Goal: Task Accomplishment & Management: Manage account settings

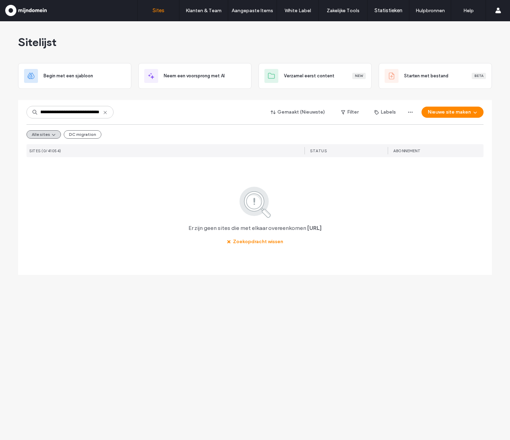
scroll to position [0, 30]
drag, startPoint x: 93, startPoint y: 113, endPoint x: 143, endPoint y: 116, distance: 50.0
click at [143, 116] on div "**********" at bounding box center [254, 112] width 457 height 13
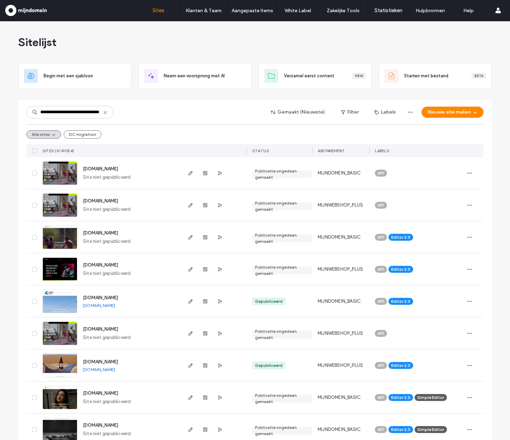
scroll to position [0, 0]
drag, startPoint x: 44, startPoint y: 112, endPoint x: 5, endPoint y: 105, distance: 38.9
type input "**********"
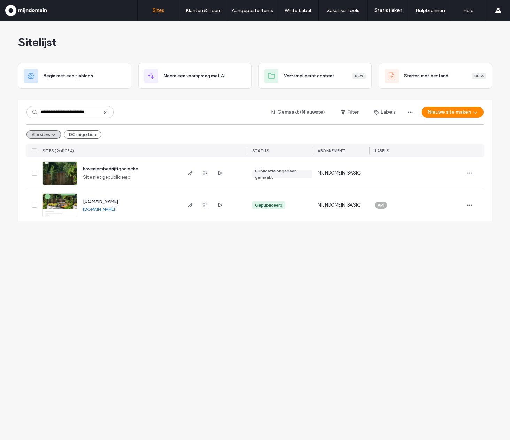
click at [118, 199] on span "[DOMAIN_NAME]" at bounding box center [100, 201] width 35 height 5
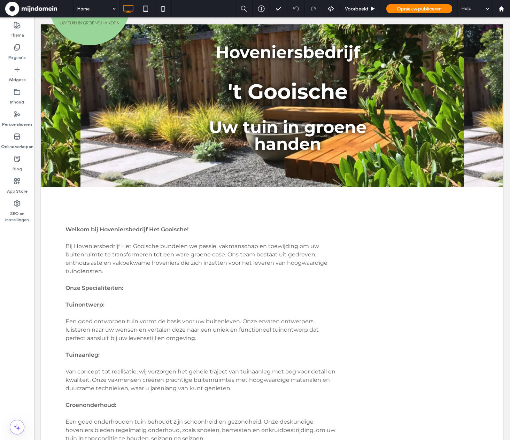
scroll to position [12, 0]
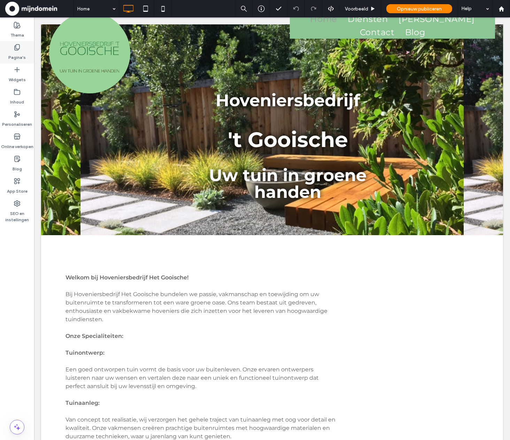
click at [17, 55] on label "Pagina's" at bounding box center [16, 56] width 17 height 10
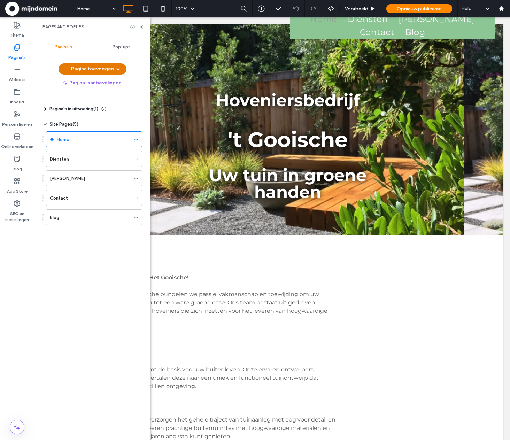
click at [101, 64] on button "Pagina toevoegen" at bounding box center [93, 68] width 68 height 11
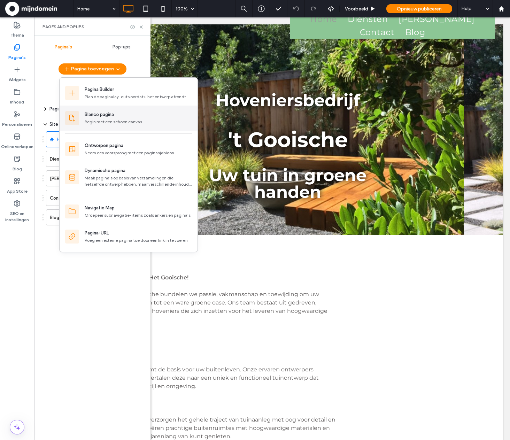
click at [125, 118] on div "Blanco pagina" at bounding box center [138, 114] width 107 height 7
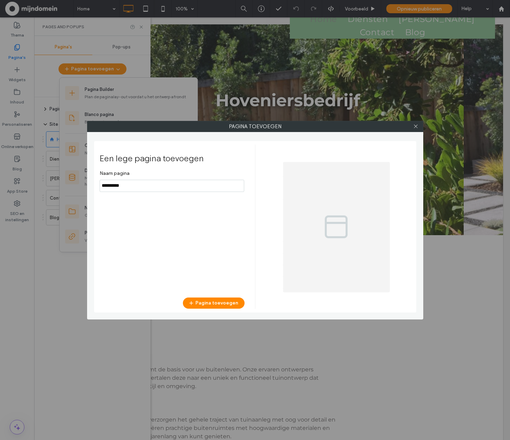
drag, startPoint x: 136, startPoint y: 183, endPoint x: 69, endPoint y: 176, distance: 66.8
click at [69, 176] on div "Pagina toevoegen Een lege pagina toevoegen Naam pagina Pagina toevoegen" at bounding box center [255, 220] width 510 height 440
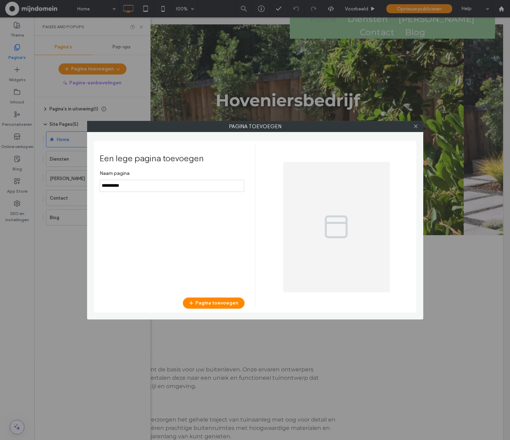
drag, startPoint x: 141, startPoint y: 188, endPoint x: 91, endPoint y: 176, distance: 51.9
click at [91, 176] on div "Pagina toevoegen Een lege pagina toevoegen Naam pagina Pagina toevoegen" at bounding box center [255, 220] width 336 height 199
type input "**********"
click at [229, 302] on button "Pagina toevoegen" at bounding box center [214, 303] width 62 height 11
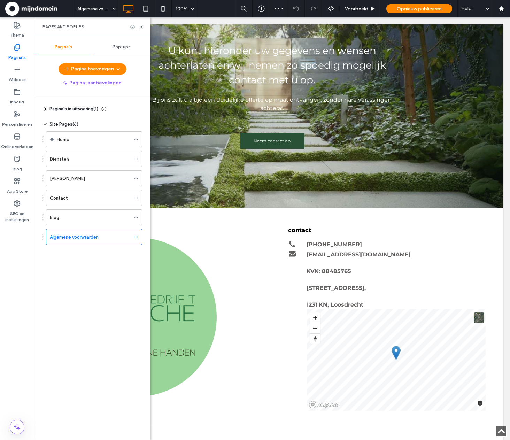
scroll to position [696, 0]
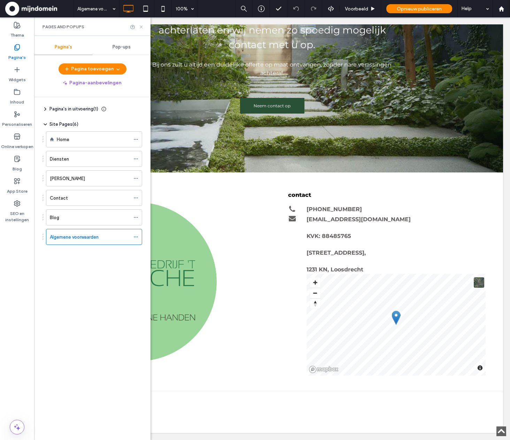
click at [141, 26] on icon at bounding box center [141, 26] width 5 height 5
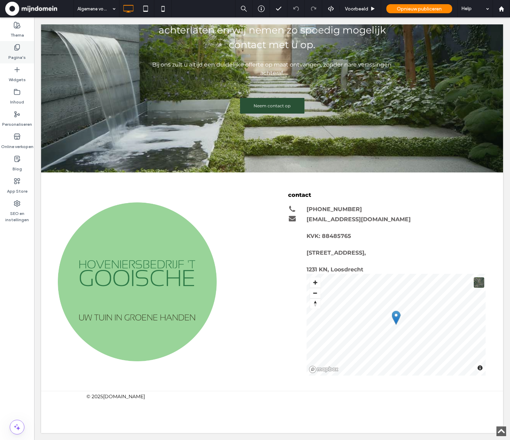
click at [21, 53] on label "Pagina's" at bounding box center [16, 56] width 17 height 10
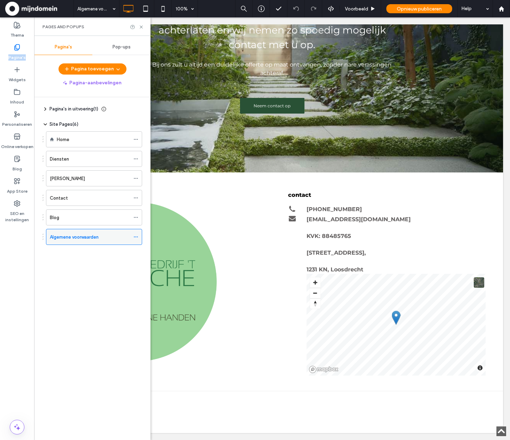
click at [136, 235] on icon at bounding box center [135, 237] width 5 height 5
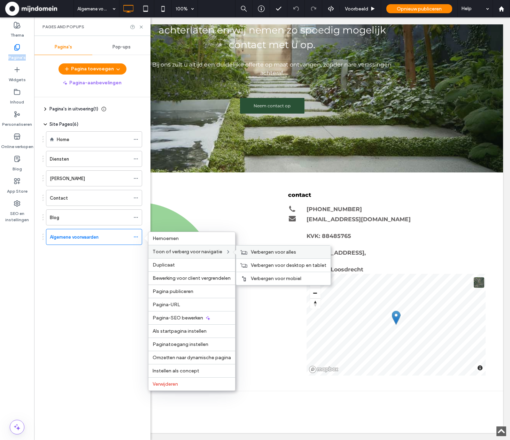
click at [253, 251] on span "Verbergen voor alles" at bounding box center [273, 252] width 45 height 6
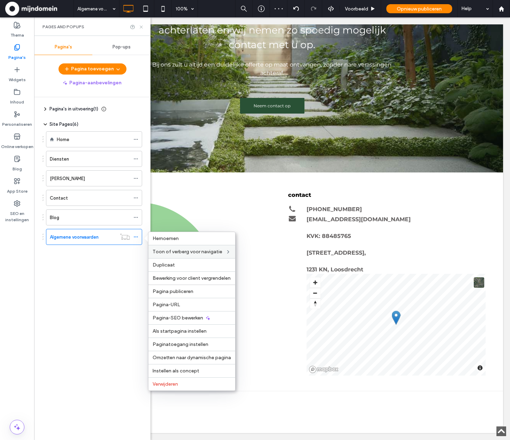
click at [143, 28] on icon at bounding box center [141, 26] width 5 height 5
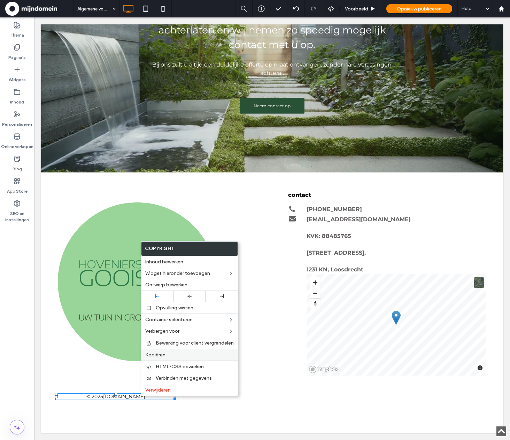
click at [178, 355] on label "Kopiëren" at bounding box center [189, 355] width 89 height 6
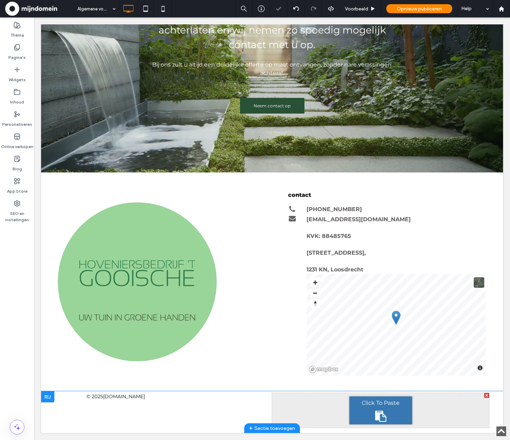
click at [356, 412] on div "Click To Paste" at bounding box center [380, 411] width 63 height 28
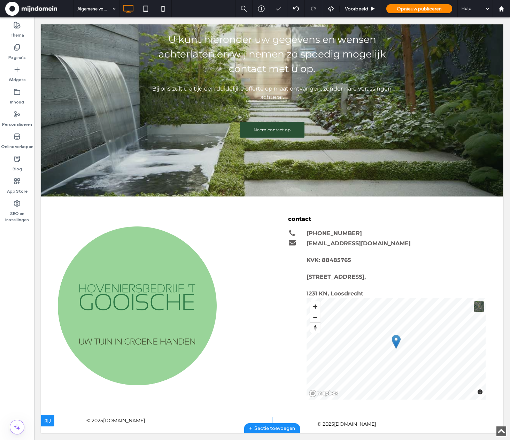
scroll to position [672, 0]
click at [375, 425] on span at bounding box center [346, 424] width 121 height 7
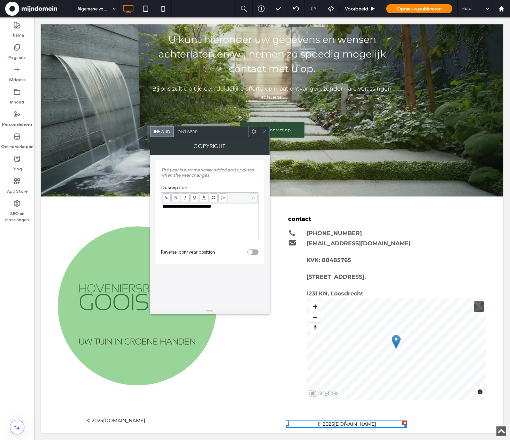
click at [263, 130] on icon at bounding box center [264, 131] width 5 height 5
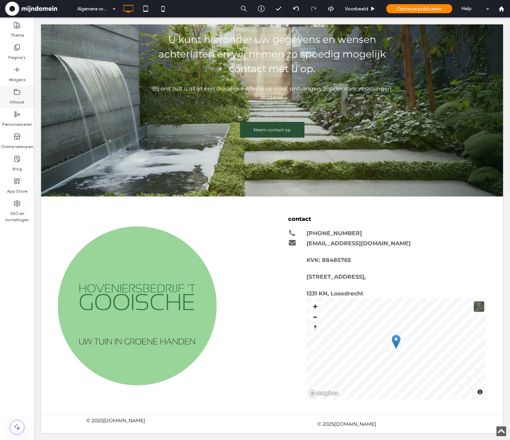
click at [21, 79] on label "Widgets" at bounding box center [17, 78] width 17 height 10
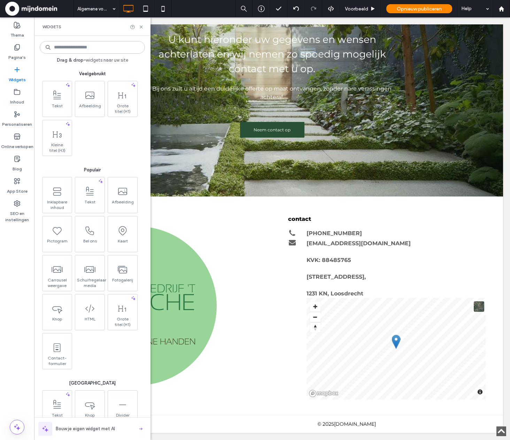
click at [74, 46] on input at bounding box center [92, 47] width 105 height 13
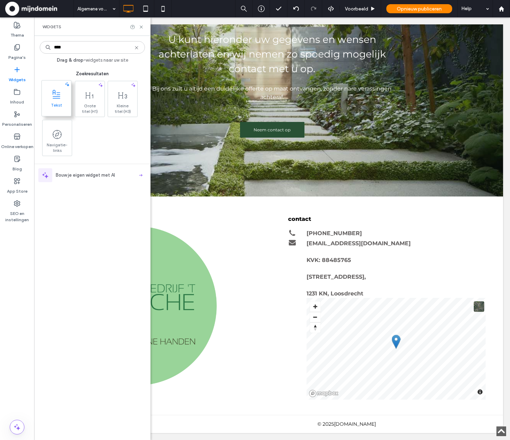
type input "****"
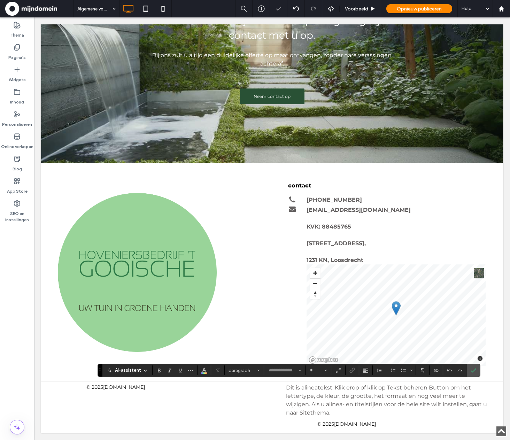
scroll to position [1, 0]
type input "**********"
type input "**"
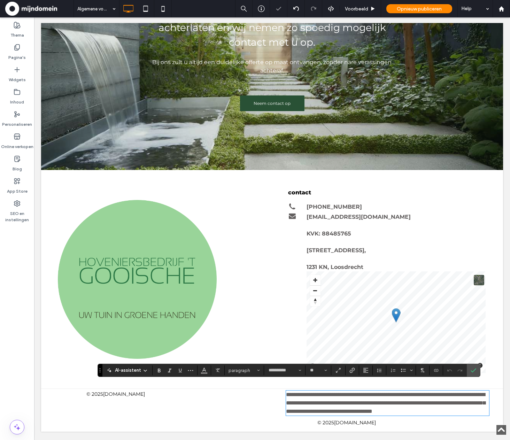
scroll to position [680, 0]
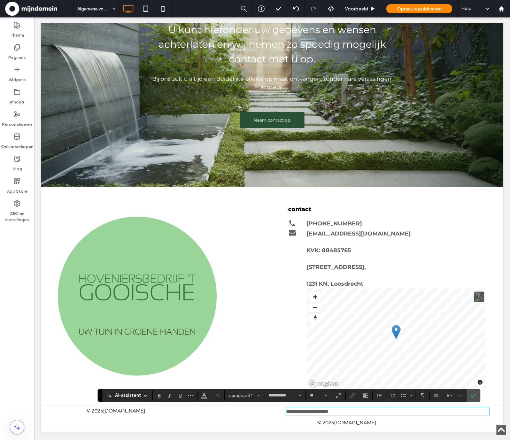
click at [394, 418] on div "**********" at bounding box center [380, 416] width 217 height 19
click at [476, 398] on label "Bevestigen" at bounding box center [473, 395] width 10 height 13
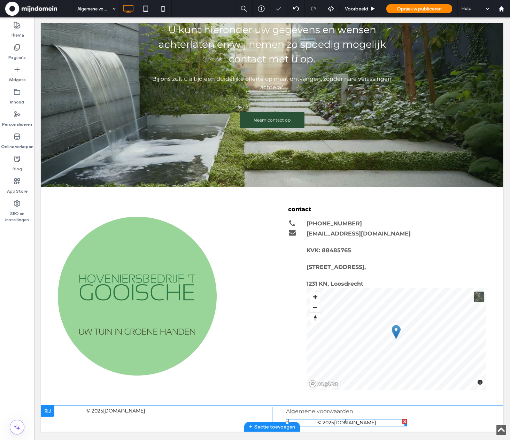
click at [402, 420] on div at bounding box center [404, 421] width 5 height 5
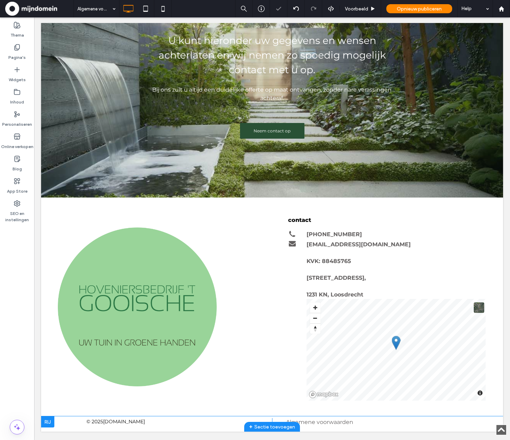
scroll to position [669, 0]
click at [344, 420] on span "Algemene voorwaarden" at bounding box center [319, 422] width 67 height 7
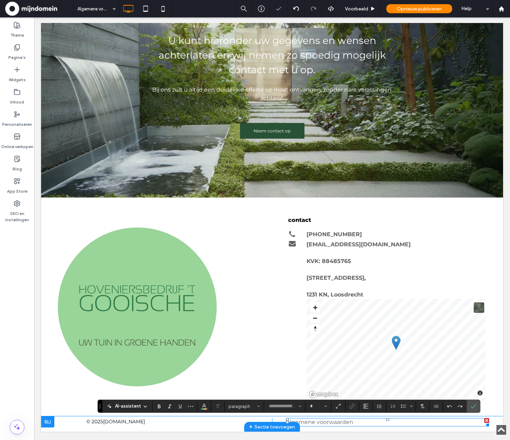
type input "**********"
type input "**"
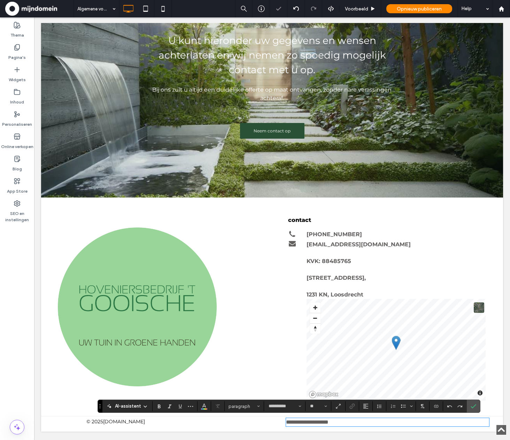
click at [329, 420] on span "**********" at bounding box center [307, 422] width 43 height 5
click at [352, 420] on p "**********" at bounding box center [387, 422] width 203 height 8
drag, startPoint x: 354, startPoint y: 422, endPoint x: 267, endPoint y: 420, distance: 86.8
click at [267, 420] on div "**********" at bounding box center [272, 422] width 434 height 8
drag, startPoint x: 359, startPoint y: 423, endPoint x: 260, endPoint y: 417, distance: 99.1
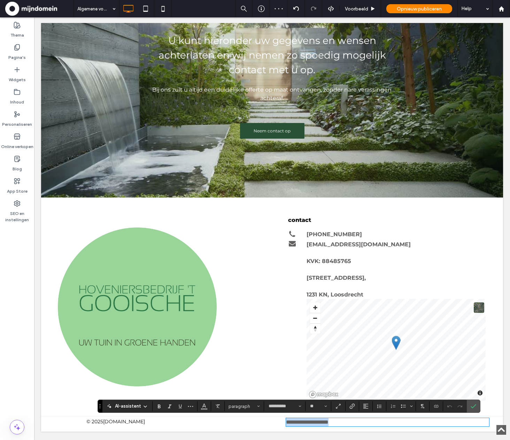
click at [260, 417] on div "**********" at bounding box center [272, 423] width 462 height 15
click at [322, 406] on input "**" at bounding box center [316, 407] width 14 height 6
click at [317, 372] on label "14" at bounding box center [318, 373] width 22 height 10
type input "**"
click at [207, 407] on button "Kleur" at bounding box center [204, 406] width 10 height 10
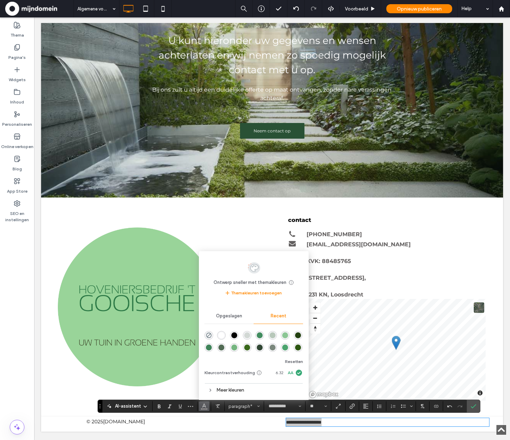
click at [236, 333] on div "rgba(0, 0, 0, 1)" at bounding box center [234, 335] width 6 height 6
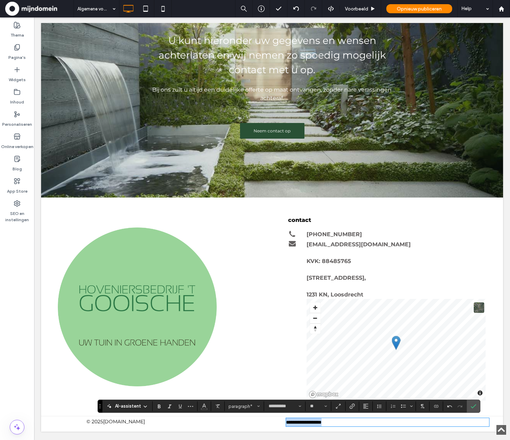
click at [347, 421] on p "**********" at bounding box center [387, 422] width 203 height 8
click at [471, 405] on icon "Bevestigen" at bounding box center [474, 407] width 6 height 6
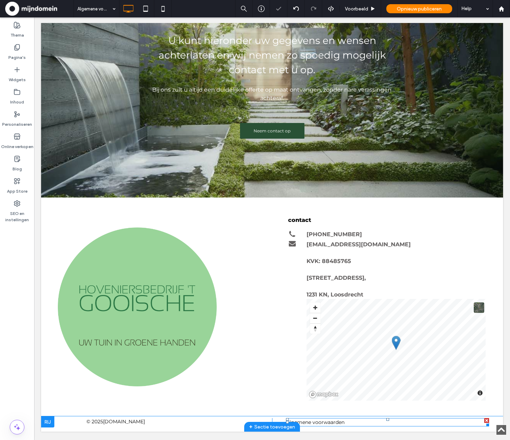
click at [332, 423] on span "Algemene voorwaarden" at bounding box center [315, 422] width 59 height 6
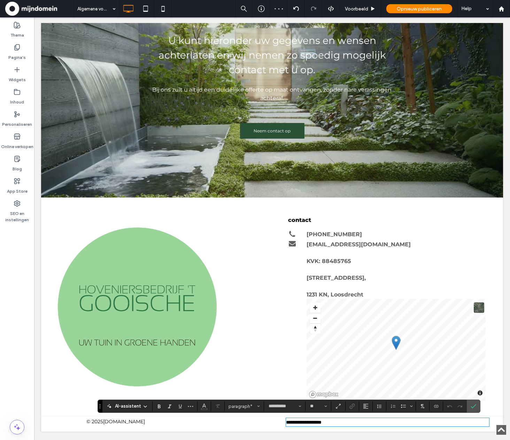
click at [322, 422] on span "**********" at bounding box center [304, 422] width 36 height 5
click at [322, 423] on span "**********" at bounding box center [304, 422] width 36 height 5
drag, startPoint x: 348, startPoint y: 424, endPoint x: 266, endPoint y: 418, distance: 82.4
click at [265, 419] on div "**********" at bounding box center [272, 422] width 434 height 8
click at [349, 407] on icon "Link" at bounding box center [352, 407] width 6 height 6
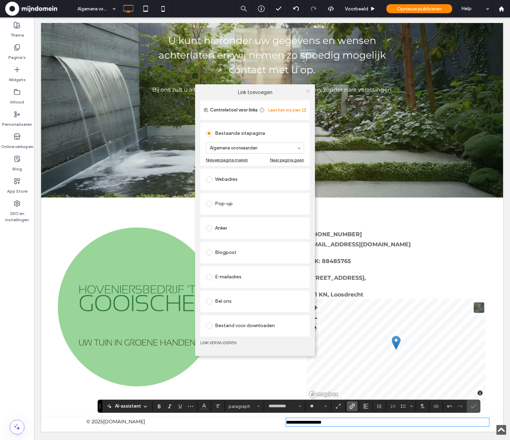
click at [309, 92] on use at bounding box center [307, 91] width 3 height 3
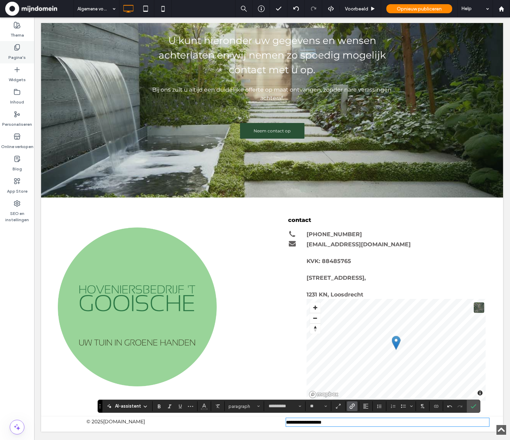
click at [19, 59] on label "Pagina's" at bounding box center [16, 56] width 17 height 10
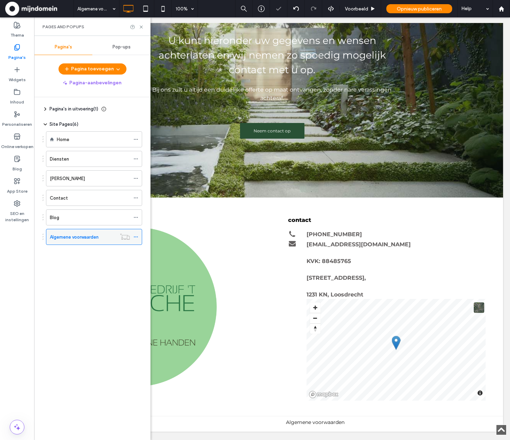
click at [90, 236] on label "Algemene voorwaarden" at bounding box center [74, 237] width 49 height 12
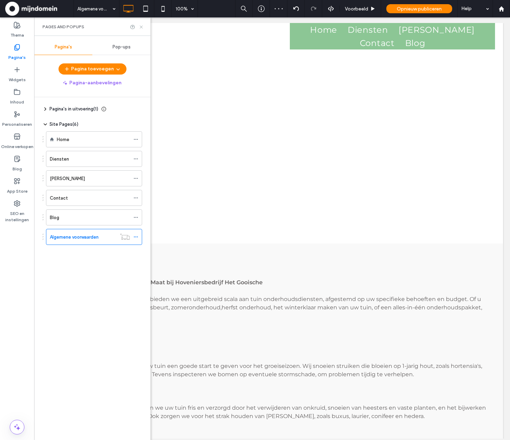
scroll to position [0, 0]
click at [141, 26] on icon at bounding box center [141, 26] width 5 height 5
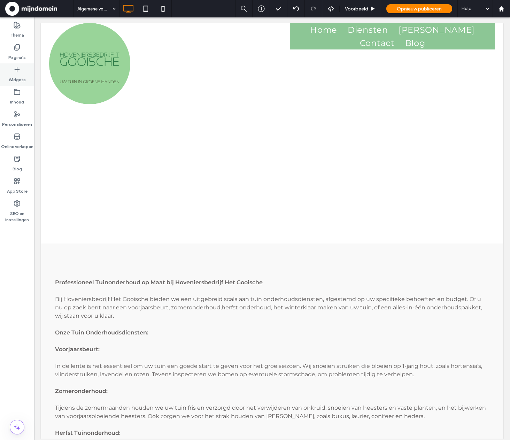
click at [15, 77] on label "Widgets" at bounding box center [17, 78] width 17 height 10
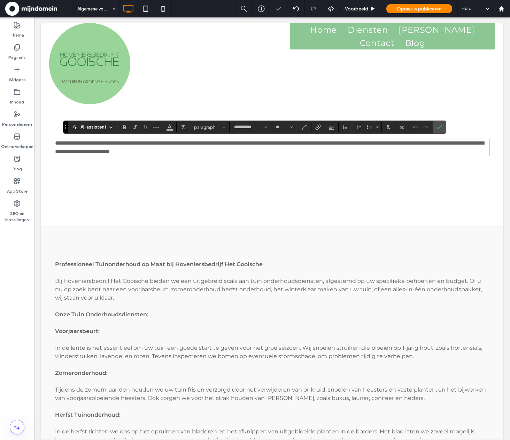
paste div
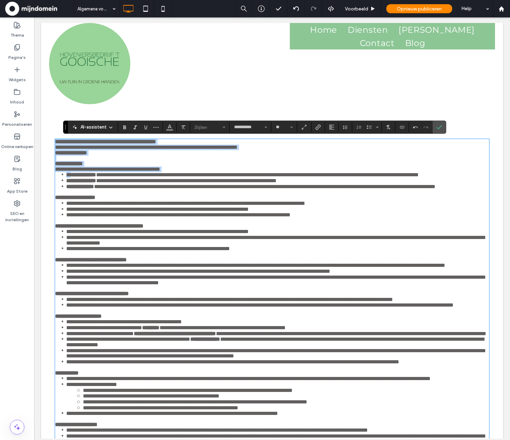
drag, startPoint x: 172, startPoint y: 295, endPoint x: 67, endPoint y: 44, distance: 272.4
click at [77, 174] on strong "**********" at bounding box center [81, 174] width 30 height 5
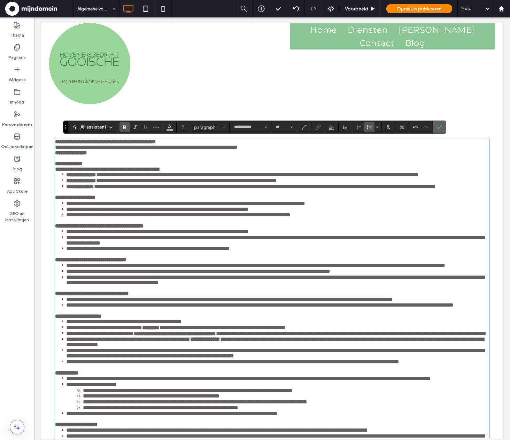
click at [437, 126] on icon "Bevestigen" at bounding box center [440, 127] width 6 height 6
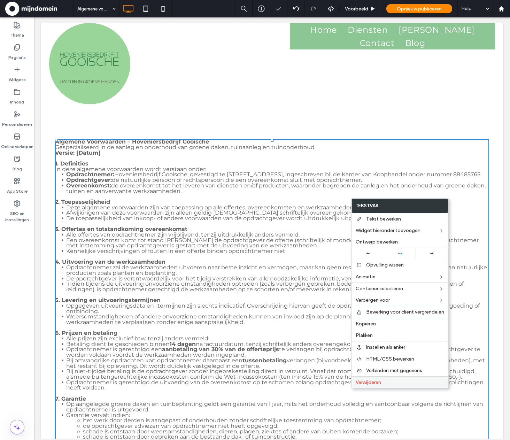
click at [368, 381] on span "Verwijderen" at bounding box center [368, 382] width 25 height 6
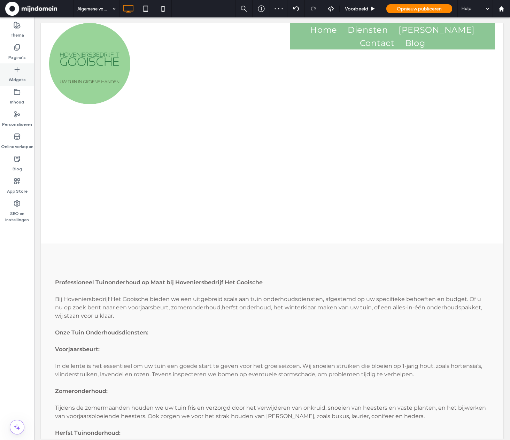
click at [13, 75] on label "Widgets" at bounding box center [17, 78] width 17 height 10
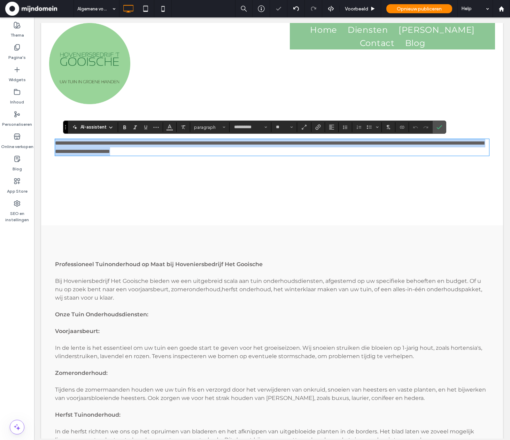
click at [247, 145] on span "**********" at bounding box center [269, 147] width 429 height 14
drag, startPoint x: 241, startPoint y: 154, endPoint x: 107, endPoint y: 149, distance: 133.9
click at [73, 132] on div "**********" at bounding box center [272, 147] width 462 height 156
paste div
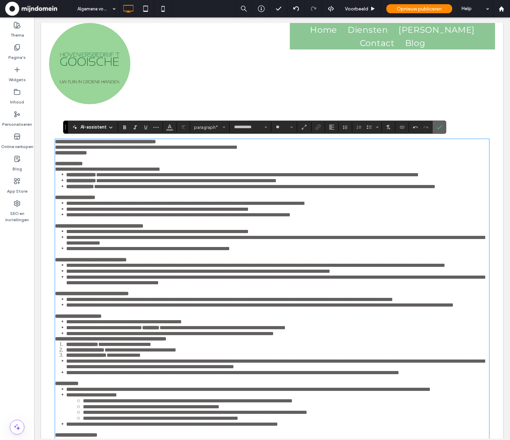
click at [438, 125] on icon "Bevestigen" at bounding box center [440, 127] width 6 height 6
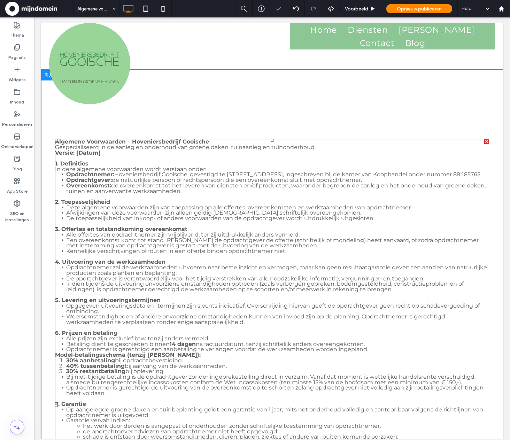
click at [180, 144] on span "Gespecialiseerd in de aanleg en onderhoud van groene daken, tuinaanleg en tuino…" at bounding box center [185, 147] width 260 height 7
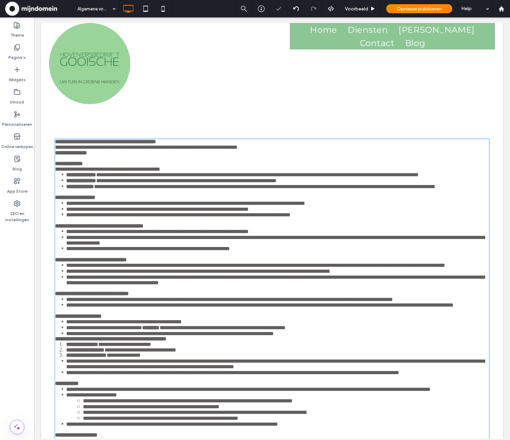
click at [156, 143] on strong "**********" at bounding box center [105, 141] width 101 height 5
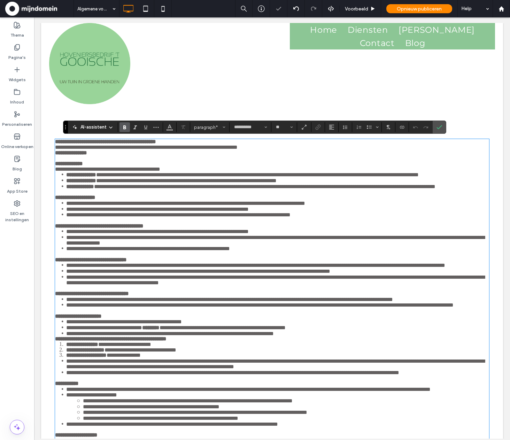
click at [156, 141] on strong "**********" at bounding box center [105, 141] width 101 height 5
drag, startPoint x: 192, startPoint y: 144, endPoint x: 52, endPoint y: 140, distance: 139.8
click at [52, 140] on div "**********" at bounding box center [272, 390] width 462 height 643
drag, startPoint x: 13, startPoint y: 79, endPoint x: 22, endPoint y: 82, distance: 9.5
click at [14, 79] on label "Widgets" at bounding box center [17, 78] width 17 height 10
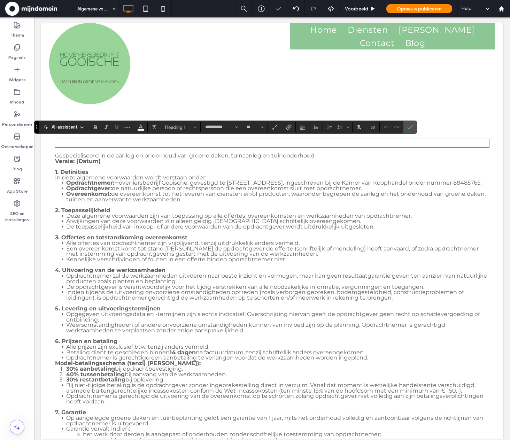
scroll to position [4, 0]
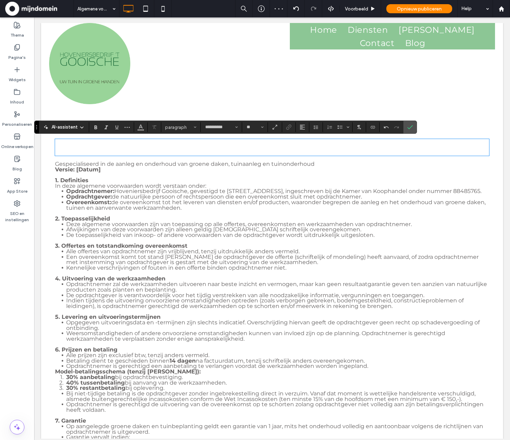
type input "**"
drag, startPoint x: 277, startPoint y: 151, endPoint x: 60, endPoint y: 147, distance: 217.1
click at [139, 131] on span "Kleur" at bounding box center [141, 126] width 6 height 9
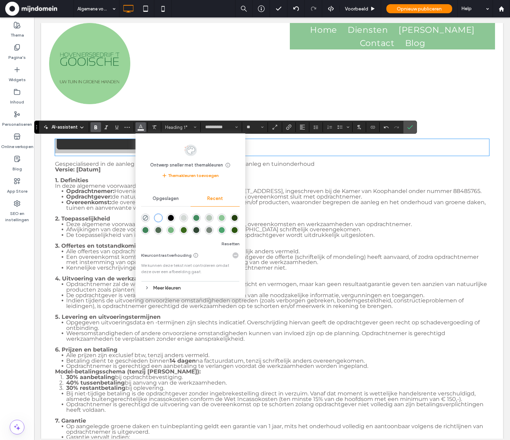
click at [169, 214] on div "rgba(0, 0, 0, 1)" at bounding box center [171, 218] width 9 height 9
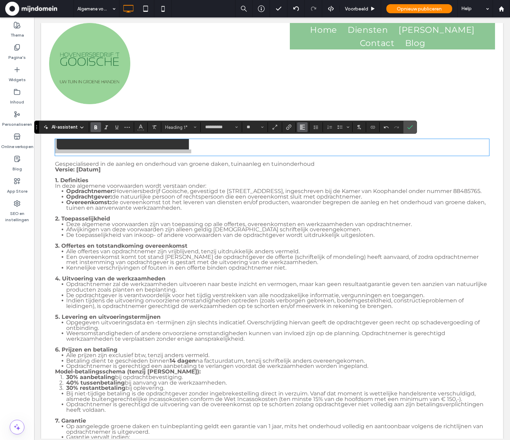
click at [302, 129] on icon "Uitlijning" at bounding box center [303, 127] width 6 height 6
click at [315, 128] on icon "Regelhoogte" at bounding box center [316, 127] width 6 height 6
click at [320, 155] on div "1,5" at bounding box center [332, 157] width 28 height 5
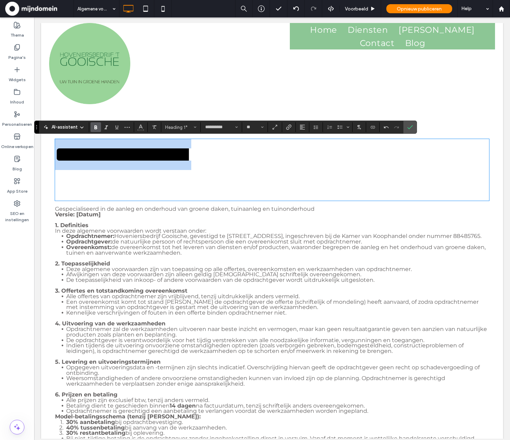
click at [149, 150] on strong "**********" at bounding box center [123, 154] width 136 height 20
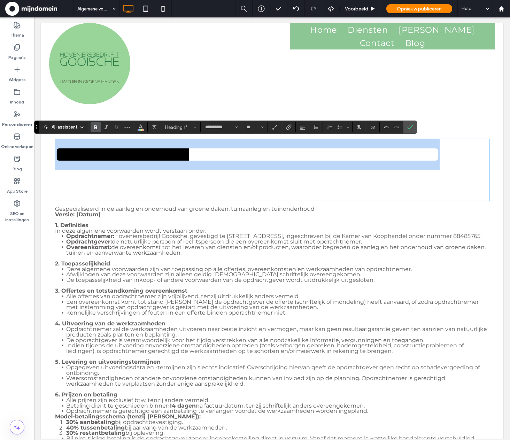
drag, startPoint x: 58, startPoint y: 154, endPoint x: 425, endPoint y: 186, distance: 368.7
click at [425, 170] on h1 "**********" at bounding box center [269, 154] width 429 height 31
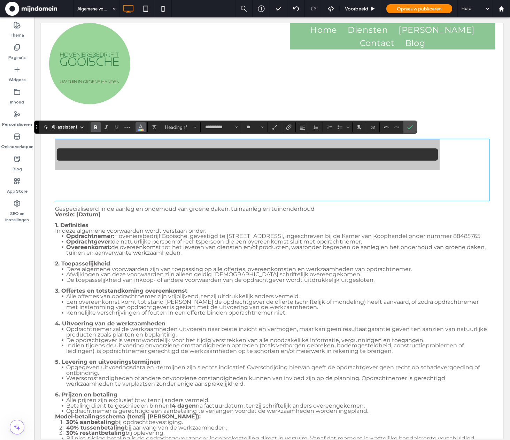
click at [140, 128] on icon "Kleur" at bounding box center [141, 127] width 6 height 6
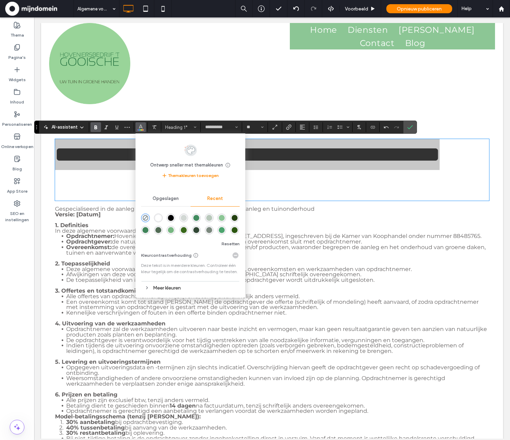
click at [169, 218] on div "rgba(0, 0, 0, 1)" at bounding box center [171, 218] width 6 height 6
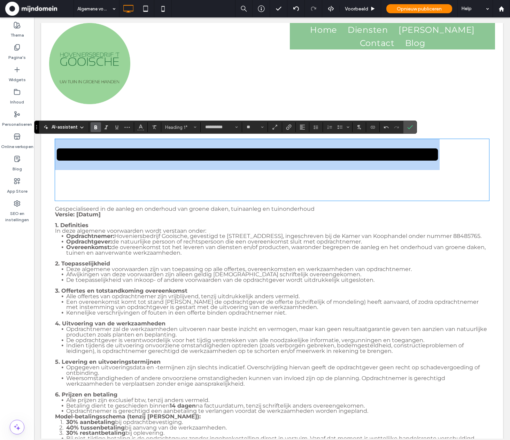
click at [380, 170] on h1 "**********" at bounding box center [269, 154] width 429 height 31
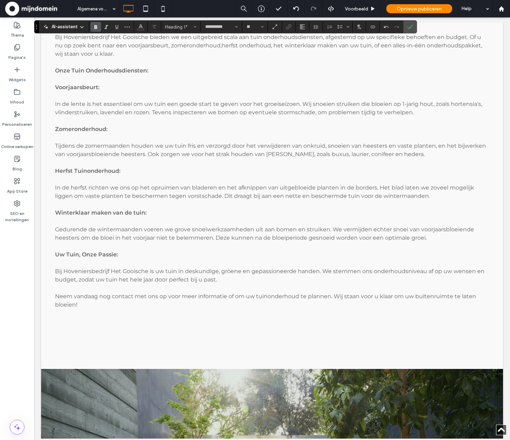
scroll to position [1235, 0]
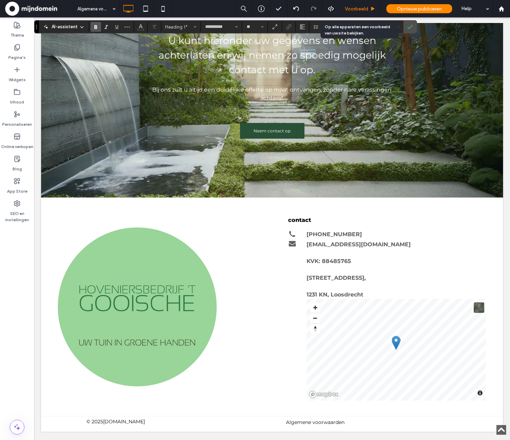
drag, startPoint x: 362, startPoint y: 8, endPoint x: 330, endPoint y: 3, distance: 32.8
click at [362, 8] on span "Voorbeeld" at bounding box center [356, 9] width 23 height 6
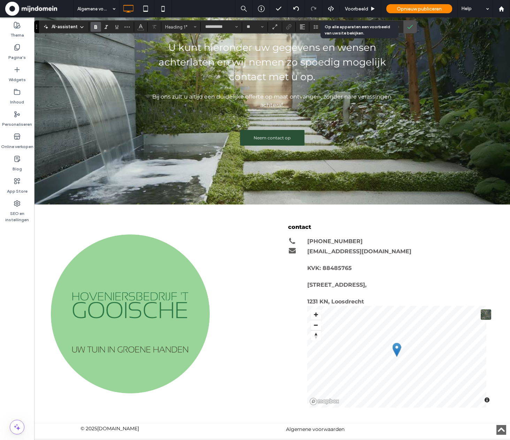
scroll to position [1213, 0]
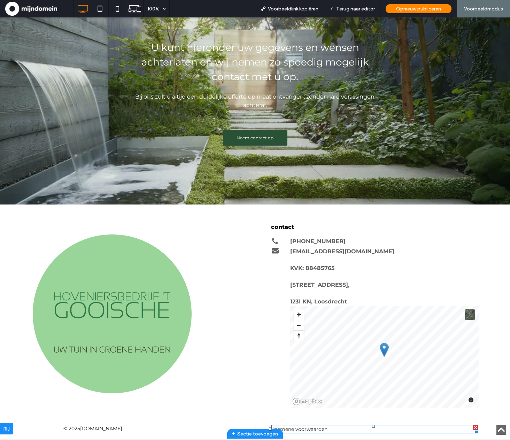
click at [305, 431] on link "Algemene voorwaarden" at bounding box center [298, 429] width 59 height 6
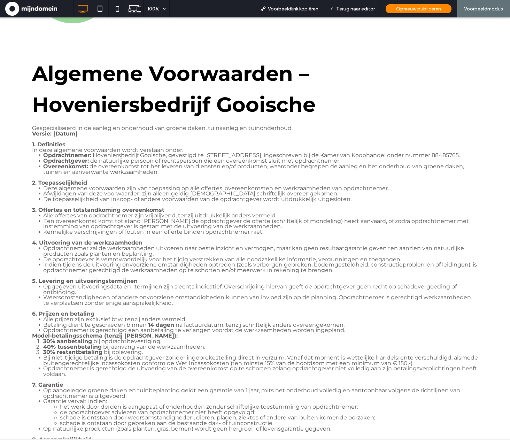
scroll to position [0, 0]
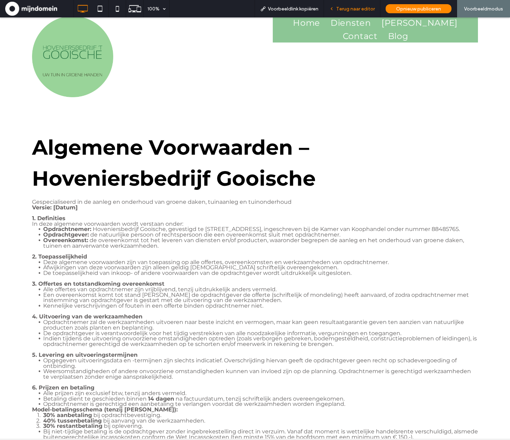
click at [350, 4] on div "Terug naar editor" at bounding box center [352, 8] width 56 height 17
click at [350, 9] on span "Terug naar editor" at bounding box center [355, 9] width 39 height 6
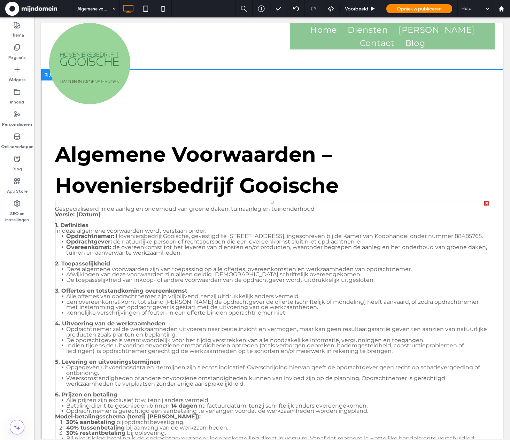
click at [124, 210] on span "Gespecialiseerd in de aanleg en onderhoud van groene daken, tuinaanleg en tuino…" at bounding box center [185, 209] width 260 height 7
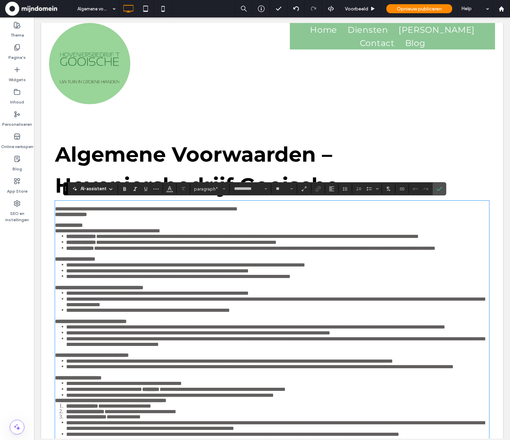
click at [123, 212] on span "**********" at bounding box center [146, 208] width 183 height 5
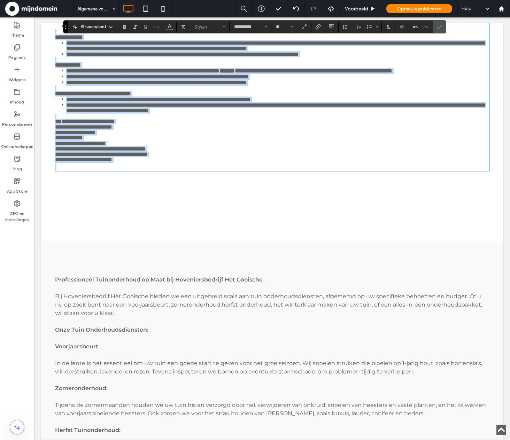
scroll to position [579, 0]
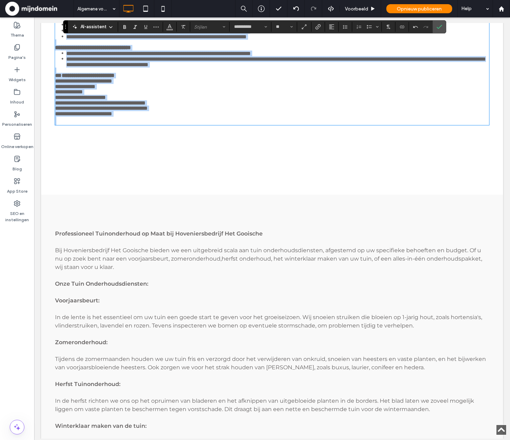
drag, startPoint x: 55, startPoint y: 207, endPoint x: 199, endPoint y: 406, distance: 244.9
click at [201, 428] on div "**********" at bounding box center [272, 248] width 462 height 1609
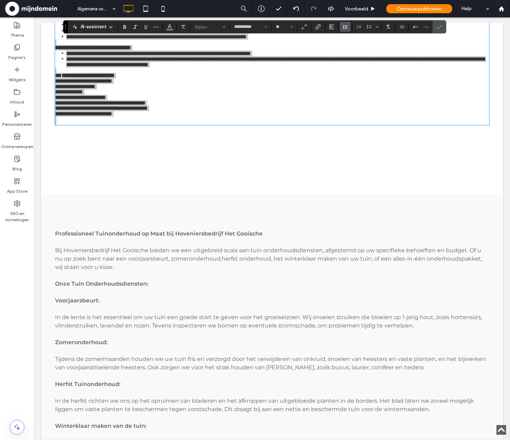
click at [345, 27] on use "Regelhoogte" at bounding box center [345, 27] width 5 height 4
drag, startPoint x: 353, startPoint y: 55, endPoint x: 318, endPoint y: 38, distance: 38.3
click at [353, 55] on div "1,5" at bounding box center [362, 57] width 28 height 5
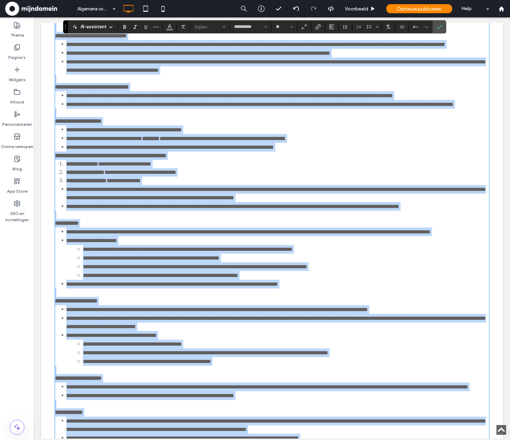
scroll to position [0, 0]
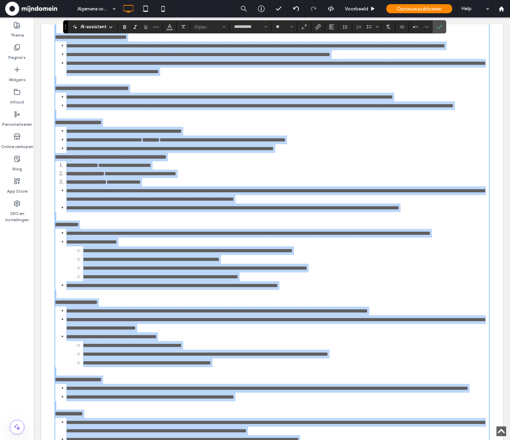
click at [312, 170] on li "**********" at bounding box center [277, 165] width 423 height 8
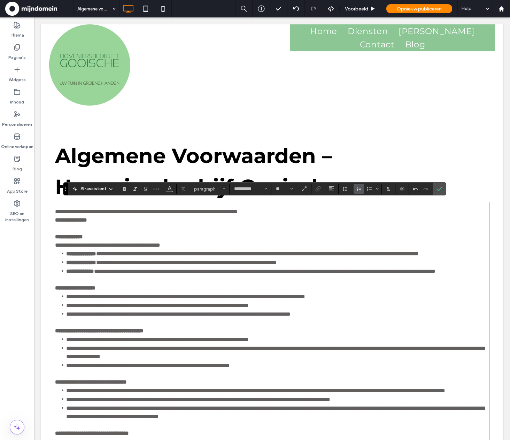
click at [321, 164] on strong "Algemene Voorwaarden – Hoveniersbedrijf Gooische" at bounding box center [197, 171] width 284 height 56
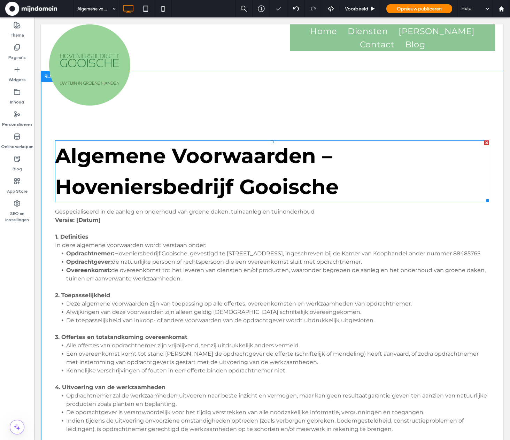
click at [323, 163] on strong "Algemene Voorwaarden – Hoveniersbedrijf Gooische" at bounding box center [197, 171] width 284 height 56
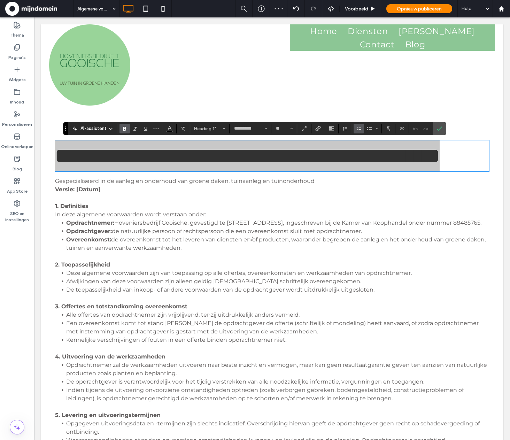
click at [356, 130] on icon "Lijst met nummers" at bounding box center [359, 129] width 6 height 6
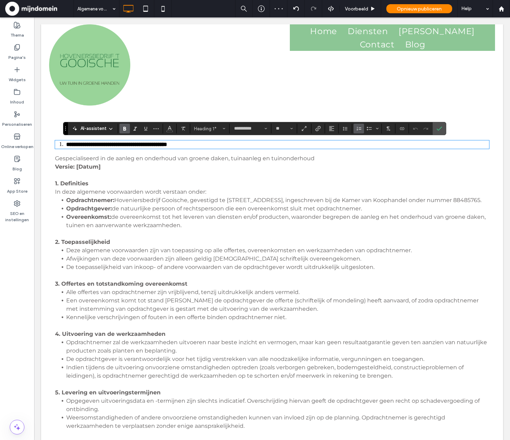
type input "**"
click at [354, 130] on label "Lijst met nummers" at bounding box center [359, 129] width 10 height 10
click at [346, 130] on use "Regelhoogte" at bounding box center [345, 129] width 5 height 4
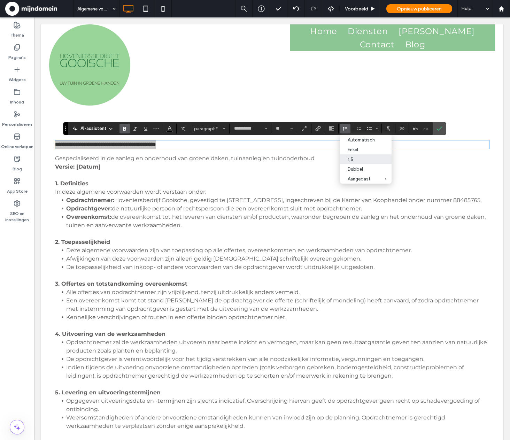
click at [354, 162] on label "1,5" at bounding box center [366, 159] width 52 height 10
drag, startPoint x: 440, startPoint y: 128, endPoint x: 399, endPoint y: 114, distance: 43.4
click at [440, 128] on use "Bevestigen" at bounding box center [440, 129] width 6 height 4
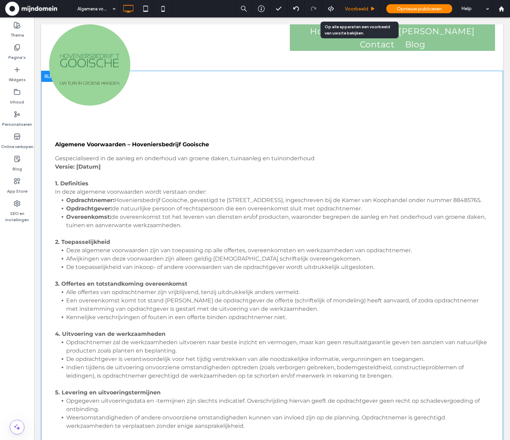
click at [355, 9] on span "Voorbeeld" at bounding box center [356, 9] width 23 height 6
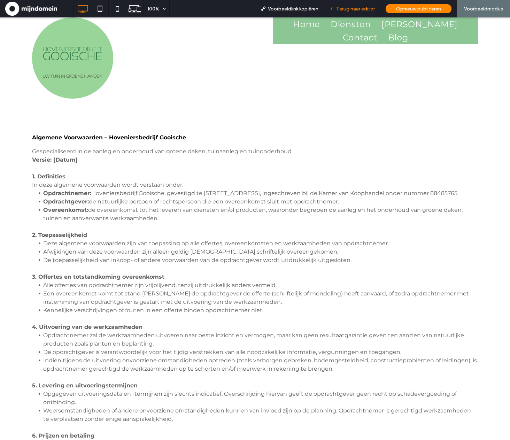
drag, startPoint x: 343, startPoint y: 14, endPoint x: 343, endPoint y: 9, distance: 5.3
click at [344, 14] on div "Terug naar editor" at bounding box center [352, 8] width 56 height 17
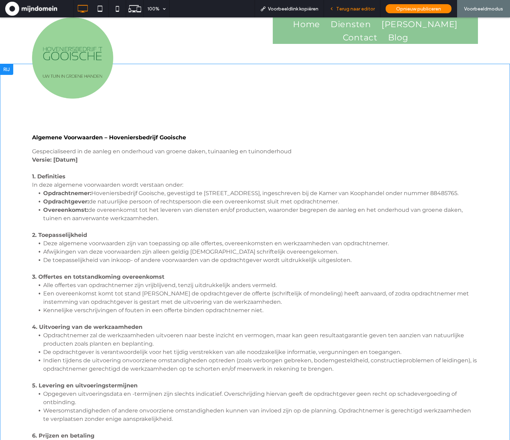
click at [358, 5] on div "Terug naar editor" at bounding box center [352, 8] width 56 height 17
click at [358, 7] on span "Terug naar editor" at bounding box center [355, 9] width 39 height 6
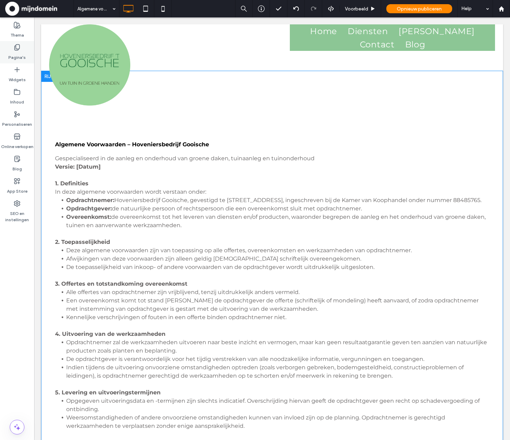
click at [20, 57] on label "Pagina's" at bounding box center [16, 56] width 17 height 10
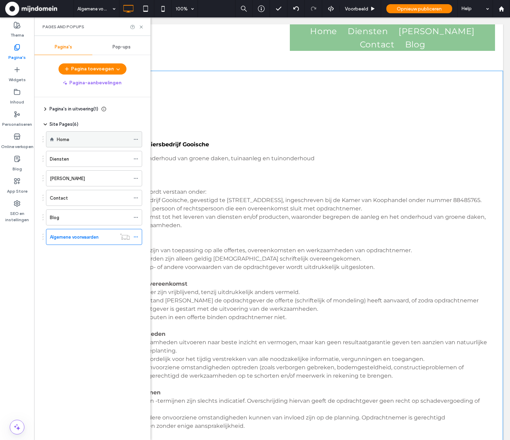
click at [59, 141] on label "Home" at bounding box center [63, 139] width 13 height 12
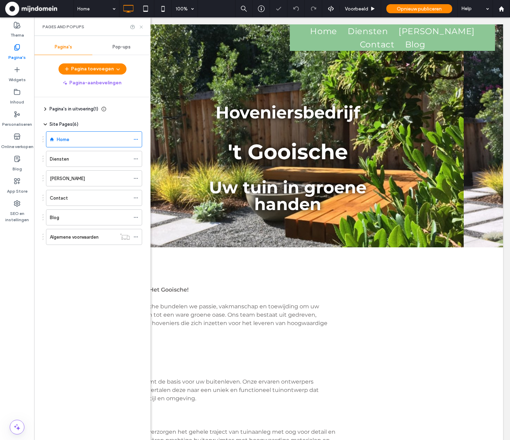
drag, startPoint x: 142, startPoint y: 27, endPoint x: 109, endPoint y: 10, distance: 36.9
click at [142, 27] on icon at bounding box center [141, 26] width 5 height 5
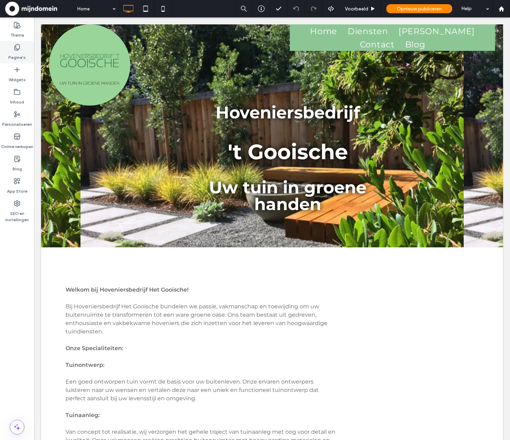
click at [20, 50] on icon at bounding box center [17, 47] width 7 height 7
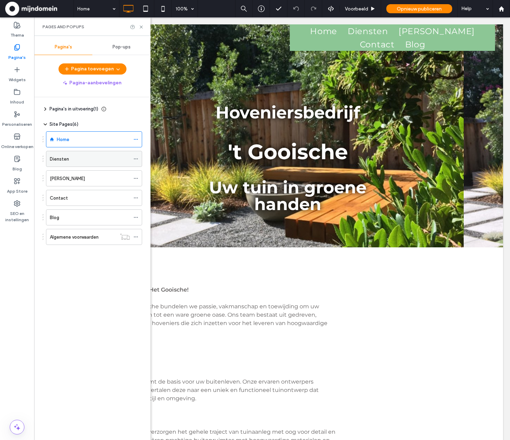
click at [66, 156] on label "Diensten" at bounding box center [59, 159] width 19 height 12
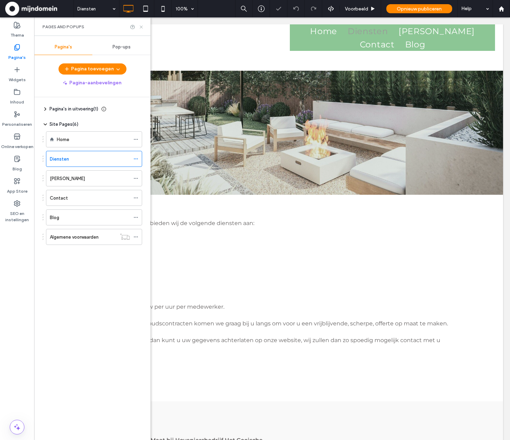
click at [141, 28] on icon at bounding box center [141, 26] width 5 height 5
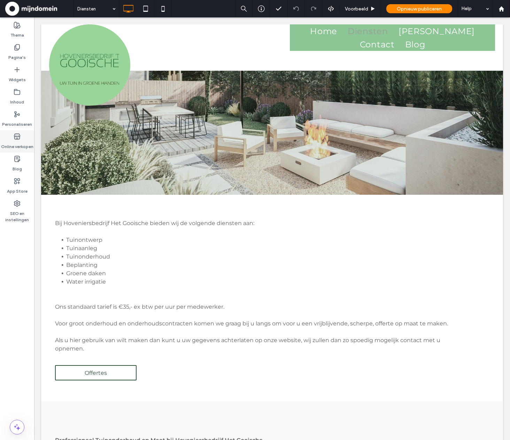
click at [20, 145] on label "Online verkopen" at bounding box center [17, 145] width 32 height 10
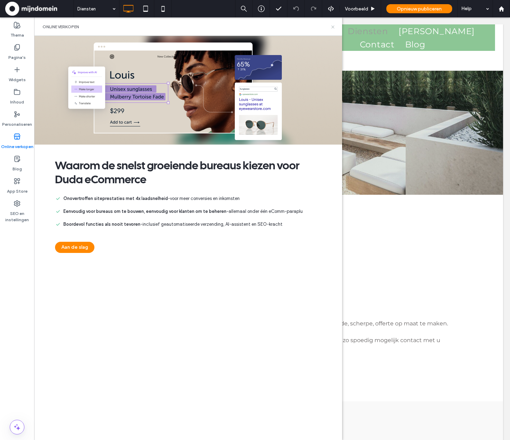
click at [331, 25] on icon at bounding box center [332, 26] width 5 height 5
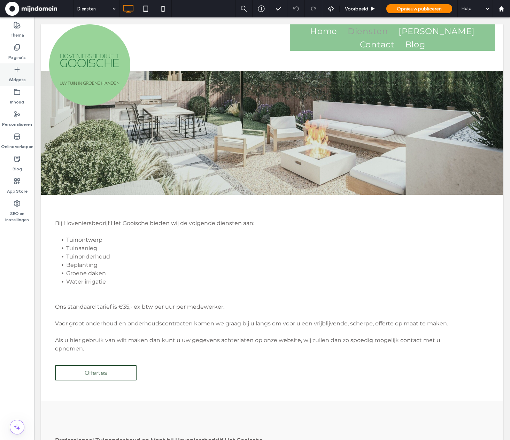
click at [10, 76] on label "Widgets" at bounding box center [17, 78] width 17 height 10
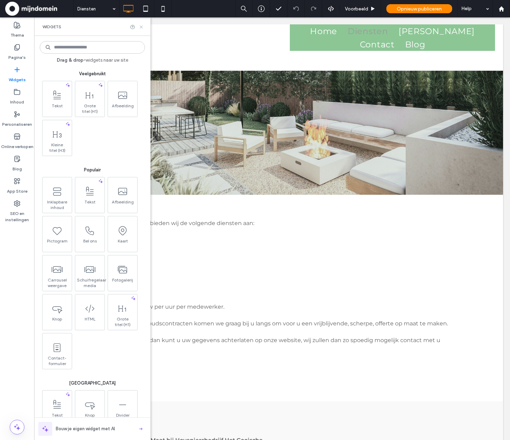
click at [141, 28] on icon at bounding box center [141, 26] width 5 height 5
click at [141, 28] on div "Click To Paste" at bounding box center [142, 64] width 186 height 81
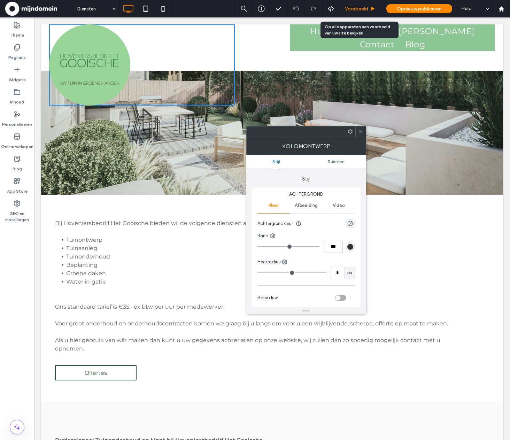
click at [347, 6] on span "Voorbeeld" at bounding box center [356, 9] width 23 height 6
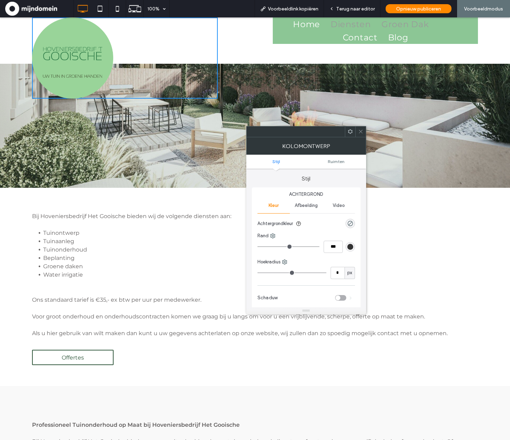
click at [387, 28] on span "Groen Dak" at bounding box center [420, 30] width 76 height 13
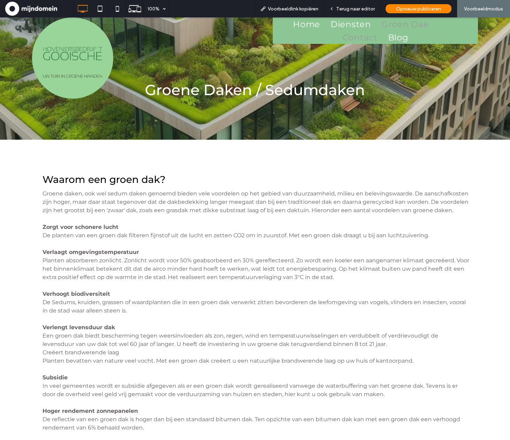
click at [378, 38] on span "Contact" at bounding box center [360, 44] width 35 height 13
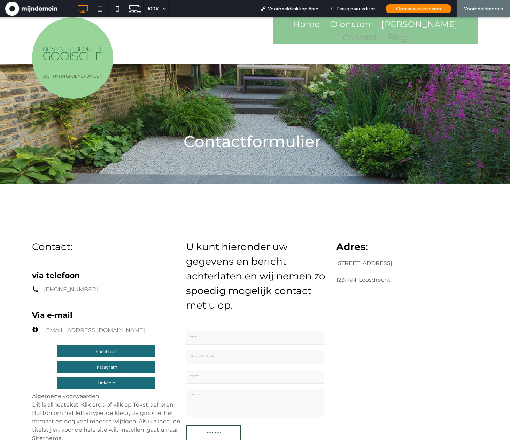
click at [388, 39] on span "Blog" at bounding box center [398, 44] width 20 height 13
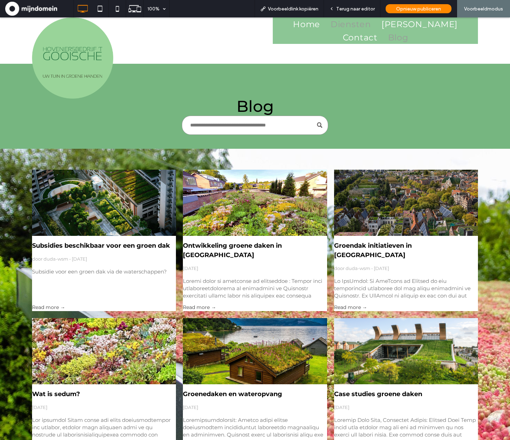
click at [348, 25] on span "Diensten" at bounding box center [351, 30] width 40 height 13
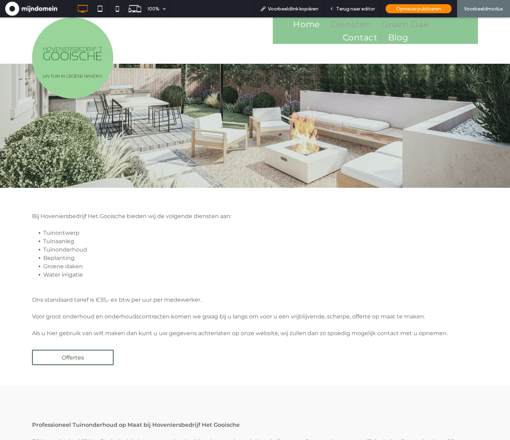
click at [382, 24] on span "Groen Dak" at bounding box center [420, 30] width 76 height 13
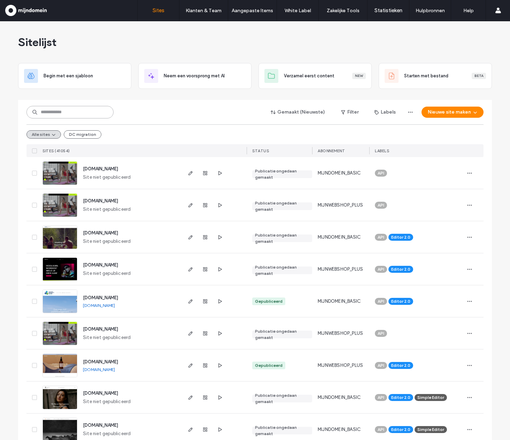
click at [69, 116] on input at bounding box center [69, 112] width 87 height 13
paste input "**********"
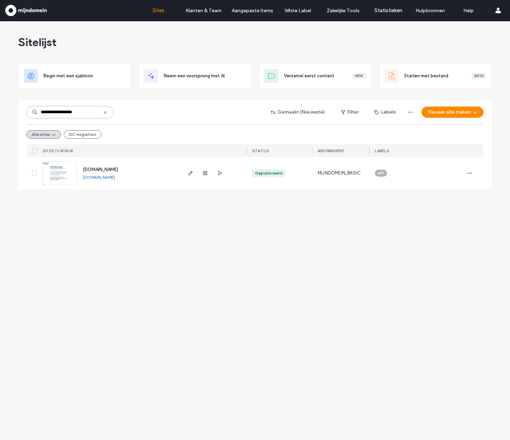
type input "**********"
click at [97, 168] on span "[DOMAIN_NAME]" at bounding box center [100, 169] width 35 height 5
type input "**********"
click at [204, 173] on use "button" at bounding box center [205, 173] width 4 height 4
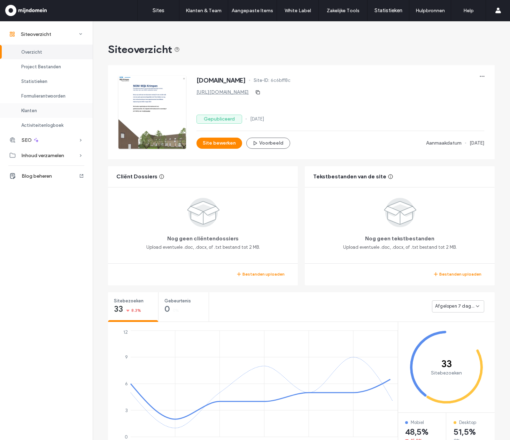
click at [38, 113] on div "Klanten" at bounding box center [46, 110] width 93 height 15
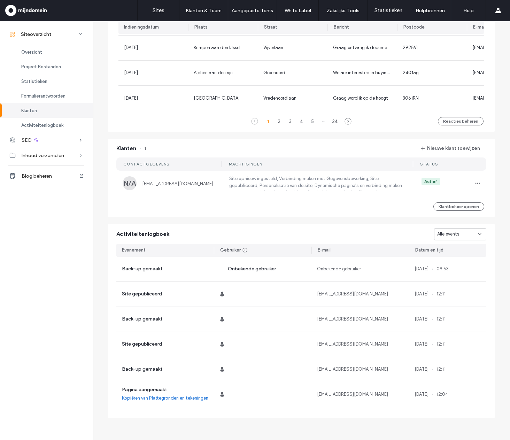
scroll to position [531, 0]
click at [466, 144] on button "Nieuwe klant toewijzen" at bounding box center [451, 148] width 72 height 11
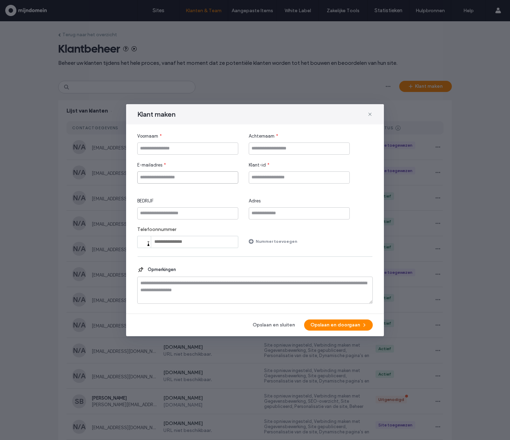
click at [211, 179] on input "E-mailadres" at bounding box center [187, 177] width 101 height 12
paste input "**********"
type input "**********"
click at [282, 179] on input "Klant-id" at bounding box center [299, 177] width 101 height 12
paste input "**********"
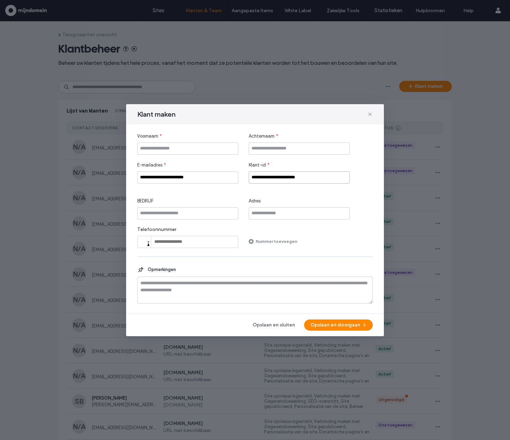
type input "**********"
click at [190, 151] on input "Voornaam" at bounding box center [187, 149] width 101 height 12
type input "******"
type input "********"
click at [332, 325] on button "Opslaan en doorgaan" at bounding box center [338, 325] width 69 height 11
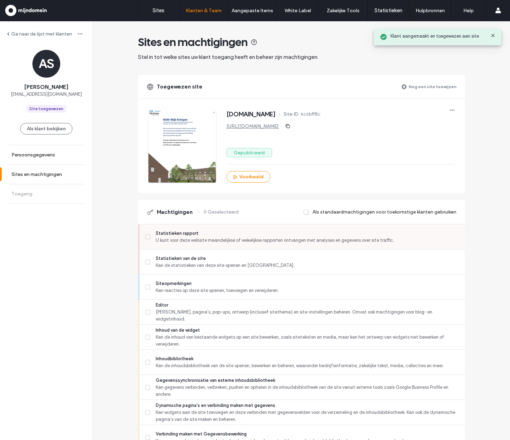
click at [146, 236] on icon at bounding box center [147, 237] width 3 height 2
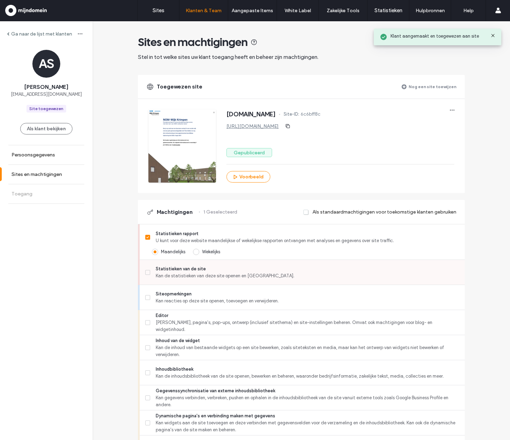
click at [147, 278] on label "Statistieken van de site Kan de statistieken van deze site openen en bekijken." at bounding box center [302, 273] width 314 height 14
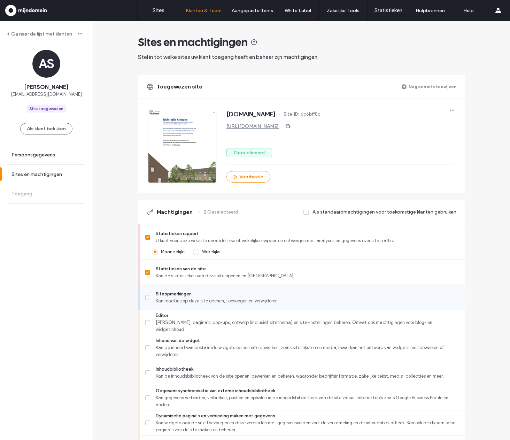
click at [150, 298] on label "Siteopmerkingen Kan reacties op deze site openen, toevoegen en verwijderen." at bounding box center [302, 298] width 314 height 14
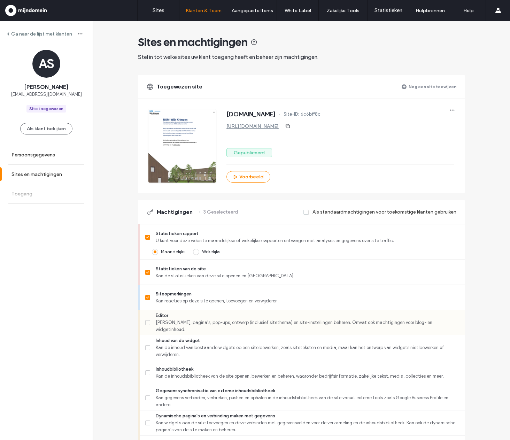
click at [153, 323] on label "Editor Kan widgets, pagina's, pop-ups, ontwerp (inclusief sitethema) en site-in…" at bounding box center [302, 322] width 314 height 21
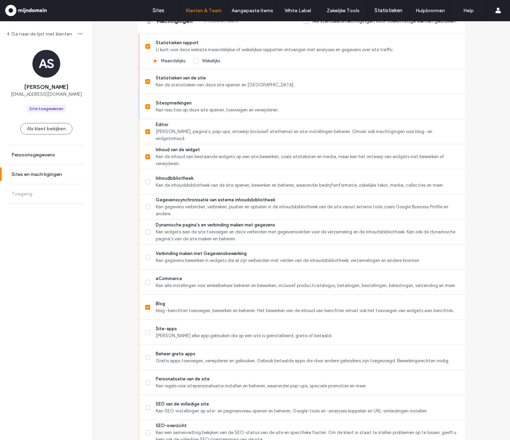
scroll to position [211, 0]
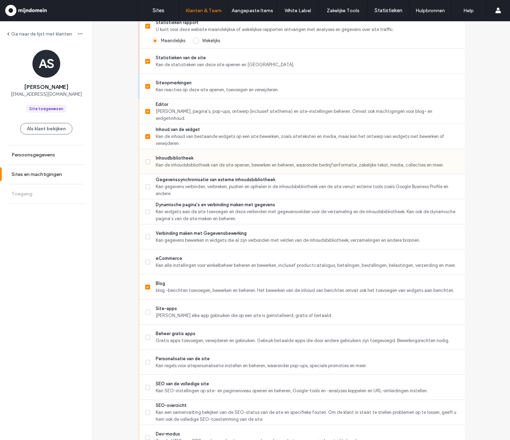
click at [168, 155] on span "Inhoudbibliotheek" at bounding box center [307, 158] width 303 height 7
drag, startPoint x: 178, startPoint y: 190, endPoint x: 178, endPoint y: 194, distance: 4.5
click at [178, 190] on span "Kan gegevens verbinden, verbreken, pushen en ophalen in de inhoudsbibliotheek v…" at bounding box center [307, 190] width 303 height 14
click at [177, 221] on span "Kan widgets aan de site toevoegen en deze verbinden met gegevensvelden voor de …" at bounding box center [307, 215] width 303 height 14
click at [184, 253] on div "eCommerce Kan alle instellingen voor winkelbeheer beheren en bewerken, inclusie…" at bounding box center [305, 261] width 320 height 25
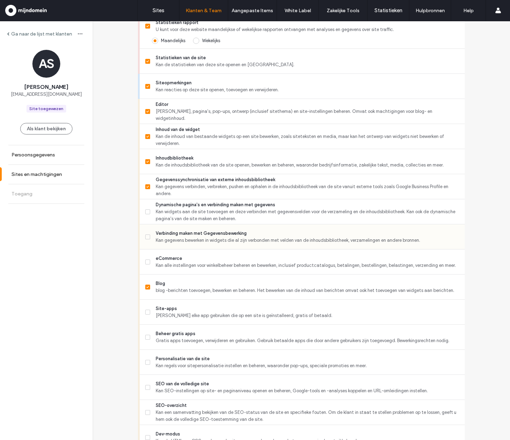
click at [181, 236] on span "Verbinding maken met Gegevensbewerking" at bounding box center [307, 233] width 303 height 7
click at [184, 212] on span "Kan widgets aan de site toevoegen en deze verbinden met gegevensvelden voor de …" at bounding box center [307, 215] width 303 height 14
click at [176, 258] on span "eCommerce" at bounding box center [307, 258] width 303 height 7
click at [176, 333] on span "Beheer gratis apps" at bounding box center [307, 333] width 303 height 7
click at [180, 371] on div "Personalisatie van de site Kan regels voor sitepersonalisatie instellen en behe…" at bounding box center [305, 362] width 320 height 25
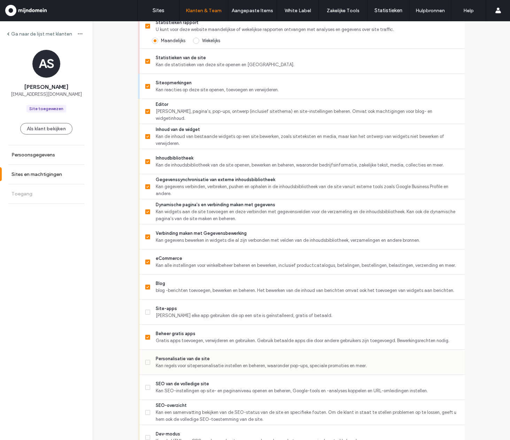
drag, startPoint x: 180, startPoint y: 360, endPoint x: 181, endPoint y: 364, distance: 3.8
click at [180, 360] on span "Personalisatie van de site" at bounding box center [307, 358] width 303 height 7
click at [180, 381] on span "SEO van de volledige site" at bounding box center [307, 384] width 303 height 7
click at [183, 407] on span "SEO-overzicht" at bounding box center [307, 405] width 303 height 7
click at [275, 337] on span "Beheer gratis apps" at bounding box center [307, 333] width 303 height 7
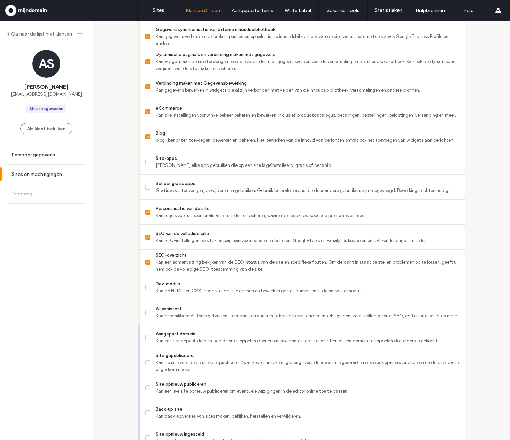
scroll to position [397, 0]
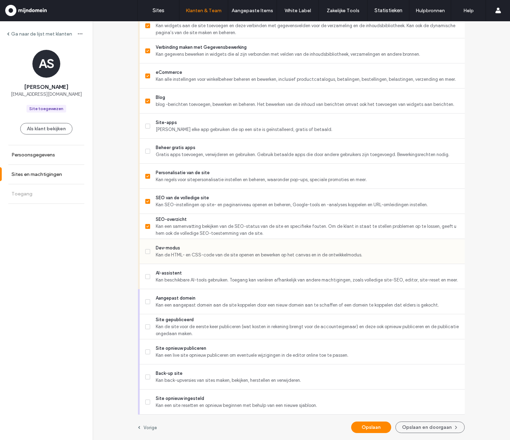
click at [193, 258] on span "Kan de HTML- en CSS-code van de site openen en bewerken op het canvas en in de …" at bounding box center [307, 255] width 303 height 7
click at [191, 284] on div "AI-assistent Kan beschikbare AI-tools gebruiken. Toegang kan variëren afhankeli…" at bounding box center [305, 276] width 320 height 25
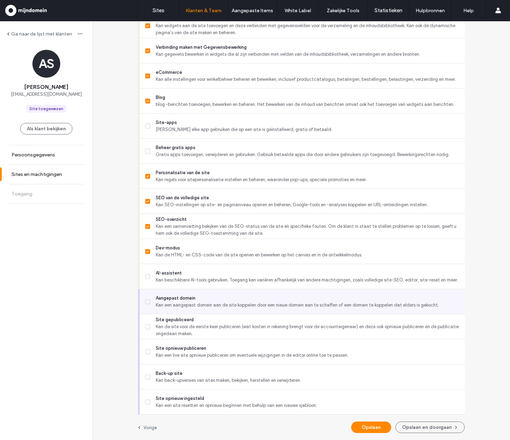
click at [192, 293] on div "Aangepast domein Kan een aangepast domein aan de site koppelen door een nieuw d…" at bounding box center [305, 301] width 320 height 25
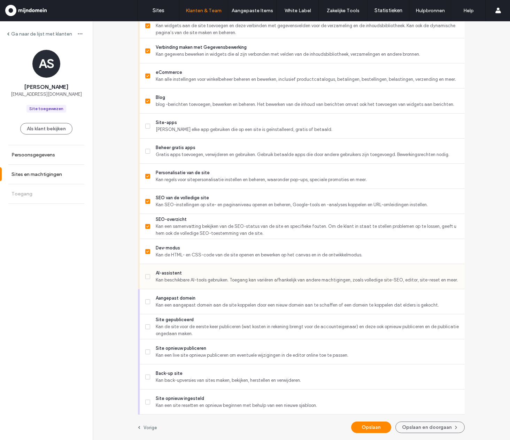
click at [194, 272] on span "AI-assistent" at bounding box center [307, 273] width 303 height 7
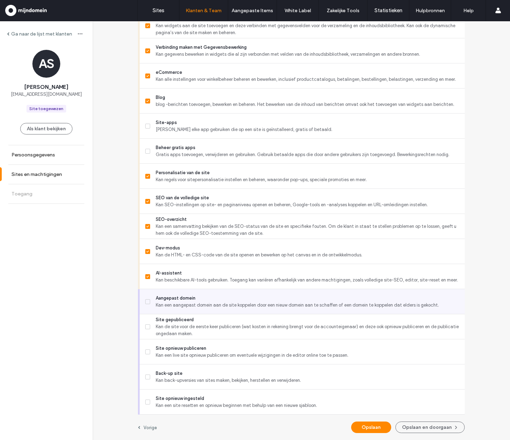
click at [193, 301] on span "Aangepast domein" at bounding box center [307, 298] width 303 height 7
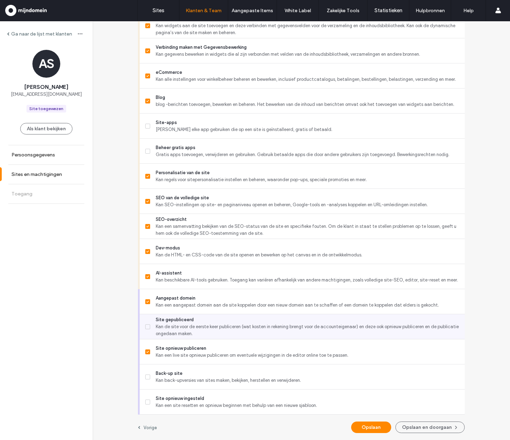
click at [195, 328] on span "Kan de site voor de eerste keer publiceren (wat kosten in rekening brengt voor …" at bounding box center [307, 330] width 303 height 14
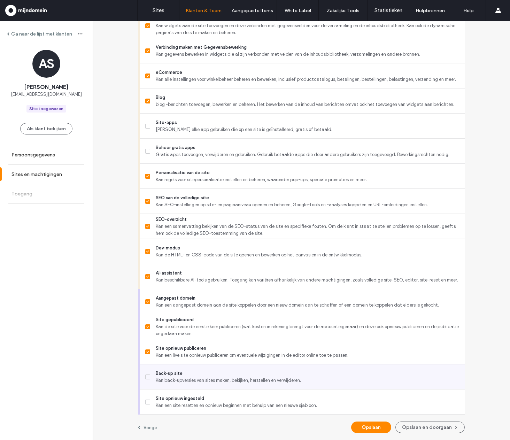
click at [207, 368] on div "Back-up site Kan back-upversies van sites maken, bekijken, herstellen en verwij…" at bounding box center [305, 376] width 320 height 25
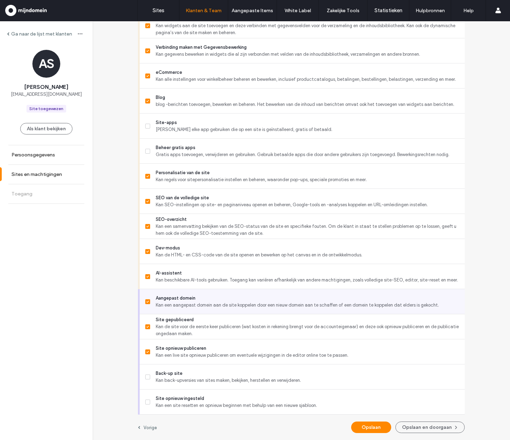
click at [228, 310] on div "Aangepast domein Kan een aangepast domein aan de site koppelen door een nieuw d…" at bounding box center [305, 301] width 320 height 25
click at [146, 301] on icon at bounding box center [147, 302] width 3 height 2
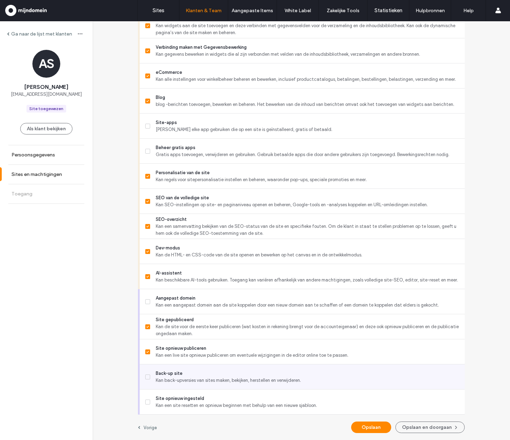
click at [164, 378] on span "Kan back-upversies van sites maken, bekijken, herstellen en verwijderen." at bounding box center [307, 380] width 303 height 7
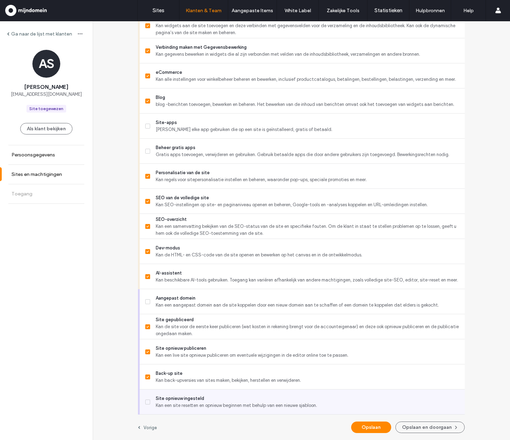
drag, startPoint x: 168, startPoint y: 407, endPoint x: 207, endPoint y: 406, distance: 38.7
click at [168, 407] on span "Kan een site resetten en opnieuw beginnen met behulp van een nieuwe sjabloon." at bounding box center [307, 405] width 303 height 7
click at [220, 406] on span "Kan een site resetten en opnieuw beginnen met behulp van een nieuwe sjabloon." at bounding box center [307, 405] width 303 height 7
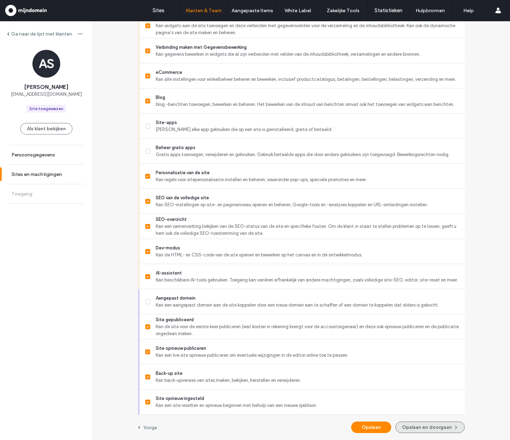
click at [424, 430] on button "Opslaan en doorgaan" at bounding box center [429, 427] width 69 height 11
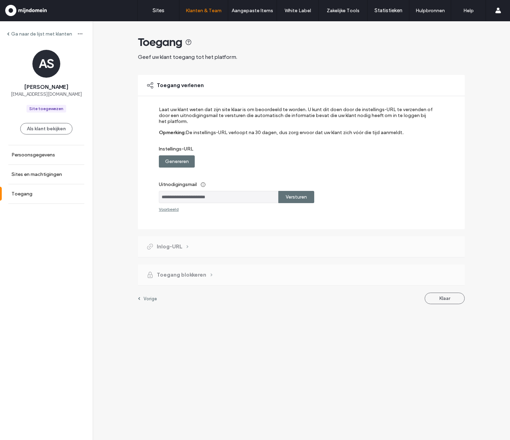
click at [175, 163] on label "Genereren" at bounding box center [177, 161] width 24 height 13
click at [287, 160] on label "Kopiëren" at bounding box center [296, 161] width 20 height 13
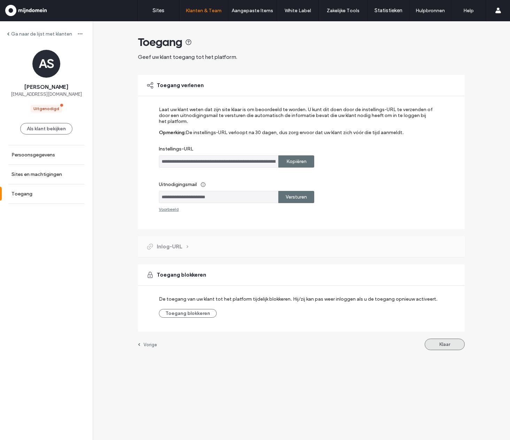
click at [448, 346] on button "Klaar" at bounding box center [445, 344] width 40 height 11
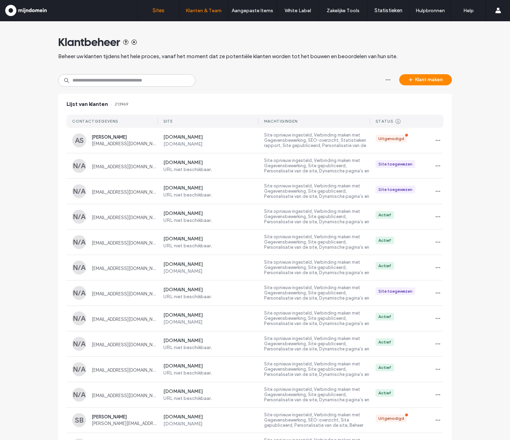
click at [164, 13] on label "Sites" at bounding box center [159, 10] width 12 height 6
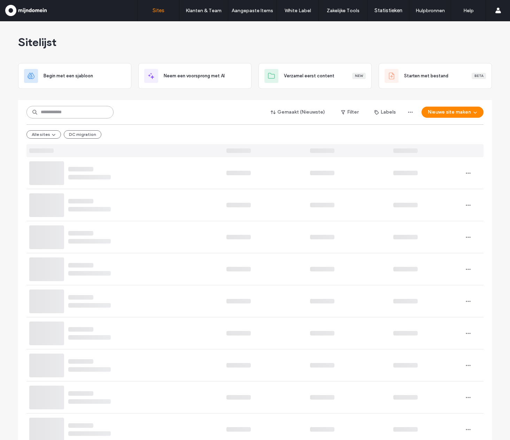
click at [86, 115] on input at bounding box center [69, 112] width 87 height 13
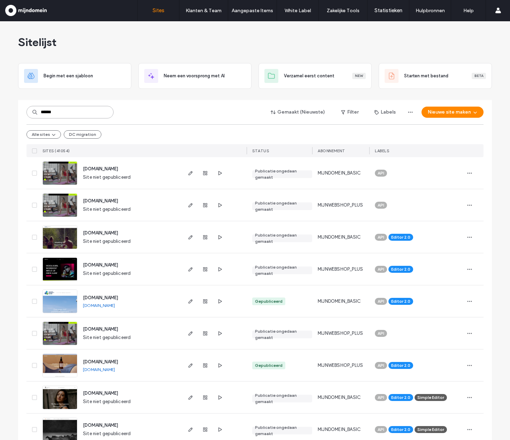
type input "*******"
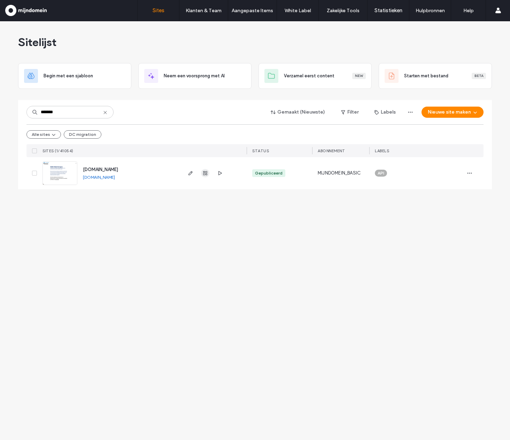
click at [202, 176] on span "button" at bounding box center [205, 173] width 8 height 8
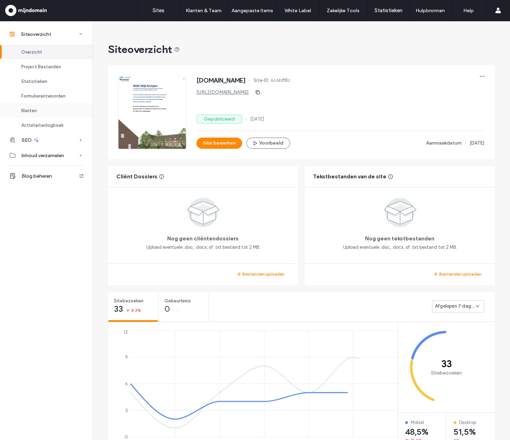
click at [63, 112] on div "Klanten" at bounding box center [46, 110] width 93 height 15
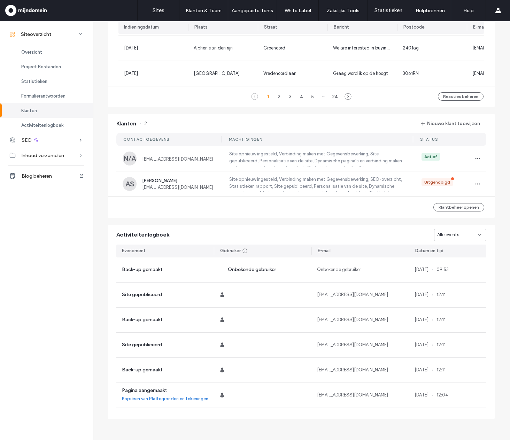
scroll to position [556, 0]
click at [438, 125] on button "Nieuwe klant toewijzen" at bounding box center [451, 122] width 72 height 11
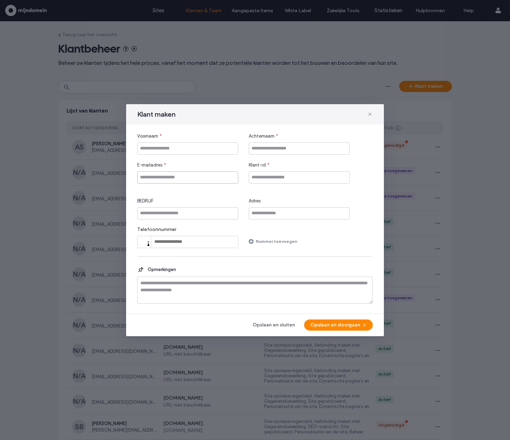
click at [206, 176] on input "E-mailadres" at bounding box center [187, 177] width 101 height 12
paste input "**********"
type input "**********"
click at [271, 182] on input "Klant-id" at bounding box center [299, 177] width 101 height 12
paste input "**********"
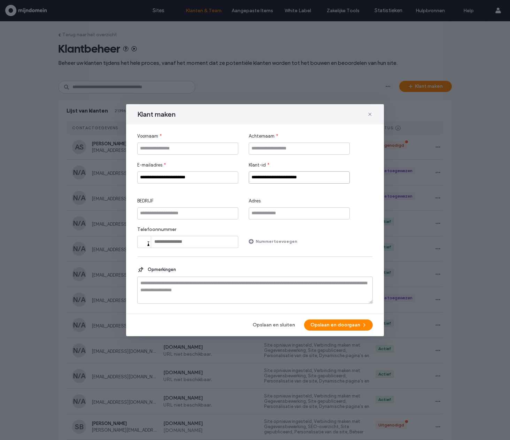
type input "**********"
click at [187, 149] on input "Voornaam" at bounding box center [187, 149] width 101 height 12
type input "*****"
type input "**********"
click at [326, 328] on button "Opslaan en doorgaan" at bounding box center [338, 325] width 69 height 11
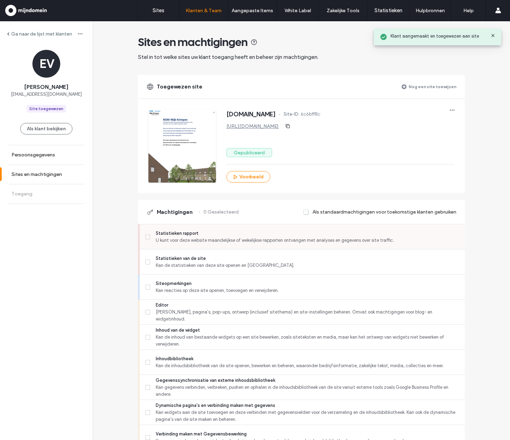
click at [170, 235] on span "Statistieken rapport" at bounding box center [307, 233] width 303 height 7
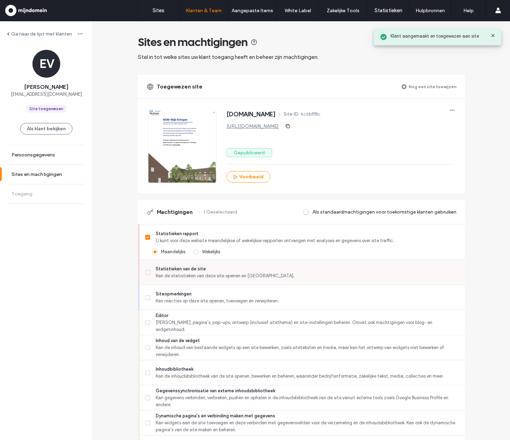
click at [179, 272] on span "Kan de statistieken van deze site openen en bekijken." at bounding box center [307, 275] width 303 height 7
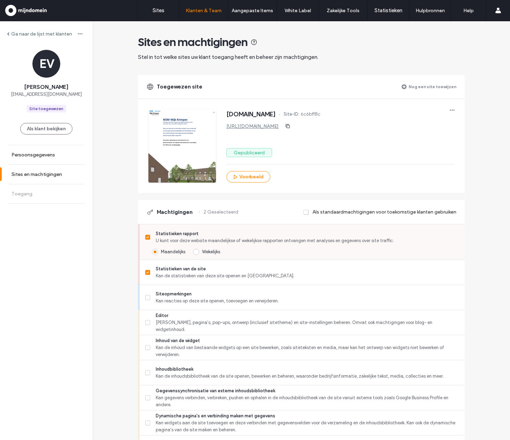
click at [177, 240] on span "U kunt voor deze website maandelijkse of wekelijkse rapporten ontvangen met ana…" at bounding box center [307, 240] width 303 height 7
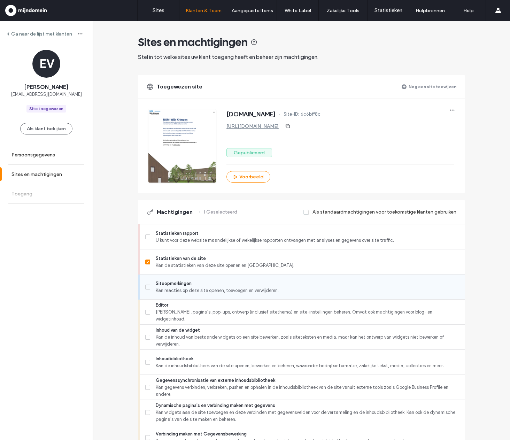
click at [176, 291] on span "Kan reacties op deze site openen, toevoegen en verwijderen." at bounding box center [307, 290] width 303 height 7
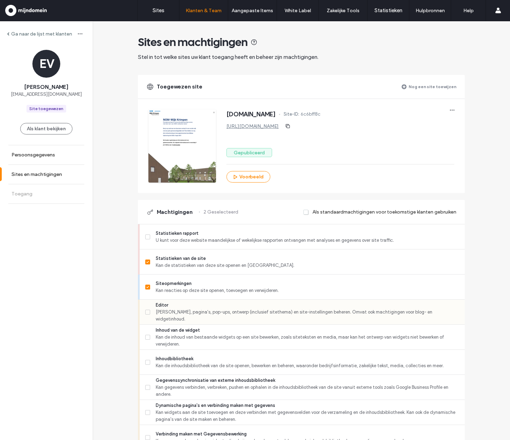
drag, startPoint x: 177, startPoint y: 308, endPoint x: 183, endPoint y: 321, distance: 14.2
click at [177, 308] on span "Editor" at bounding box center [307, 305] width 303 height 7
drag, startPoint x: 185, startPoint y: 344, endPoint x: 216, endPoint y: 373, distance: 42.1
click at [185, 344] on span "Kan de inhoud van bestaande widgets op een site bewerken, zoals siteteksten en …" at bounding box center [307, 341] width 303 height 14
click at [203, 322] on div "Editor Kan widgets, pagina's, pop-ups, ontwerp (inclusief sitethema) en site-in…" at bounding box center [305, 312] width 320 height 25
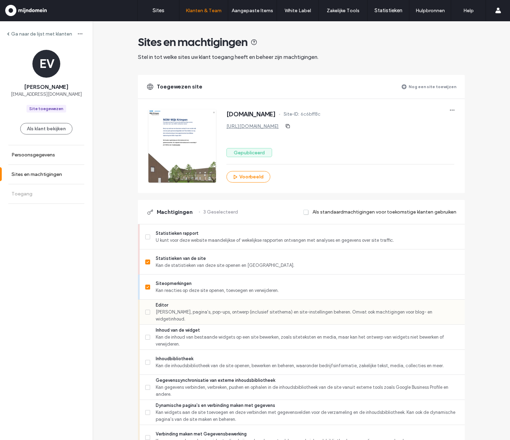
click at [202, 309] on span "Editor" at bounding box center [307, 305] width 303 height 7
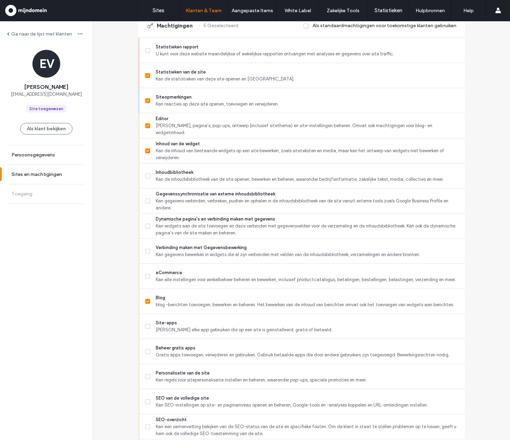
scroll to position [202, 0]
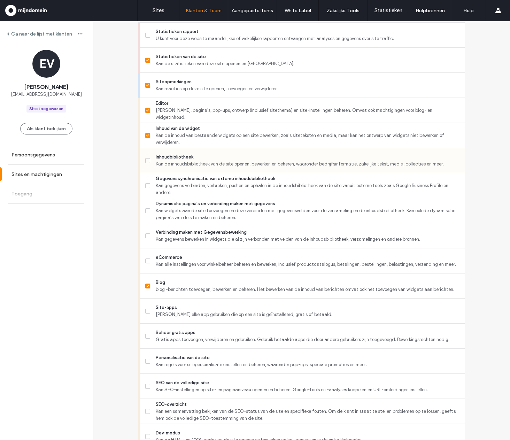
click at [210, 165] on span "Kan de inhoudsbibliotheek van de site openen, bewerken en beheren, waaronder be…" at bounding box center [307, 164] width 303 height 7
click at [212, 185] on span "Kan gegevens verbinden, verbreken, pushen en ophalen in de inhoudsbibliotheek v…" at bounding box center [307, 189] width 303 height 14
click at [207, 212] on span "Kan widgets aan de site toevoegen en deze verbinden met gegevensvelden voor de …" at bounding box center [307, 214] width 303 height 14
click at [206, 235] on span "Verbinding maken met Gegevensbewerking" at bounding box center [307, 232] width 303 height 7
click at [196, 199] on div "Dynamische pagina's en verbinding maken met gegevens Kan widgets aan de site to…" at bounding box center [305, 210] width 320 height 25
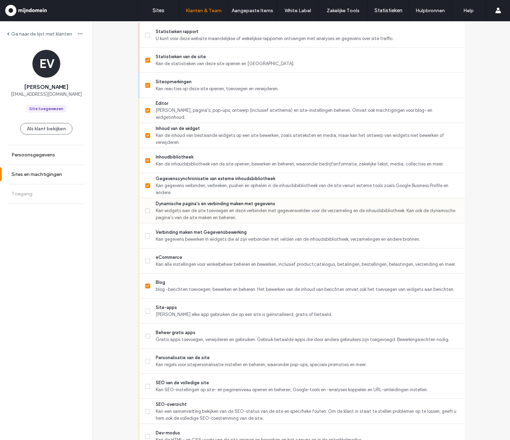
click at [200, 218] on span "Kan widgets aan de site toevoegen en deze verbinden met gegevensvelden voor de …" at bounding box center [307, 214] width 303 height 14
click at [195, 265] on span "Kan alle instellingen voor winkelbeheer beheren en bewerken, inclusief productc…" at bounding box center [307, 264] width 303 height 7
click at [201, 316] on span "Kan elke app gebruiken die op een site is geïnstalleerd, gratis of betaald." at bounding box center [307, 314] width 303 height 7
click at [209, 344] on div "Beheer gratis apps Gratis apps toevoegen, verwijderen en gebruiken. Gebruik bet…" at bounding box center [305, 336] width 320 height 25
click at [201, 387] on span "Kan SEO-instellingen op site- en paginaniveau openen en beheren, Google-tools e…" at bounding box center [307, 389] width 303 height 7
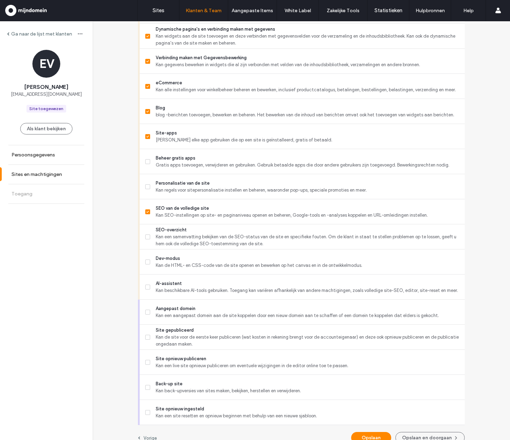
scroll to position [387, 0]
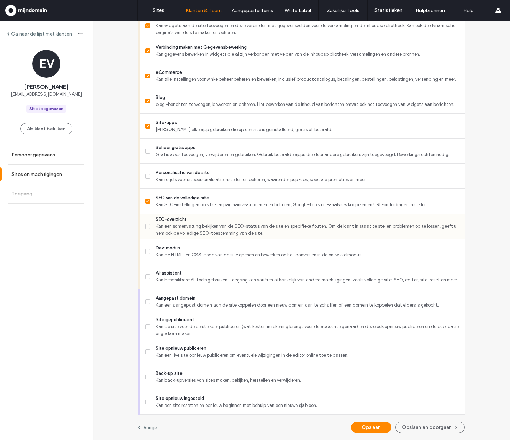
click at [171, 235] on span "Kan een samenvatting bekijken van de SEO-status van de site en specifieke foute…" at bounding box center [307, 230] width 303 height 14
drag, startPoint x: 171, startPoint y: 261, endPoint x: 178, endPoint y: 281, distance: 20.9
click at [172, 261] on div "Dev-modus Kan de HTML- en CSS-code van de site openen en bewerken op het canvas…" at bounding box center [305, 251] width 320 height 25
drag, startPoint x: 178, startPoint y: 247, endPoint x: 180, endPoint y: 283, distance: 35.3
click at [178, 249] on span "Dev-modus" at bounding box center [307, 248] width 303 height 7
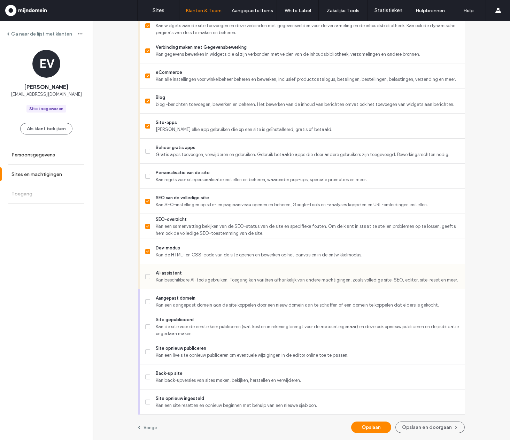
click at [181, 283] on span "Kan beschikbare AI-tools gebruiken. Toegang kan variëren afhankelijk van andere…" at bounding box center [307, 280] width 303 height 7
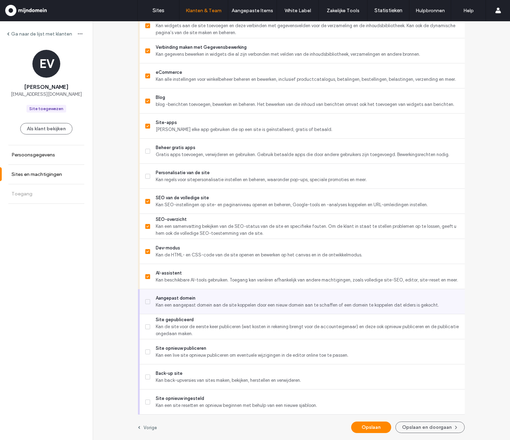
click at [187, 310] on div "Aangepast domein Kan een aangepast domein aan de site koppelen door een nieuw d…" at bounding box center [305, 301] width 320 height 25
click at [183, 302] on span "Kan een aangepast domein aan de site koppelen door een nieuw domein aan te scha…" at bounding box center [307, 305] width 303 height 7
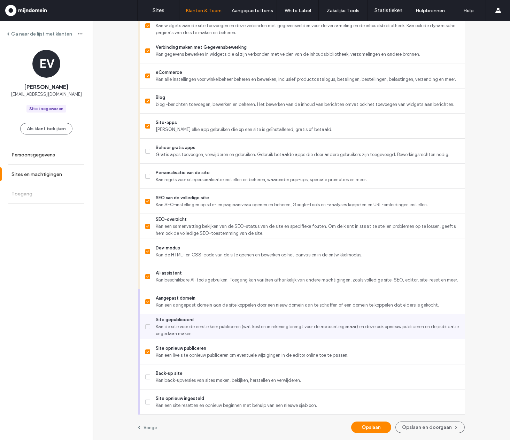
click at [185, 324] on span "Kan de site voor de eerste keer publiceren (wat kosten in rekening brengt voor …" at bounding box center [307, 330] width 303 height 14
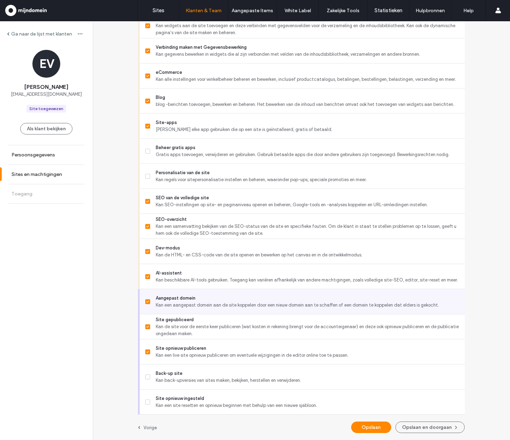
click at [193, 310] on div "Aangepast domein Kan een aangepast domein aan de site koppelen door een nieuw d…" at bounding box center [305, 301] width 320 height 25
click at [194, 305] on span "Kan een aangepast domein aan de site koppelen door een nieuw domein aan te scha…" at bounding box center [307, 305] width 303 height 7
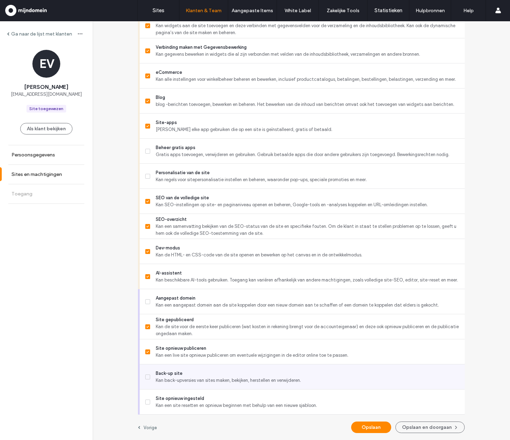
click at [199, 379] on span "Kan back-upversies van sites maken, bekijken, herstellen en verwijderen." at bounding box center [307, 380] width 303 height 7
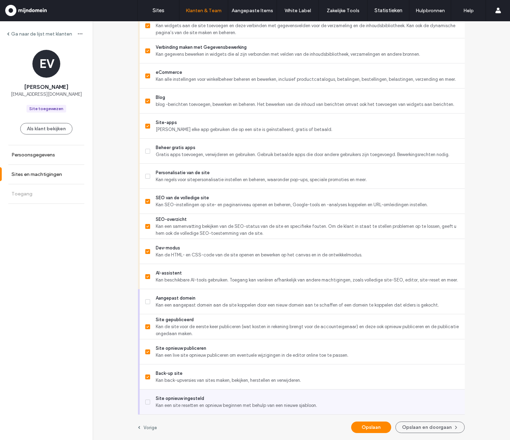
drag, startPoint x: 202, startPoint y: 404, endPoint x: 210, endPoint y: 402, distance: 8.1
click at [203, 403] on span "Kan een site resetten en opnieuw beginnen met behulp van een nieuwe sjabloon." at bounding box center [307, 405] width 303 height 7
drag, startPoint x: 276, startPoint y: 410, endPoint x: 283, endPoint y: 405, distance: 7.9
click at [277, 409] on div "Site opnieuw ingesteld Kan een site resetten en opnieuw beginnen met behulp van…" at bounding box center [305, 402] width 320 height 25
click at [265, 400] on span "Site opnieuw ingesteld" at bounding box center [307, 398] width 303 height 7
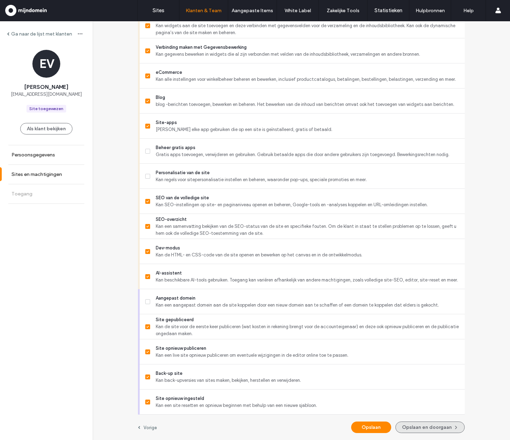
click at [422, 426] on button "Opslaan en doorgaan" at bounding box center [429, 427] width 69 height 11
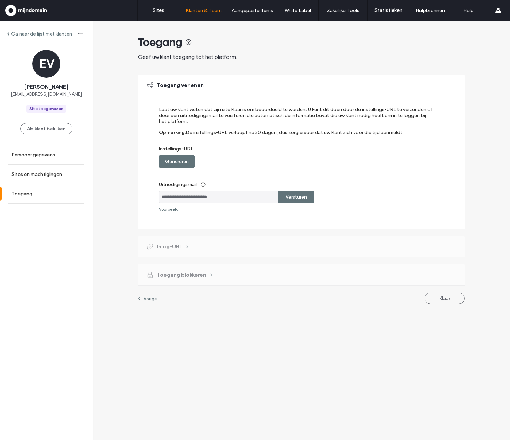
click at [188, 162] on label "Genereren" at bounding box center [177, 161] width 24 height 13
click at [299, 157] on label "Kopiëren" at bounding box center [296, 161] width 20 height 13
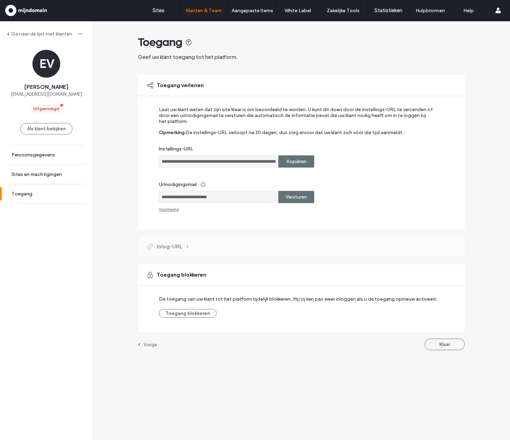
click at [442, 344] on button "Klaar" at bounding box center [445, 344] width 40 height 11
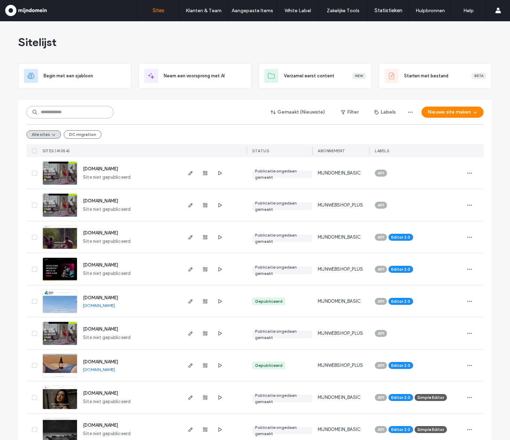
click at [77, 112] on input at bounding box center [69, 112] width 87 height 13
paste input "**********"
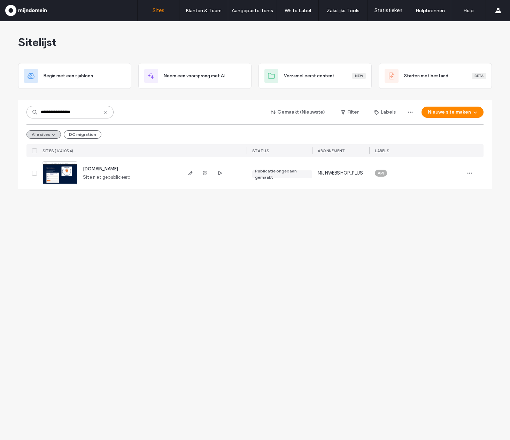
type input "**********"
click at [118, 169] on span "[DOMAIN_NAME]" at bounding box center [100, 168] width 35 height 5
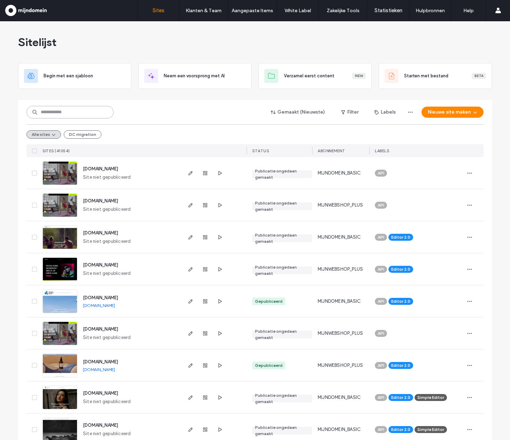
click at [99, 107] on input at bounding box center [69, 112] width 87 height 13
click at [100, 112] on input at bounding box center [69, 112] width 87 height 13
paste input "**********"
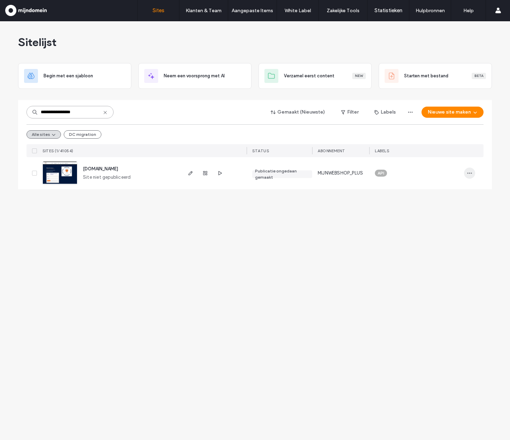
type input "**********"
click at [472, 175] on icon "button" at bounding box center [470, 173] width 6 height 6
click at [445, 218] on div "Opslaan als sjabloon" at bounding box center [431, 217] width 88 height 13
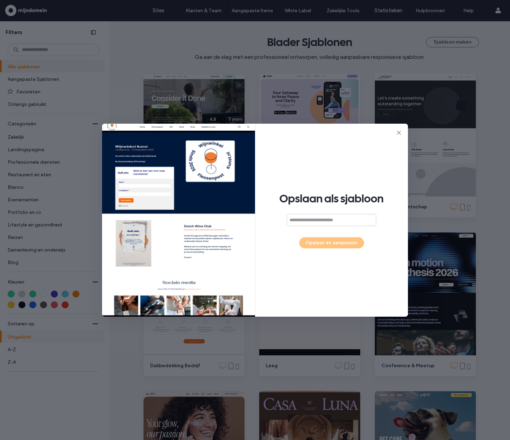
click at [295, 223] on input at bounding box center [332, 220] width 90 height 12
type input "**********"
click at [336, 246] on button "Opslaan en aanpassen" at bounding box center [331, 242] width 65 height 11
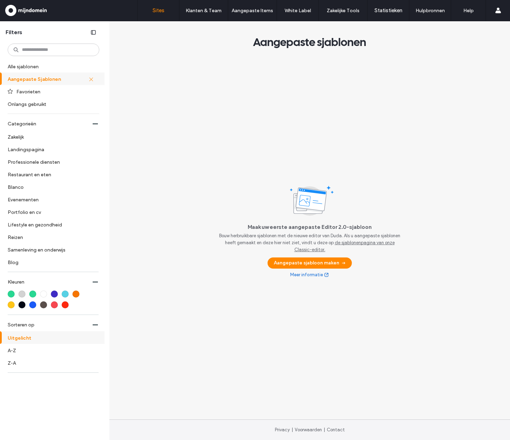
click at [157, 11] on label "Sites" at bounding box center [159, 10] width 12 height 6
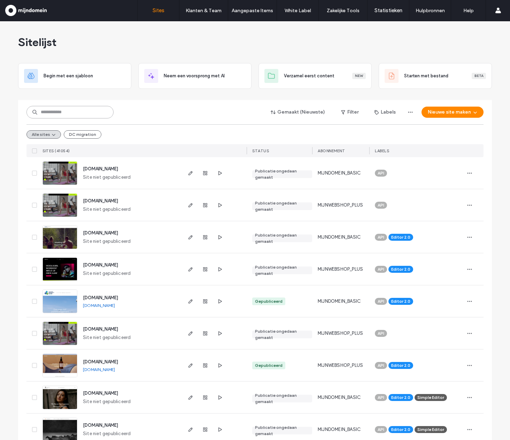
click at [87, 112] on input at bounding box center [69, 112] width 87 height 13
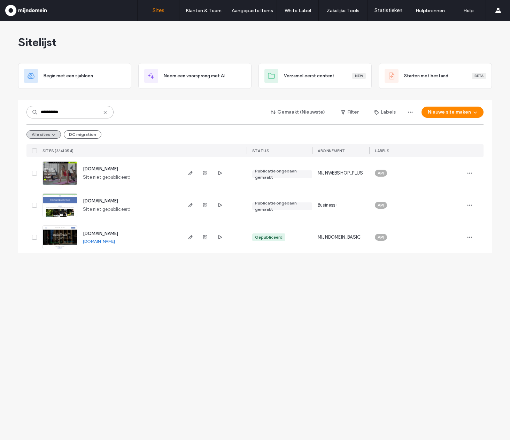
type input "**********"
click at [114, 169] on span "wijnwinkelkunst.nl" at bounding box center [100, 168] width 35 height 5
click at [114, 168] on span "wijnwinkelkunst.nl" at bounding box center [100, 168] width 35 height 5
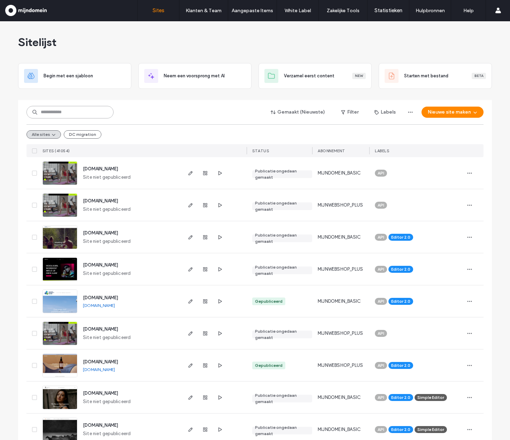
click at [67, 111] on input at bounding box center [69, 112] width 87 height 13
paste input "**********"
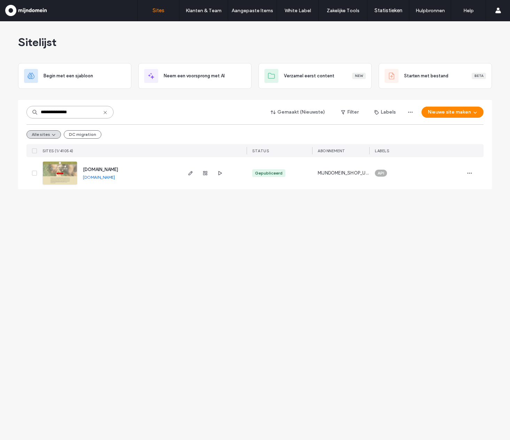
type input "**********"
click at [110, 168] on span "[DOMAIN_NAME]" at bounding box center [100, 169] width 35 height 5
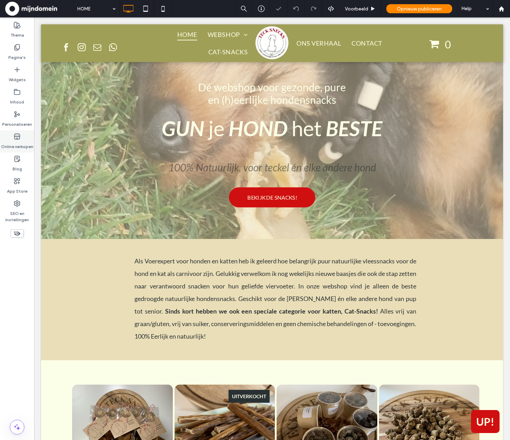
click at [22, 145] on label "Online verkopen" at bounding box center [17, 145] width 32 height 10
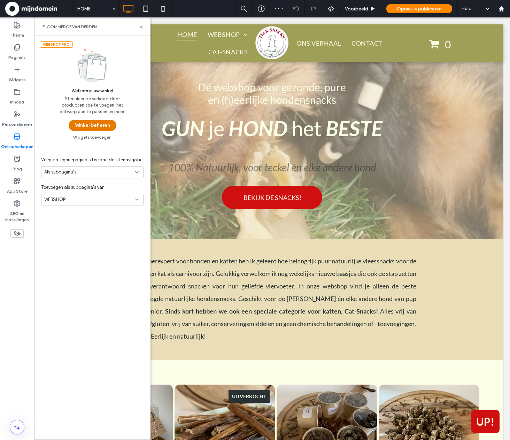
click at [85, 125] on button "Winkel beheren" at bounding box center [93, 125] width 48 height 11
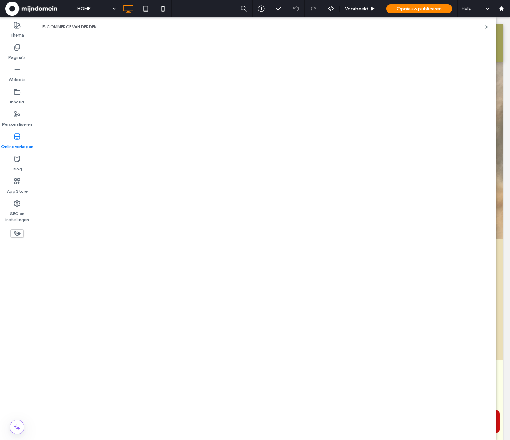
drag, startPoint x: 507, startPoint y: 89, endPoint x: 518, endPoint y: 57, distance: 33.4
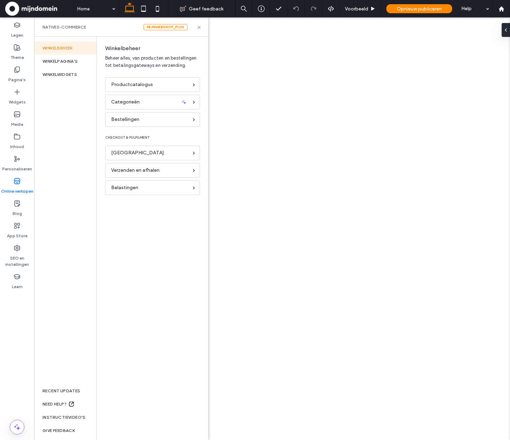
click at [145, 89] on div "Productcatalogus" at bounding box center [152, 84] width 95 height 15
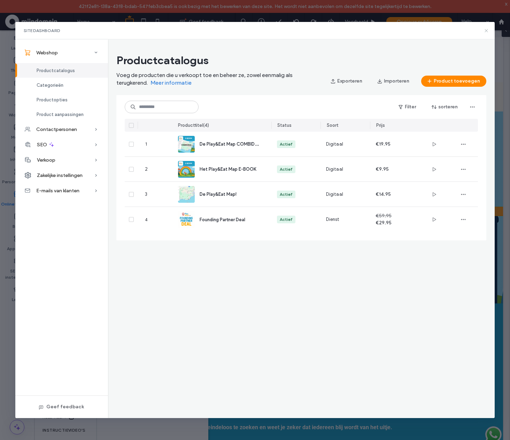
click at [484, 29] on icon at bounding box center [487, 31] width 6 height 6
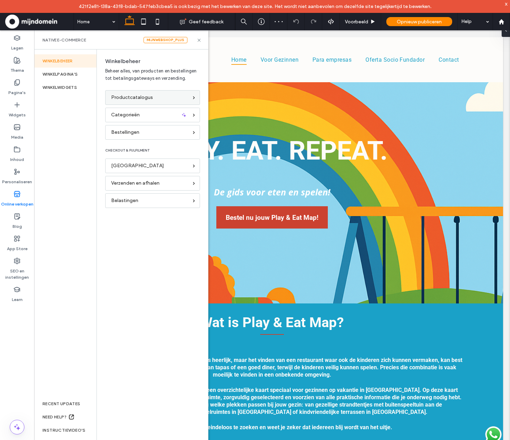
click at [124, 100] on span "Productcatalogus" at bounding box center [132, 98] width 42 height 8
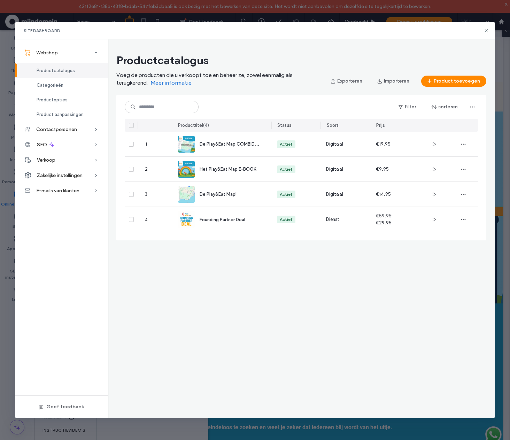
click at [62, 163] on div "Verkoop" at bounding box center [61, 159] width 93 height 15
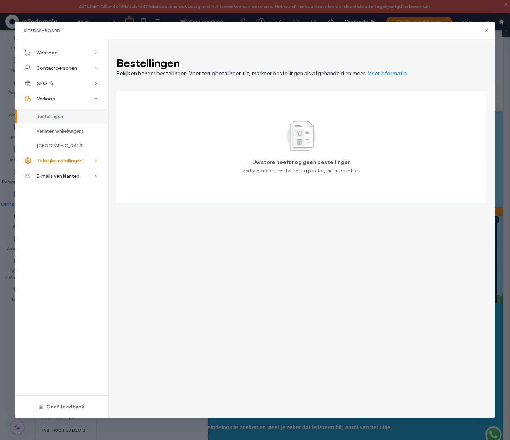
click at [56, 163] on div "Zakelijke instellingen" at bounding box center [61, 160] width 93 height 15
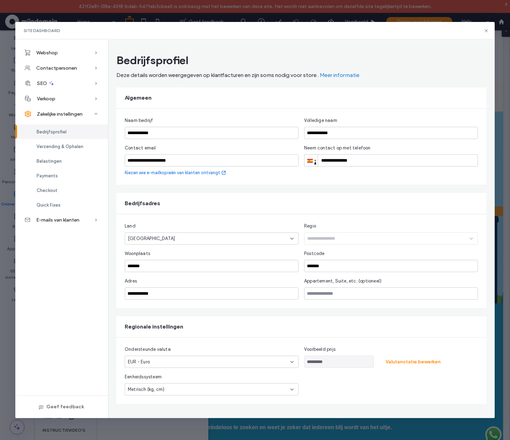
click at [59, 135] on div "Bedrijfsprofiel" at bounding box center [61, 131] width 93 height 15
click at [56, 178] on span "Payments" at bounding box center [47, 175] width 21 height 5
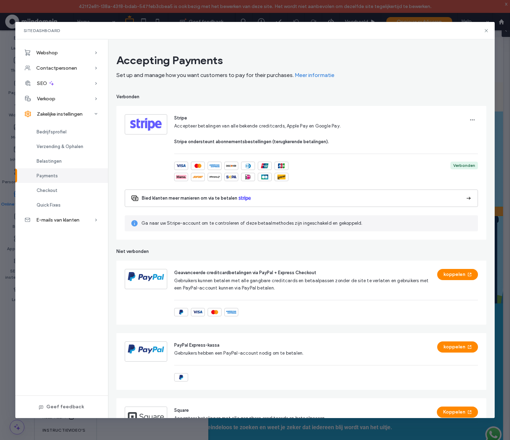
click at [62, 176] on div "Payments" at bounding box center [61, 175] width 93 height 15
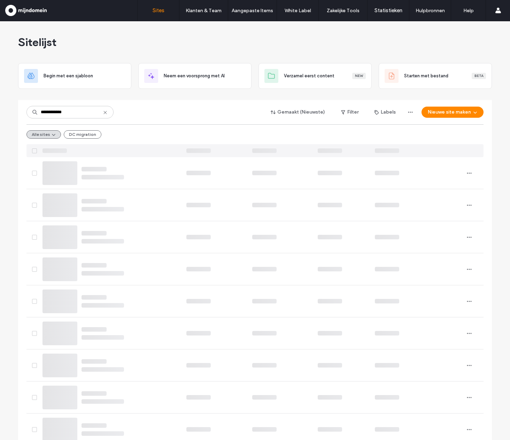
type input "**********"
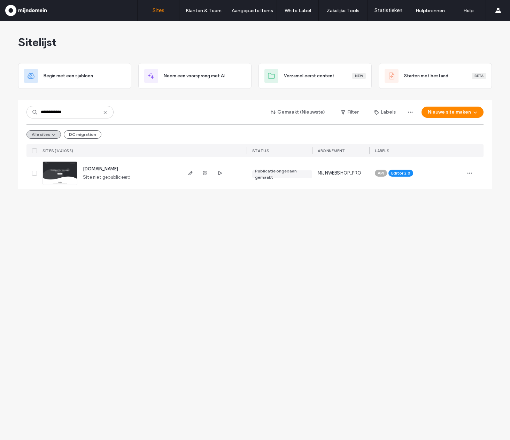
click at [102, 170] on span "www.mdtestdomeinnadeupdate.nl" at bounding box center [100, 168] width 35 height 5
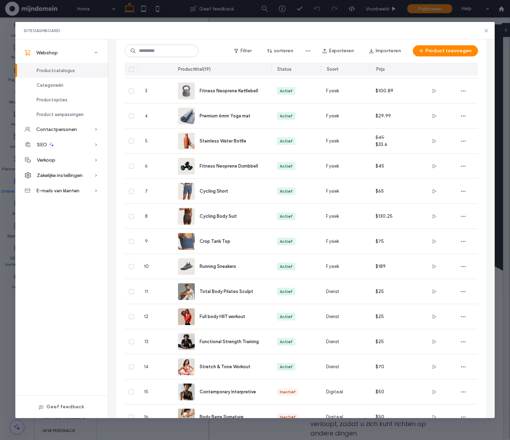
scroll to position [100, 0]
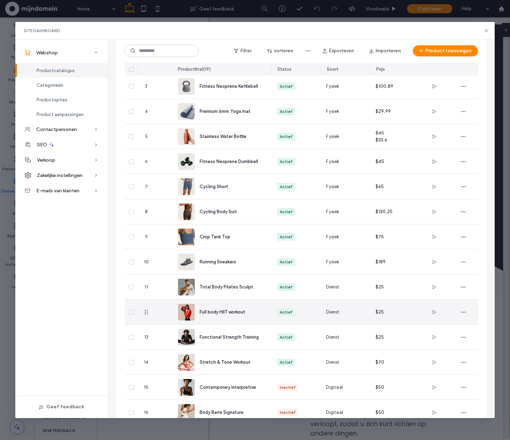
click at [442, 312] on div at bounding box center [434, 312] width 29 height 25
click at [437, 312] on span "button" at bounding box center [434, 312] width 11 height 11
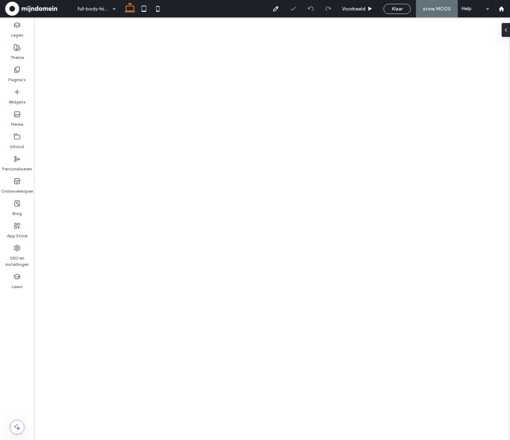
select select "**********"
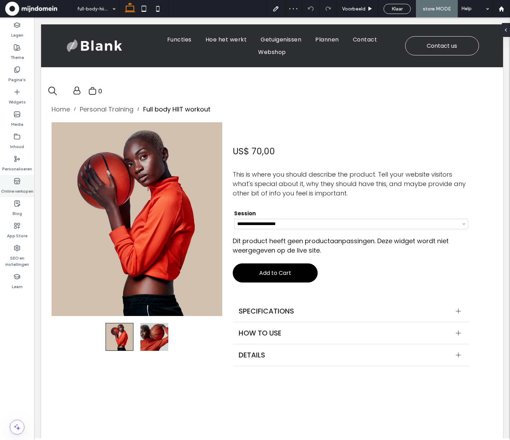
click at [13, 184] on div "Online verkopen" at bounding box center [17, 186] width 34 height 22
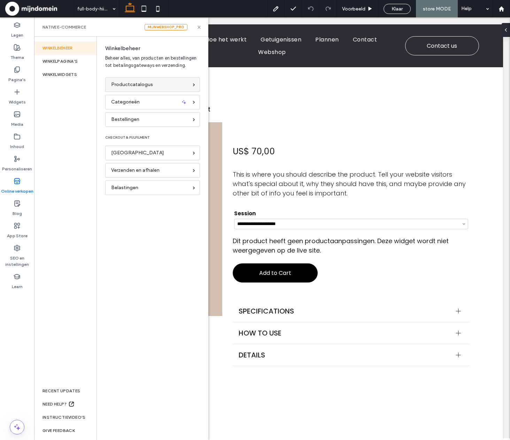
click at [143, 83] on span "Productcatalogus" at bounding box center [132, 85] width 42 height 8
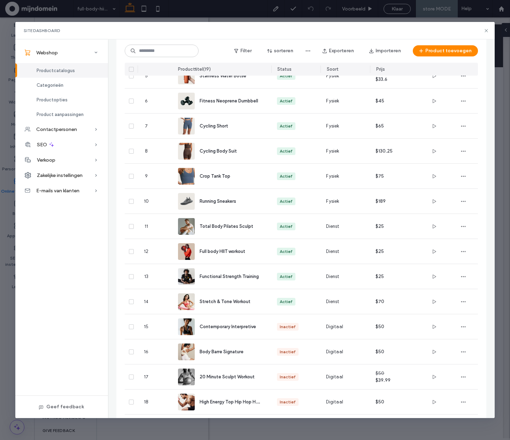
scroll to position [174, 0]
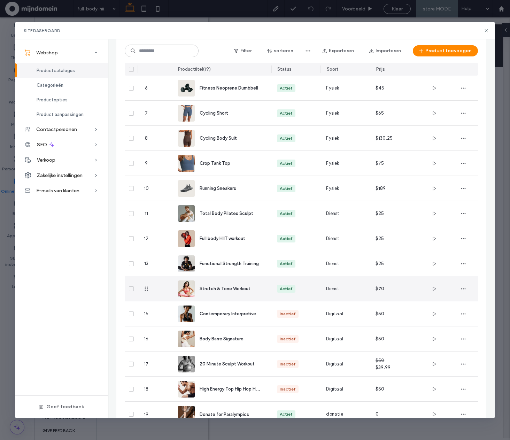
click at [313, 291] on div "Actief" at bounding box center [296, 289] width 38 height 8
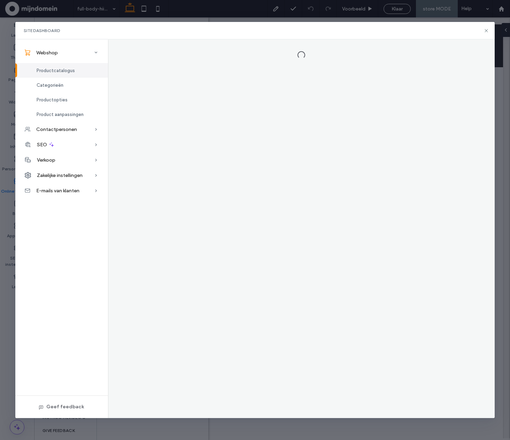
scroll to position [0, 0]
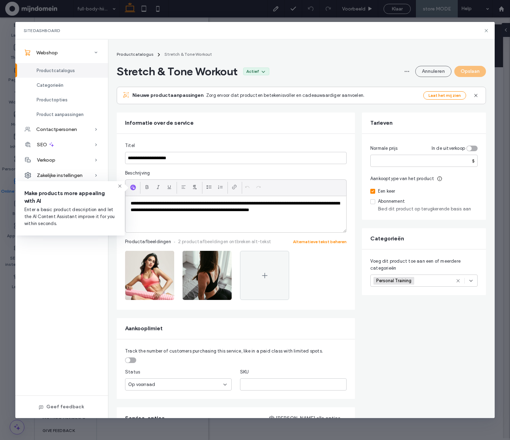
click at [400, 201] on span "Abonnement" at bounding box center [391, 201] width 27 height 5
click at [373, 202] on icon at bounding box center [372, 202] width 3 height 2
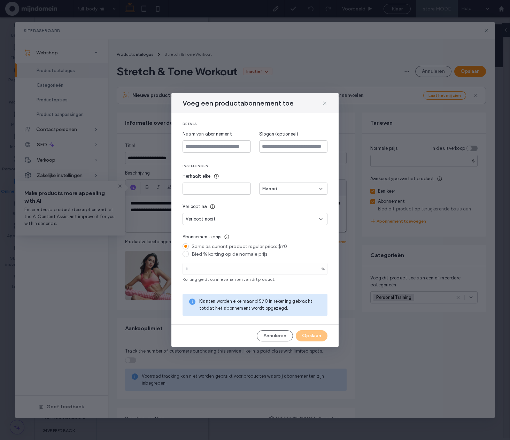
click at [293, 189] on div "Maand" at bounding box center [290, 188] width 57 height 7
click at [186, 254] on span at bounding box center [186, 254] width 6 height 6
click at [198, 267] on input "*" at bounding box center [255, 269] width 145 height 12
drag, startPoint x: 214, startPoint y: 268, endPoint x: 185, endPoint y: 265, distance: 29.7
click at [185, 265] on input "*" at bounding box center [255, 269] width 145 height 12
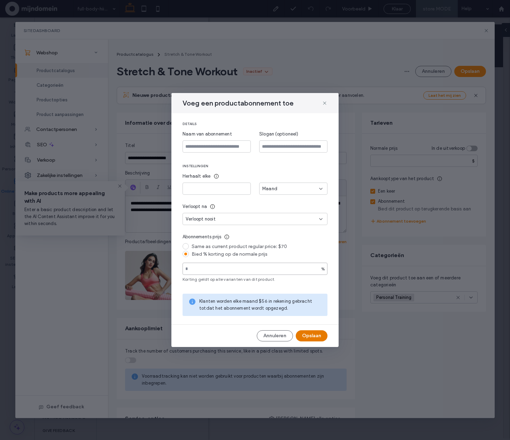
type input "**"
click at [305, 332] on button "Opslaan" at bounding box center [312, 335] width 32 height 11
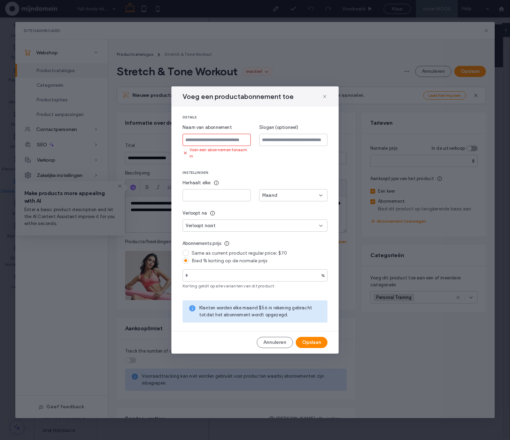
click at [214, 144] on input at bounding box center [217, 140] width 68 height 12
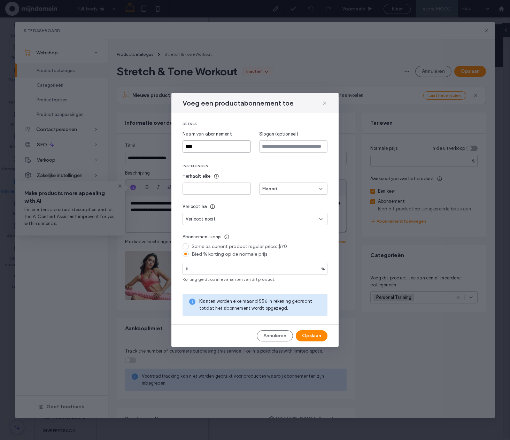
type input "****"
click at [275, 143] on input at bounding box center [293, 146] width 68 height 12
type input "****"
click at [313, 337] on button "Opslaan" at bounding box center [312, 335] width 32 height 11
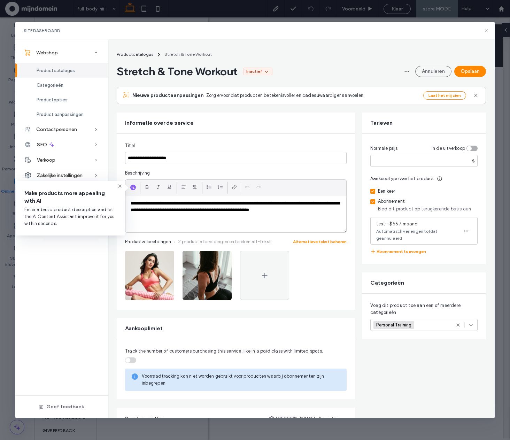
click at [486, 30] on icon at bounding box center [487, 31] width 6 height 6
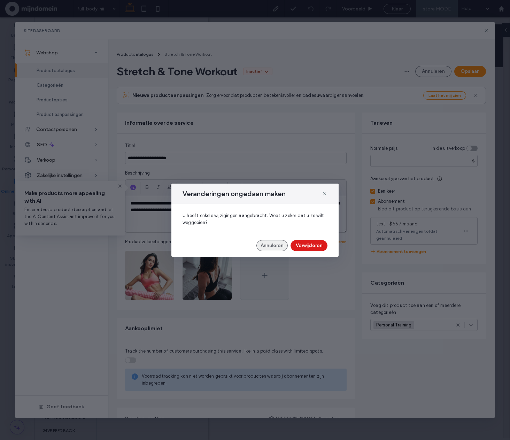
click at [280, 248] on button "Annuleren" at bounding box center [271, 245] width 31 height 11
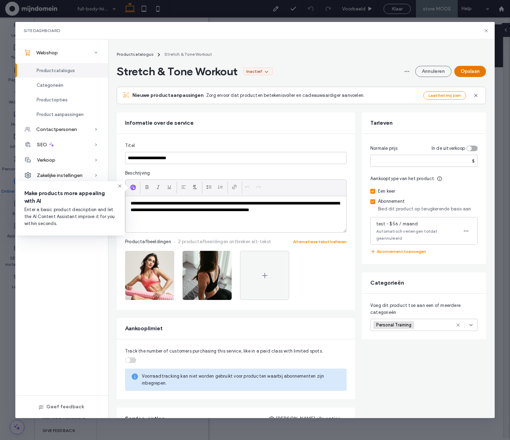
click at [479, 71] on button "Opslaan" at bounding box center [470, 71] width 32 height 11
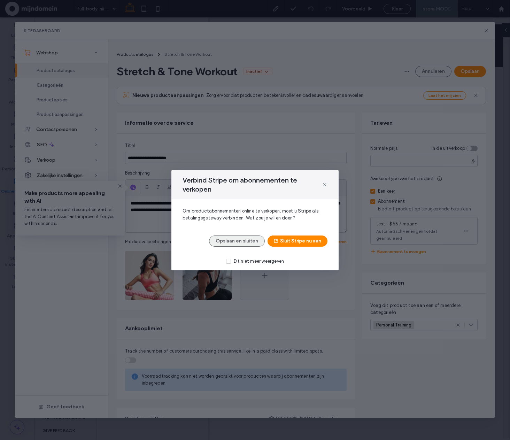
click at [256, 245] on button "Opslaan en sluiten" at bounding box center [237, 241] width 56 height 11
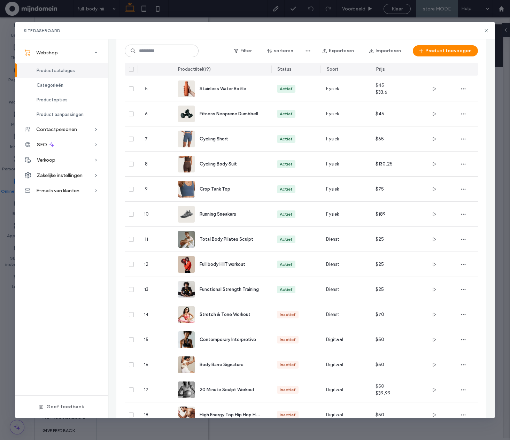
scroll to position [174, 0]
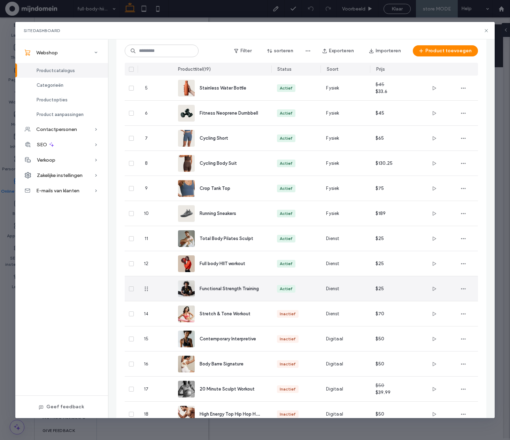
click at [359, 293] on div "Dienst" at bounding box center [345, 288] width 49 height 25
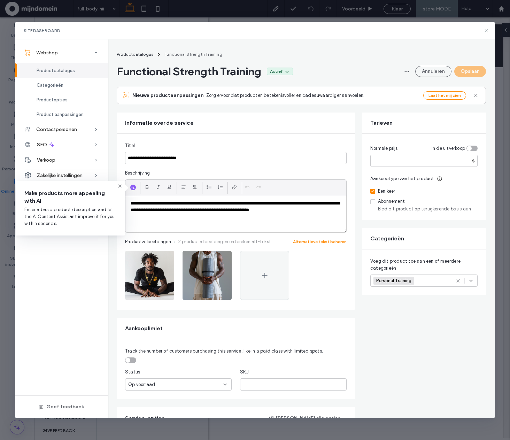
click at [484, 32] on icon at bounding box center [487, 31] width 6 height 6
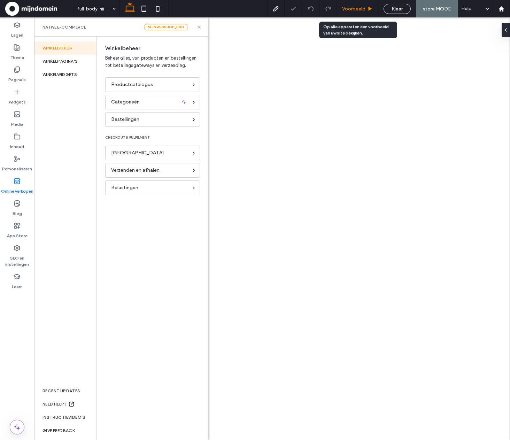
select select "**********"
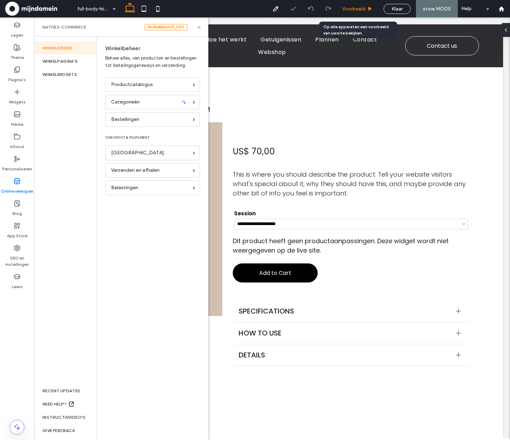
click at [355, 13] on div "Voorbeeld" at bounding box center [357, 8] width 41 height 17
click at [358, 13] on div "Voorbeeld" at bounding box center [357, 8] width 41 height 17
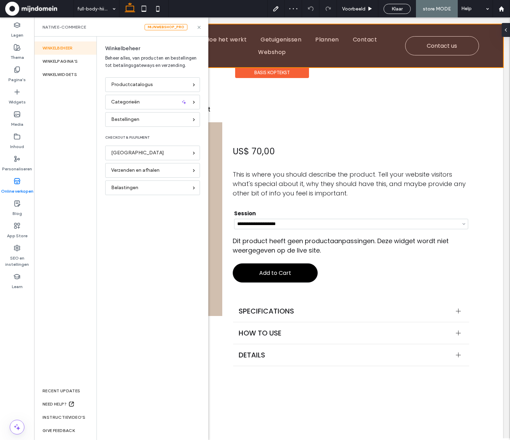
click at [275, 53] on div at bounding box center [272, 45] width 462 height 43
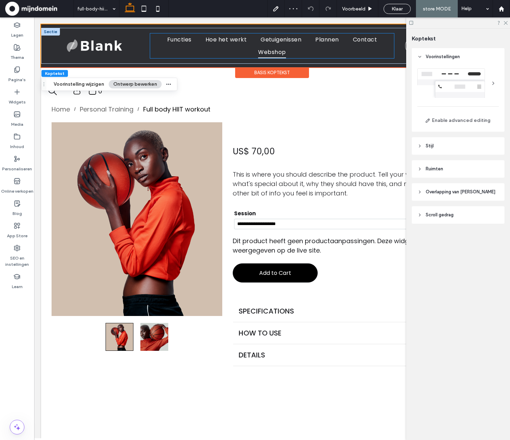
click at [277, 52] on span "Webshop" at bounding box center [272, 52] width 28 height 12
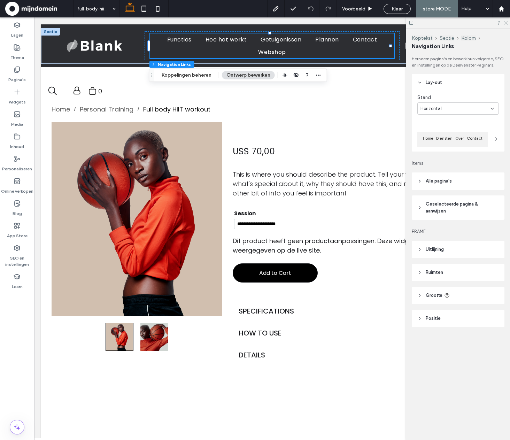
drag, startPoint x: 506, startPoint y: 21, endPoint x: 446, endPoint y: 18, distance: 60.0
click at [506, 21] on icon at bounding box center [505, 22] width 5 height 5
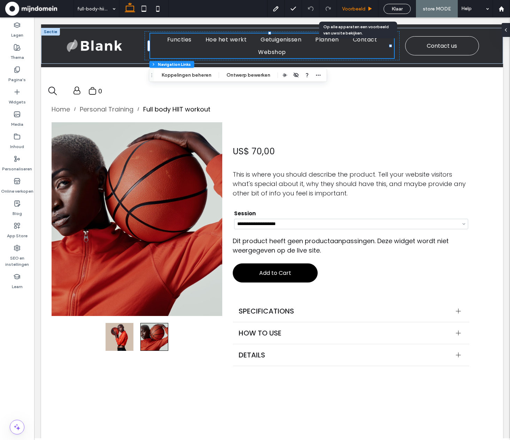
click at [353, 4] on div "Voorbeeld" at bounding box center [357, 8] width 41 height 17
click at [356, 7] on span "Voorbeeld" at bounding box center [353, 9] width 23 height 6
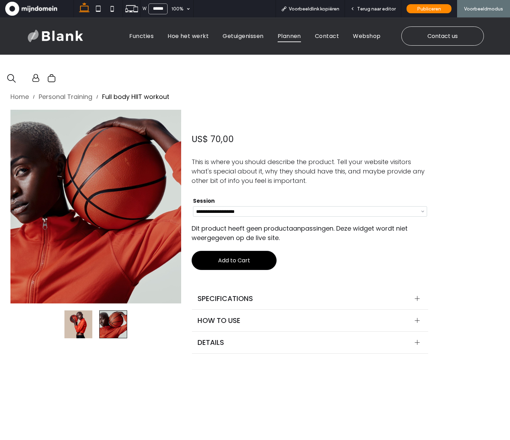
click at [287, 39] on span "Plannen" at bounding box center [289, 36] width 23 height 12
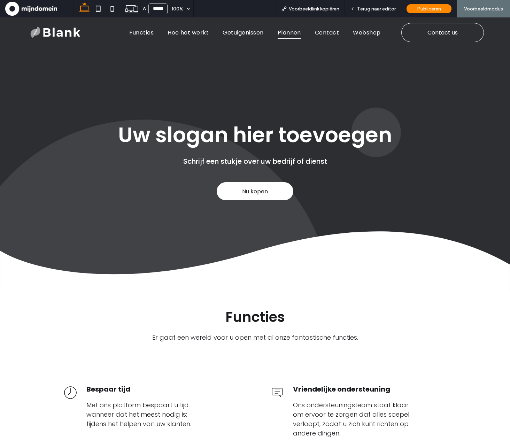
scroll to position [1260, 0]
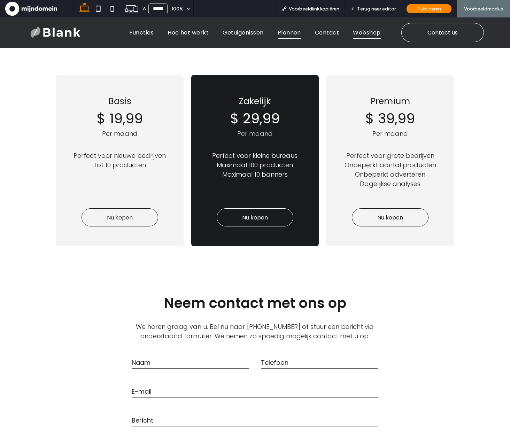
click at [373, 34] on span "Webshop" at bounding box center [367, 32] width 28 height 12
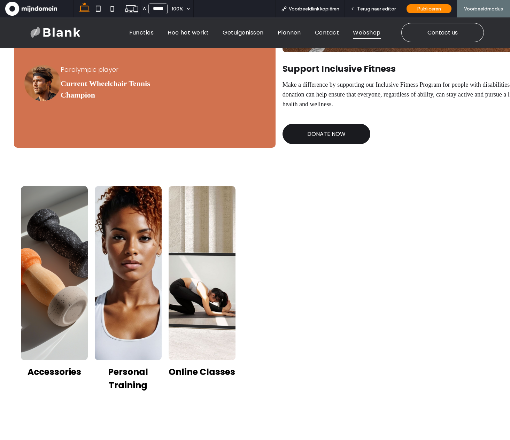
scroll to position [1567, 0]
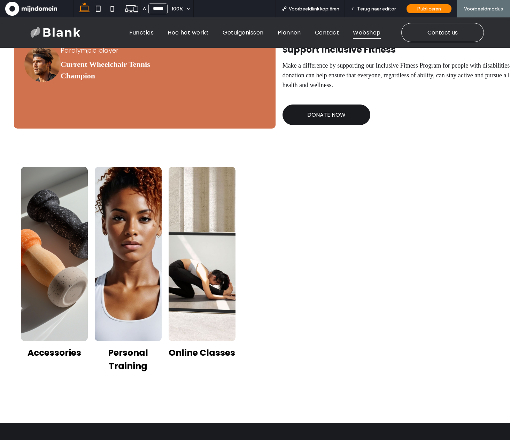
click at [195, 334] on link at bounding box center [202, 254] width 71 height 185
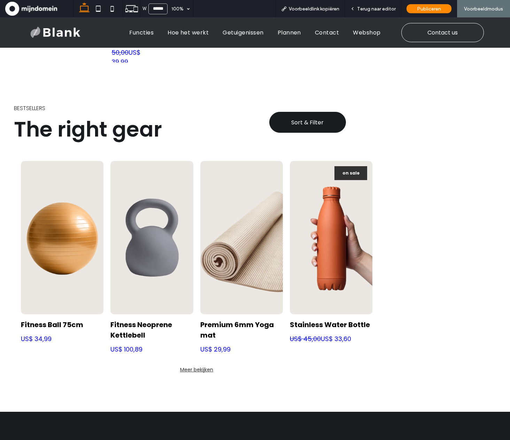
scroll to position [586, 0]
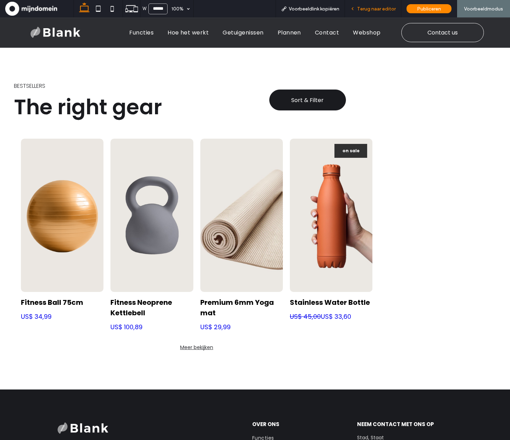
click at [360, 9] on span "Terug naar editor" at bounding box center [376, 9] width 39 height 6
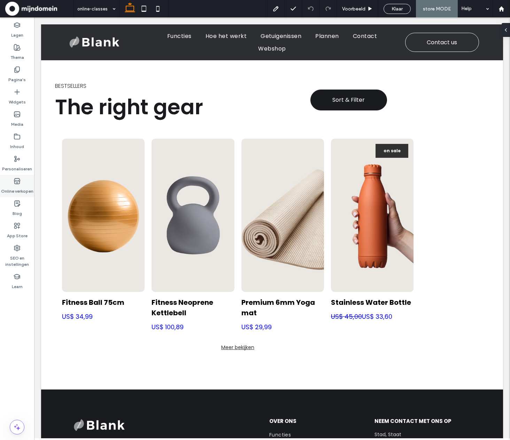
click at [30, 180] on div "Online verkopen" at bounding box center [17, 186] width 34 height 22
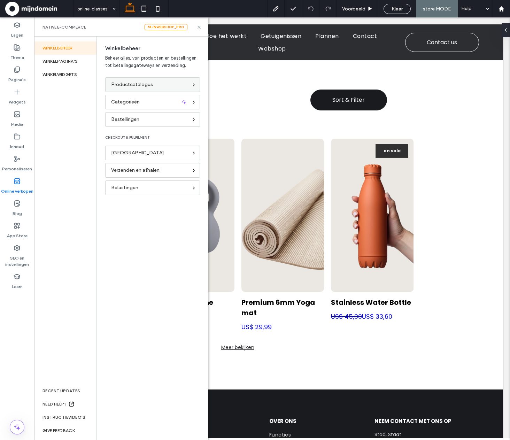
click at [133, 88] on span "Productcatalogus" at bounding box center [132, 85] width 42 height 8
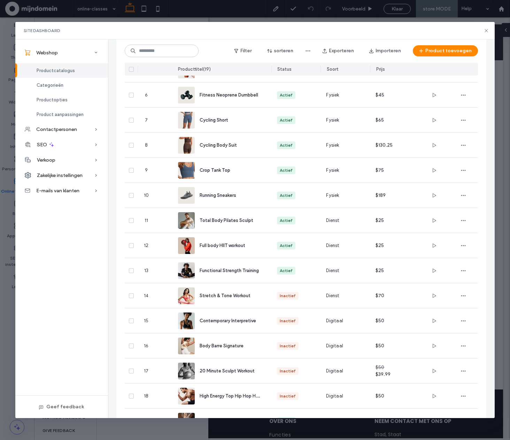
scroll to position [213, 0]
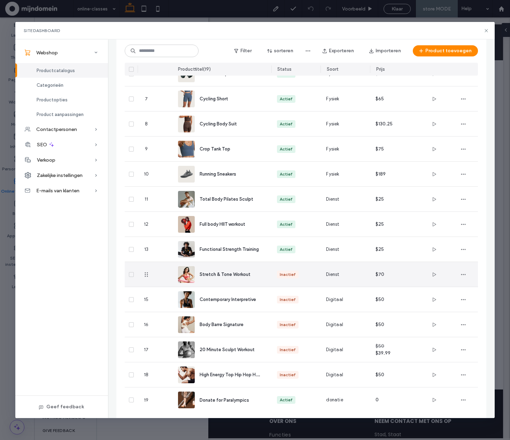
click at [346, 271] on div "Dienst" at bounding box center [345, 274] width 49 height 25
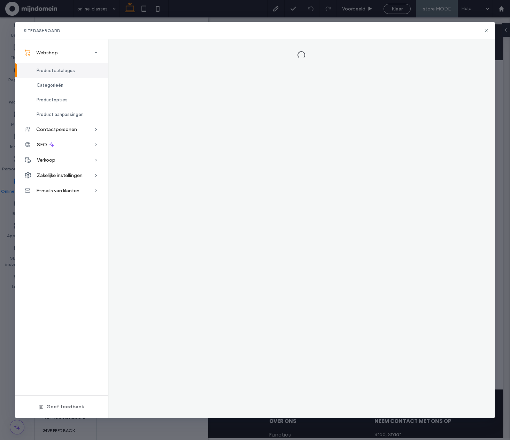
scroll to position [0, 0]
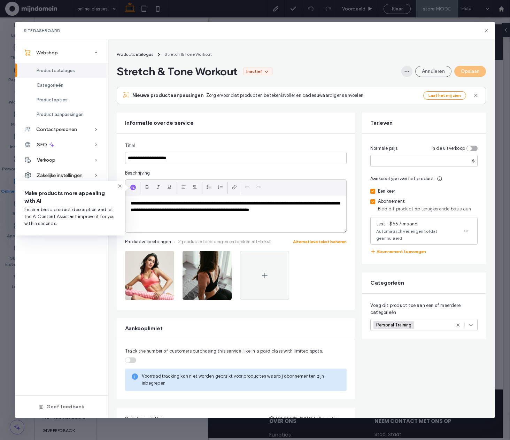
click at [406, 71] on icon "button" at bounding box center [407, 72] width 6 height 6
click at [396, 87] on span "Ontwerpen in de editor" at bounding box center [381, 89] width 49 height 7
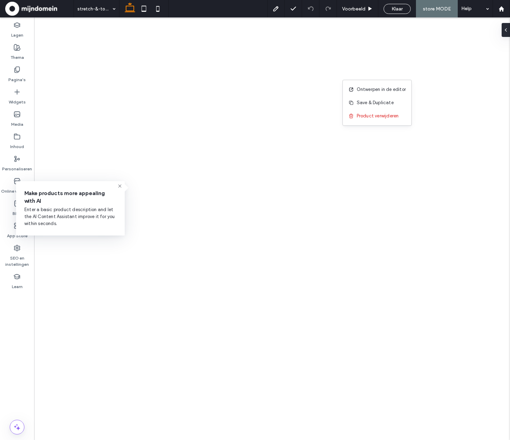
select select "**********"
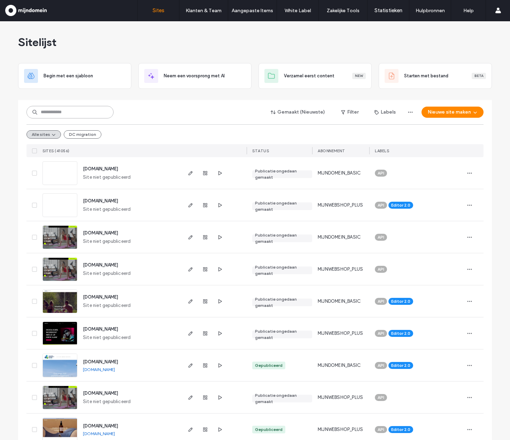
click at [55, 111] on input at bounding box center [69, 112] width 87 height 13
paste input "**********"
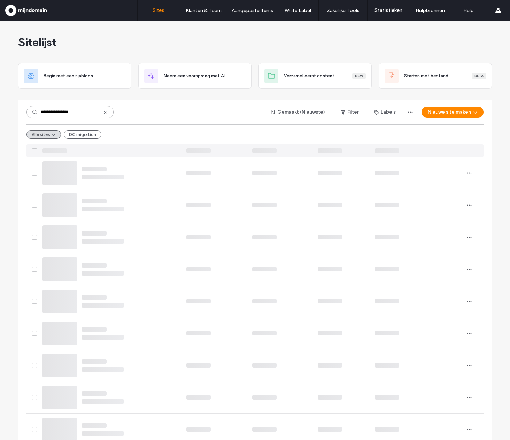
type input "**********"
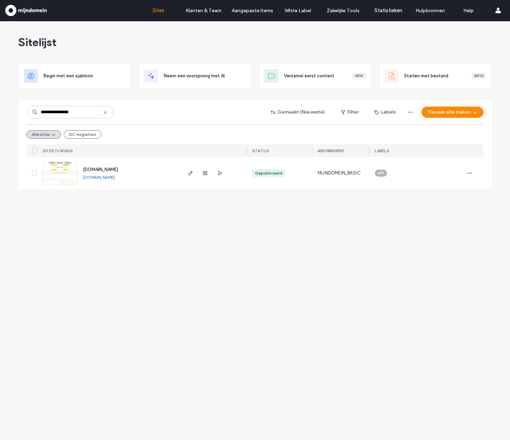
click at [102, 169] on span "[DOMAIN_NAME]" at bounding box center [100, 169] width 35 height 5
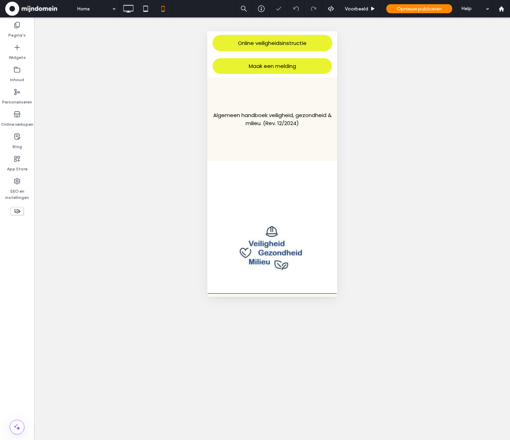
drag, startPoint x: 333, startPoint y: 41, endPoint x: 470, endPoint y: 47, distance: 136.7
click at [128, 7] on icon at bounding box center [128, 9] width 14 height 14
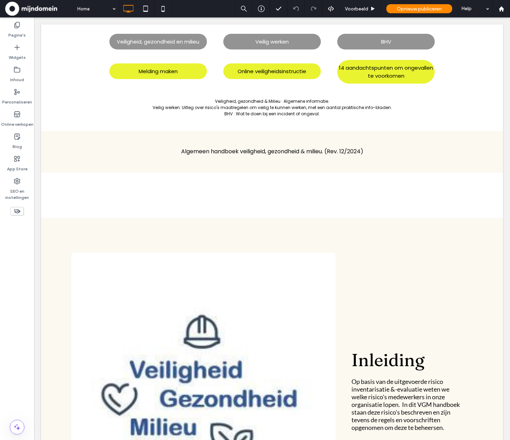
click at [17, 212] on use at bounding box center [17, 211] width 7 height 5
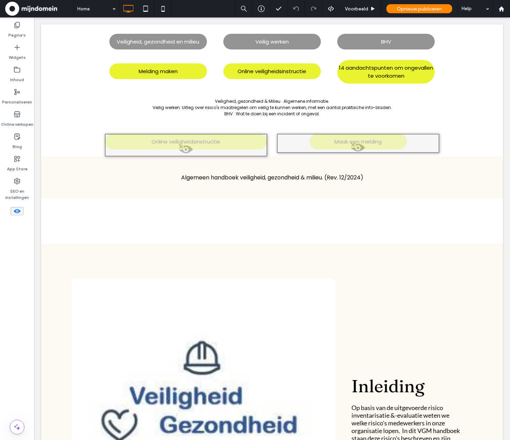
click at [17, 212] on icon at bounding box center [17, 211] width 8 height 8
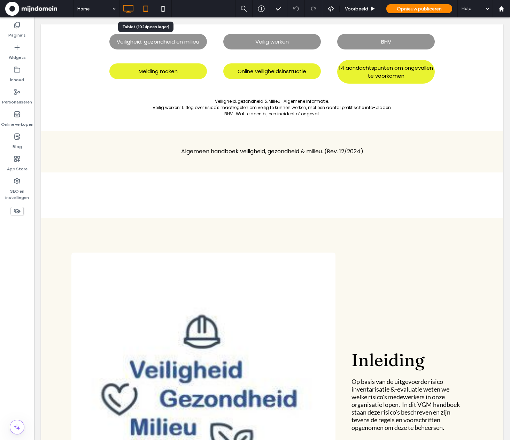
click at [147, 8] on icon at bounding box center [146, 9] width 14 height 14
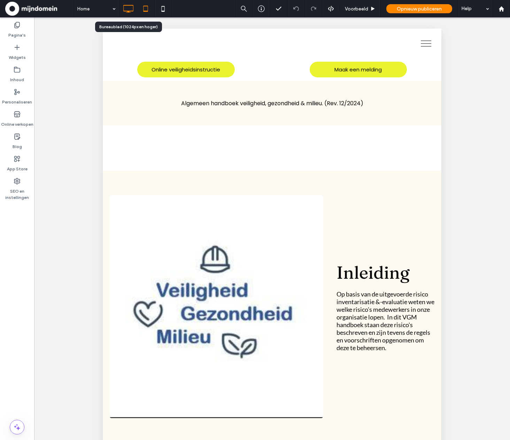
click at [128, 8] on icon at bounding box center [128, 9] width 14 height 14
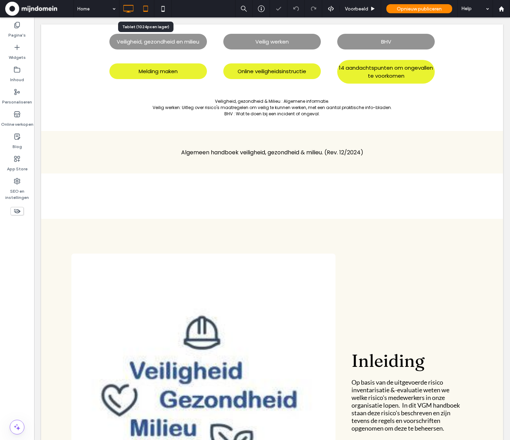
click at [146, 9] on icon at bounding box center [146, 9] width 14 height 14
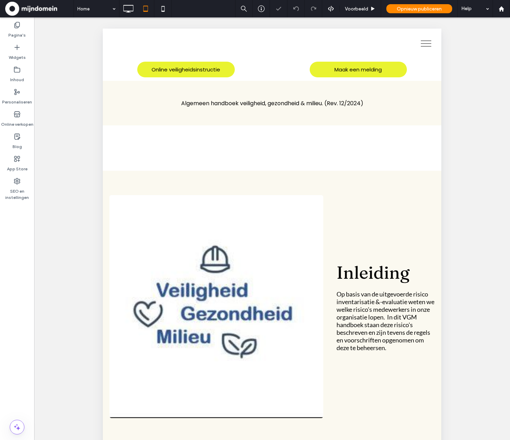
click at [424, 40] on span "menu" at bounding box center [426, 40] width 10 height 1
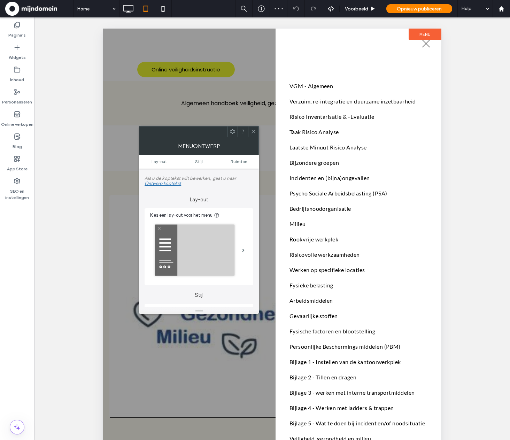
click at [425, 44] on span "menu" at bounding box center [426, 43] width 8 height 8
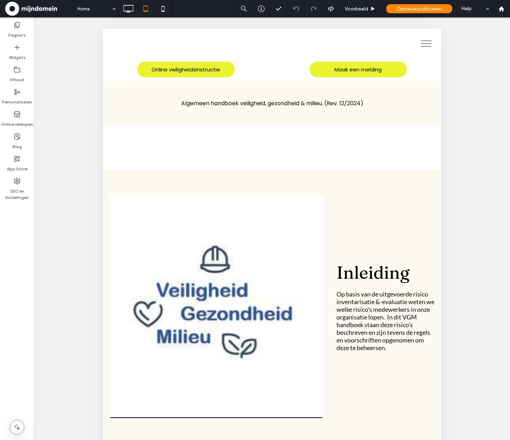
click at [424, 44] on button "menu" at bounding box center [426, 43] width 18 height 18
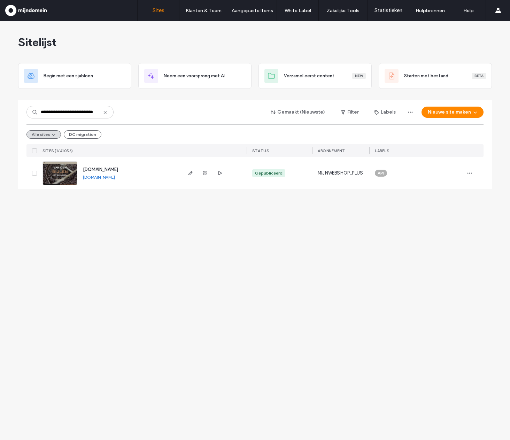
drag, startPoint x: 53, startPoint y: 113, endPoint x: 17, endPoint y: 107, distance: 36.8
click at [17, 107] on div "**********" at bounding box center [255, 230] width 510 height 419
type input "**********"
click at [118, 170] on span "[DOMAIN_NAME]" at bounding box center [100, 169] width 35 height 5
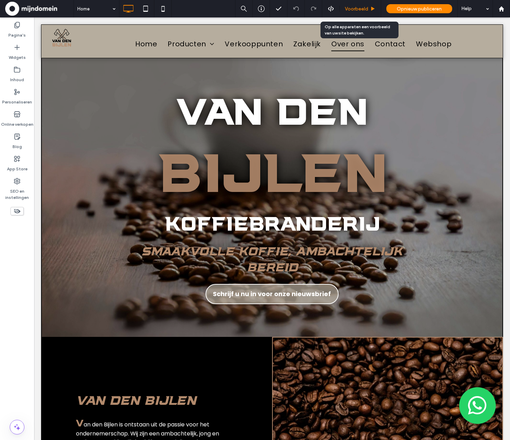
click at [361, 7] on span "Voorbeeld" at bounding box center [356, 9] width 23 height 6
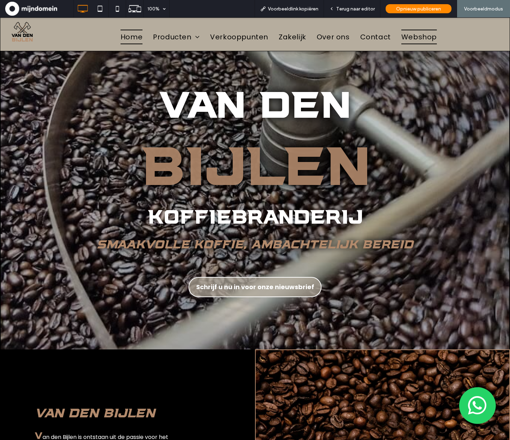
click at [413, 39] on span "Webshop" at bounding box center [419, 37] width 36 height 15
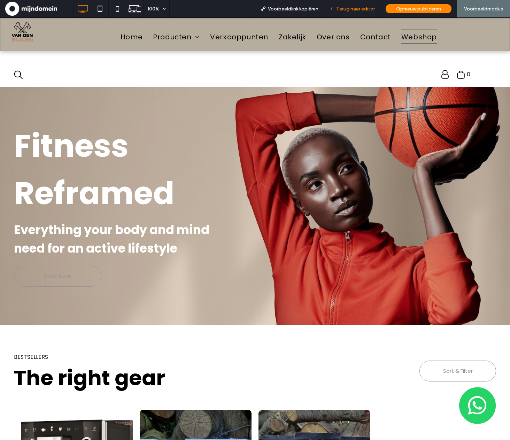
click at [362, 7] on span "Terug naar editor" at bounding box center [355, 9] width 39 height 6
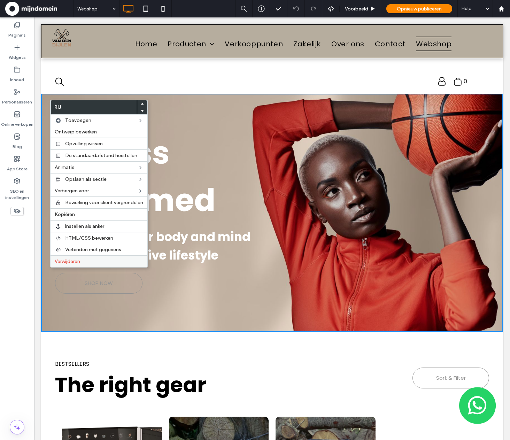
click at [97, 259] on label "Verwijderen" at bounding box center [99, 262] width 89 height 6
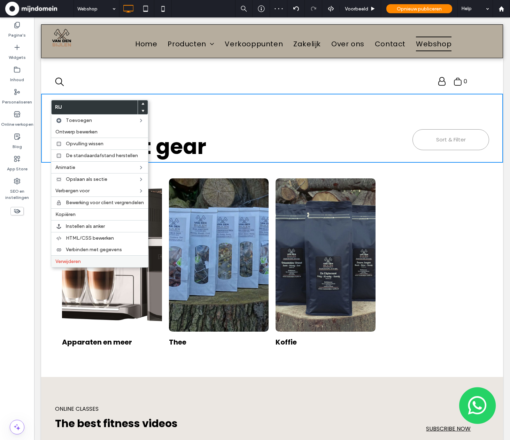
click at [99, 262] on label "Verwijderen" at bounding box center [99, 262] width 89 height 6
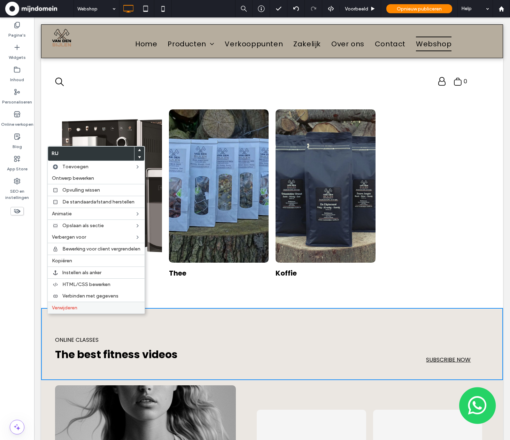
click at [75, 308] on span "Verwijderen" at bounding box center [64, 308] width 25 height 6
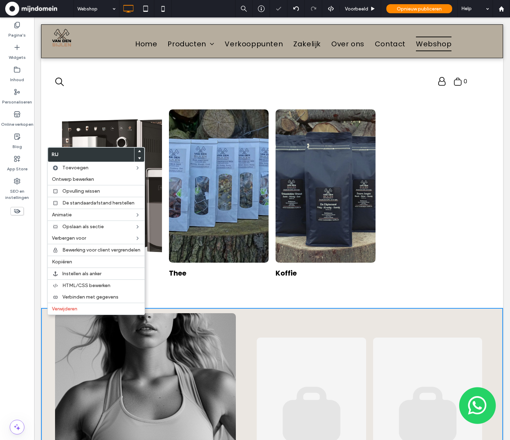
drag, startPoint x: 47, startPoint y: 315, endPoint x: 54, endPoint y: 320, distance: 8.8
click at [60, 312] on div "Verwijderen" at bounding box center [96, 309] width 97 height 12
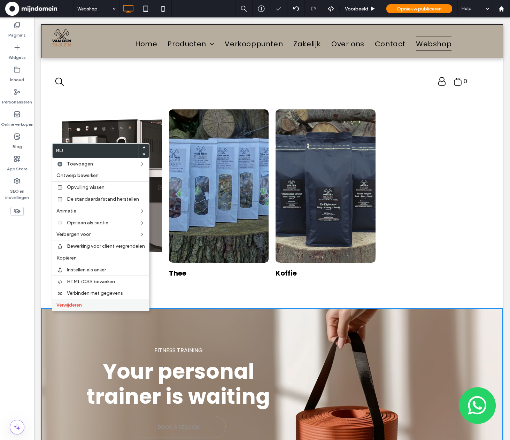
click at [69, 307] on span "Verwijderen" at bounding box center [68, 305] width 25 height 6
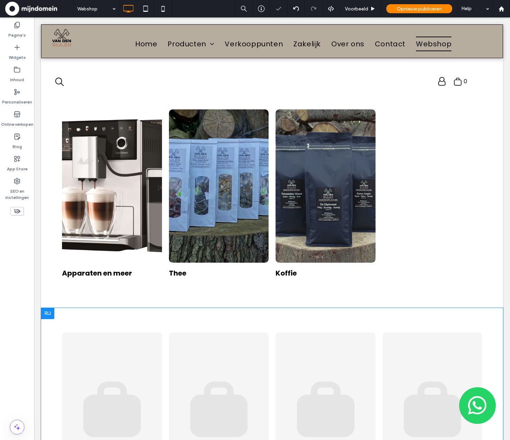
drag, startPoint x: 48, startPoint y: 316, endPoint x: 58, endPoint y: 316, distance: 9.8
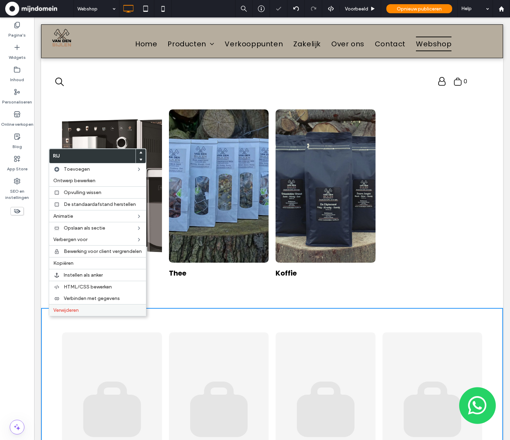
click at [72, 312] on span "Verwijderen" at bounding box center [65, 310] width 25 height 6
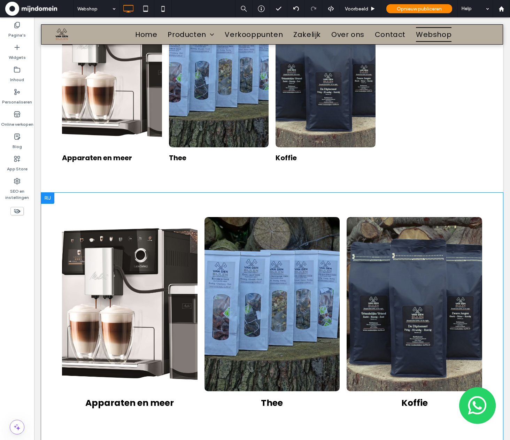
scroll to position [113, 0]
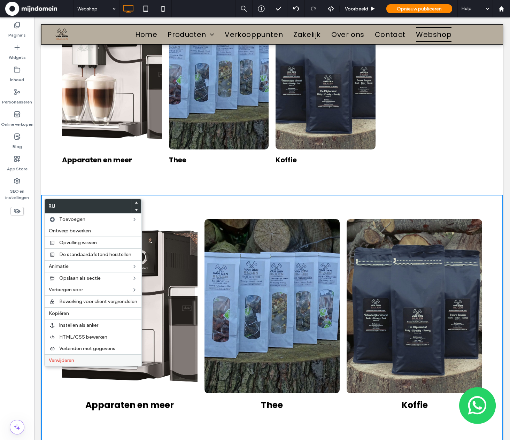
click at [90, 359] on label "Verwijderen" at bounding box center [93, 361] width 89 height 6
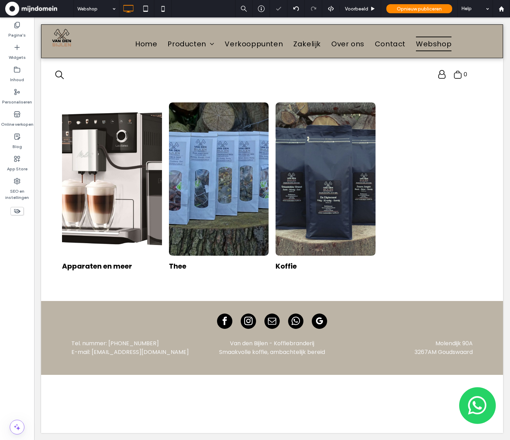
scroll to position [7, 0]
click at [14, 117] on div "Online verkopen" at bounding box center [17, 119] width 34 height 22
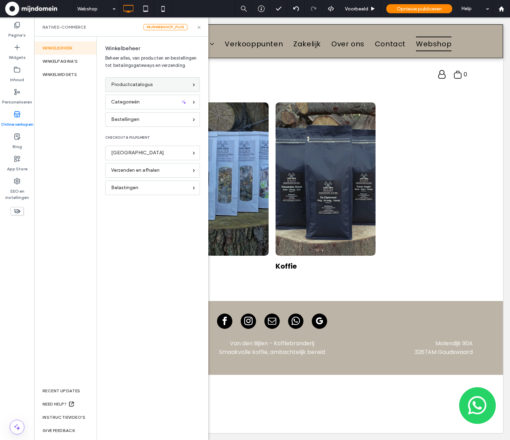
click at [136, 84] on span "Productcatalogus" at bounding box center [132, 85] width 42 height 8
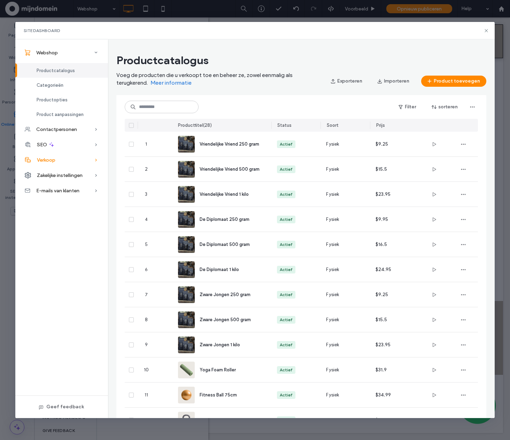
click at [56, 160] on div "Verkoop" at bounding box center [61, 159] width 93 height 15
click at [56, 160] on div "Webshop Productcatalogus Categorieën Productopties Product aanpassingen Contact…" at bounding box center [61, 228] width 93 height 379
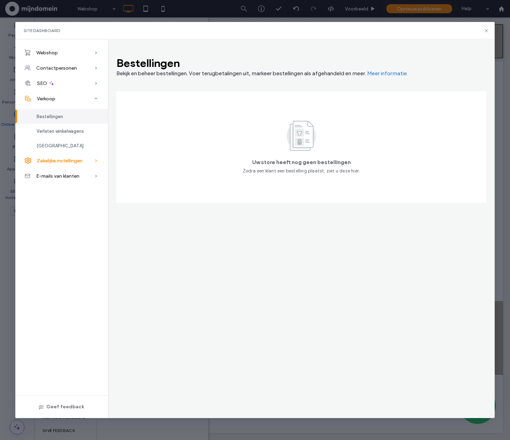
click at [67, 160] on span "Zakelijke instellingen" at bounding box center [60, 161] width 46 height 6
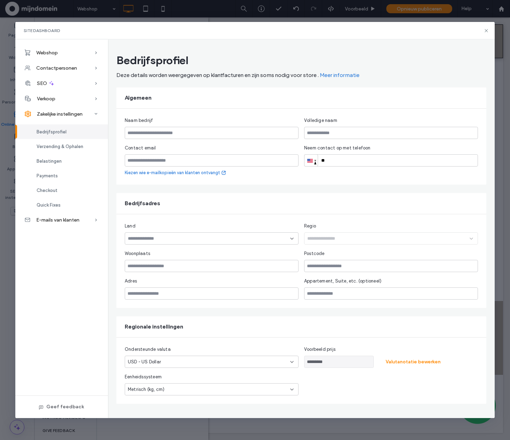
click at [67, 130] on div "Bedrijfsprofiel" at bounding box center [61, 131] width 93 height 15
click at [206, 131] on input "text" at bounding box center [212, 133] width 174 height 12
click at [369, 133] on input "text" at bounding box center [391, 133] width 174 height 12
paste input "**********"
type input "**********"
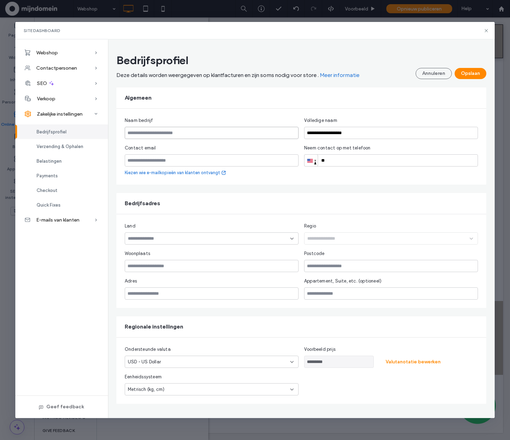
click at [212, 131] on input "text" at bounding box center [212, 133] width 174 height 12
type input "**********"
click at [237, 161] on input "email" at bounding box center [212, 160] width 174 height 12
paste input "**********"
type input "**********"
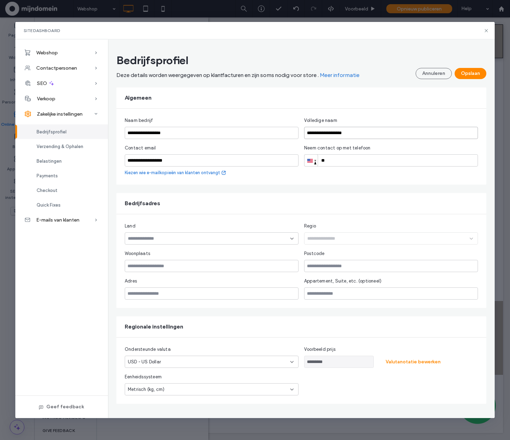
drag, startPoint x: 373, startPoint y: 135, endPoint x: 289, endPoint y: 123, distance: 85.5
click at [289, 123] on div "**********" at bounding box center [301, 128] width 353 height 22
type input "**********"
click at [339, 157] on input "**" at bounding box center [391, 160] width 174 height 12
click at [340, 161] on input "**" at bounding box center [391, 160] width 174 height 12
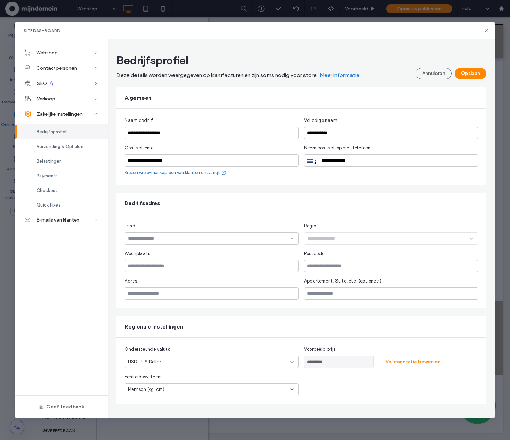
type input "**********"
click at [173, 239] on input at bounding box center [209, 239] width 162 height 6
type input "******"
click at [202, 248] on div "Netherlands" at bounding box center [211, 251] width 173 height 12
click at [331, 267] on input "text" at bounding box center [391, 266] width 174 height 12
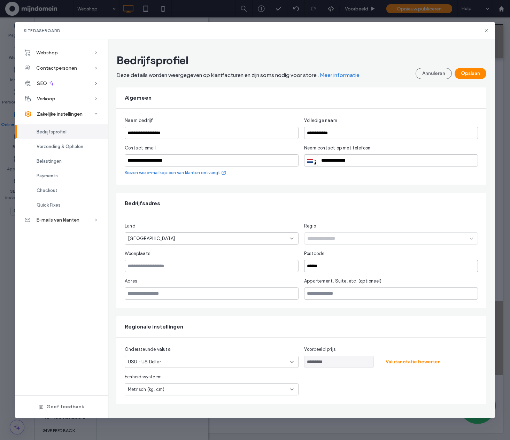
type input "******"
click at [155, 267] on input "text" at bounding box center [212, 266] width 174 height 12
drag, startPoint x: 198, startPoint y: 296, endPoint x: 212, endPoint y: 282, distance: 19.7
click at [198, 296] on input "text" at bounding box center [212, 293] width 174 height 12
type input "**********"
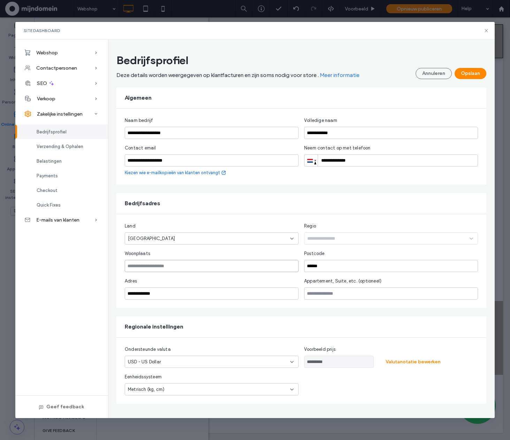
click at [195, 266] on input "text" at bounding box center [212, 266] width 174 height 12
type input "*"
type input "**********"
drag, startPoint x: 197, startPoint y: 360, endPoint x: 203, endPoint y: 366, distance: 9.4
click at [197, 360] on div "USD - US Dollar" at bounding box center [207, 362] width 159 height 7
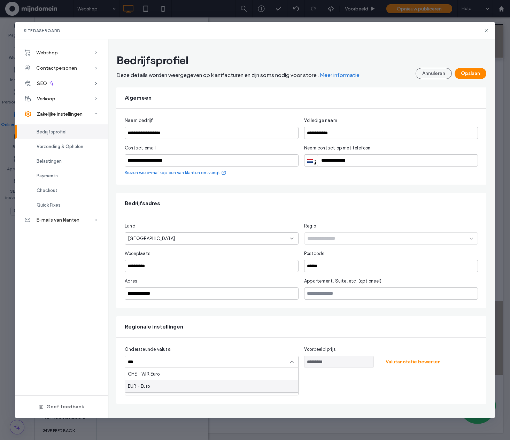
type input "***"
click at [202, 386] on div "EUR - Euro" at bounding box center [211, 386] width 173 height 12
type input "*********"
click at [468, 69] on button "Opslaan" at bounding box center [471, 73] width 32 height 11
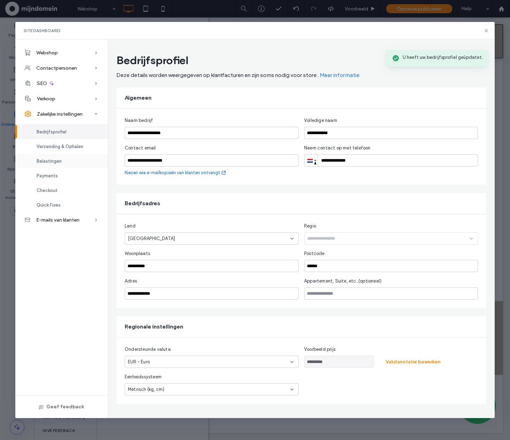
click at [72, 160] on div "Belastingen" at bounding box center [61, 161] width 93 height 15
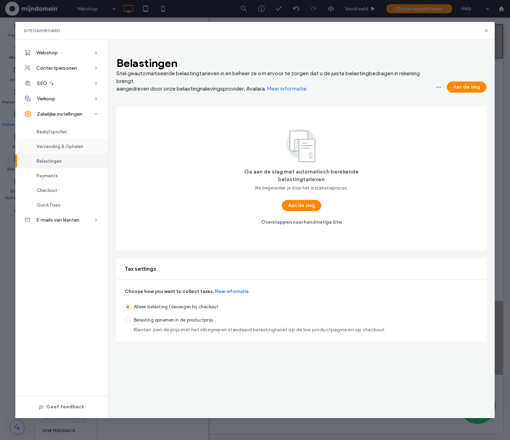
click at [72, 147] on span "Verzending & Ophalen" at bounding box center [60, 146] width 47 height 5
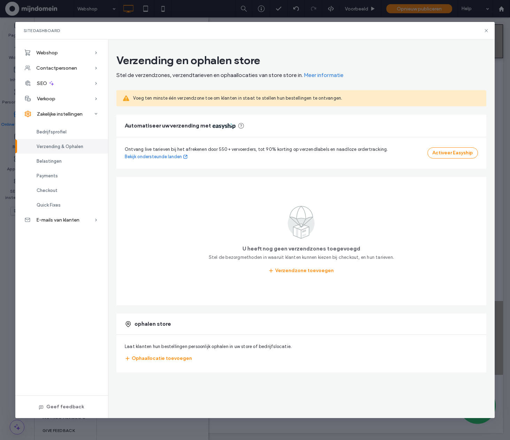
click at [62, 146] on span "Verzending & Ophalen" at bounding box center [60, 146] width 47 height 5
click at [322, 273] on button "Verzendzone toevoegen" at bounding box center [301, 270] width 77 height 11
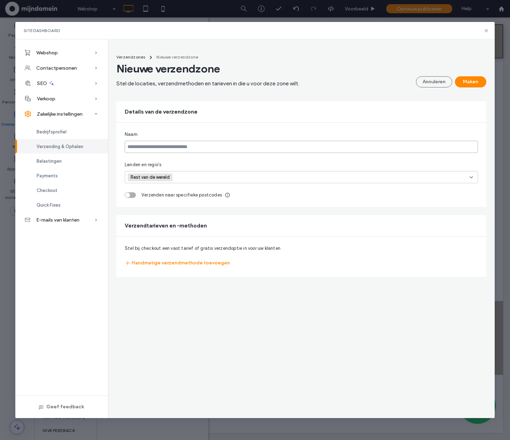
click at [191, 147] on input at bounding box center [301, 147] width 353 height 12
type input "*********"
click at [210, 180] on input at bounding box center [200, 177] width 48 height 10
type input "******"
click at [203, 203] on div "Netherlands" at bounding box center [301, 202] width 353 height 13
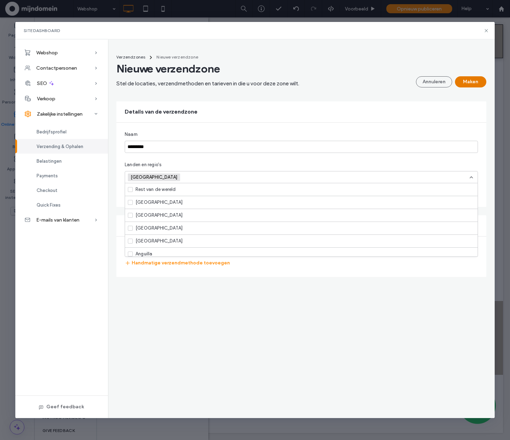
click at [477, 85] on button "Maken" at bounding box center [470, 81] width 31 height 11
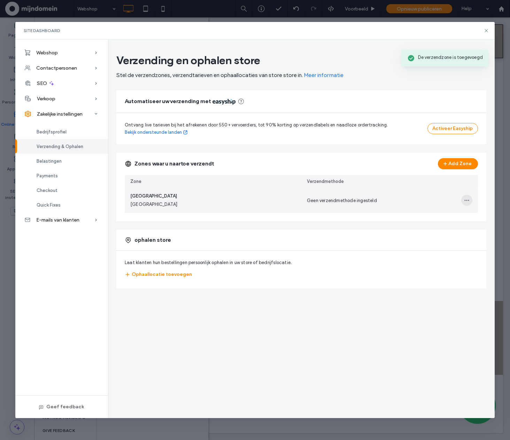
click at [463, 197] on span "button" at bounding box center [466, 200] width 11 height 11
drag, startPoint x: 434, startPoint y: 218, endPoint x: 430, endPoint y: 221, distance: 5.0
click at [434, 218] on span "Verzendzone bewerken" at bounding box center [438, 218] width 48 height 7
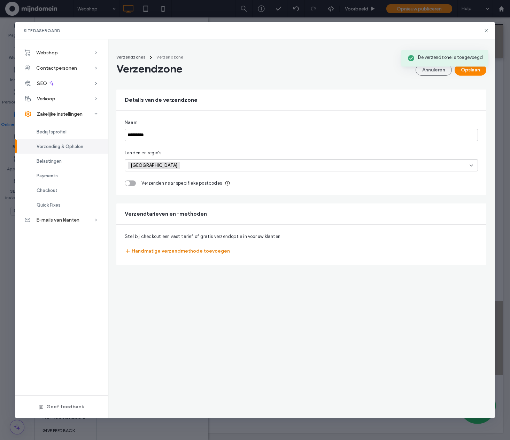
click at [181, 248] on button "Handmatige verzendmethode toevoegen" at bounding box center [177, 251] width 105 height 11
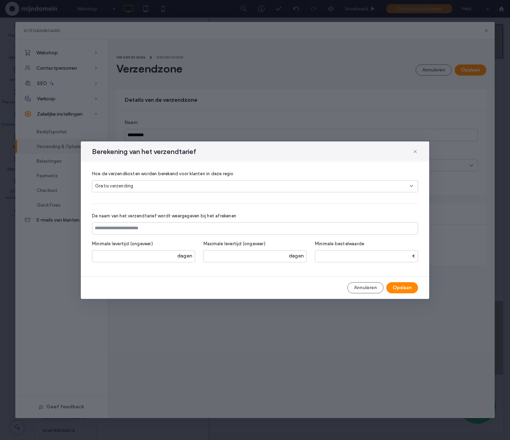
click at [169, 187] on div "Gratis verzending" at bounding box center [252, 186] width 315 height 7
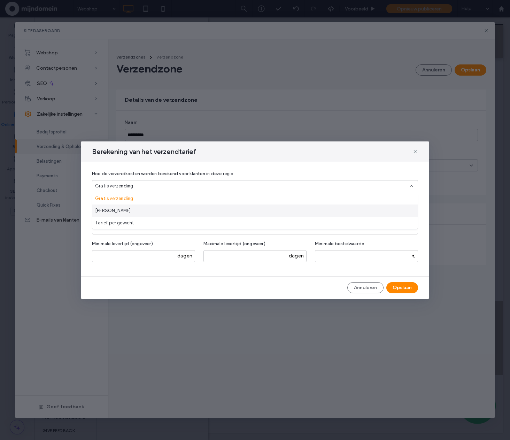
click at [125, 212] on div "Vast tarief" at bounding box center [254, 211] width 325 height 12
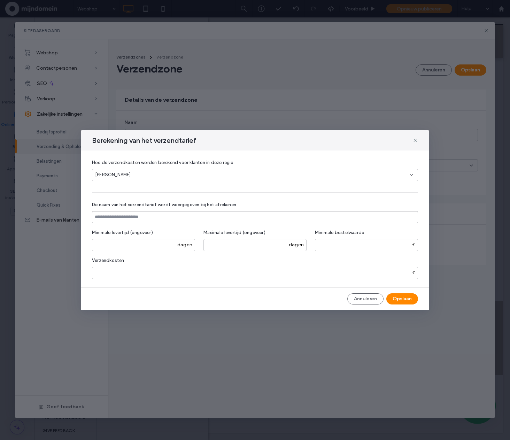
click at [147, 215] on input at bounding box center [255, 217] width 326 height 12
type input "*********"
click at [168, 271] on input "*" at bounding box center [255, 273] width 326 height 12
type input "****"
click at [399, 298] on button "Opslaan" at bounding box center [402, 298] width 32 height 11
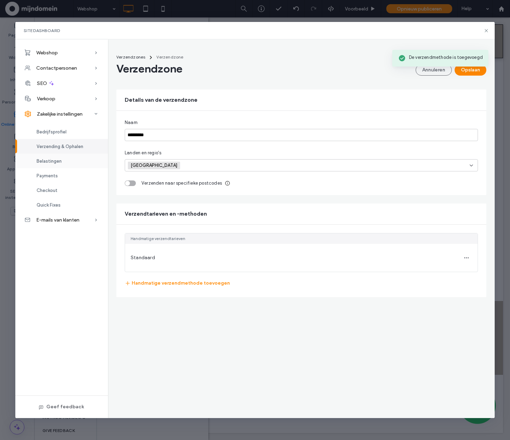
click at [63, 159] on div "Belastingen" at bounding box center [61, 161] width 93 height 15
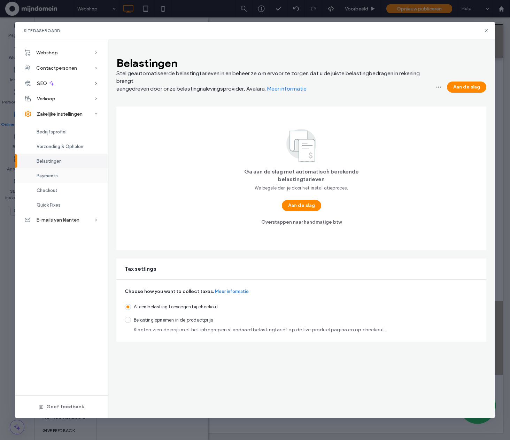
click at [55, 176] on span "Payments" at bounding box center [47, 175] width 21 height 5
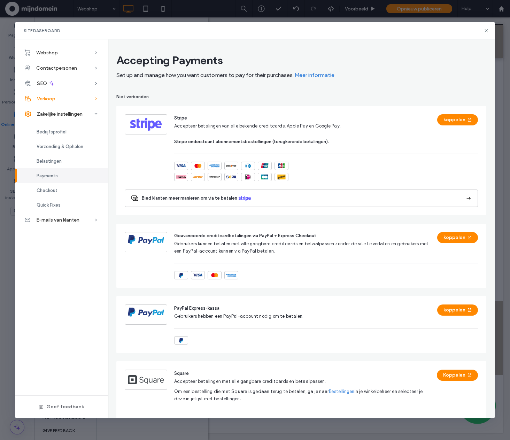
click at [53, 102] on div "Verkoop" at bounding box center [61, 98] width 93 height 15
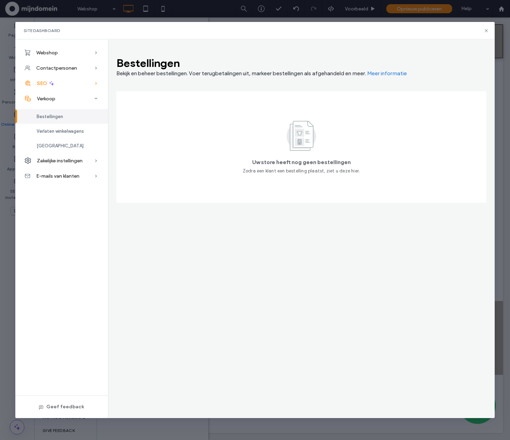
click at [61, 80] on div "SEO" at bounding box center [61, 83] width 93 height 15
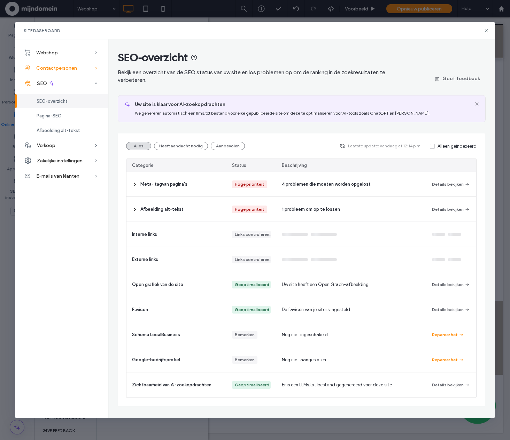
click at [69, 71] on span "Contactpersonen" at bounding box center [56, 68] width 41 height 6
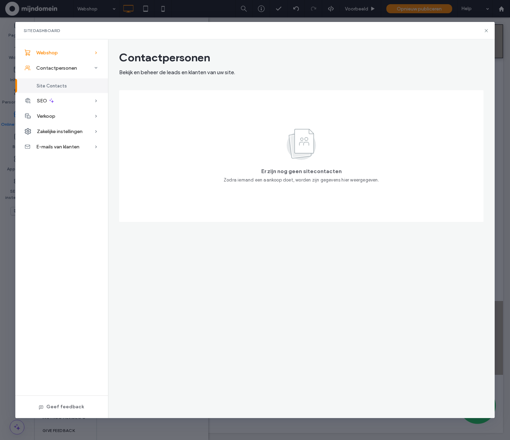
click at [67, 53] on div "Webshop" at bounding box center [61, 52] width 93 height 15
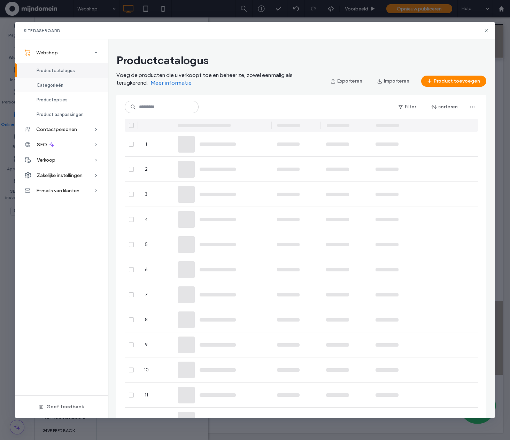
click at [72, 90] on div "Categorieën" at bounding box center [61, 85] width 93 height 15
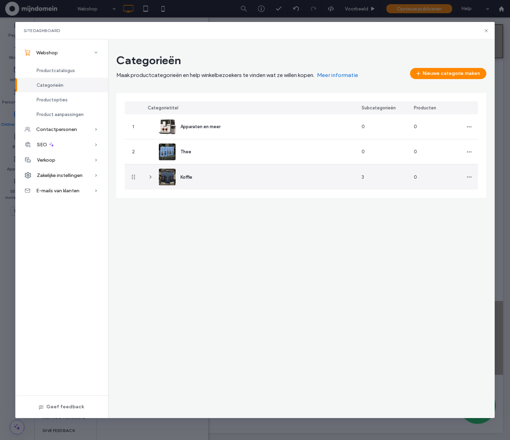
click at [148, 177] on icon at bounding box center [151, 177] width 6 height 6
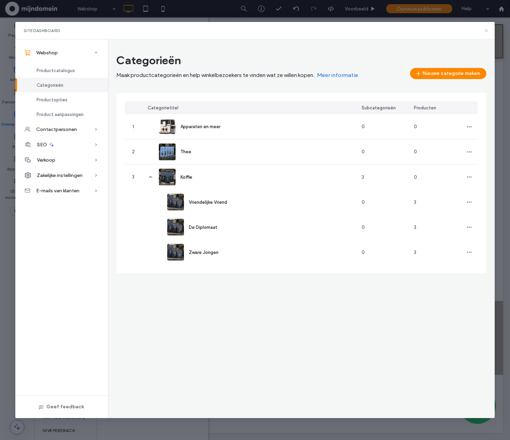
click at [486, 31] on icon at bounding box center [487, 31] width 6 height 6
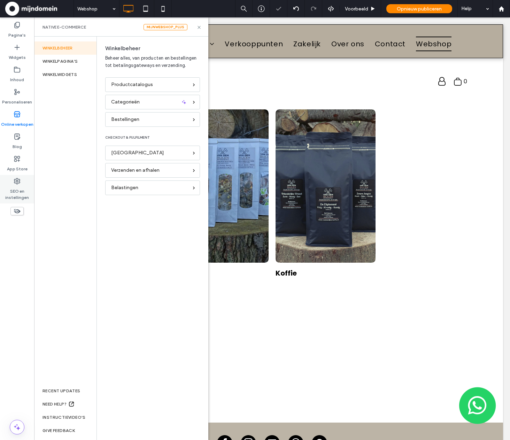
scroll to position [0, 0]
click at [24, 192] on label "SEO en instellingen" at bounding box center [17, 193] width 34 height 16
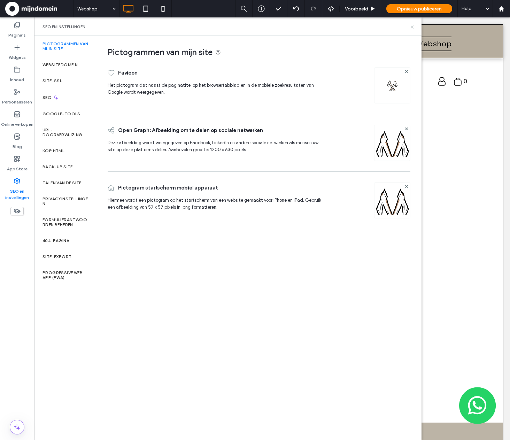
drag, startPoint x: 411, startPoint y: 26, endPoint x: 377, endPoint y: 9, distance: 38.3
click at [411, 26] on icon at bounding box center [412, 26] width 5 height 5
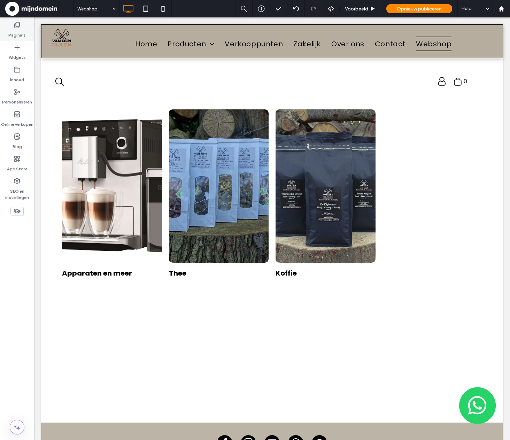
click at [19, 34] on label "Pagina's" at bounding box center [16, 34] width 17 height 10
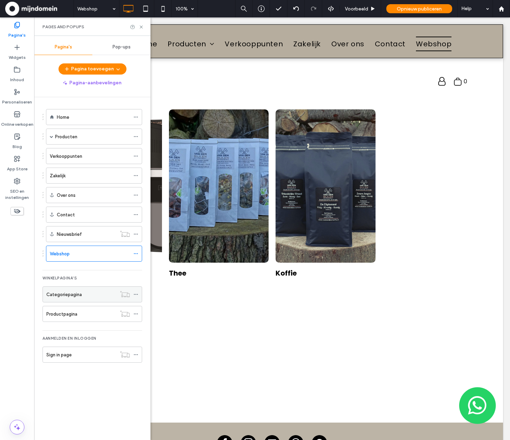
click at [80, 297] on label "Categoriepagina" at bounding box center [64, 295] width 36 height 12
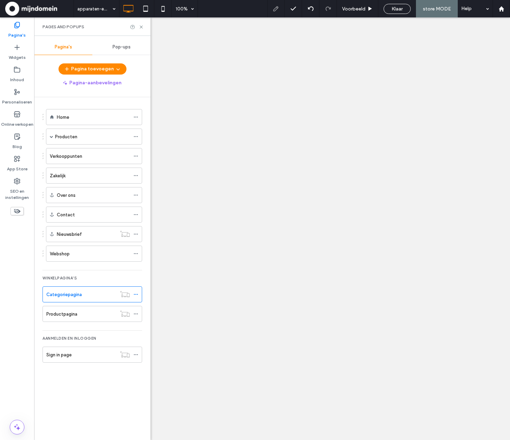
click at [78, 296] on label "Categoriepagina" at bounding box center [64, 295] width 36 height 12
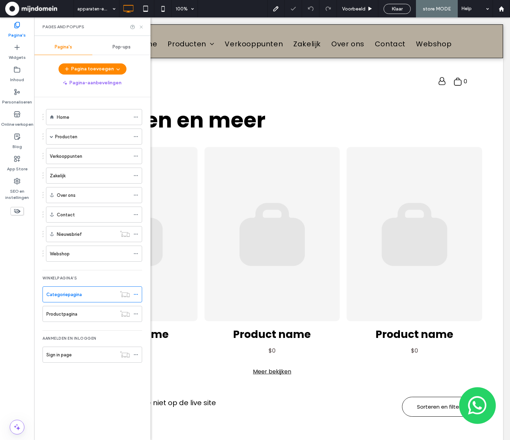
click at [142, 25] on icon at bounding box center [141, 26] width 5 height 5
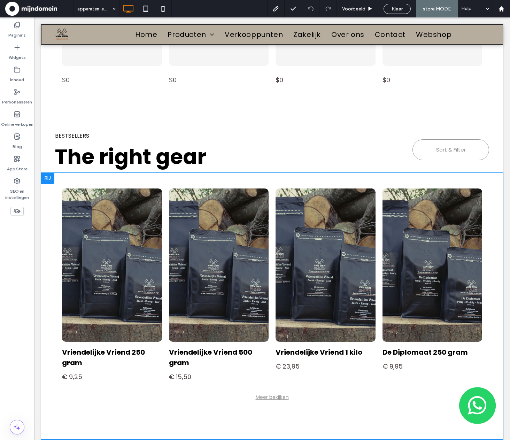
scroll to position [525, 0]
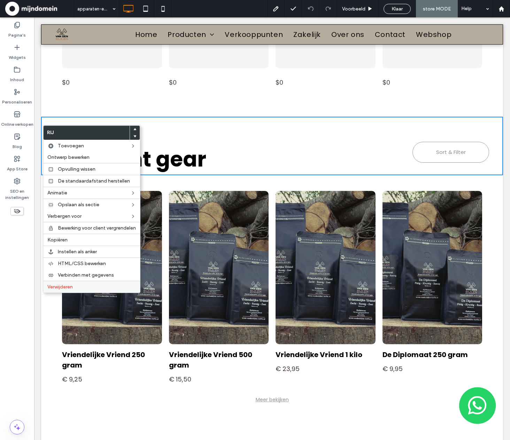
click at [95, 283] on div "Verwijderen" at bounding box center [91, 287] width 97 height 12
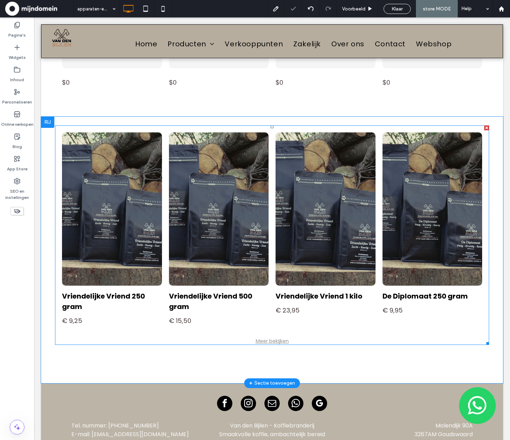
click at [364, 257] on link at bounding box center [325, 209] width 106 height 162
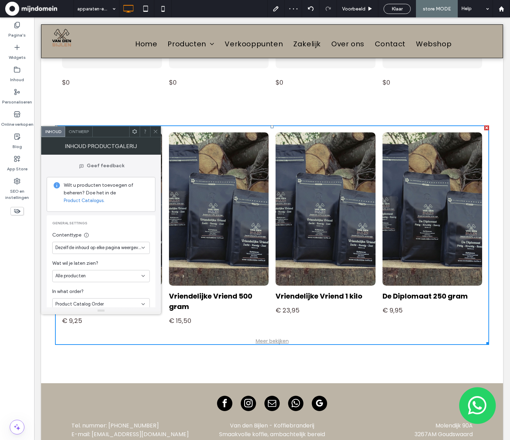
click at [69, 128] on div "Ontwerp" at bounding box center [79, 131] width 28 height 10
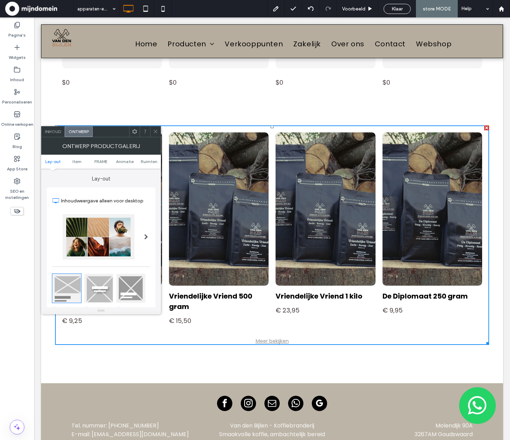
click at [141, 259] on div at bounding box center [146, 237] width 14 height 56
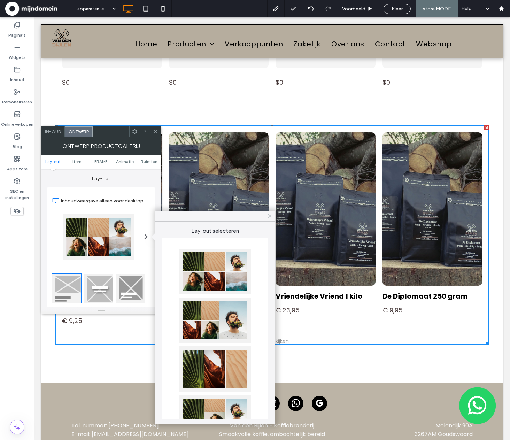
click at [147, 259] on div at bounding box center [146, 237] width 14 height 56
click at [149, 205] on label "Inhoudweergave alleen voor desktop" at bounding box center [105, 200] width 89 height 13
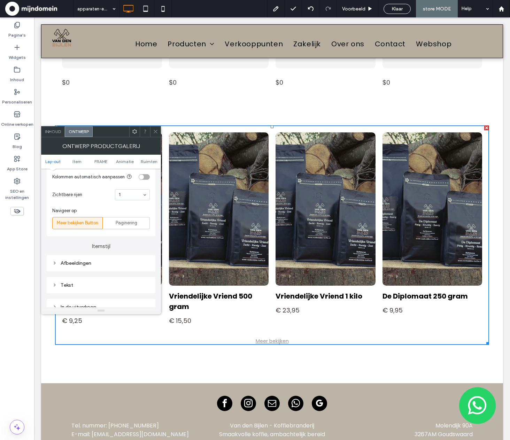
scroll to position [215, 0]
click at [140, 225] on div "Paginering" at bounding box center [126, 221] width 38 height 11
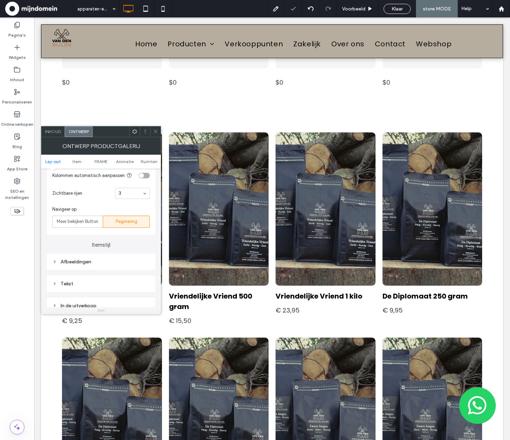
click at [156, 134] on icon at bounding box center [155, 131] width 5 height 5
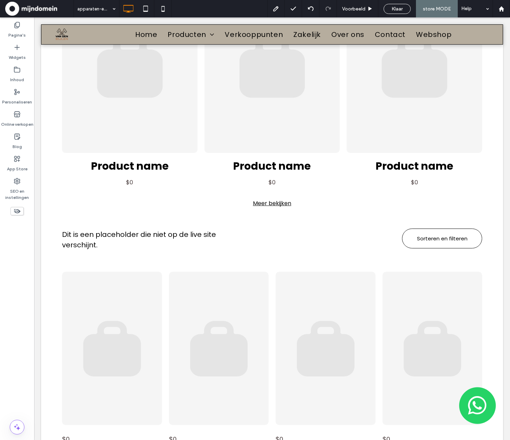
scroll to position [167, 0]
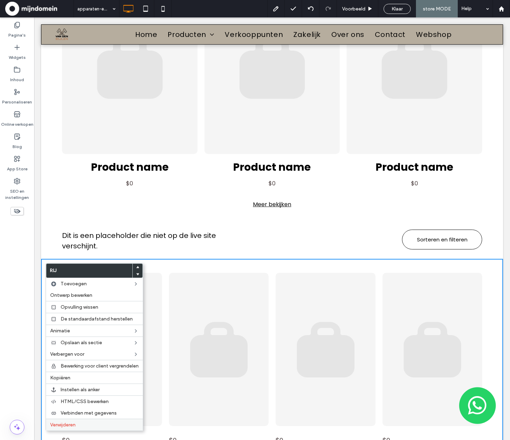
click at [82, 421] on div "Verwijderen" at bounding box center [94, 425] width 97 height 12
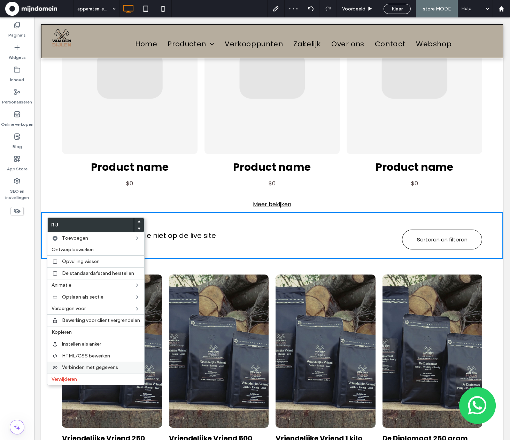
click at [88, 374] on div "Verwijderen" at bounding box center [95, 379] width 97 height 12
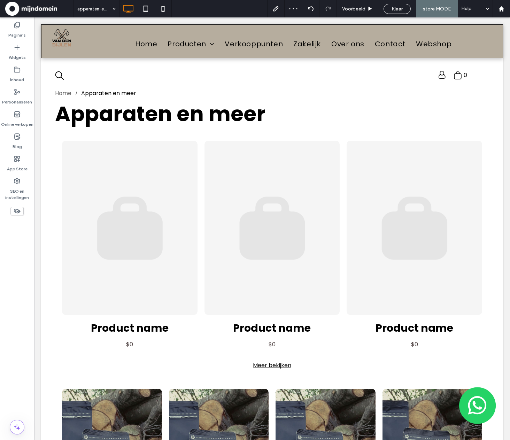
scroll to position [0, 0]
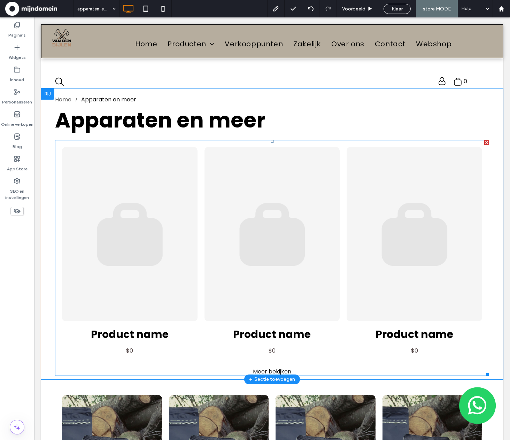
click at [484, 141] on div at bounding box center [486, 142] width 5 height 5
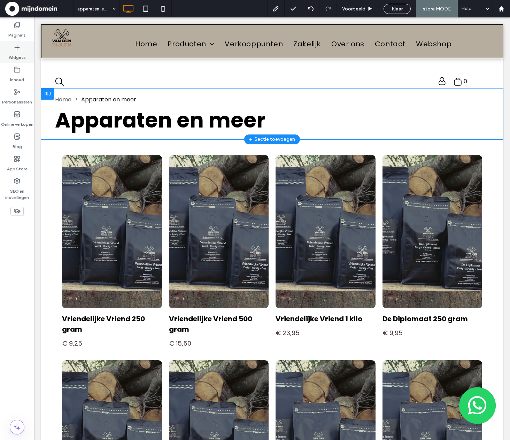
click at [20, 61] on div "Widgets" at bounding box center [17, 52] width 34 height 22
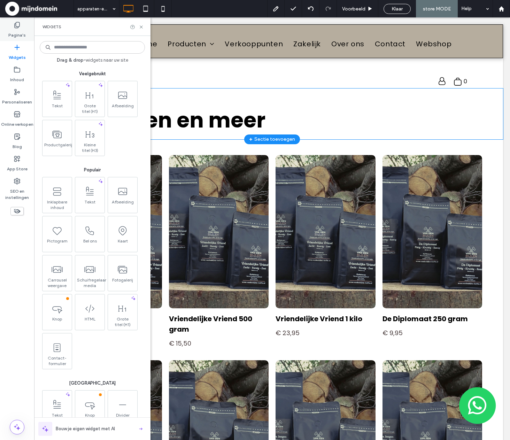
click at [17, 35] on label "Pagina's" at bounding box center [16, 34] width 17 height 10
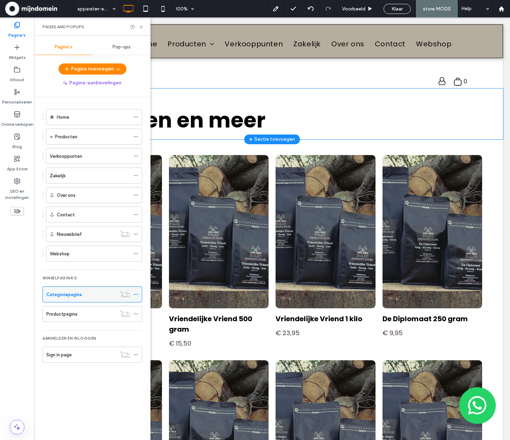
click at [135, 292] on icon at bounding box center [135, 294] width 5 height 5
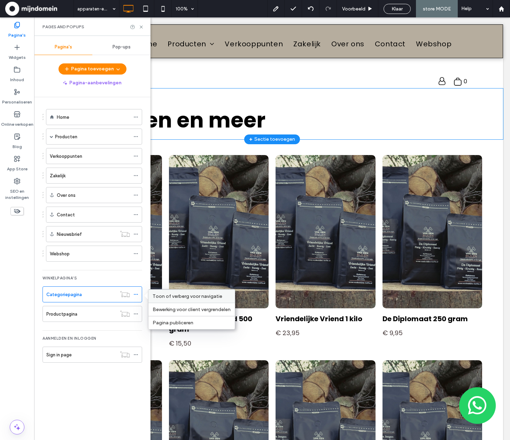
click at [162, 296] on span "Toon of verberg voor navigatie" at bounding box center [188, 296] width 70 height 6
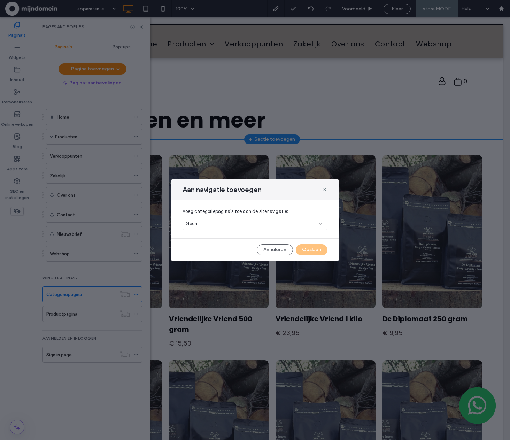
click at [246, 223] on div "Geen" at bounding box center [252, 223] width 133 height 7
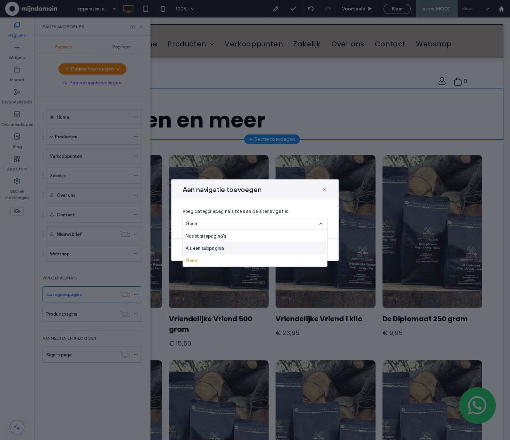
click at [204, 248] on span "Als een subpagina" at bounding box center [205, 248] width 38 height 7
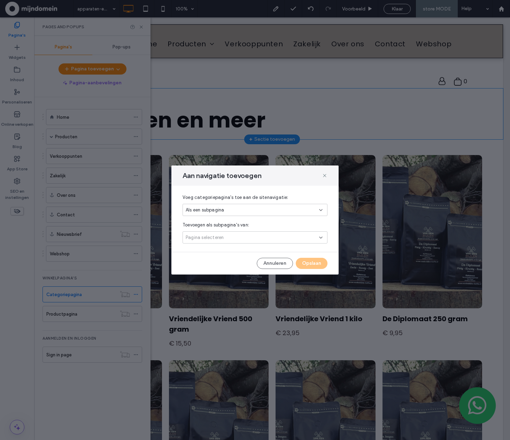
click at [216, 239] on span "Pagina selecteren" at bounding box center [205, 237] width 38 height 7
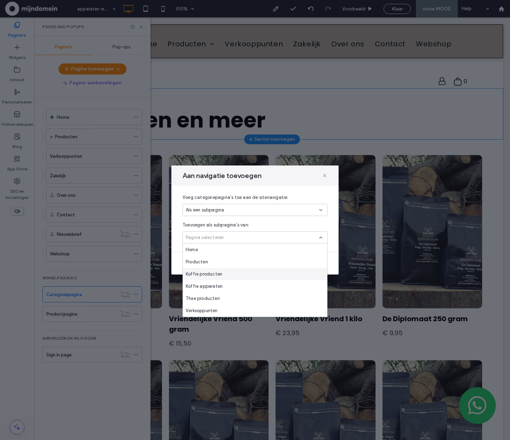
scroll to position [37, 0]
click at [216, 300] on div "Webshop" at bounding box center [255, 298] width 144 height 12
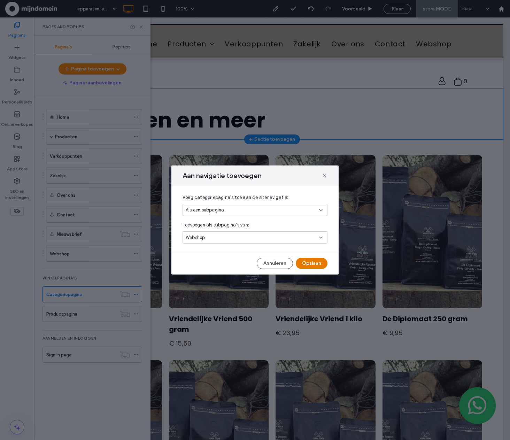
click at [316, 259] on button "Opslaan" at bounding box center [312, 263] width 32 height 11
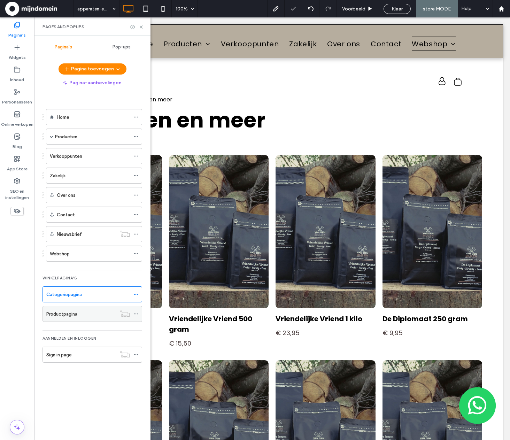
scroll to position [0, 0]
click at [107, 314] on div "Productpagina" at bounding box center [81, 313] width 70 height 7
click at [84, 309] on div at bounding box center [255, 220] width 510 height 440
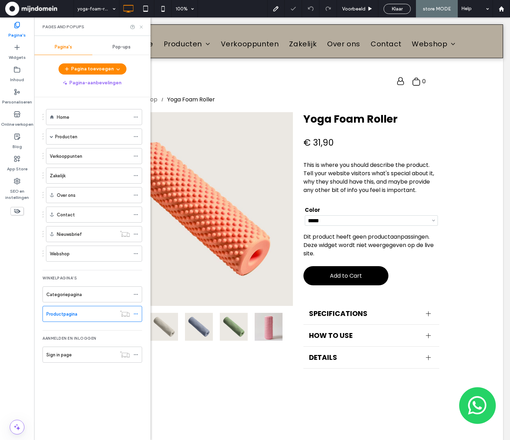
click at [142, 28] on icon at bounding box center [141, 26] width 5 height 5
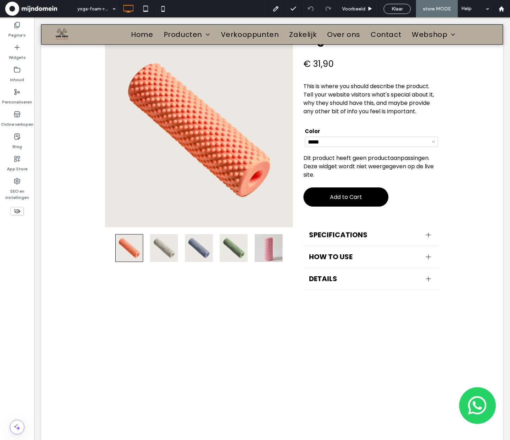
scroll to position [81, 0]
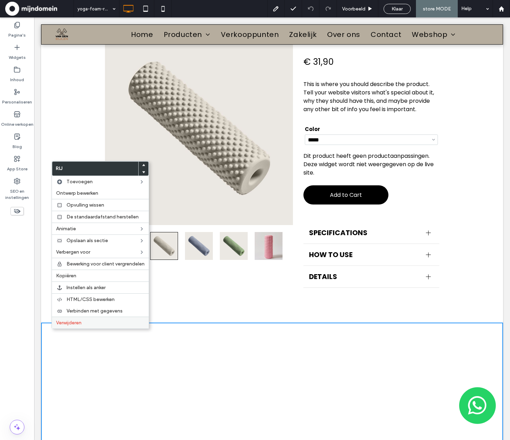
click at [70, 323] on span "Verwijderen" at bounding box center [68, 323] width 25 height 6
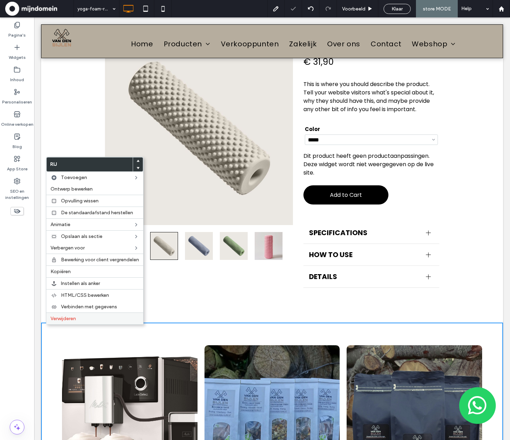
click at [56, 320] on span "Verwijderen" at bounding box center [63, 319] width 25 height 6
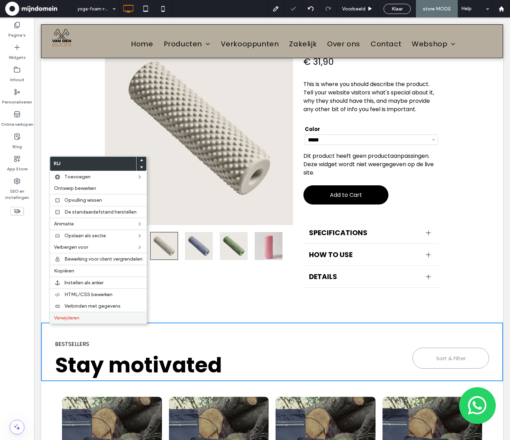
click at [65, 320] on span "Verwijderen" at bounding box center [66, 318] width 25 height 6
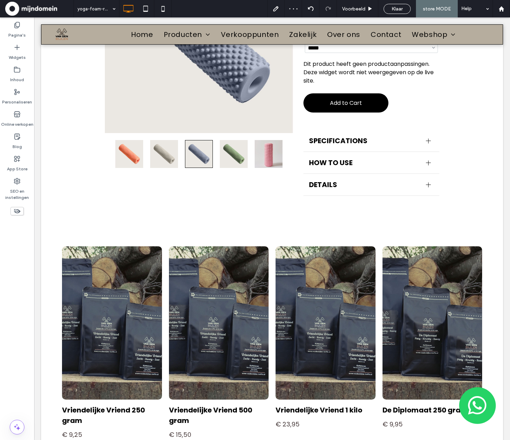
scroll to position [194, 0]
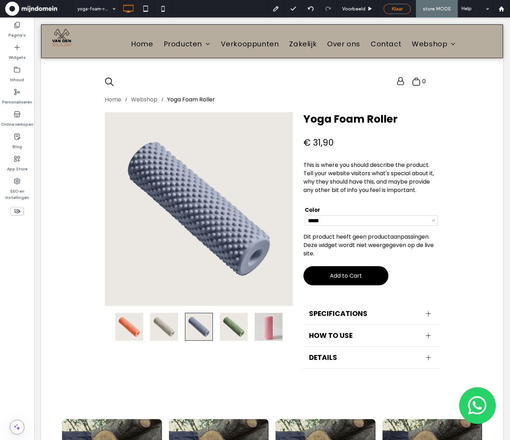
click at [400, 6] on span "Klaar" at bounding box center [397, 9] width 11 height 6
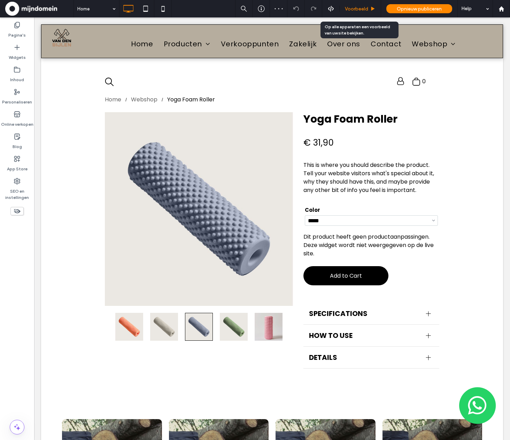
click at [360, 11] on span "Voorbeeld" at bounding box center [356, 9] width 23 height 6
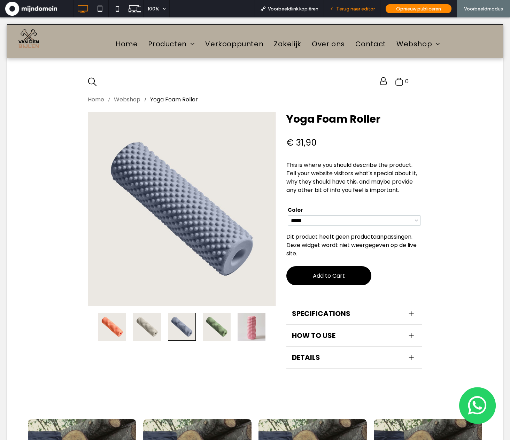
click at [363, 11] on div "Terug naar editor" at bounding box center [352, 8] width 56 height 17
click at [366, 7] on span "Terug naar editor" at bounding box center [355, 9] width 39 height 6
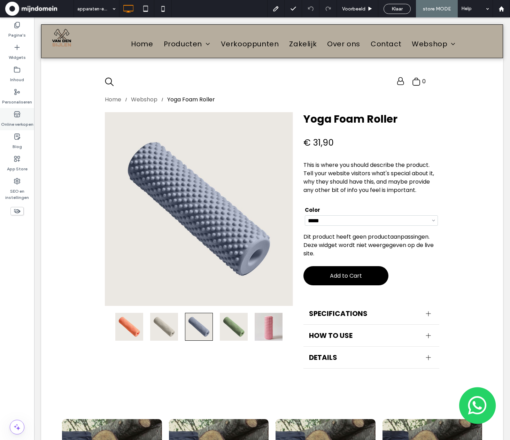
click at [20, 116] on use at bounding box center [17, 115] width 6 height 6
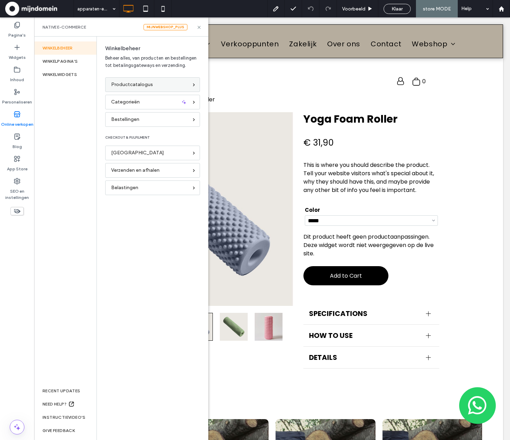
click at [130, 84] on span "Productcatalogus" at bounding box center [132, 85] width 42 height 8
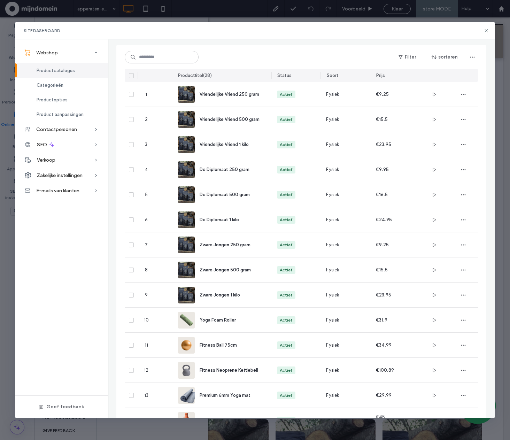
scroll to position [2, 0]
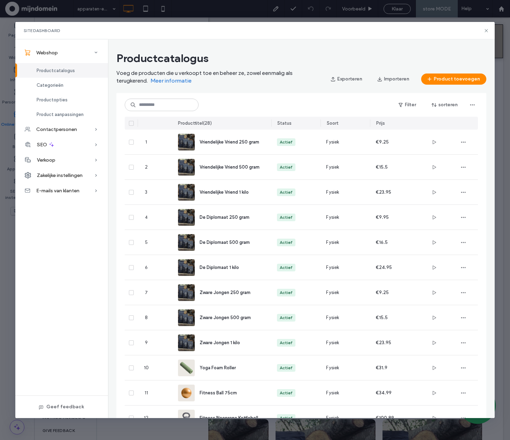
click at [131, 122] on icon at bounding box center [131, 123] width 3 height 2
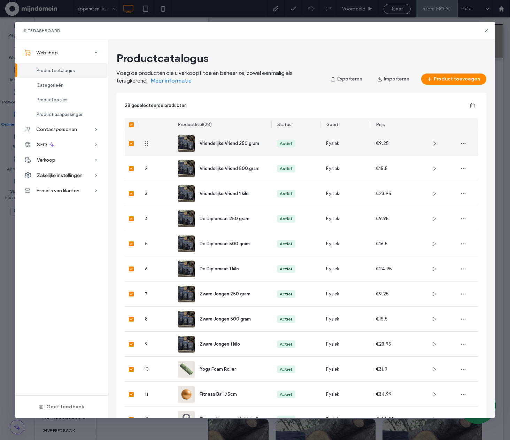
click at [129, 140] on div at bounding box center [131, 143] width 13 height 25
click at [132, 146] on div at bounding box center [131, 143] width 13 height 25
click at [130, 144] on icon at bounding box center [131, 144] width 2 height 2
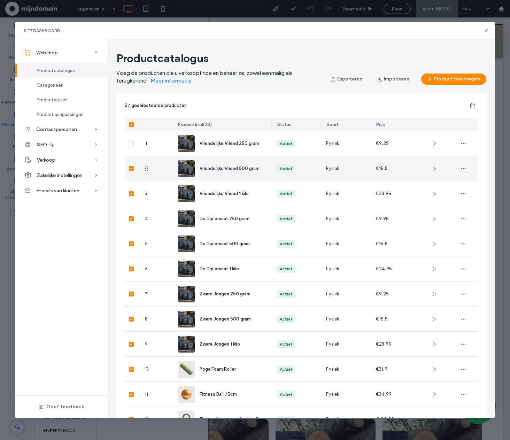
click at [131, 168] on icon at bounding box center [131, 169] width 3 height 2
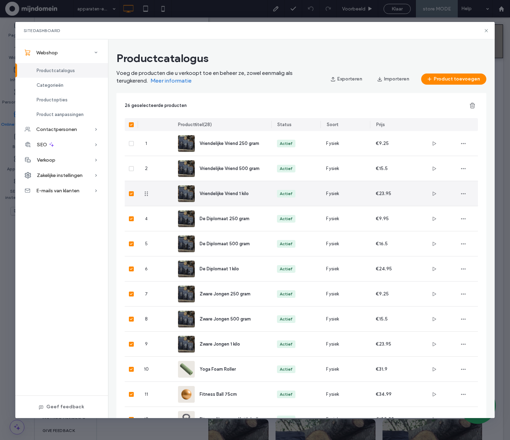
click at [131, 194] on icon at bounding box center [131, 194] width 3 height 2
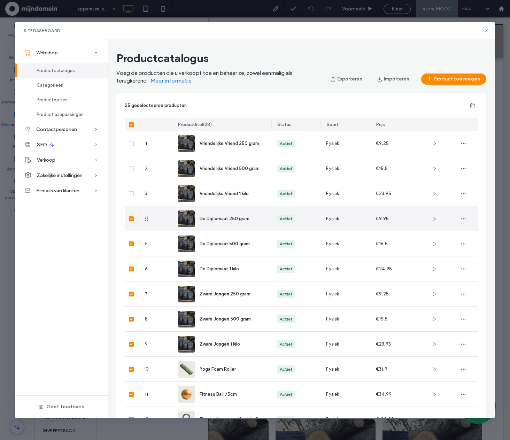
click at [131, 219] on icon at bounding box center [131, 219] width 2 height 2
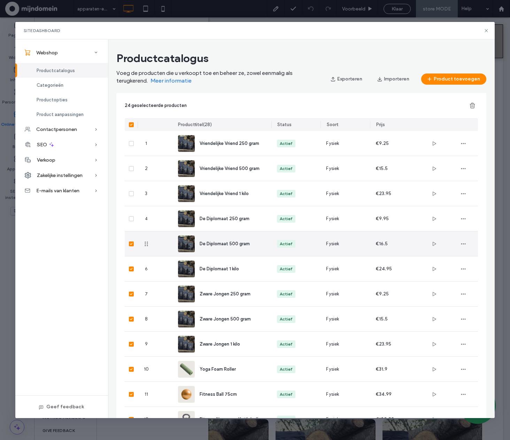
click at [130, 245] on span at bounding box center [131, 243] width 5 height 5
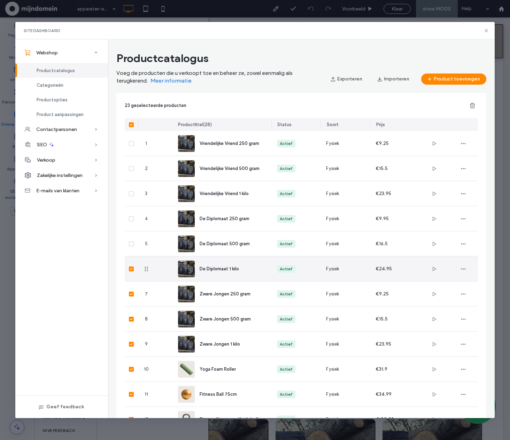
click at [132, 269] on icon at bounding box center [131, 269] width 3 height 2
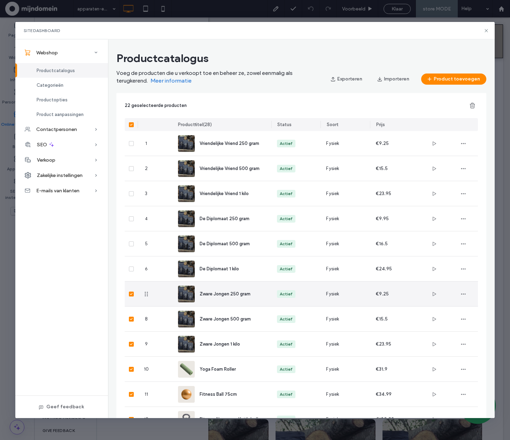
click at [131, 290] on div at bounding box center [131, 294] width 13 height 25
click at [131, 294] on icon at bounding box center [131, 294] width 2 height 2
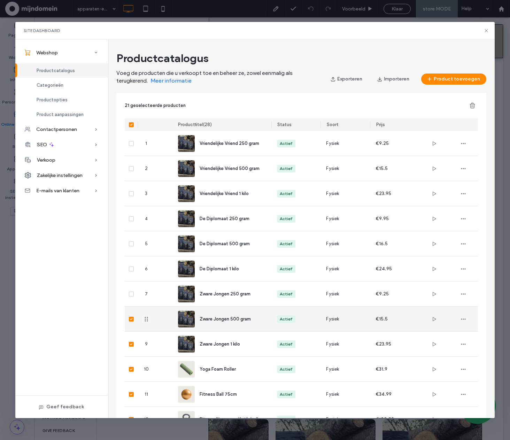
click at [132, 320] on icon at bounding box center [131, 319] width 3 height 2
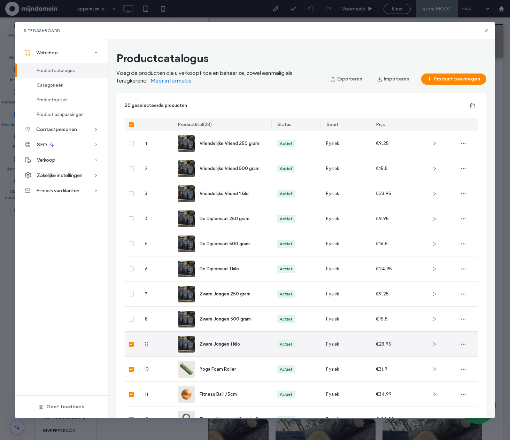
drag, startPoint x: 131, startPoint y: 341, endPoint x: 133, endPoint y: 349, distance: 8.8
click at [131, 341] on div at bounding box center [131, 344] width 13 height 25
click at [131, 345] on span at bounding box center [131, 344] width 5 height 5
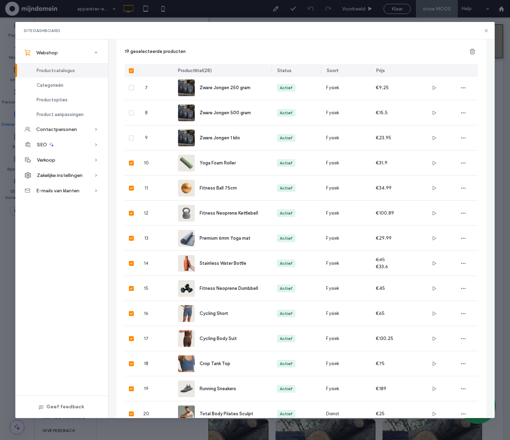
scroll to position [0, 0]
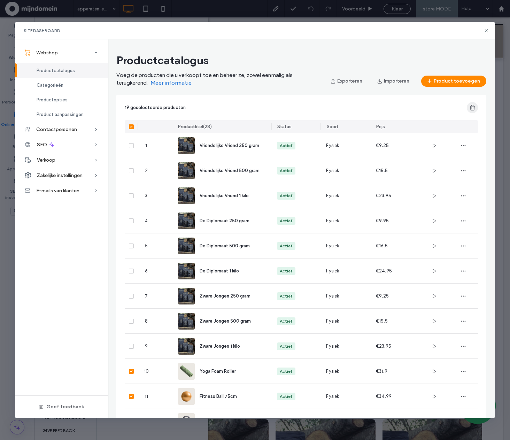
click at [472, 111] on span "button" at bounding box center [472, 107] width 11 height 11
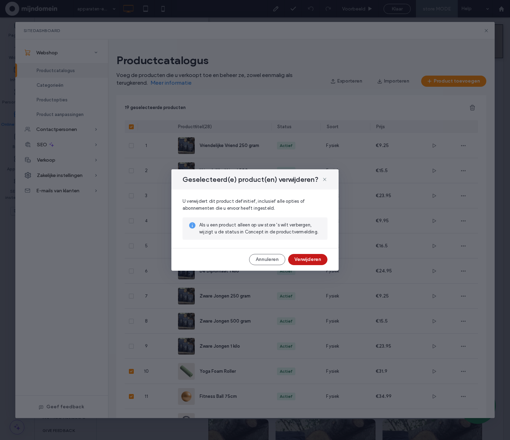
click at [311, 263] on button "Verwijderen" at bounding box center [307, 259] width 39 height 11
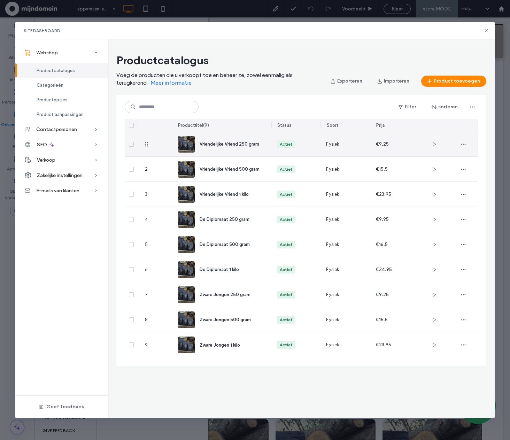
click at [400, 148] on div "€9.25" at bounding box center [395, 144] width 38 height 25
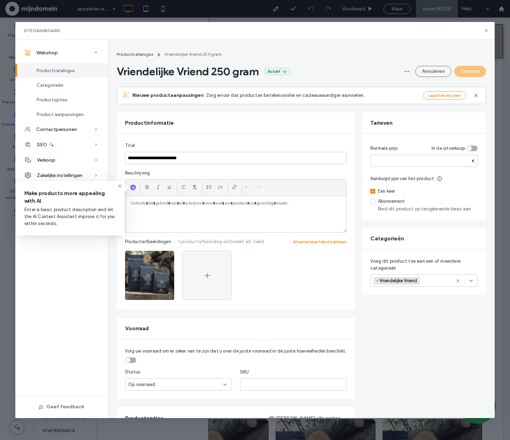
click at [439, 283] on div "- Vriendelijke Vriend +0 - Vriendelijke Vriend +0" at bounding box center [416, 280] width 84 height 11
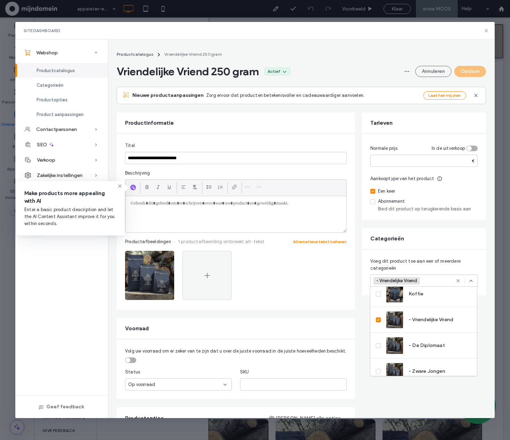
scroll to position [65, 0]
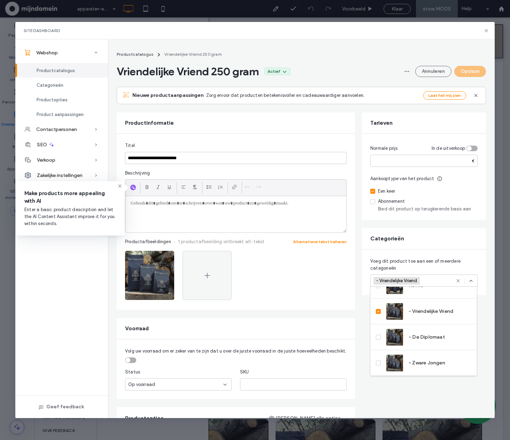
click at [443, 250] on div "Voeg dit product toe aan een of meerdere categorieën - Vriendelijke Vriend +0 -…" at bounding box center [424, 272] width 124 height 46
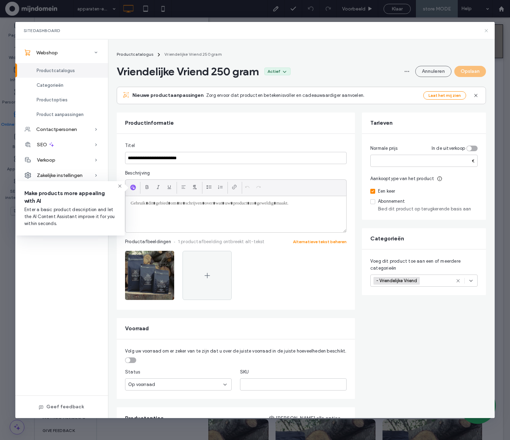
click at [485, 28] on icon at bounding box center [487, 31] width 6 height 6
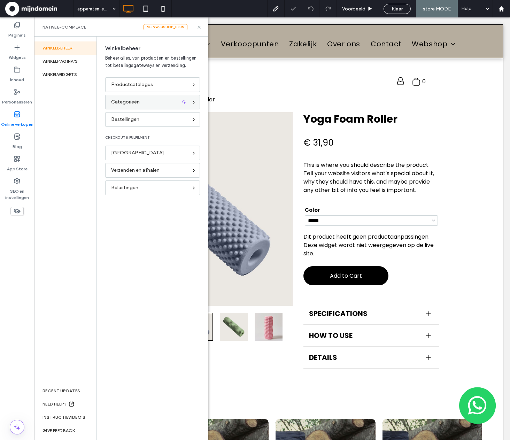
click at [137, 95] on div "Categorieën" at bounding box center [152, 102] width 95 height 15
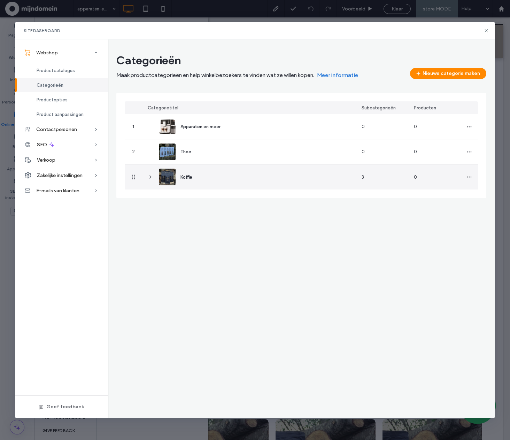
click at [237, 186] on div "Koffie" at bounding box center [249, 176] width 214 height 25
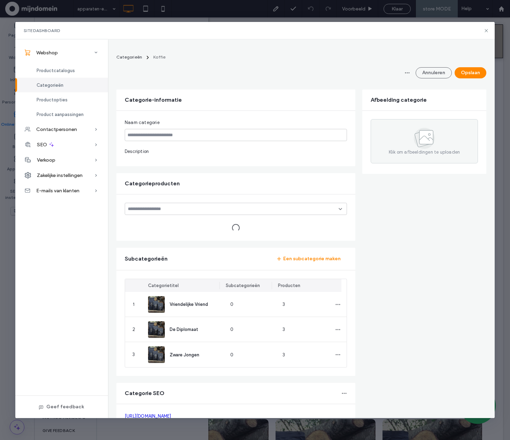
type input "******"
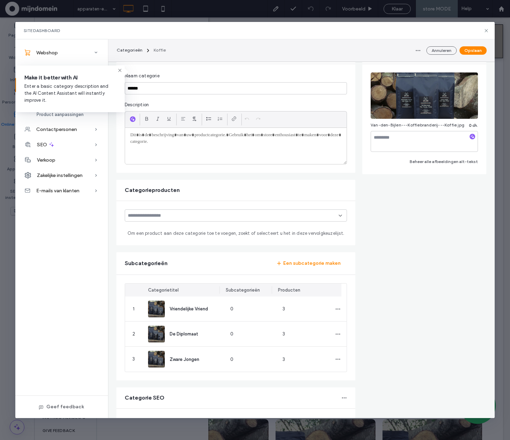
scroll to position [36, 0]
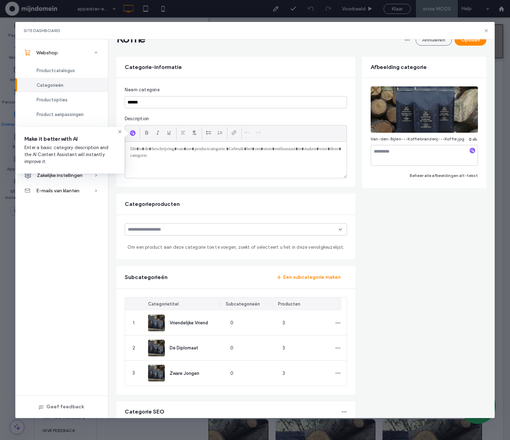
click at [409, 223] on form "Categorie-informatie Naam categorie ****** Description Afbeelding categorie Van…" at bounding box center [301, 270] width 370 height 427
click at [486, 31] on use at bounding box center [486, 30] width 3 height 3
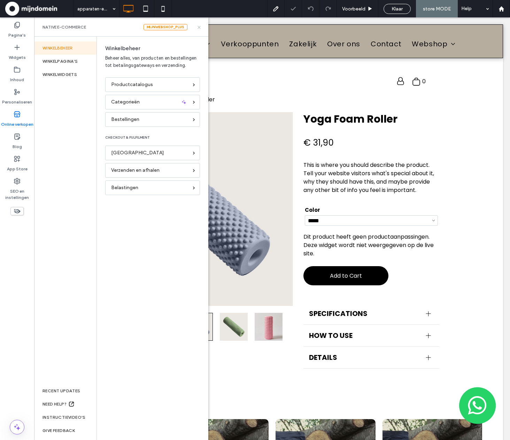
click at [199, 25] on icon at bounding box center [199, 27] width 5 height 5
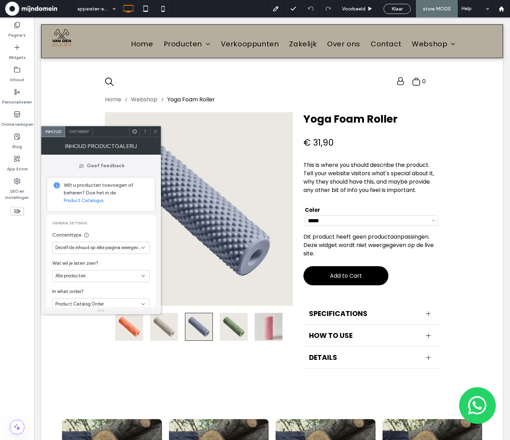
click at [108, 251] on div "Dezelfde inhoud op elke pagina weergeven" at bounding box center [101, 248] width 98 height 12
click at [106, 256] on div "Verschillende inhoud per categorie weergeven" at bounding box center [101, 260] width 97 height 12
click at [156, 130] on icon at bounding box center [155, 131] width 5 height 5
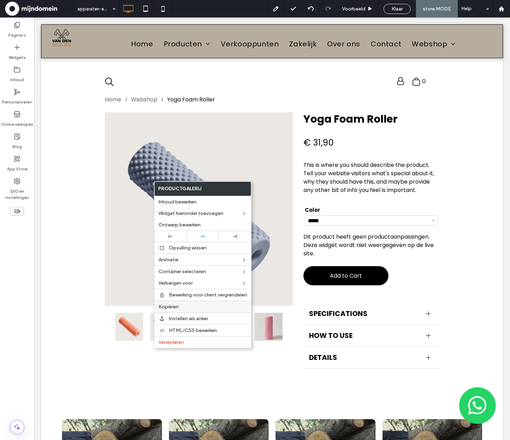
drag, startPoint x: 184, startPoint y: 304, endPoint x: 188, endPoint y: 293, distance: 12.1
click at [184, 304] on label "Kopiëren" at bounding box center [203, 307] width 89 height 6
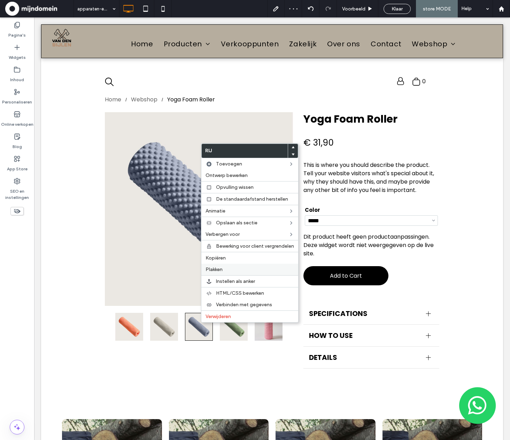
click at [221, 268] on span "Plakken" at bounding box center [214, 270] width 17 height 6
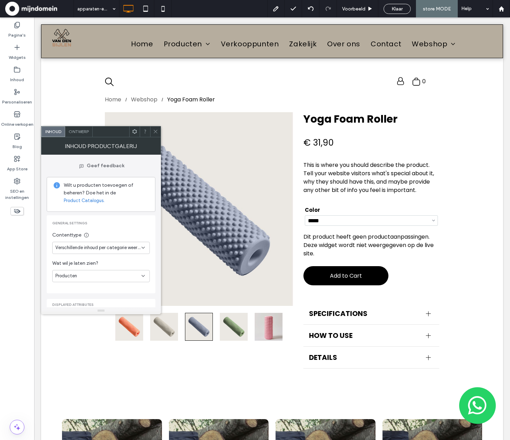
click at [120, 249] on span "Verschillende inhoud per categorie weergeven" at bounding box center [98, 247] width 86 height 7
click at [122, 263] on div "Verschillende inhoud per categorie weergeven" at bounding box center [101, 260] width 97 height 12
click at [108, 278] on div "Producten" at bounding box center [98, 275] width 86 height 7
click at [105, 299] on div "Subcategorieën" at bounding box center [101, 300] width 97 height 12
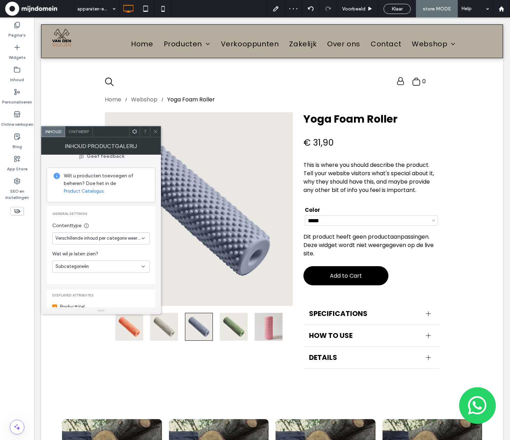
scroll to position [16, 0]
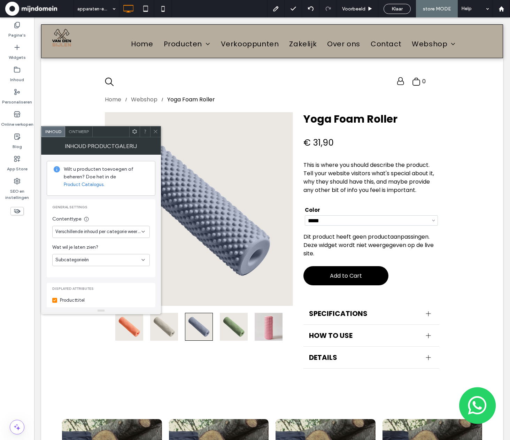
click at [155, 133] on icon at bounding box center [155, 131] width 5 height 5
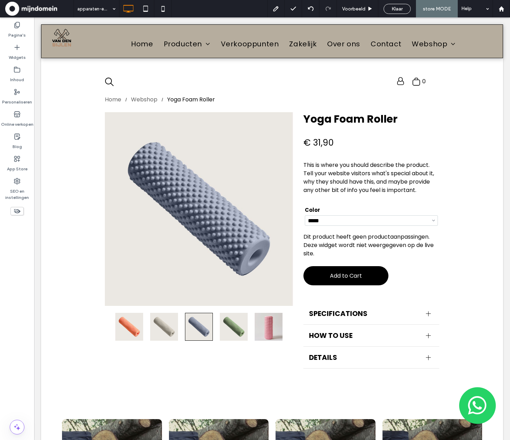
click at [398, 9] on span "Klaar" at bounding box center [397, 9] width 11 height 6
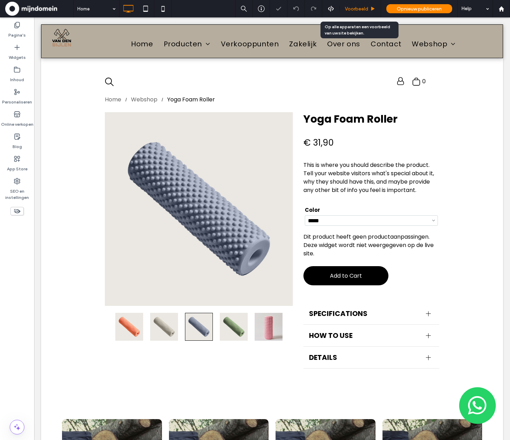
click at [355, 12] on div "Voorbeeld" at bounding box center [360, 8] width 41 height 17
click at [356, 7] on span "Voorbeeld" at bounding box center [356, 9] width 23 height 6
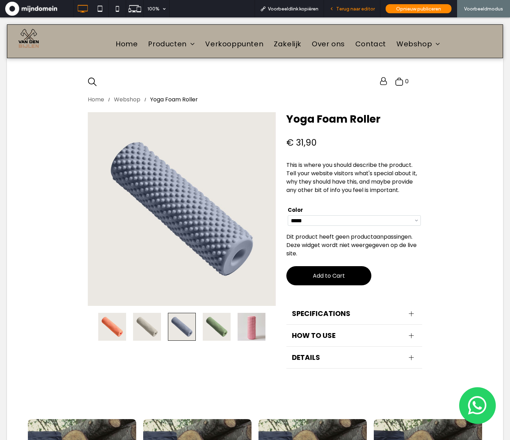
click at [365, 7] on span "Terug naar editor" at bounding box center [355, 9] width 39 height 6
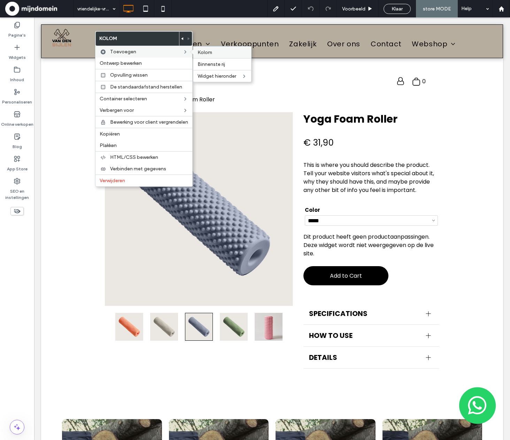
click at [200, 49] on span "Kolom" at bounding box center [205, 52] width 15 height 6
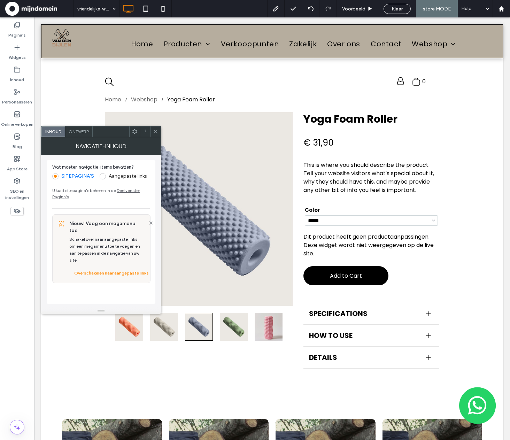
click at [83, 134] on div "Ontwerp" at bounding box center [79, 131] width 28 height 10
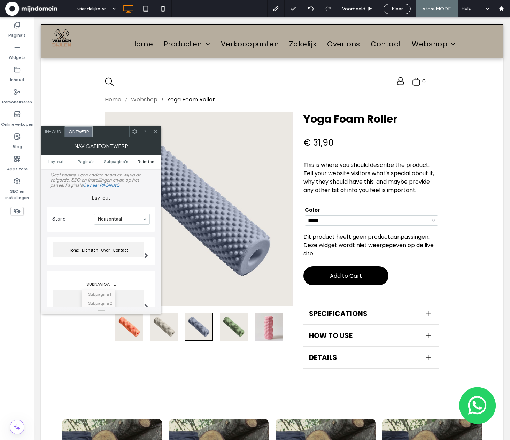
click at [149, 159] on span "Ruimten" at bounding box center [146, 161] width 17 height 5
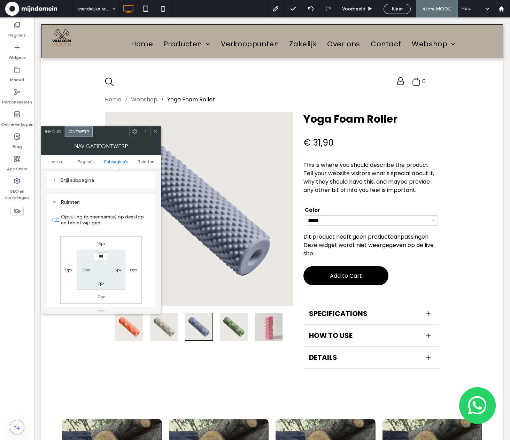
scroll to position [257, 0]
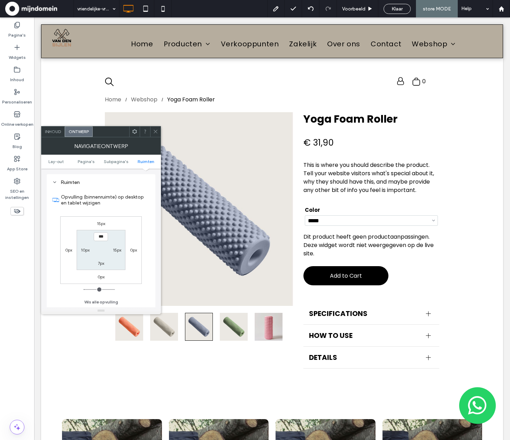
click at [134, 133] on use at bounding box center [134, 131] width 5 height 5
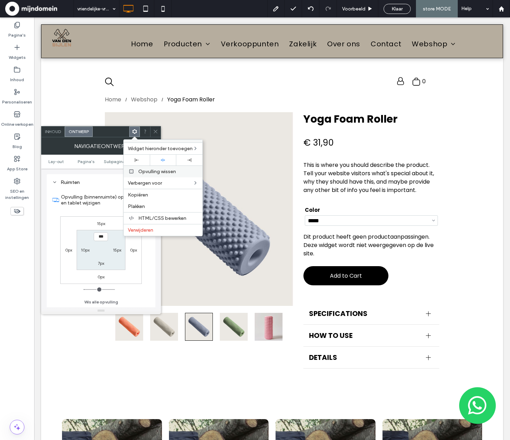
click at [143, 173] on span "Opvulling wissen" at bounding box center [157, 172] width 38 height 6
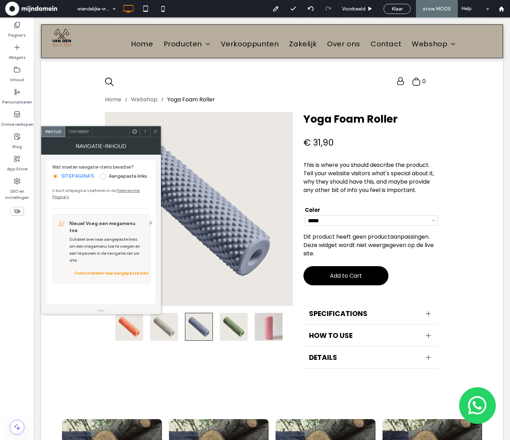
click at [154, 131] on icon at bounding box center [155, 131] width 5 height 5
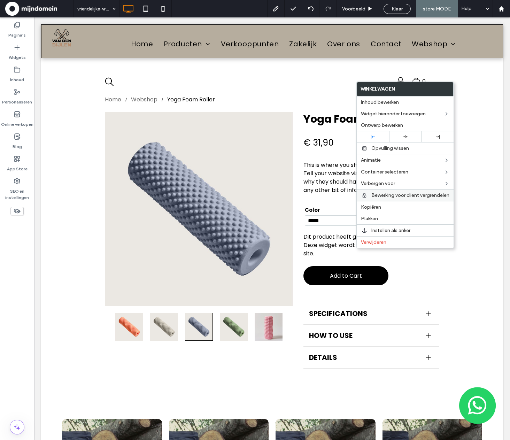
click at [386, 207] on label "Kopiëren" at bounding box center [405, 207] width 89 height 6
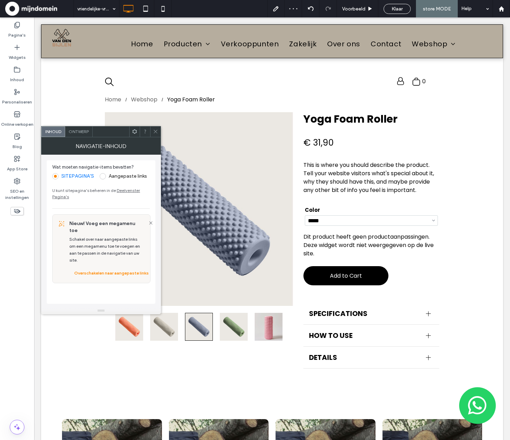
click at [81, 134] on div "Ontwerp" at bounding box center [79, 131] width 28 height 10
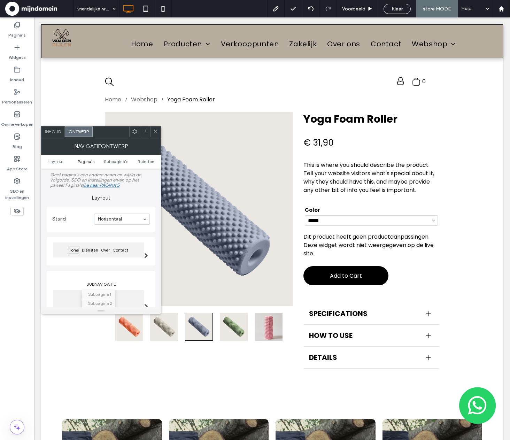
click at [85, 159] on span "Pagina's" at bounding box center [86, 161] width 17 height 5
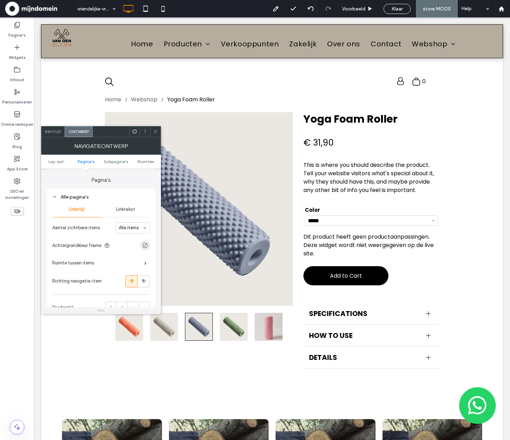
scroll to position [164, 0]
click at [130, 206] on span "Linktekst" at bounding box center [125, 208] width 19 height 6
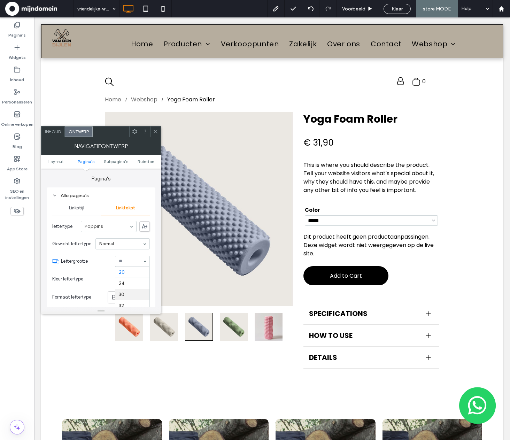
scroll to position [81, 0]
click at [134, 259] on input at bounding box center [131, 261] width 24 height 5
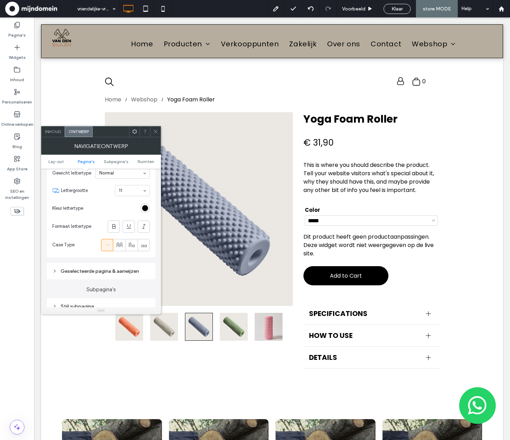
scroll to position [248, 0]
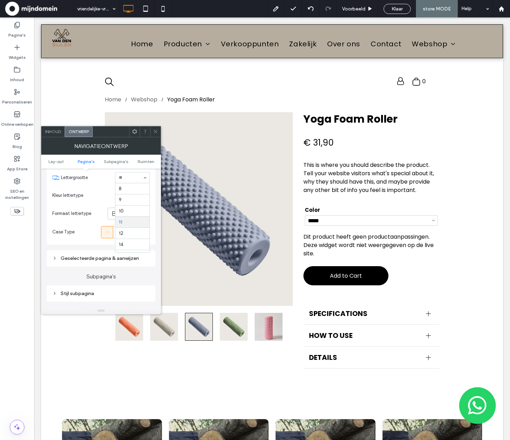
click at [122, 180] on div at bounding box center [132, 177] width 34 height 10
click at [155, 132] on icon at bounding box center [155, 131] width 5 height 5
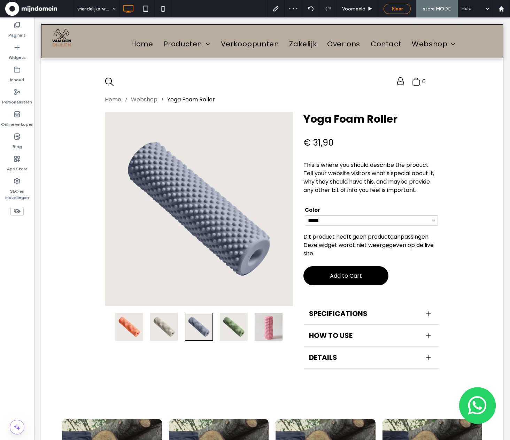
click at [392, 6] on span "Klaar" at bounding box center [397, 9] width 11 height 6
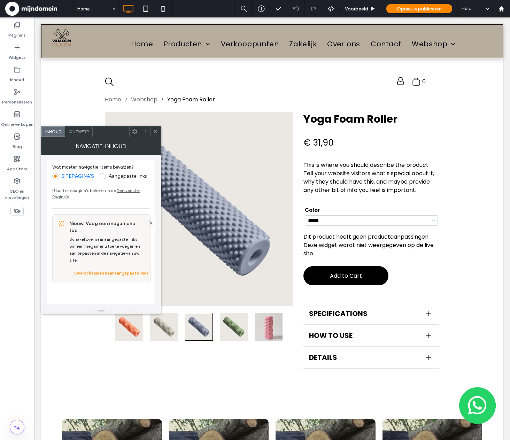
click at [78, 131] on span "Ontwerp" at bounding box center [79, 131] width 20 height 5
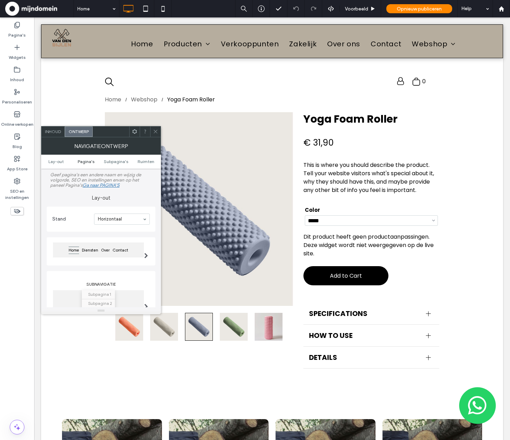
click at [92, 161] on span "Pagina's" at bounding box center [86, 161] width 17 height 5
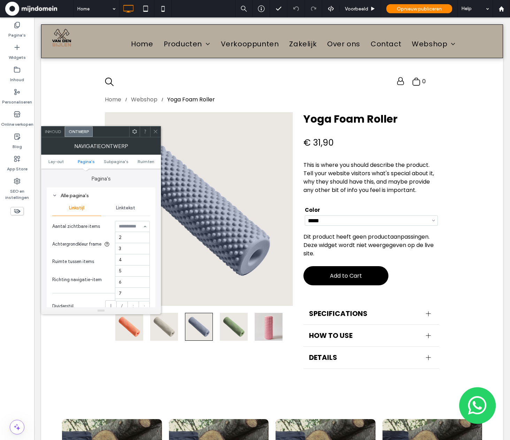
scroll to position [42, 0]
click at [128, 210] on div "Linktekst" at bounding box center [125, 207] width 49 height 15
drag, startPoint x: 155, startPoint y: 132, endPoint x: 159, endPoint y: 129, distance: 5.0
click at [155, 132] on icon at bounding box center [155, 131] width 5 height 5
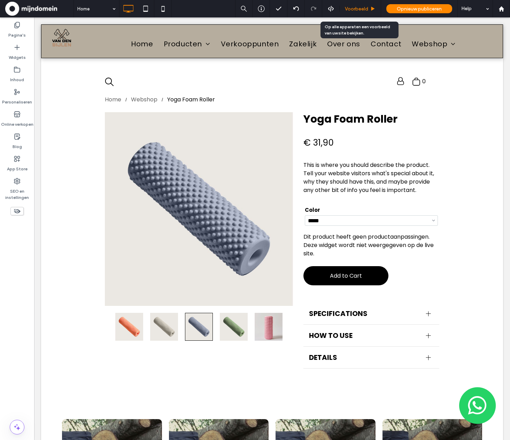
click at [353, 6] on span "Voorbeeld" at bounding box center [356, 9] width 23 height 6
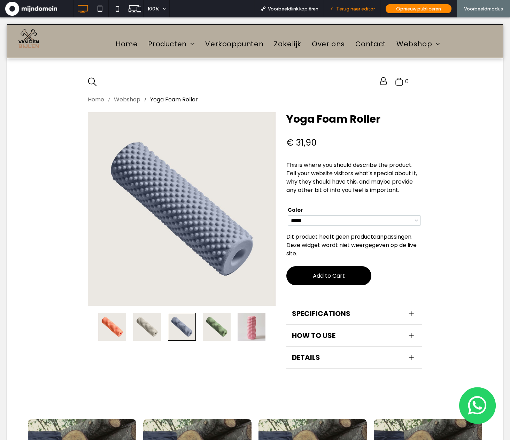
click at [366, 10] on span "Terug naar editor" at bounding box center [355, 9] width 39 height 6
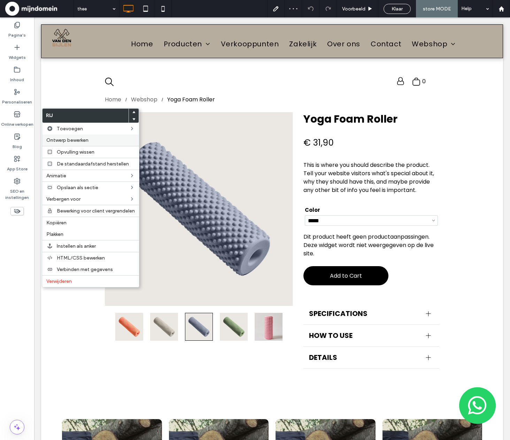
click at [115, 141] on label "Ontwerp bewerken" at bounding box center [90, 140] width 89 height 6
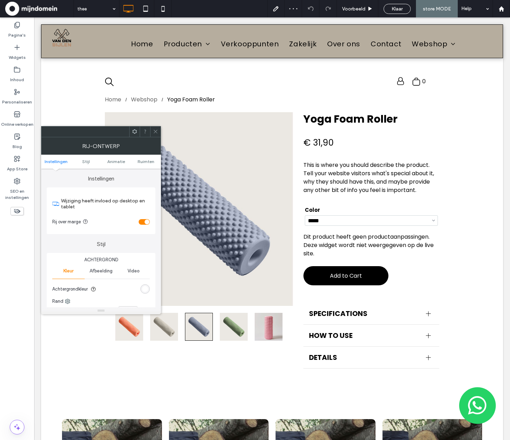
click at [142, 223] on div "toggle" at bounding box center [144, 222] width 11 height 6
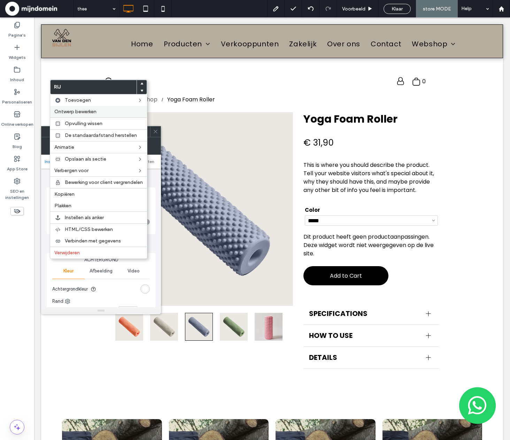
click at [88, 112] on span "Ontwerp bewerken" at bounding box center [75, 112] width 42 height 6
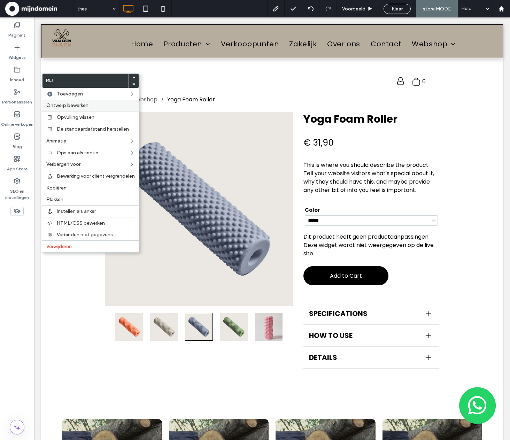
click at [63, 104] on span "Ontwerp bewerken" at bounding box center [67, 105] width 42 height 6
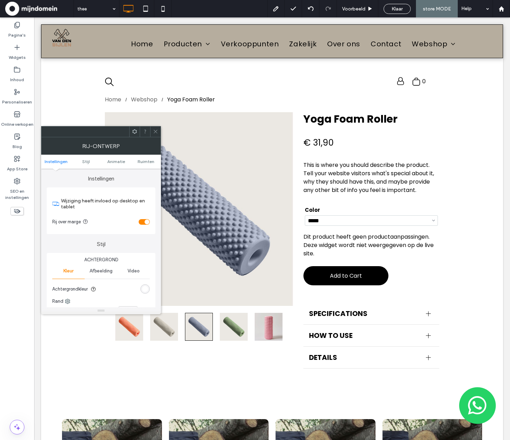
click at [143, 222] on div "toggle" at bounding box center [144, 222] width 11 height 6
click at [157, 133] on icon at bounding box center [155, 131] width 5 height 5
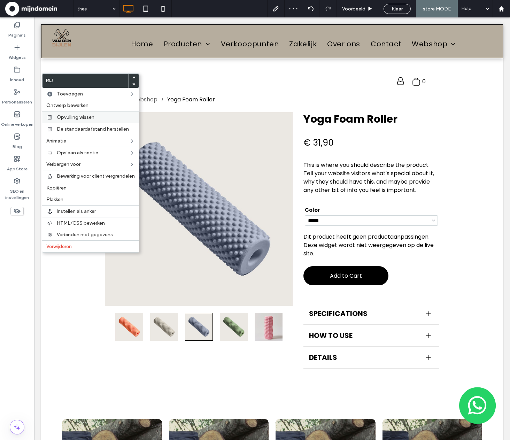
click at [65, 118] on span "Opvulling wissen" at bounding box center [76, 117] width 38 height 6
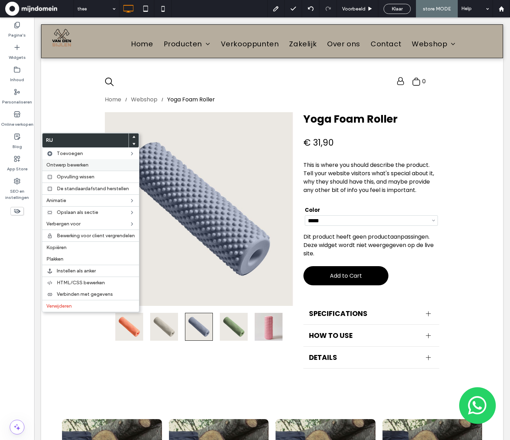
click at [63, 164] on span "Ontwerp bewerken" at bounding box center [67, 165] width 42 height 6
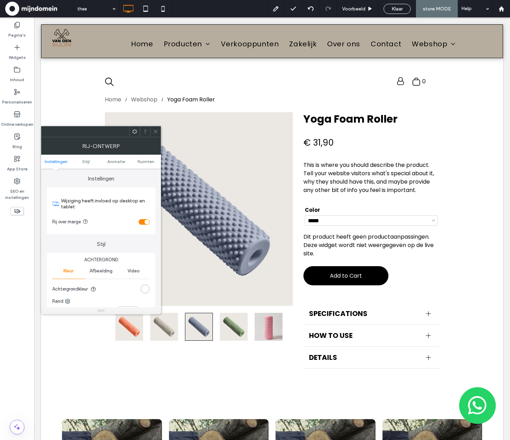
click at [145, 222] on div "toggle" at bounding box center [147, 222] width 5 height 5
click at [155, 128] on span at bounding box center [155, 131] width 5 height 10
click at [153, 130] on icon at bounding box center [155, 131] width 5 height 5
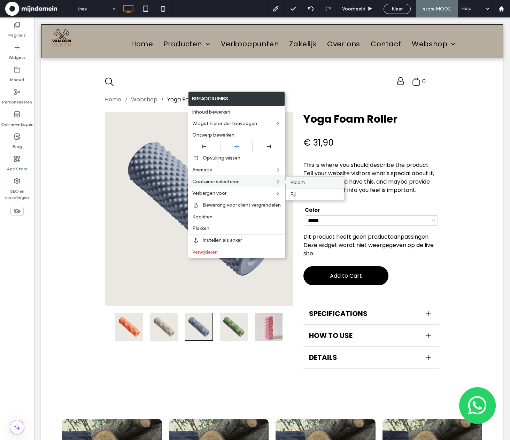
click at [299, 181] on span "Kolom" at bounding box center [297, 182] width 15 height 6
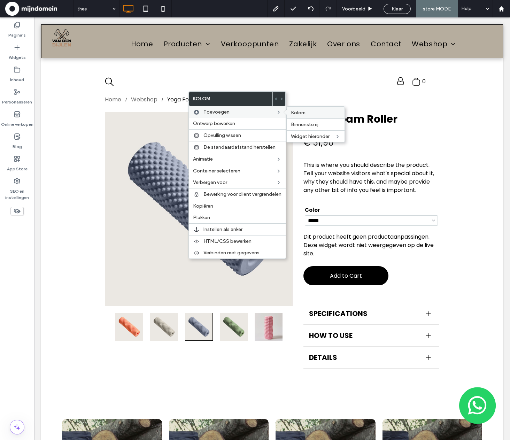
click at [292, 111] on span "Kolom" at bounding box center [298, 113] width 15 height 6
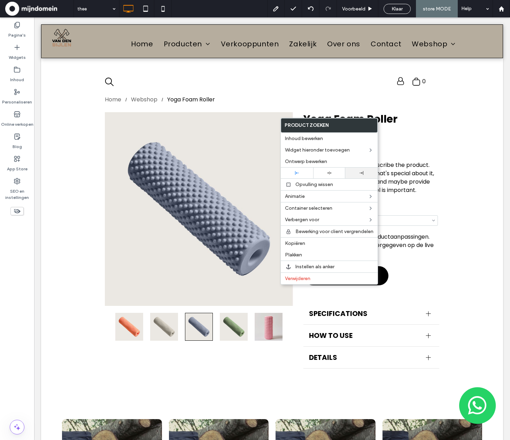
click at [359, 170] on div at bounding box center [361, 173] width 32 height 11
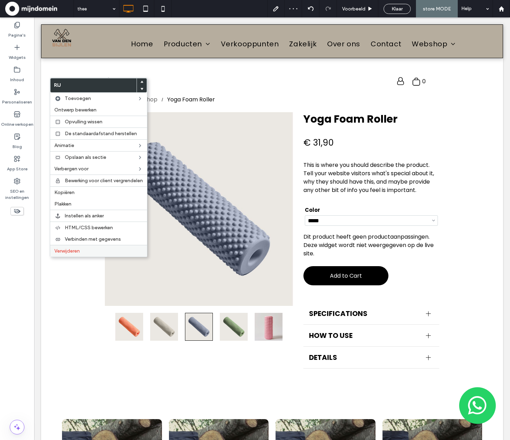
click at [88, 252] on label "Verwijderen" at bounding box center [98, 251] width 89 height 6
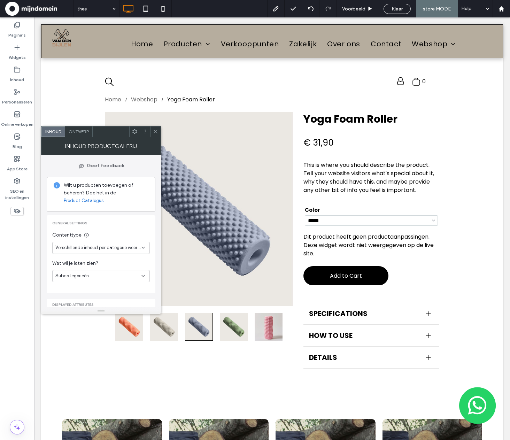
click at [156, 131] on use at bounding box center [155, 131] width 3 height 3
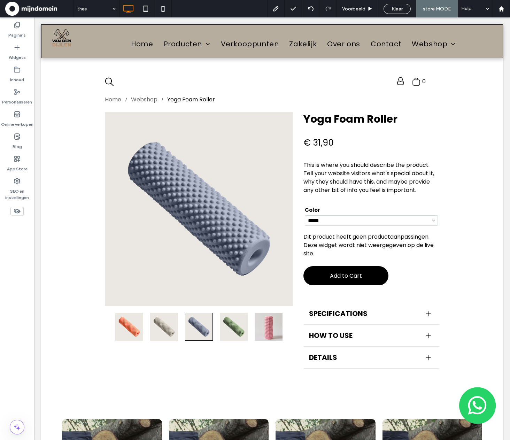
click at [401, 11] on span "Klaar" at bounding box center [397, 9] width 11 height 6
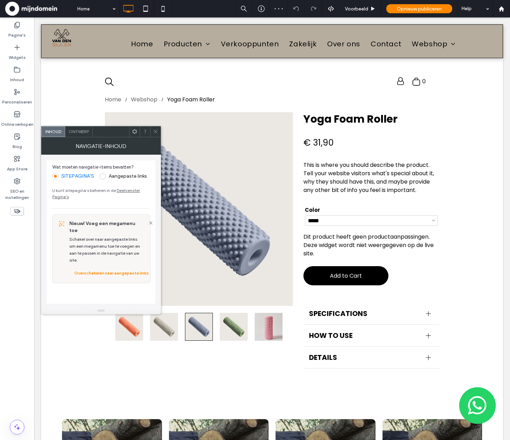
click at [154, 132] on icon at bounding box center [155, 131] width 5 height 5
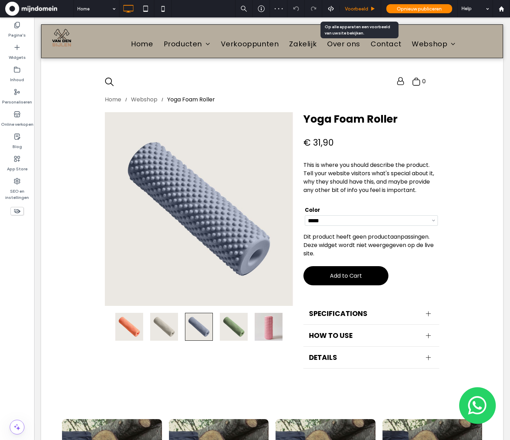
click at [351, 7] on span "Voorbeeld" at bounding box center [356, 9] width 23 height 6
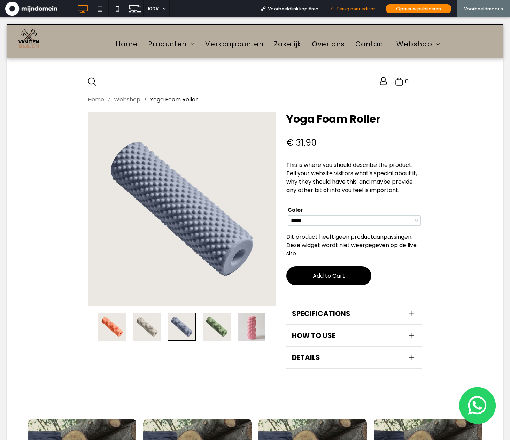
click at [358, 9] on span "Terug naar editor" at bounding box center [355, 9] width 39 height 6
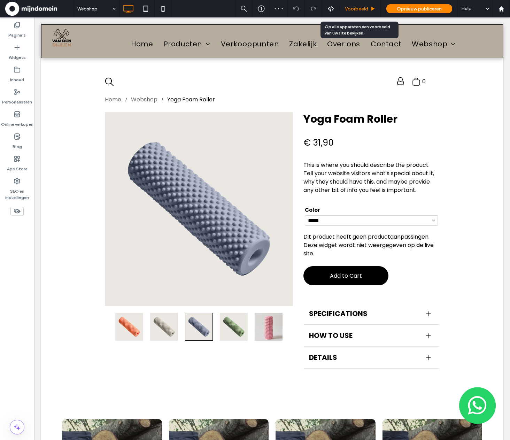
click at [351, 8] on span "Voorbeeld" at bounding box center [356, 9] width 23 height 6
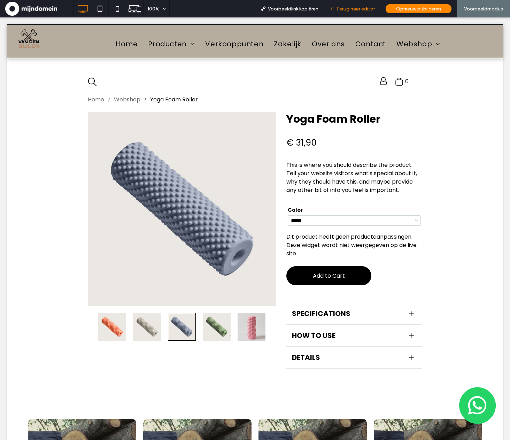
click at [356, 10] on span "Terug naar editor" at bounding box center [355, 9] width 39 height 6
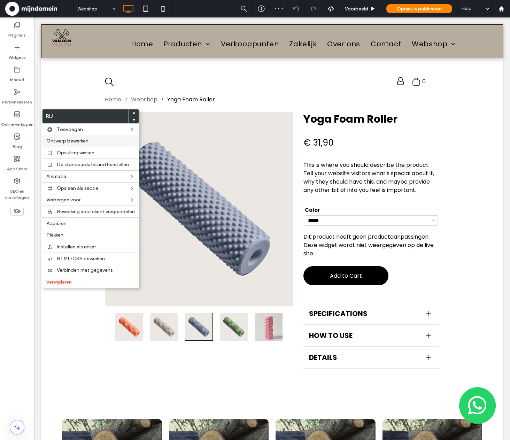
click at [63, 141] on span "Ontwerp bewerken" at bounding box center [67, 141] width 42 height 6
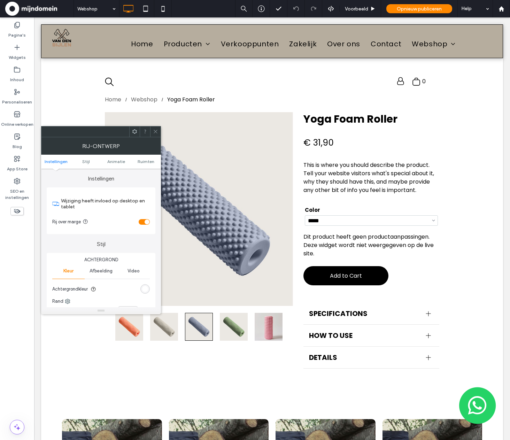
click at [145, 219] on div "toggle" at bounding box center [144, 222] width 11 height 6
click at [156, 132] on icon at bounding box center [155, 131] width 5 height 5
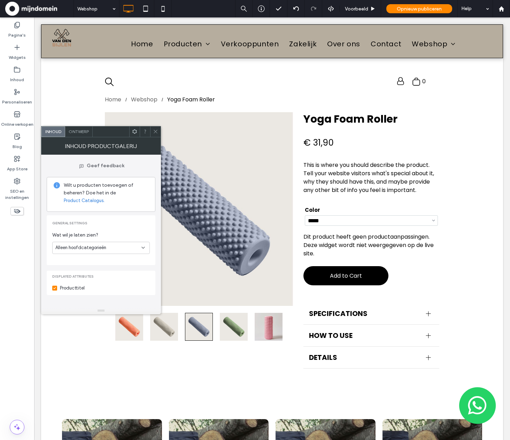
click at [80, 128] on div "Ontwerp" at bounding box center [79, 131] width 28 height 10
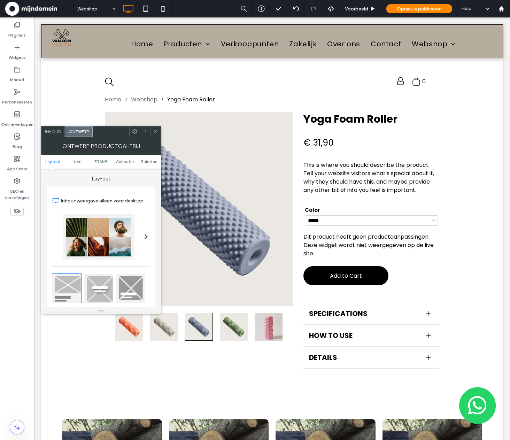
click at [153, 221] on div "Inhoudweergave alleen voor desktop Tekst & knop onder afbeelding Tekst & Button…" at bounding box center [101, 318] width 109 height 262
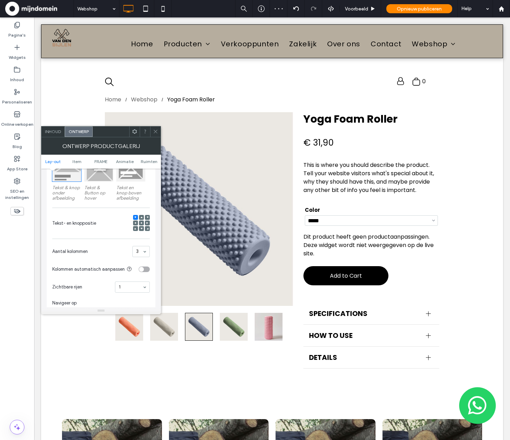
click at [142, 224] on icon at bounding box center [141, 223] width 2 height 2
click at [156, 130] on use at bounding box center [155, 131] width 3 height 3
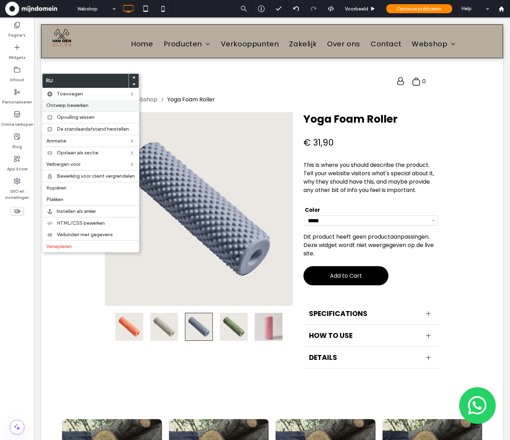
click at [59, 106] on span "Ontwerp bewerken" at bounding box center [67, 105] width 42 height 6
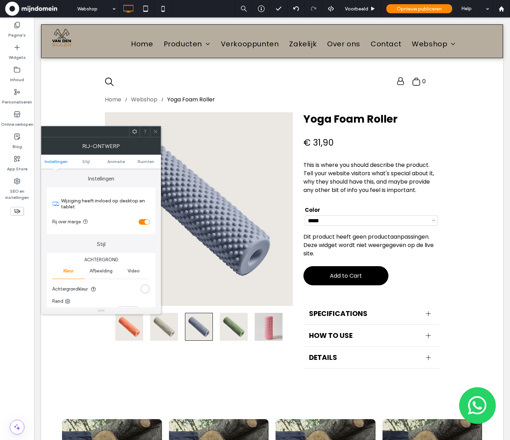
click at [100, 272] on span "Afbeelding" at bounding box center [101, 271] width 23 height 6
click at [106, 293] on div "Voeg meerdere afbeeldingen toe voor een diavoorstelling als achtergrond" at bounding box center [101, 308] width 97 height 46
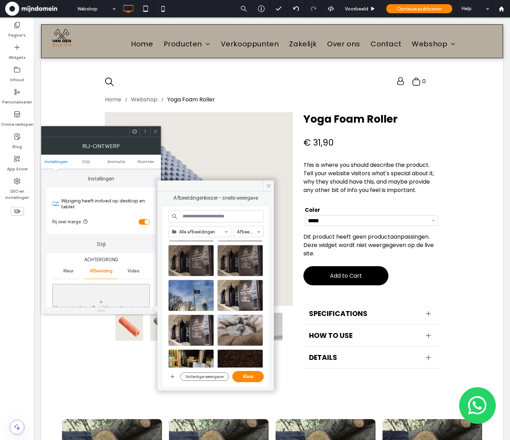
scroll to position [606, 0]
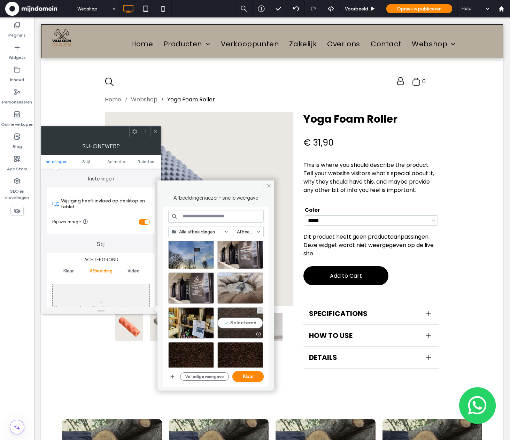
click at [246, 326] on div "Selecteren" at bounding box center [240, 322] width 46 height 31
click at [249, 379] on button "Klaar" at bounding box center [247, 376] width 31 height 11
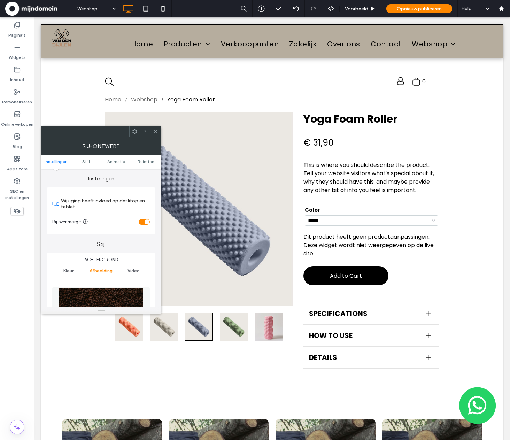
click at [153, 131] on icon at bounding box center [155, 131] width 5 height 5
click at [156, 131] on icon at bounding box center [155, 131] width 5 height 5
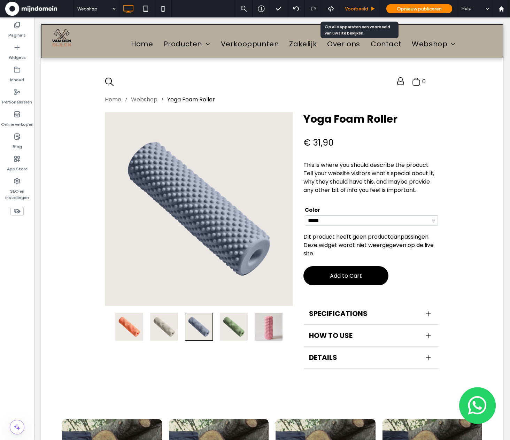
click at [366, 13] on div "Voorbeeld" at bounding box center [360, 8] width 41 height 17
click at [360, 7] on span "Voorbeeld" at bounding box center [356, 9] width 23 height 6
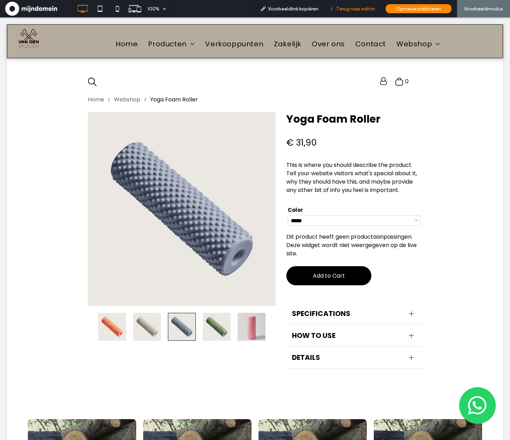
click at [365, 8] on span "Terug naar editor" at bounding box center [355, 9] width 39 height 6
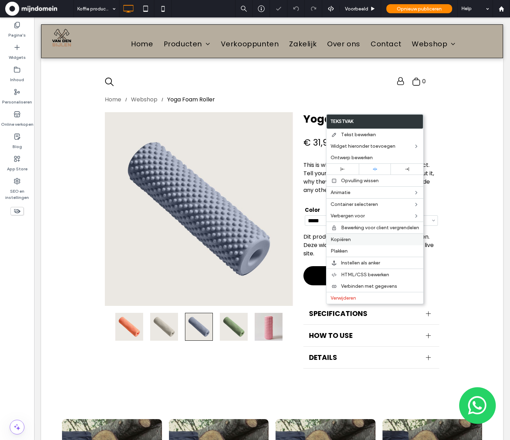
click at [352, 240] on label "Kopiëren" at bounding box center [375, 240] width 89 height 6
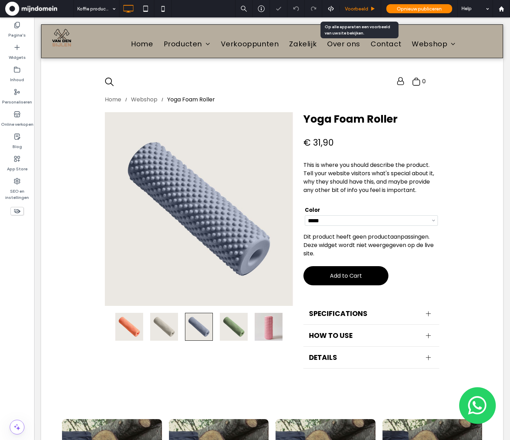
click at [352, 10] on span "Voorbeeld" at bounding box center [356, 9] width 23 height 6
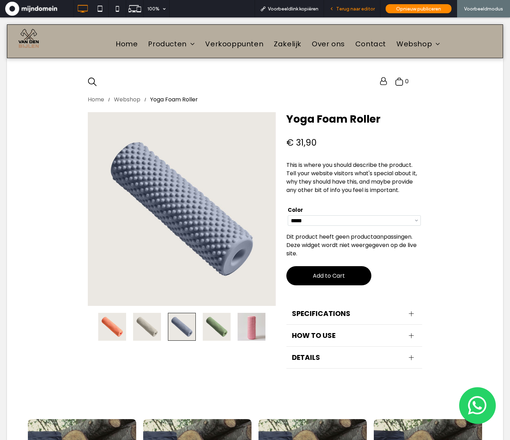
click at [348, 7] on span "Terug naar editor" at bounding box center [355, 9] width 39 height 6
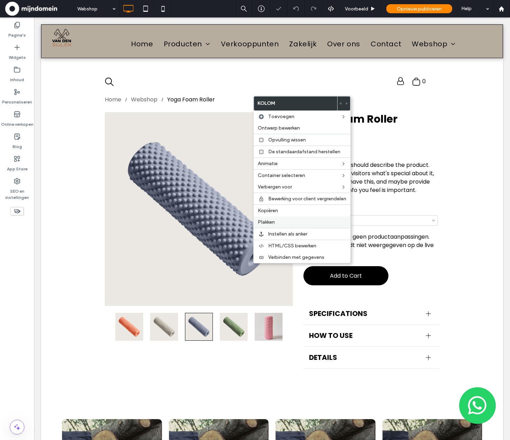
click at [269, 223] on span "Plakken" at bounding box center [266, 222] width 17 height 6
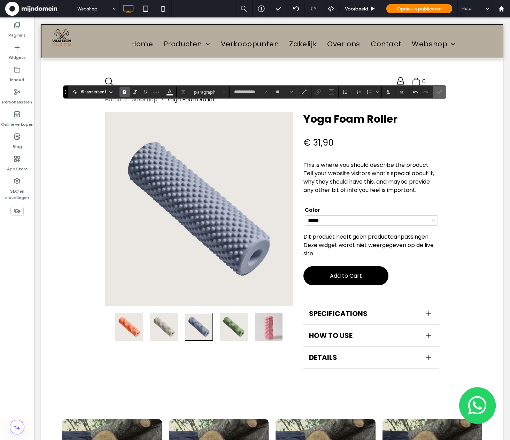
click at [438, 94] on icon "Bevestigen" at bounding box center [440, 92] width 6 height 6
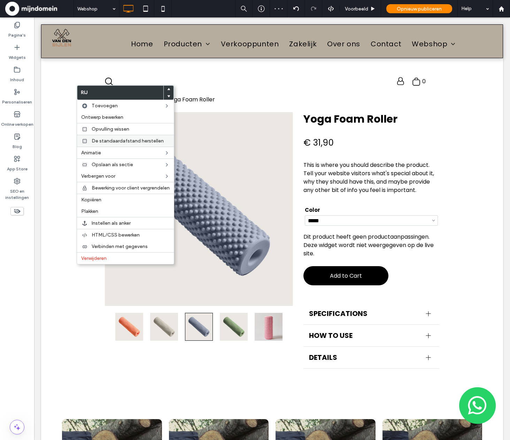
click at [110, 141] on span "De standaardafstand herstellen" at bounding box center [128, 141] width 72 height 6
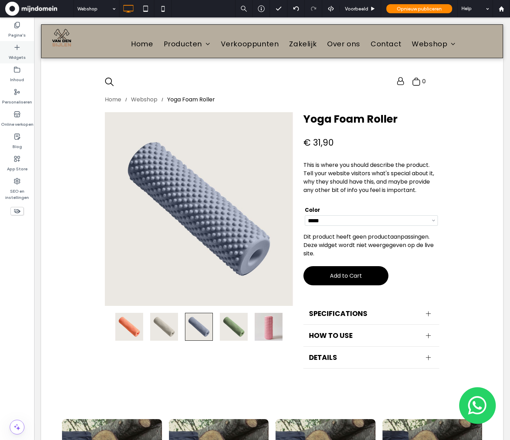
click at [17, 57] on label "Widgets" at bounding box center [17, 56] width 17 height 10
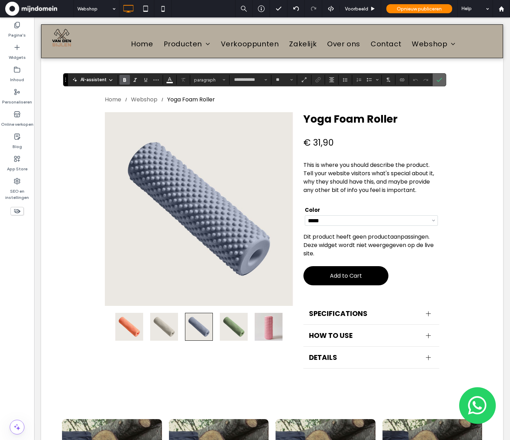
click at [437, 83] on span "Bevestigen" at bounding box center [438, 80] width 3 height 13
click at [440, 79] on icon "Bevestigen" at bounding box center [440, 80] width 6 height 6
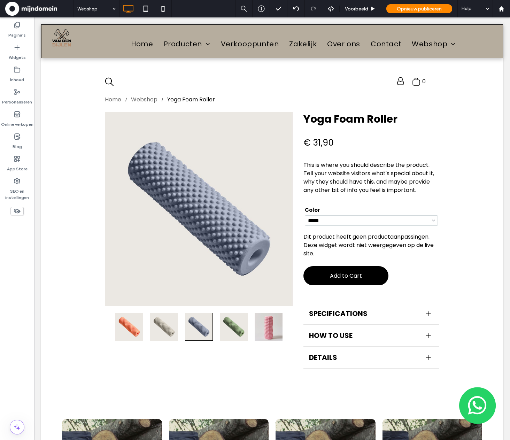
type input "**********"
type input "**"
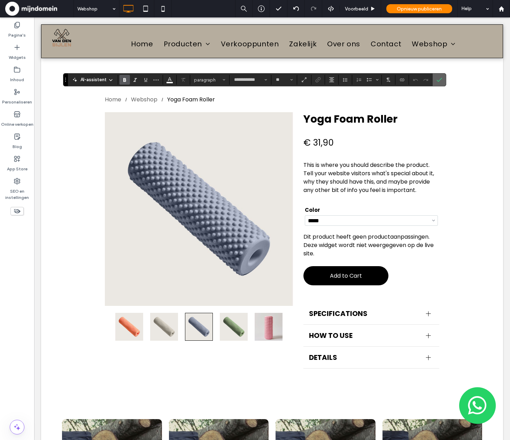
click at [433, 80] on section at bounding box center [439, 80] width 13 height 13
click at [437, 79] on icon "Bevestigen" at bounding box center [440, 80] width 6 height 6
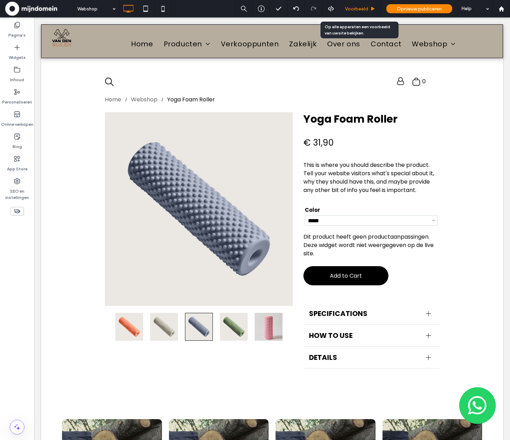
click at [360, 7] on span "Voorbeeld" at bounding box center [356, 9] width 23 height 6
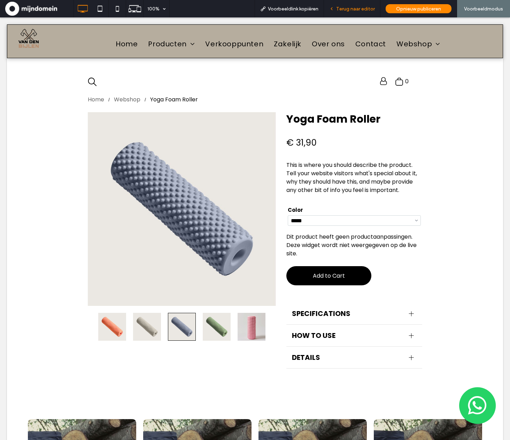
click at [357, 4] on div "Terug naar editor" at bounding box center [352, 8] width 56 height 17
click at [357, 7] on span "Terug naar editor" at bounding box center [355, 9] width 39 height 6
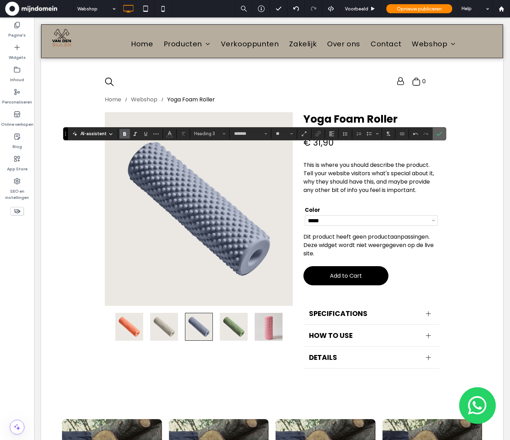
click at [438, 135] on icon "Bevestigen" at bounding box center [440, 134] width 6 height 6
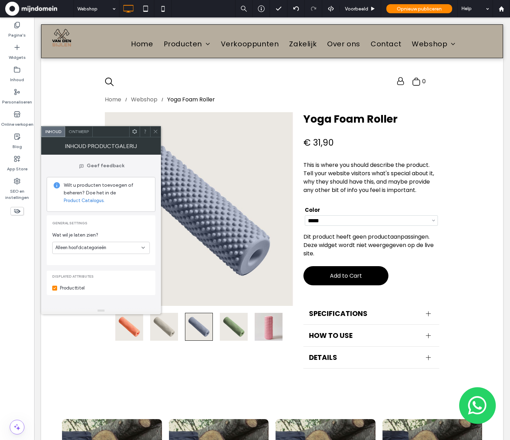
click at [160, 225] on div "Geef feedback Wilt u producten toevoegen of beheren? Doe het in de Product Cata…" at bounding box center [101, 231] width 120 height 153
click at [14, 113] on use at bounding box center [17, 115] width 6 height 6
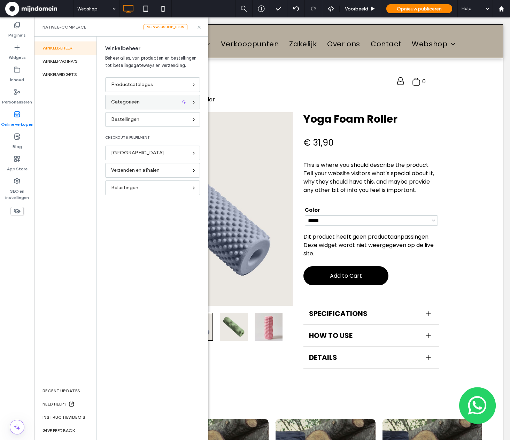
click at [116, 103] on span "Categorieën" at bounding box center [125, 102] width 29 height 8
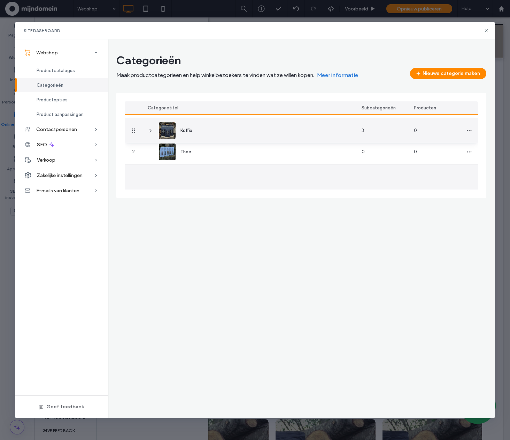
drag, startPoint x: 136, startPoint y: 176, endPoint x: 138, endPoint y: 131, distance: 45.3
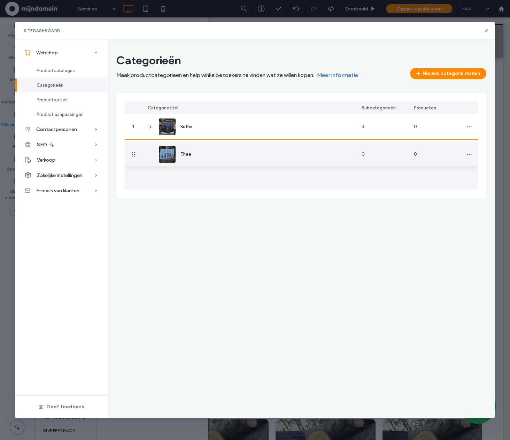
drag, startPoint x: 132, startPoint y: 175, endPoint x: 133, endPoint y: 154, distance: 20.6
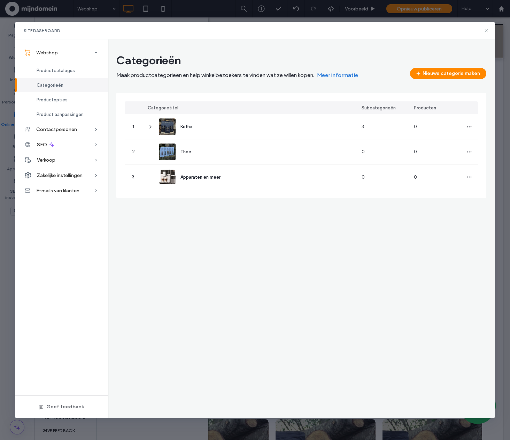
click at [485, 29] on icon at bounding box center [487, 31] width 6 height 6
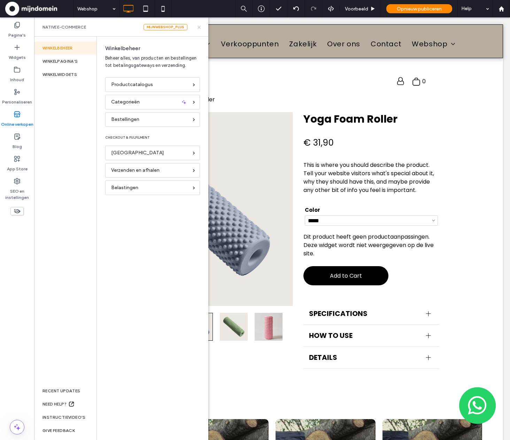
click at [200, 29] on icon at bounding box center [199, 27] width 5 height 5
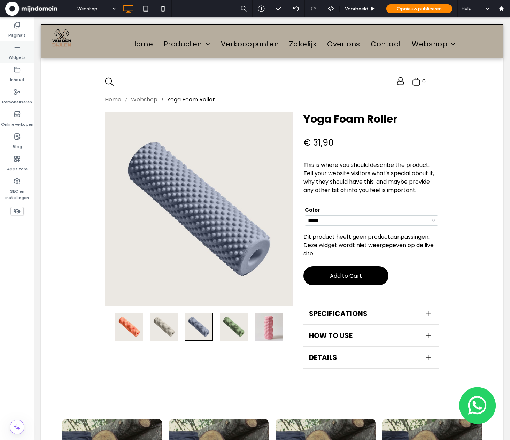
click at [11, 56] on label "Widgets" at bounding box center [17, 56] width 17 height 10
type input "*******"
type input "**"
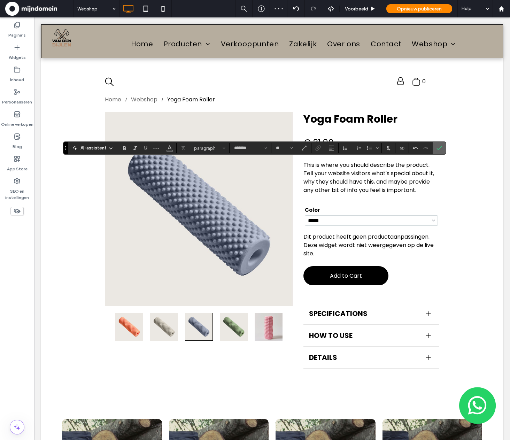
click at [443, 150] on label "Bevestigen" at bounding box center [439, 148] width 10 height 13
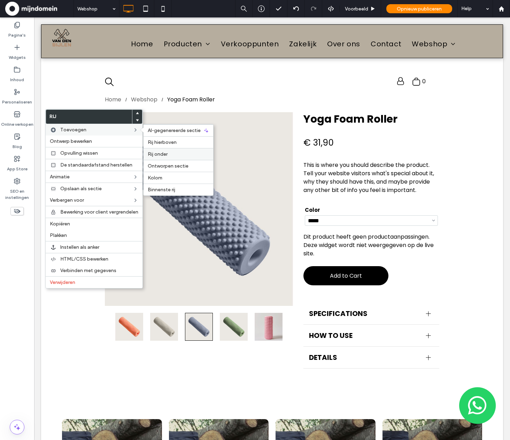
click at [165, 153] on span "Rij onder" at bounding box center [158, 154] width 20 height 6
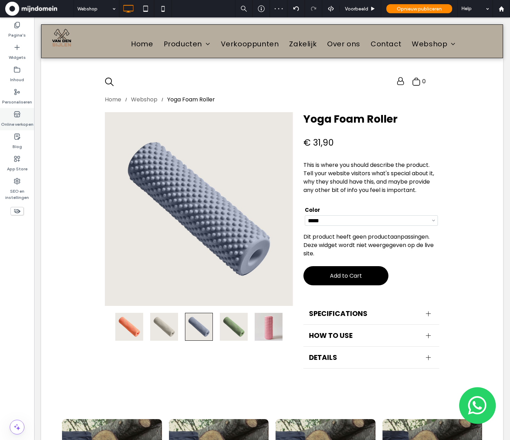
click at [15, 117] on icon at bounding box center [17, 114] width 7 height 7
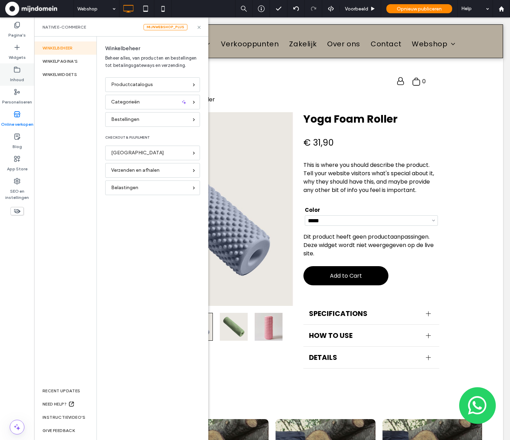
click at [18, 70] on icon at bounding box center [17, 69] width 7 height 7
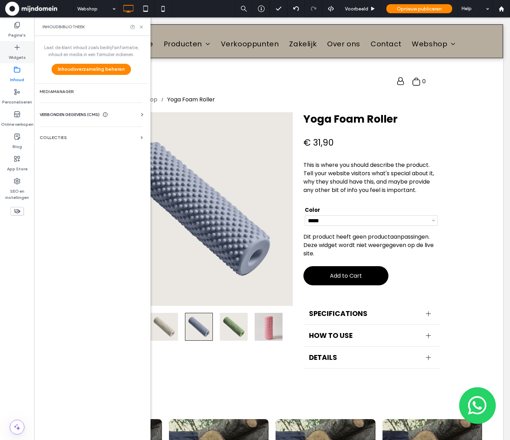
click at [16, 48] on icon at bounding box center [17, 47] width 7 height 7
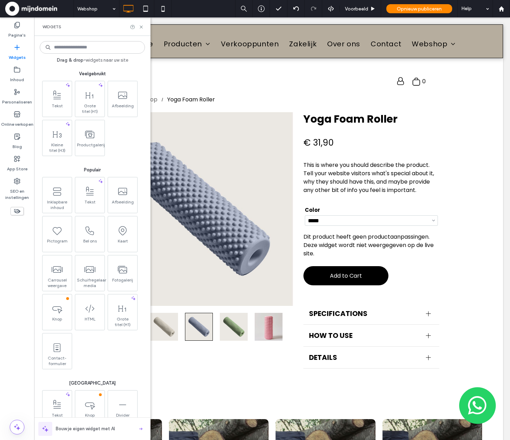
click at [51, 48] on input at bounding box center [92, 47] width 105 height 13
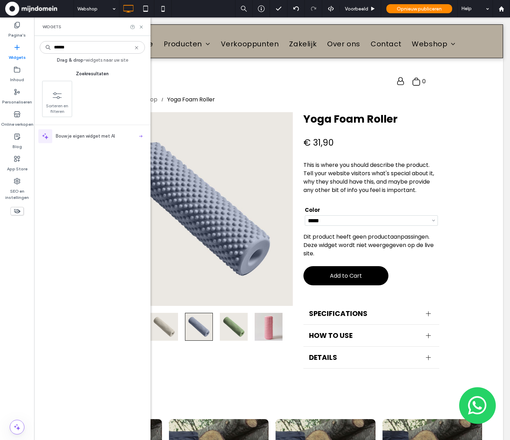
type input "******"
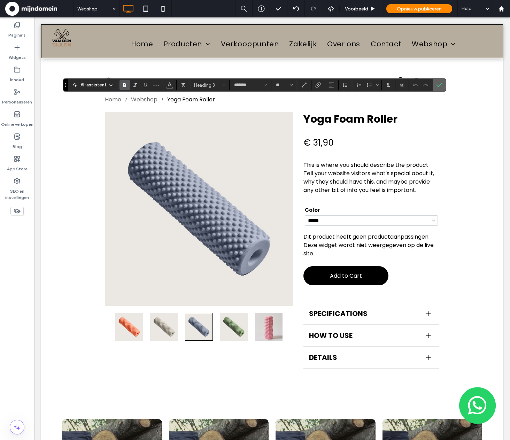
click at [438, 86] on use "Bevestigen" at bounding box center [440, 85] width 6 height 4
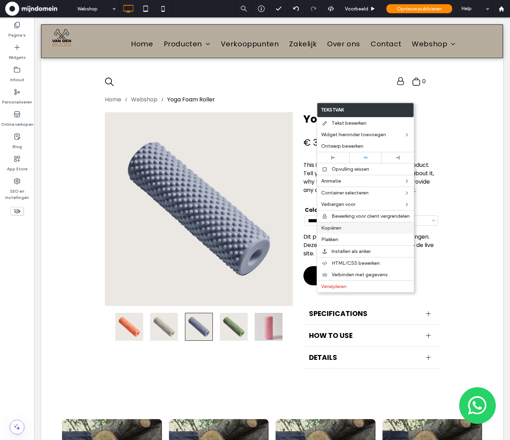
click at [344, 231] on label "Kopiëren" at bounding box center [365, 228] width 89 height 6
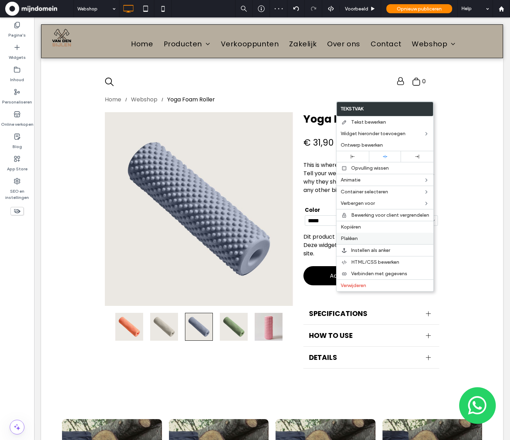
click at [357, 240] on span "Plakken" at bounding box center [349, 239] width 17 height 6
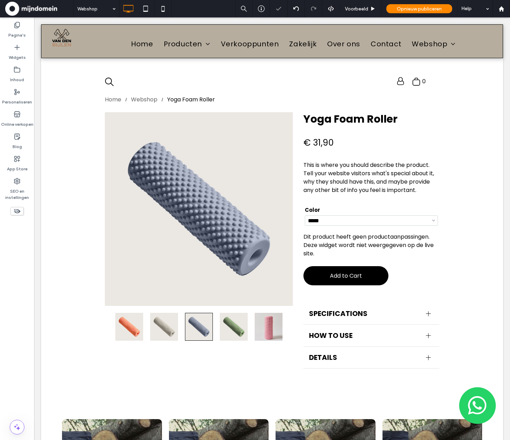
type input "*******"
type input "**"
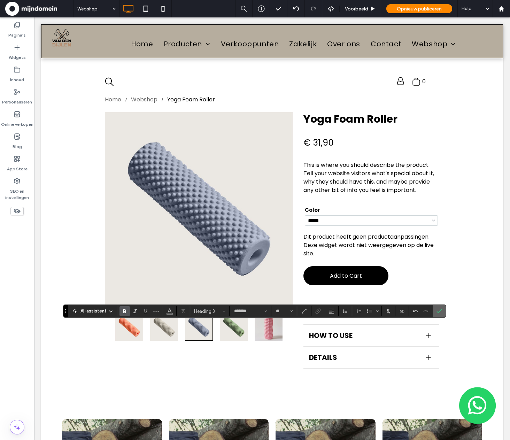
click at [441, 311] on icon "Bevestigen" at bounding box center [440, 311] width 6 height 6
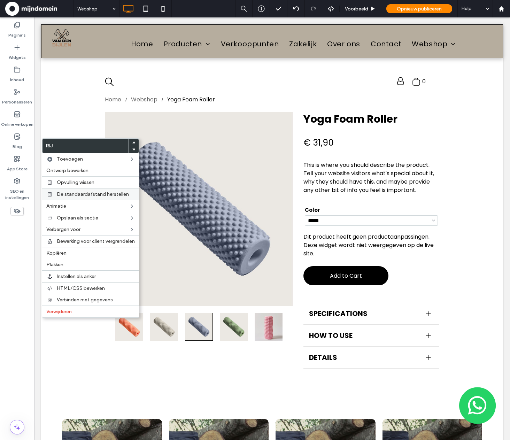
click at [115, 194] on span "De standaardafstand herstellen" at bounding box center [93, 194] width 72 height 6
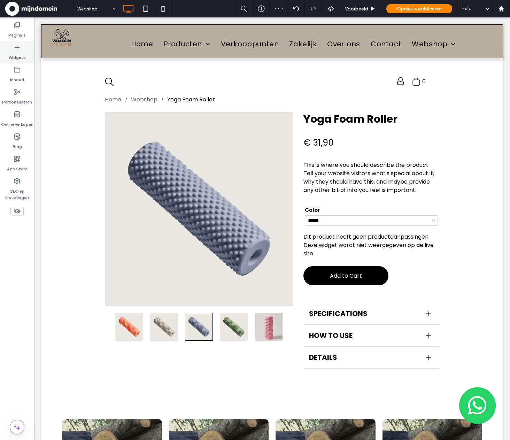
click at [22, 49] on div "Widgets" at bounding box center [17, 52] width 34 height 22
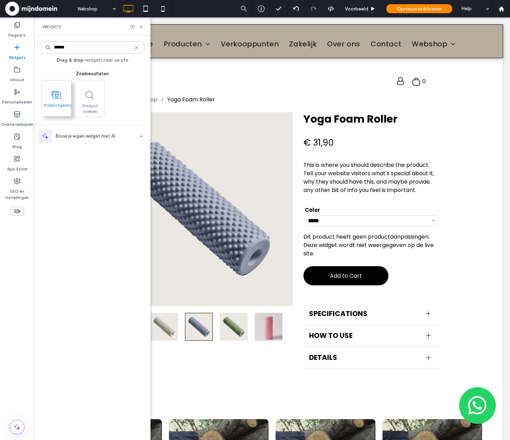
type input "******"
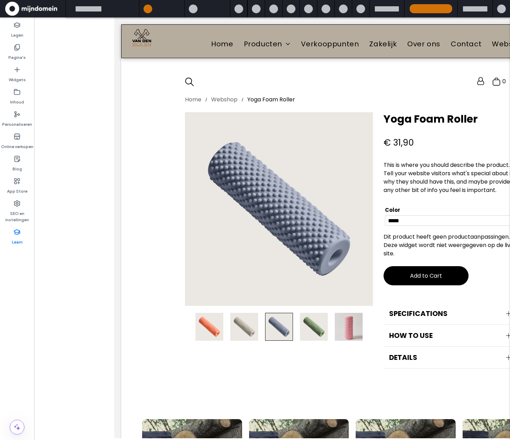
scroll to position [0, 104]
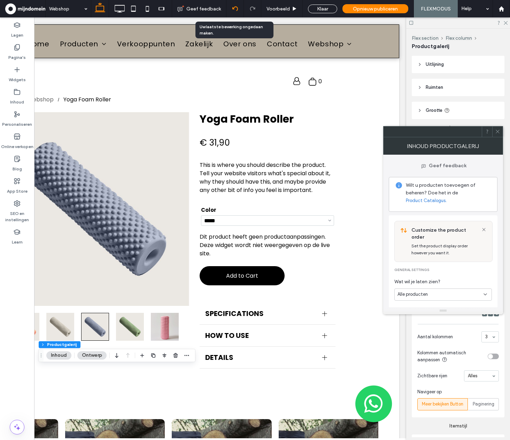
click at [238, 5] on div at bounding box center [234, 8] width 17 height 17
click at [232, 10] on icon at bounding box center [235, 9] width 6 height 6
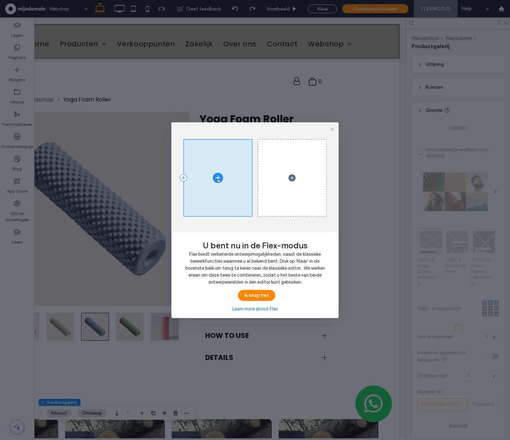
scroll to position [0, 26]
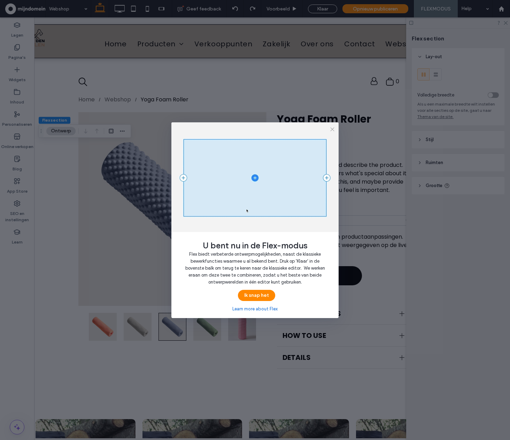
click at [345, 313] on div "U bent nu in de Flex-modus Flex biedt verbeterde ontwerpmogelijkheden, naast de…" at bounding box center [255, 220] width 510 height 440
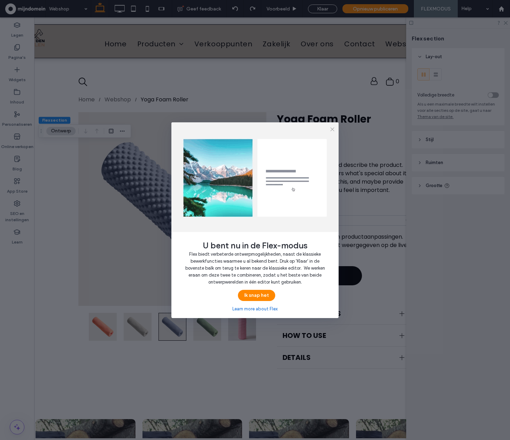
click at [386, 107] on div "U bent nu in de Flex-modus Flex biedt verbeterde ontwerpmogelijkheden, naast de…" at bounding box center [255, 220] width 510 height 440
click at [335, 131] on icon "button" at bounding box center [333, 129] width 6 height 6
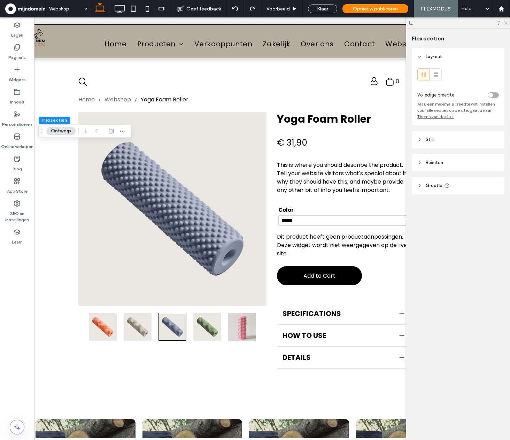
click at [506, 23] on icon at bounding box center [505, 22] width 5 height 5
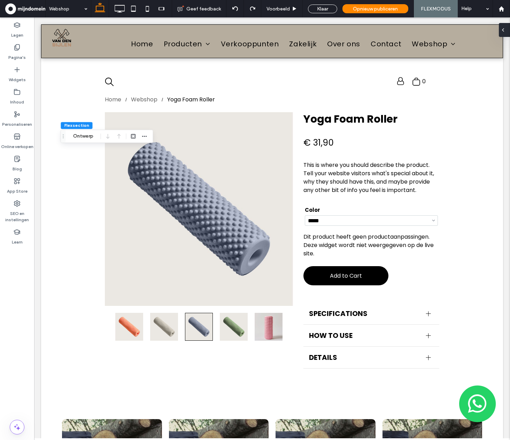
scroll to position [0, 0]
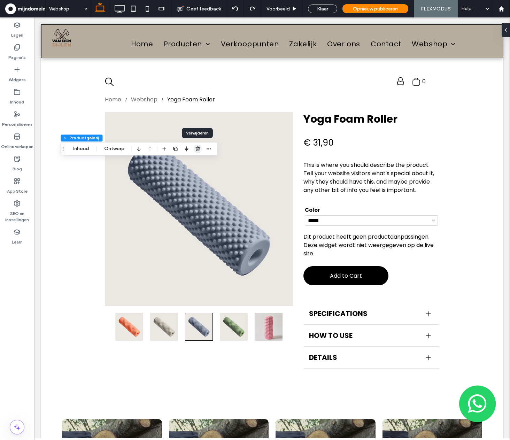
click at [199, 147] on use "button" at bounding box center [197, 149] width 4 height 5
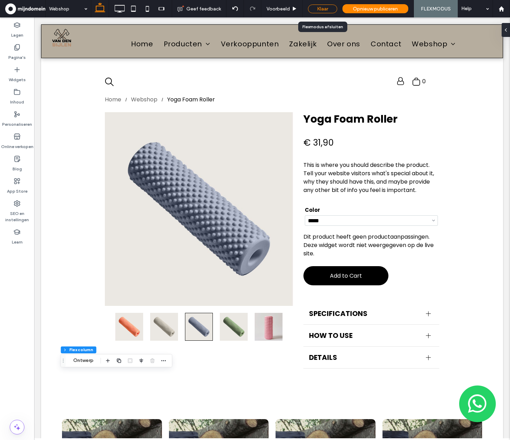
click at [320, 6] on div "Klaar" at bounding box center [322, 9] width 29 height 9
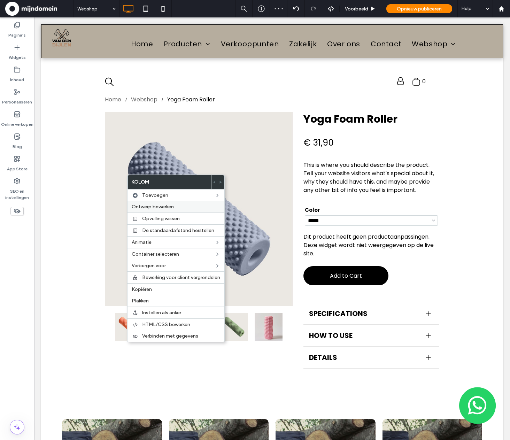
click at [186, 205] on label "Ontwerp bewerken" at bounding box center [176, 207] width 89 height 6
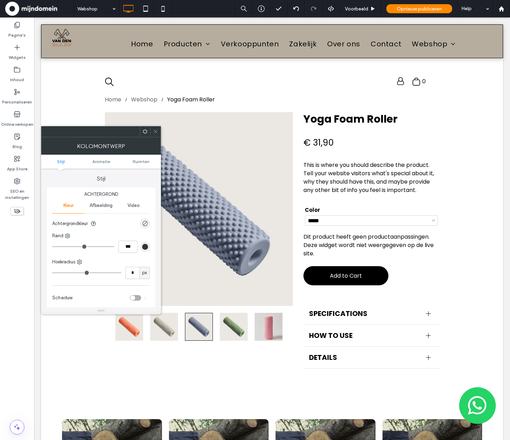
click at [147, 133] on use at bounding box center [145, 131] width 5 height 5
click at [115, 128] on div at bounding box center [90, 131] width 98 height 10
drag, startPoint x: 155, startPoint y: 131, endPoint x: 157, endPoint y: 150, distance: 19.3
click at [155, 131] on icon at bounding box center [155, 131] width 5 height 5
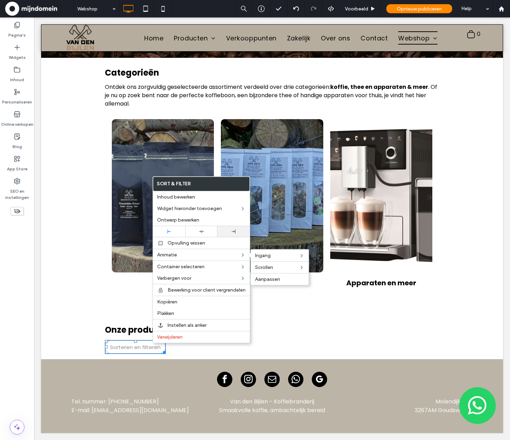
click at [225, 231] on div at bounding box center [233, 232] width 25 height 4
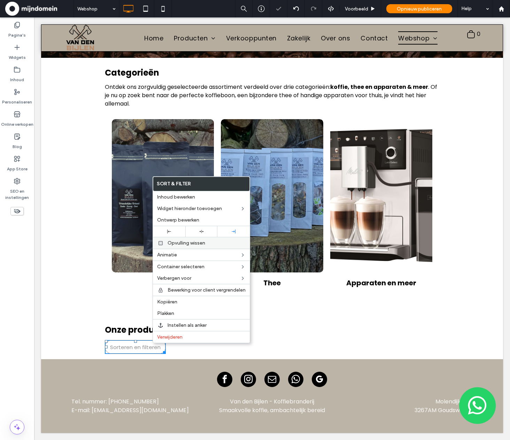
scroll to position [75, 0]
click at [321, 335] on h3 "Onze producten" at bounding box center [272, 330] width 335 height 12
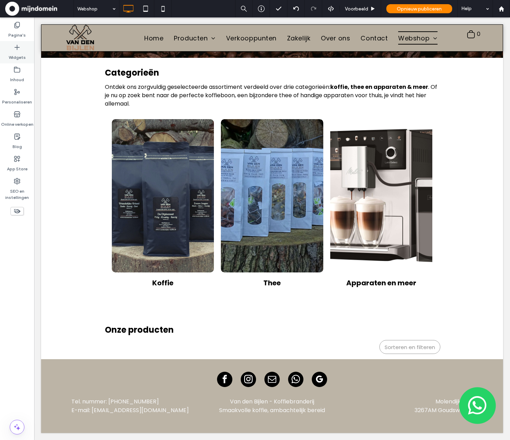
click at [16, 57] on label "Widgets" at bounding box center [17, 56] width 17 height 10
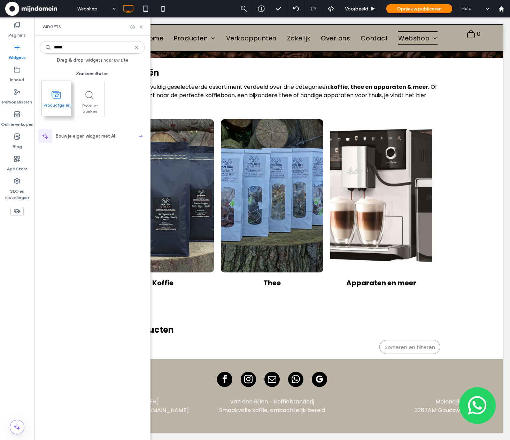
type input "*****"
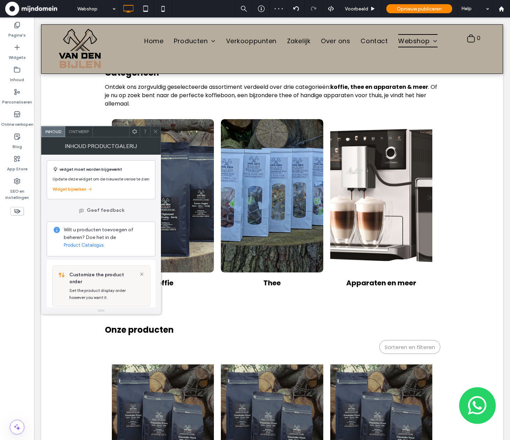
click at [153, 212] on div "Geef feedback" at bounding box center [101, 210] width 109 height 11
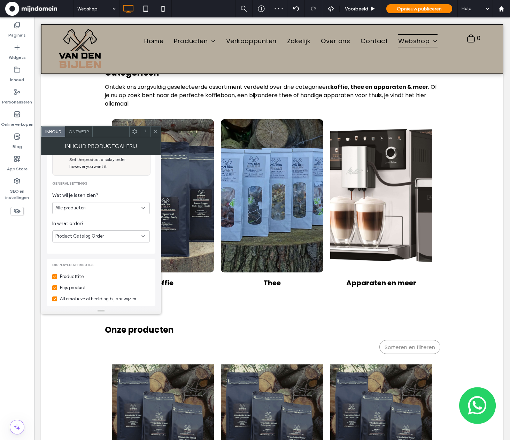
scroll to position [134, 0]
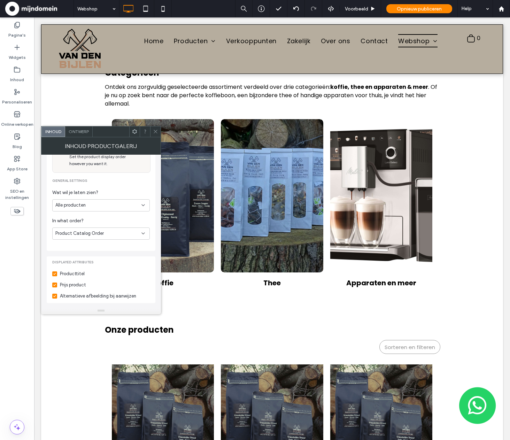
click at [94, 202] on div "Alle producten" at bounding box center [98, 205] width 86 height 7
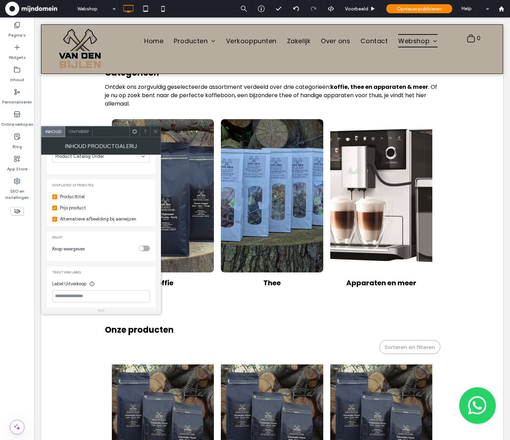
scroll to position [236, 0]
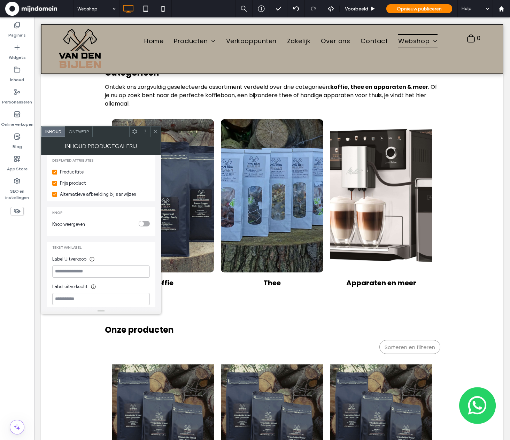
click at [145, 221] on div "toggle" at bounding box center [144, 224] width 11 height 6
drag, startPoint x: 88, startPoint y: 270, endPoint x: 49, endPoint y: 264, distance: 39.4
click at [49, 264] on div "**********" at bounding box center [101, 249] width 109 height 85
type input "******"
click at [154, 130] on icon at bounding box center [155, 131] width 5 height 5
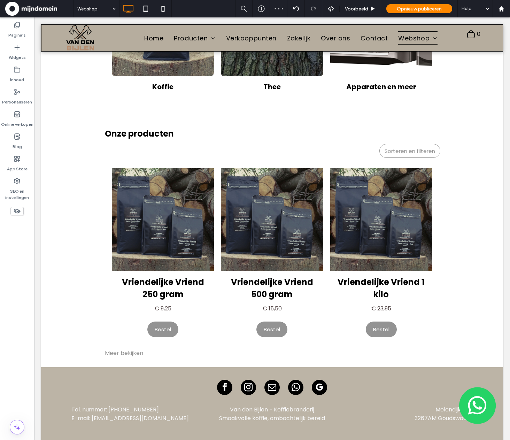
scroll to position [279, 0]
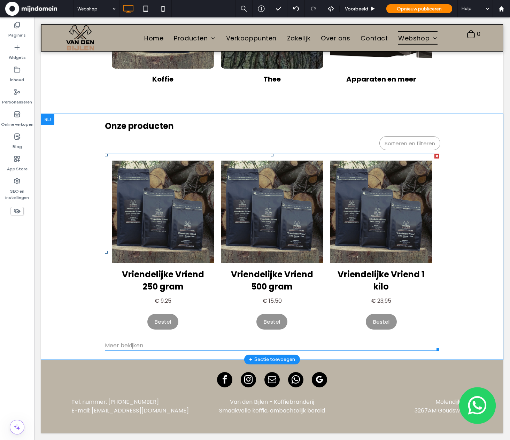
click at [318, 342] on div "Meer bekijken" at bounding box center [272, 345] width 335 height 11
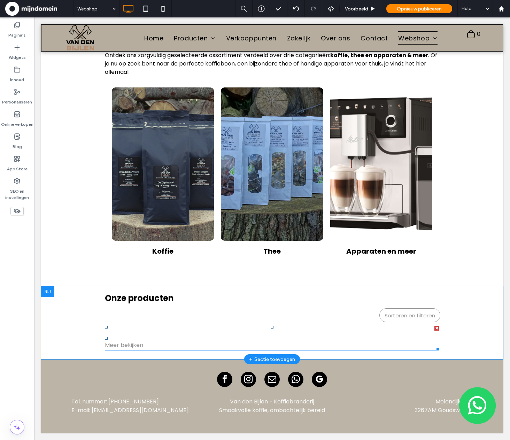
scroll to position [107, 0]
click at [324, 341] on div "Meer bekijken" at bounding box center [272, 345] width 335 height 11
click at [320, 340] on div "Meer bekijken" at bounding box center [272, 345] width 335 height 11
click at [316, 335] on div "Vriendelijke Vriend 250 gram € 9,25 Bestel Vriendelijke Vriend 500 gram € 15,50…" at bounding box center [272, 336] width 335 height 7
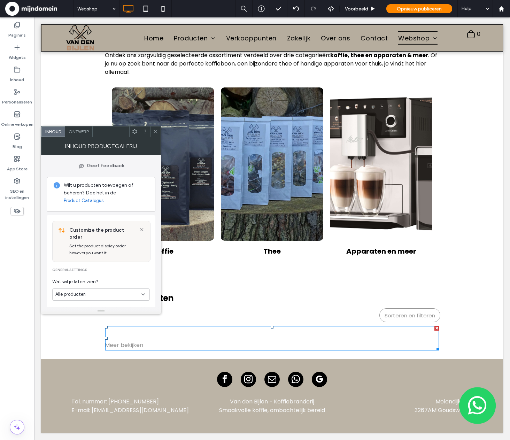
click at [82, 135] on div "Ontwerp" at bounding box center [79, 131] width 28 height 10
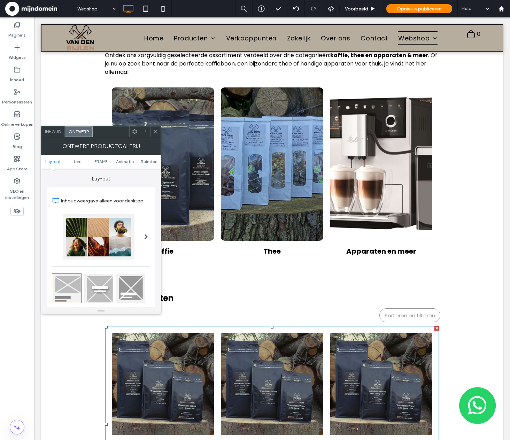
click at [154, 237] on div "Inhoudweergave alleen voor desktop Tekst & knop onder afbeelding Tekst & Button…" at bounding box center [101, 318] width 109 height 262
click at [157, 236] on div "Lay-out Inhoudweergave alleen voor desktop Tekst & knop onder afbeelding Tekst …" at bounding box center [101, 238] width 120 height 139
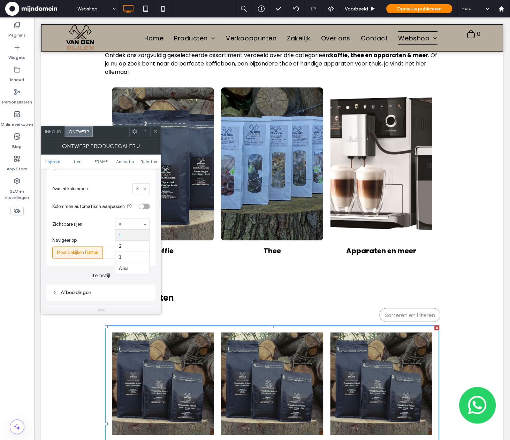
scroll to position [187, 0]
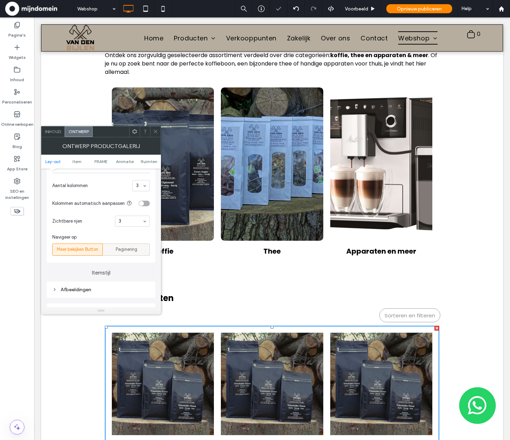
click at [119, 251] on span "Paginering" at bounding box center [127, 249] width 22 height 7
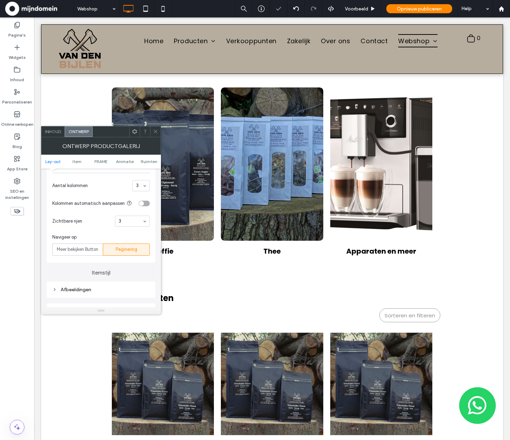
click at [154, 129] on icon at bounding box center [155, 131] width 5 height 5
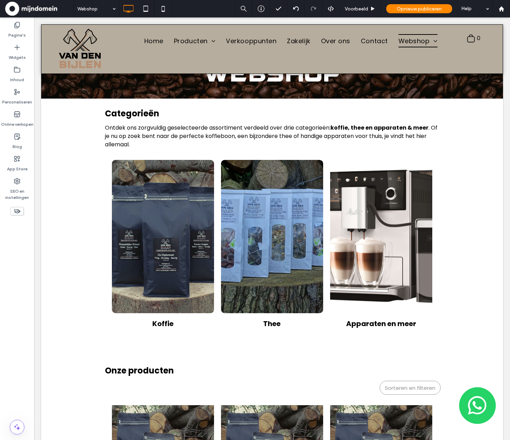
scroll to position [0, 0]
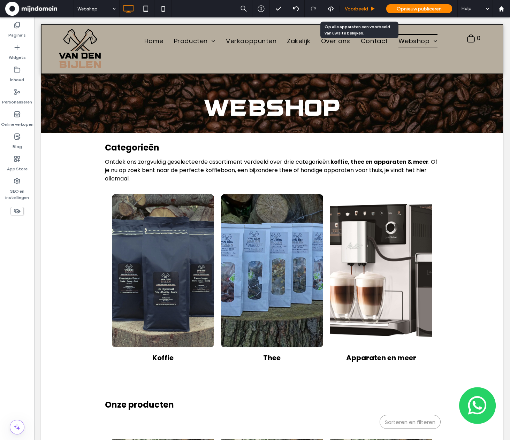
click at [356, 8] on span "Voorbeeld" at bounding box center [356, 9] width 23 height 6
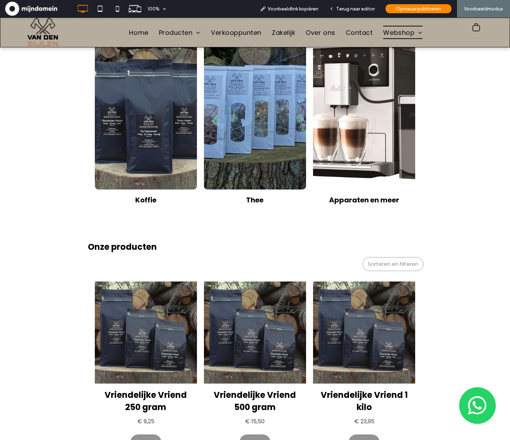
scroll to position [153, 0]
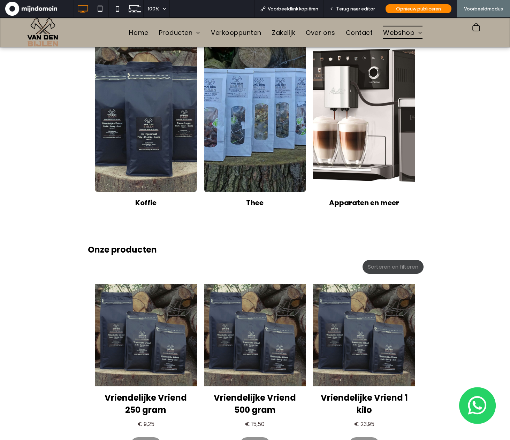
click at [412, 269] on span "Sorteren en filteren" at bounding box center [393, 266] width 51 height 15
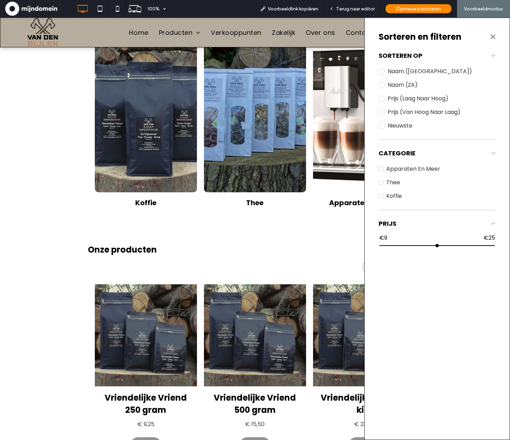
click at [386, 198] on p "Koffie" at bounding box center [440, 196] width 109 height 11
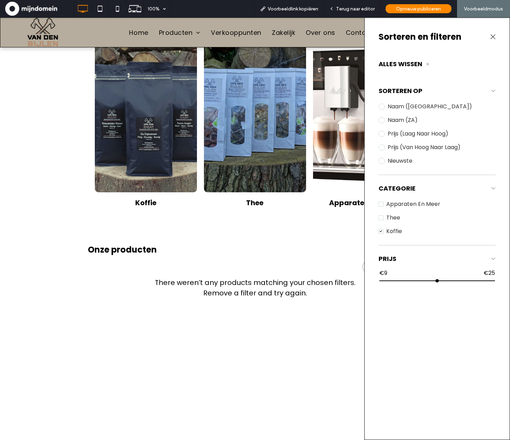
scroll to position [102, 0]
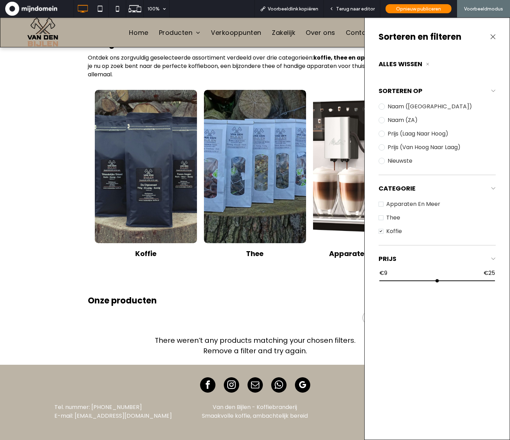
click at [391, 230] on p "Koffie" at bounding box center [440, 231] width 109 height 11
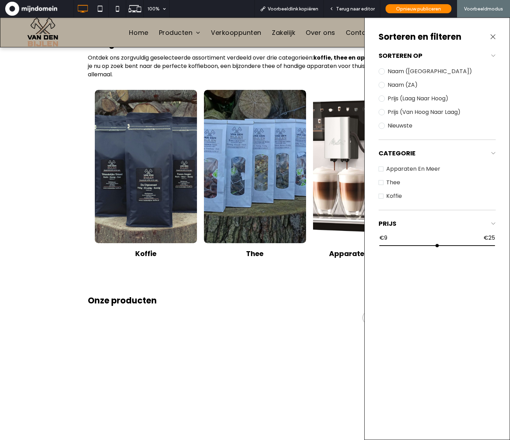
scroll to position [153, 0]
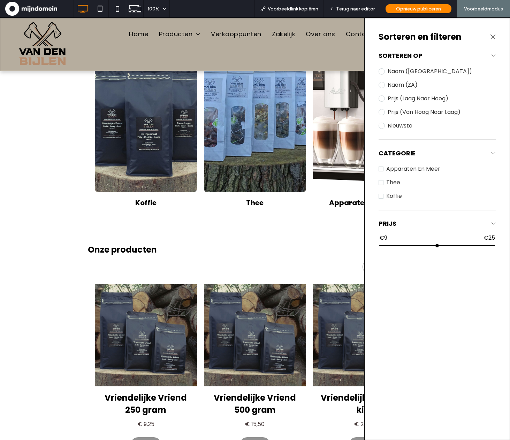
click at [489, 40] on span at bounding box center [493, 37] width 12 height 12
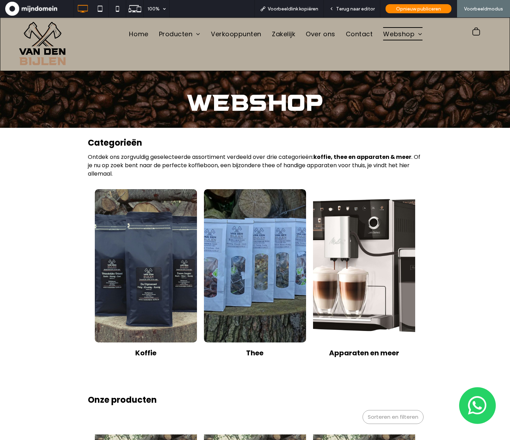
scroll to position [0, 0]
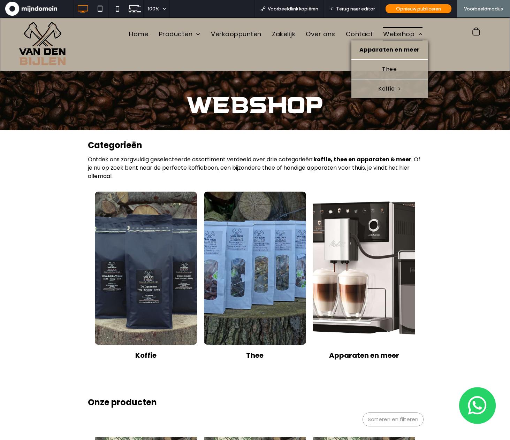
drag, startPoint x: 395, startPoint y: 50, endPoint x: 395, endPoint y: 68, distance: 17.4
click at [395, 50] on span "Apparaten en meer" at bounding box center [389, 50] width 60 height 8
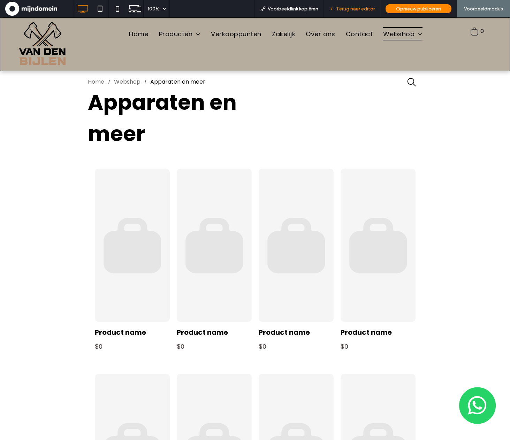
click at [366, 9] on span "Terug naar editor" at bounding box center [355, 9] width 39 height 6
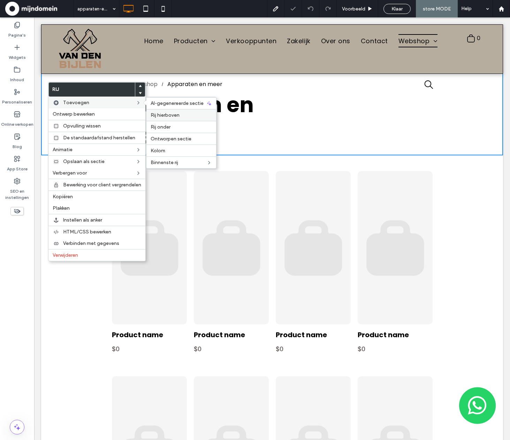
click at [171, 114] on span "Rij hierboven" at bounding box center [165, 115] width 29 height 6
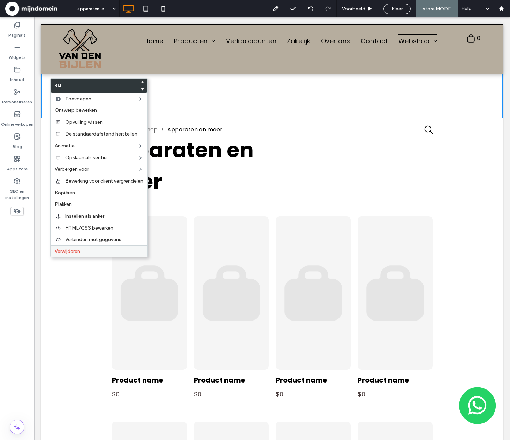
click at [85, 249] on label "Verwijderen" at bounding box center [99, 251] width 89 height 6
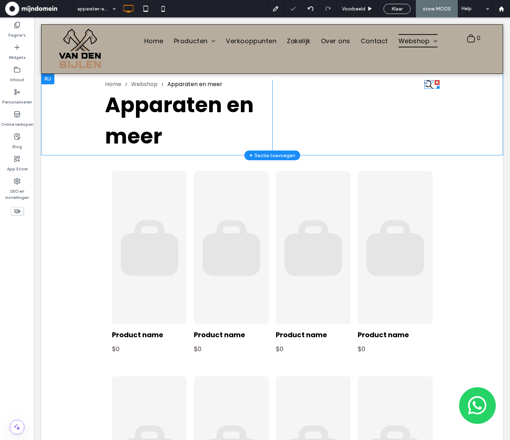
click at [429, 87] on icon "search" at bounding box center [428, 84] width 8 height 8
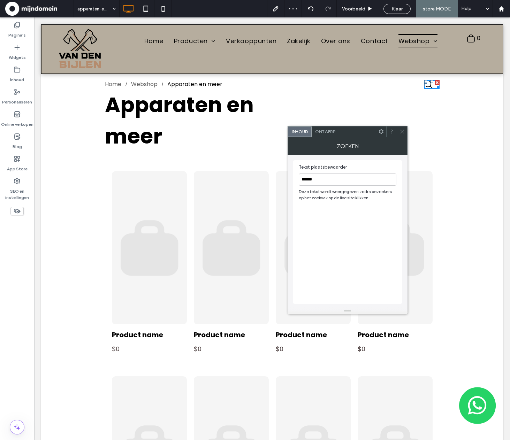
click at [321, 132] on span "Ontwerp" at bounding box center [325, 131] width 20 height 5
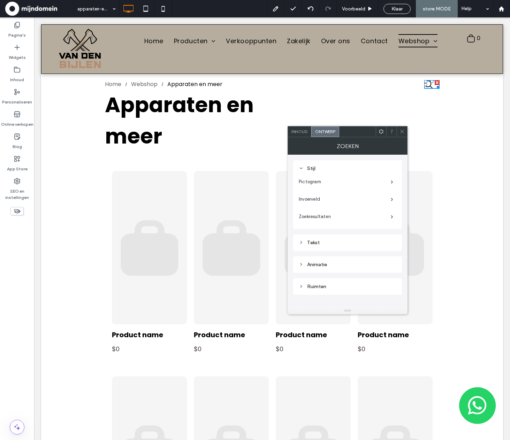
click at [359, 246] on div "Tekst" at bounding box center [348, 242] width 98 height 9
click at [391, 184] on span at bounding box center [392, 181] width 2 height 3
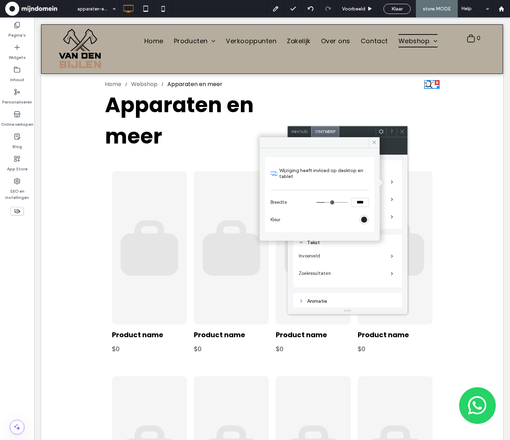
click at [363, 218] on div "rgb(0, 0, 0)" at bounding box center [364, 220] width 6 height 6
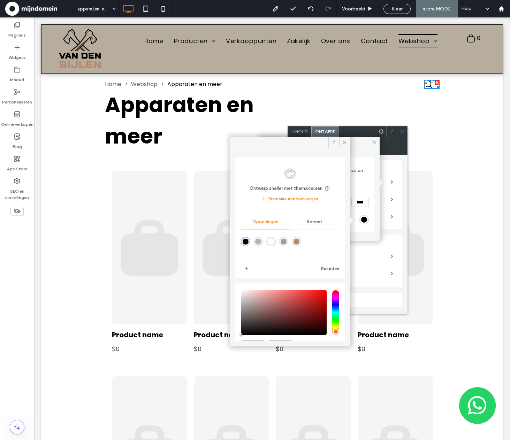
click at [274, 244] on div "rgba(255,255,255,1)" at bounding box center [271, 242] width 6 height 6
type input "*******"
click at [59, 88] on div "Home Webshop Apparaten en meer Apparaten en meer Click To Paste Click To Paste …" at bounding box center [272, 114] width 462 height 82
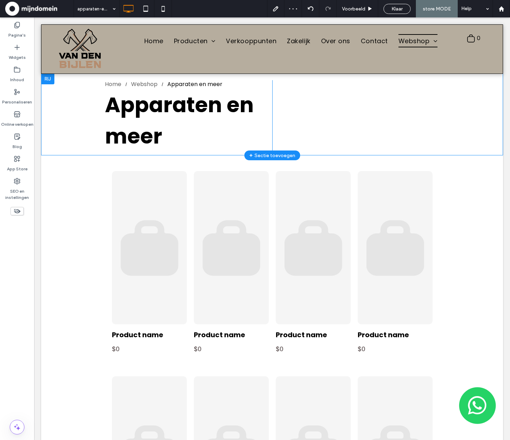
click at [49, 81] on div at bounding box center [47, 78] width 13 height 11
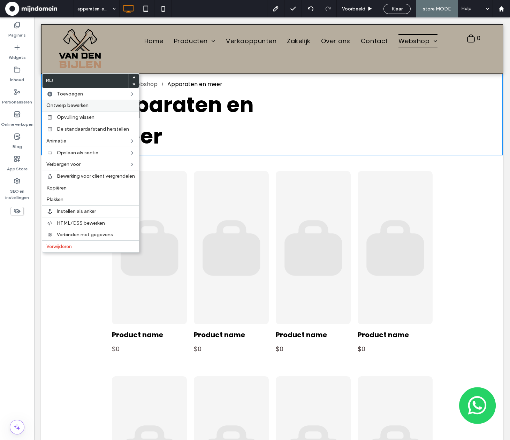
click at [95, 107] on label "Ontwerp bewerken" at bounding box center [90, 105] width 89 height 6
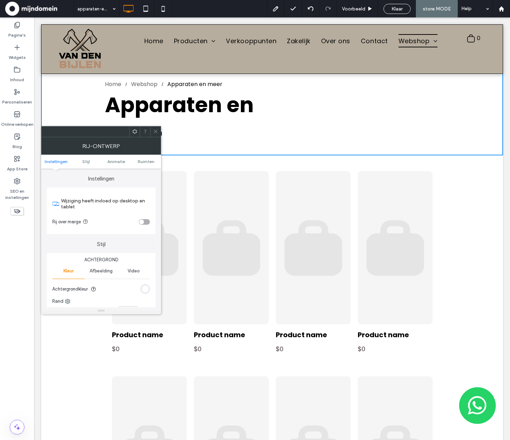
click at [111, 267] on div "Afbeelding" at bounding box center [101, 270] width 32 height 15
click at [124, 282] on div "Voeg meerdere afbeeldingen toe voor een diavoorstelling als achtergrond" at bounding box center [101, 308] width 98 height 55
drag, startPoint x: 127, startPoint y: 287, endPoint x: 132, endPoint y: 287, distance: 4.9
click at [127, 287] on div "Voeg meerdere afbeeldingen toe voor een diavoorstelling als achtergrond" at bounding box center [101, 308] width 97 height 46
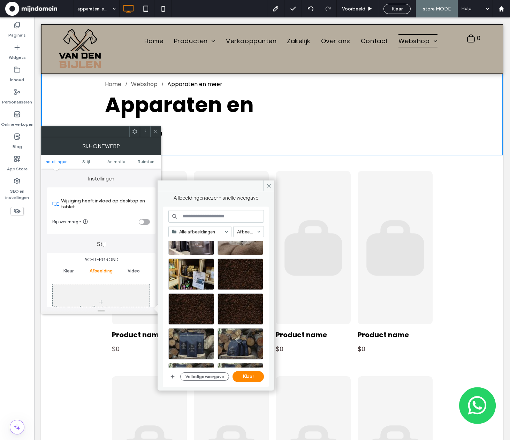
scroll to position [662, 0]
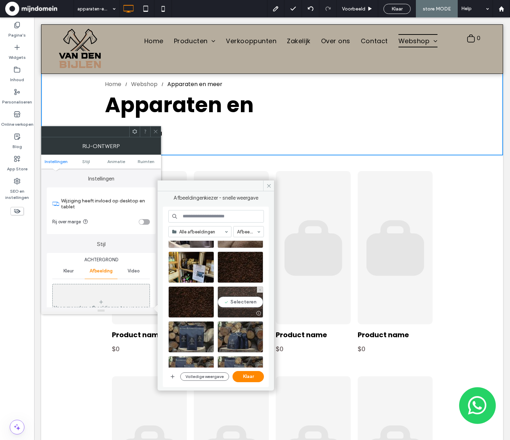
click at [243, 292] on div "Selecteren" at bounding box center [240, 301] width 46 height 31
drag, startPoint x: 255, startPoint y: 379, endPoint x: 222, endPoint y: 361, distance: 38.0
click at [255, 379] on button "Klaar" at bounding box center [247, 376] width 31 height 11
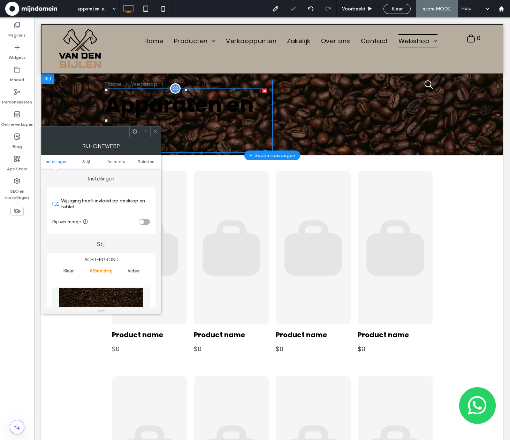
click at [184, 112] on span "Apparaten en meer" at bounding box center [179, 120] width 149 height 61
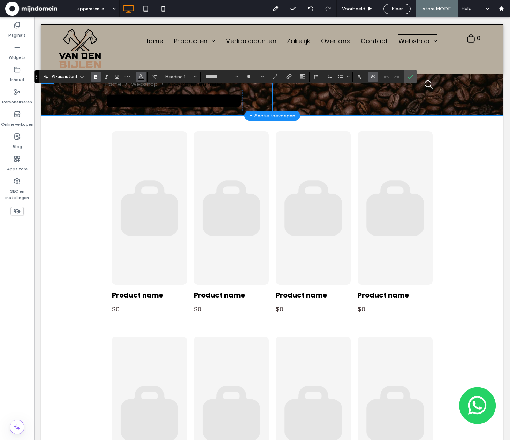
click at [139, 76] on icon "Kleur" at bounding box center [141, 76] width 6 height 6
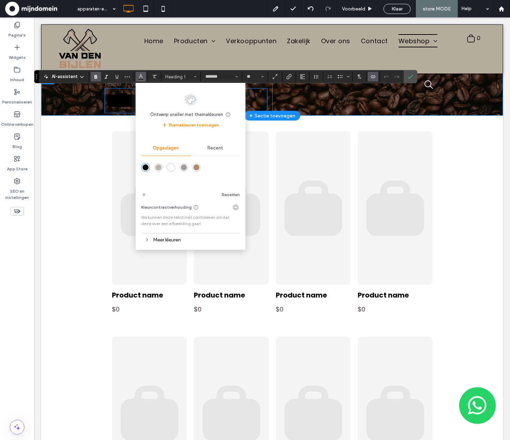
click at [169, 168] on div "rgba(255,255,255,1)" at bounding box center [171, 167] width 6 height 6
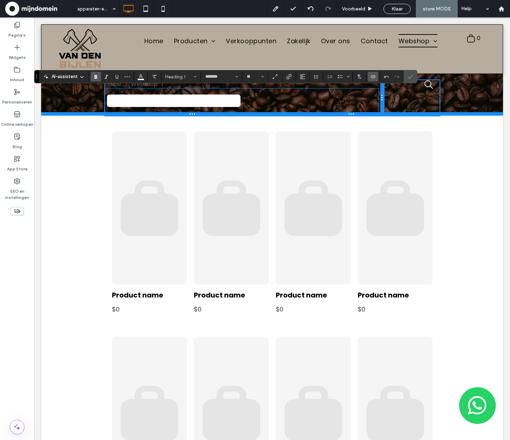
drag, startPoint x: 269, startPoint y: 129, endPoint x: 385, endPoint y: 121, distance: 116.6
click at [385, 116] on div "**********" at bounding box center [272, 94] width 462 height 43
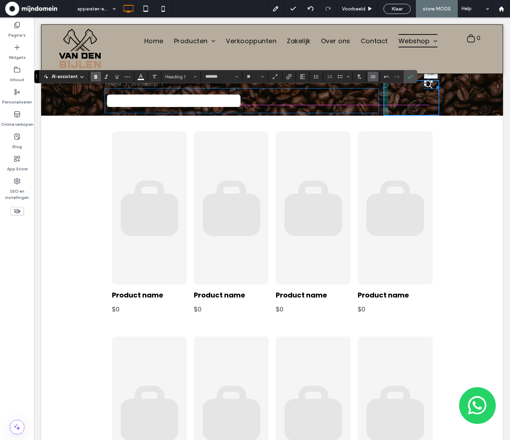
drag, startPoint x: 429, startPoint y: 81, endPoint x: 464, endPoint y: 110, distance: 45.6
click at [430, 83] on div at bounding box center [431, 81] width 3 height 3
click at [410, 75] on icon "Bevestigen" at bounding box center [410, 77] width 6 height 6
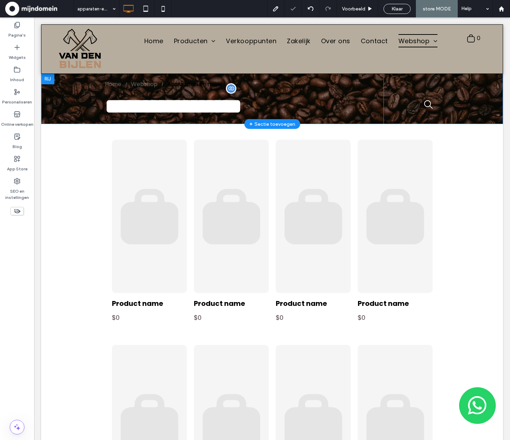
click at [125, 79] on div "**********" at bounding box center [272, 98] width 462 height 51
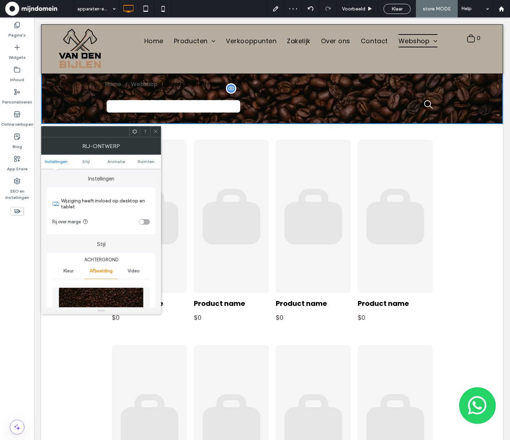
click at [156, 130] on icon at bounding box center [155, 131] width 5 height 5
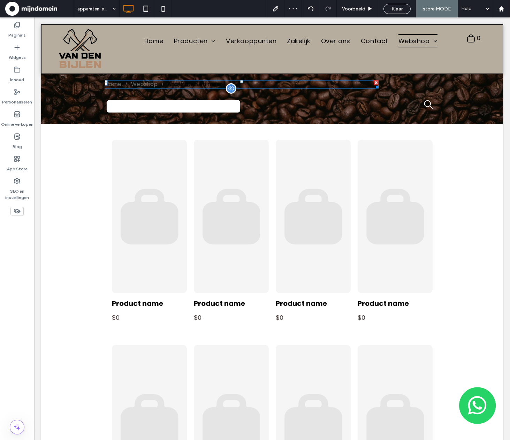
click at [142, 82] on div "Webshop" at bounding box center [144, 84] width 26 height 8
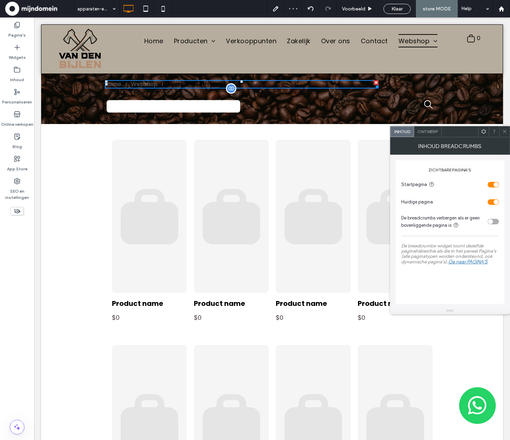
click at [142, 82] on div "Webshop" at bounding box center [144, 84] width 26 height 8
click at [433, 130] on span "Ontwerp" at bounding box center [427, 131] width 20 height 5
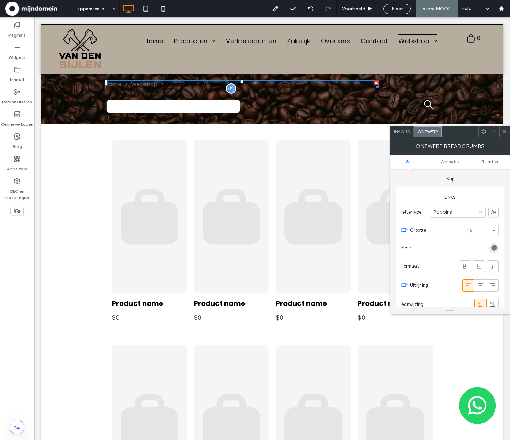
click at [495, 246] on div "rgba(100, 100, 100, 1)" at bounding box center [494, 248] width 6 height 6
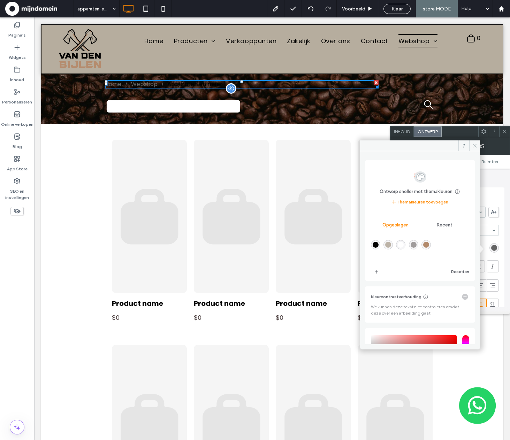
click at [402, 244] on div "rgba(255,255,255,1)" at bounding box center [401, 245] width 6 height 6
type input "*******"
click at [476, 147] on use at bounding box center [473, 145] width 3 height 3
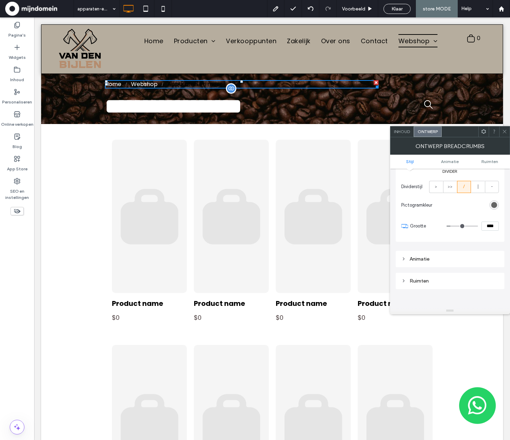
scroll to position [300, 0]
click at [493, 204] on div "rgba(100, 100, 100, 1)" at bounding box center [494, 206] width 6 height 6
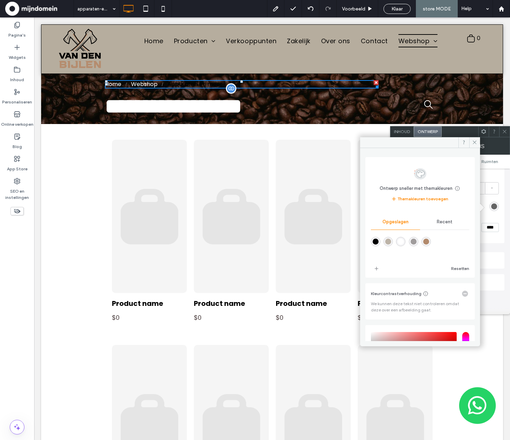
click at [400, 244] on div at bounding box center [400, 241] width 9 height 9
click at [403, 241] on div "rgba(255,255,255,1)" at bounding box center [401, 242] width 6 height 6
type input "*******"
click at [477, 144] on span at bounding box center [474, 142] width 11 height 10
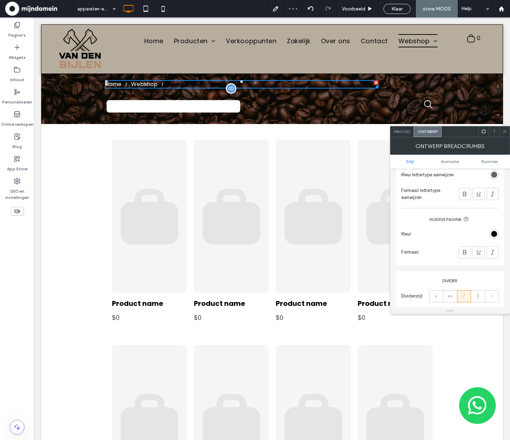
scroll to position [188, 0]
click at [493, 238] on div "rgba(0, 0, 0, 1)" at bounding box center [494, 238] width 6 height 6
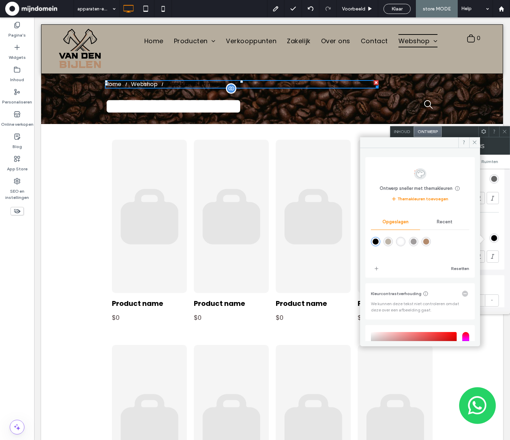
click at [402, 242] on div "rgba(255,255,255,1)" at bounding box center [401, 242] width 6 height 6
type input "*******"
click at [505, 133] on icon at bounding box center [504, 131] width 5 height 5
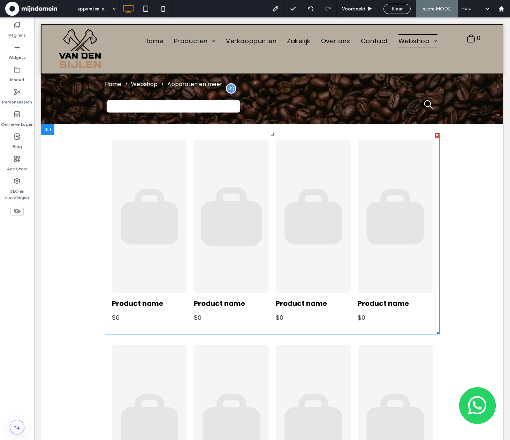
click at [230, 196] on link at bounding box center [230, 216] width 79 height 162
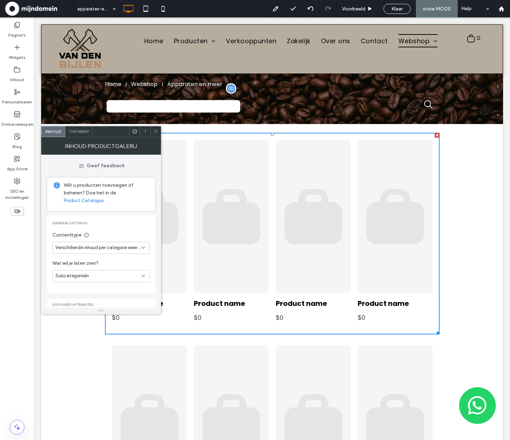
click at [156, 131] on use at bounding box center [155, 131] width 3 height 3
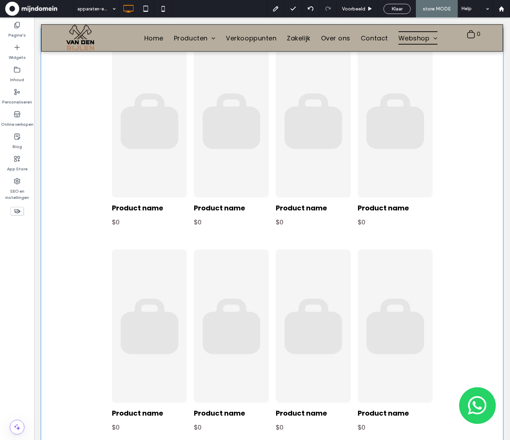
scroll to position [99, 0]
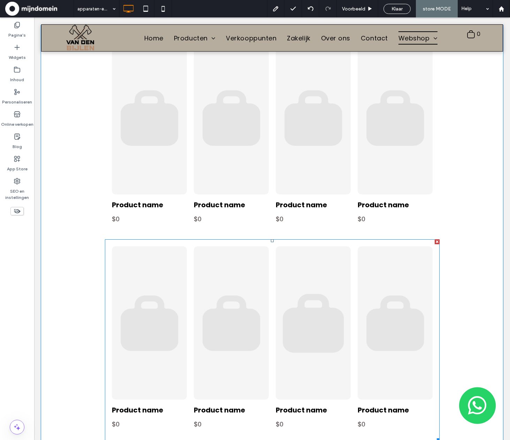
click at [336, 274] on link at bounding box center [312, 323] width 79 height 162
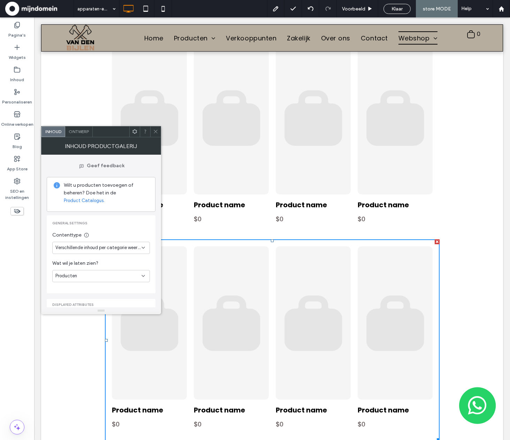
click at [157, 132] on icon at bounding box center [155, 131] width 5 height 5
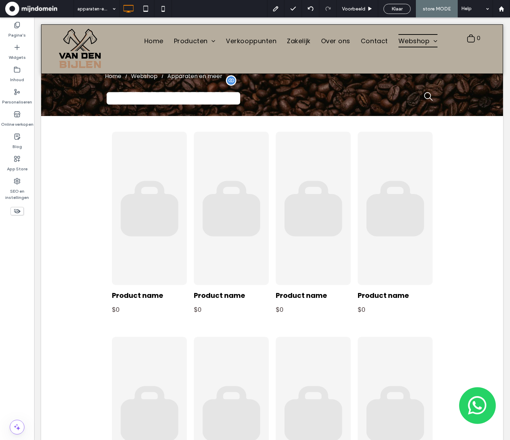
scroll to position [0, 0]
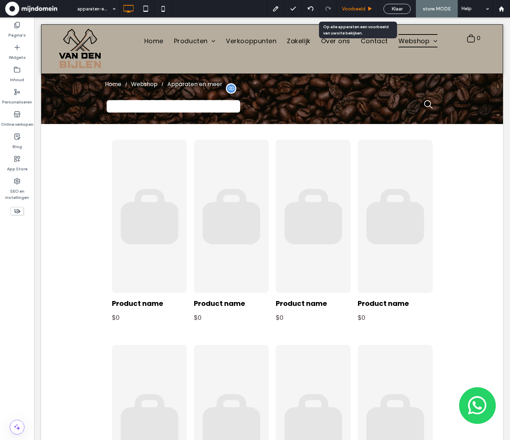
click at [356, 8] on span "Voorbeeld" at bounding box center [353, 9] width 23 height 6
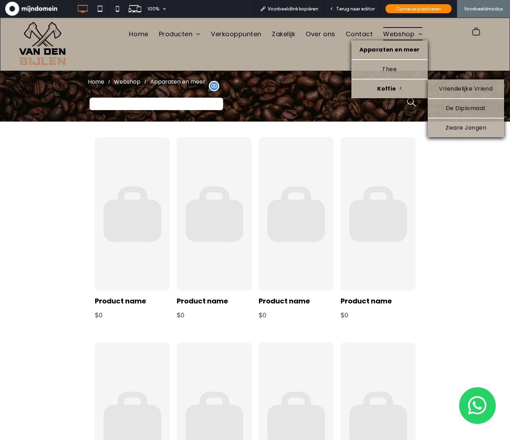
click at [395, 84] on link "Koffie" at bounding box center [389, 88] width 76 height 19
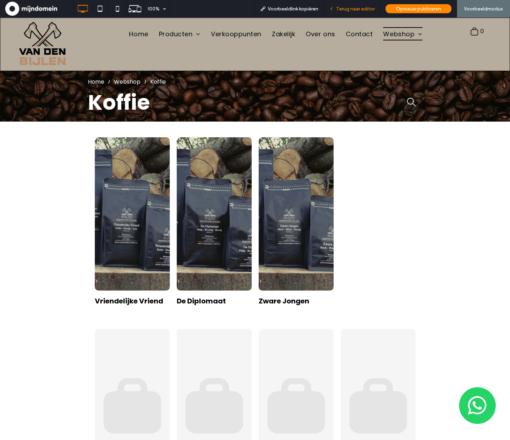
click at [362, 10] on span "Terug naar editor" at bounding box center [355, 9] width 39 height 6
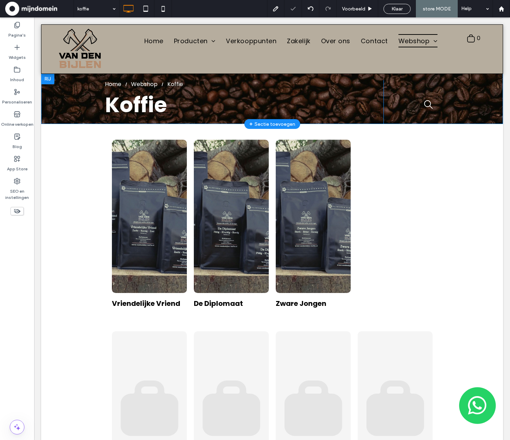
click at [79, 93] on div "Home Webshop Koffie Koffie Click To Paste Click To Paste Rij + Sectie toevoegen" at bounding box center [272, 98] width 462 height 51
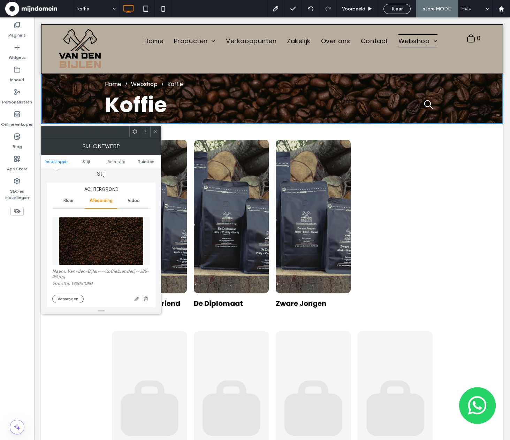
scroll to position [41, 0]
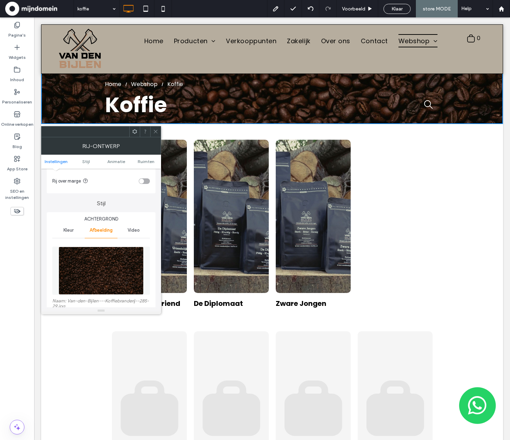
click at [108, 270] on img at bounding box center [101, 271] width 85 height 48
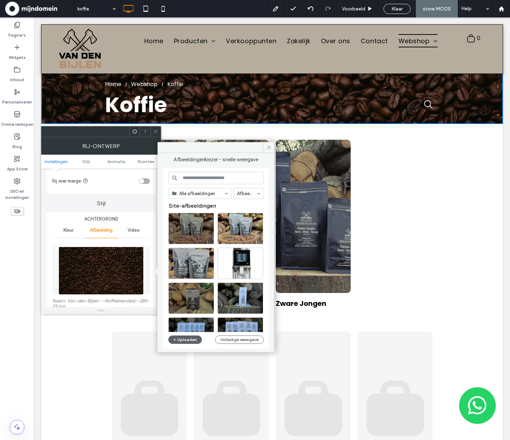
click at [270, 230] on div "Afbeeldingenkiezer - snelle weergave Alle afbeeldingen Afbeeldingen Site-afbeel…" at bounding box center [215, 250] width 116 height 194
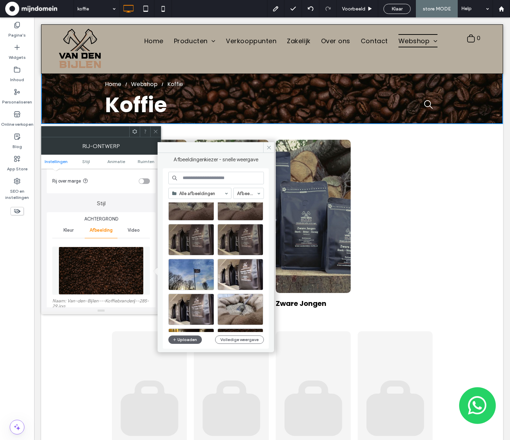
scroll to position [564, 0]
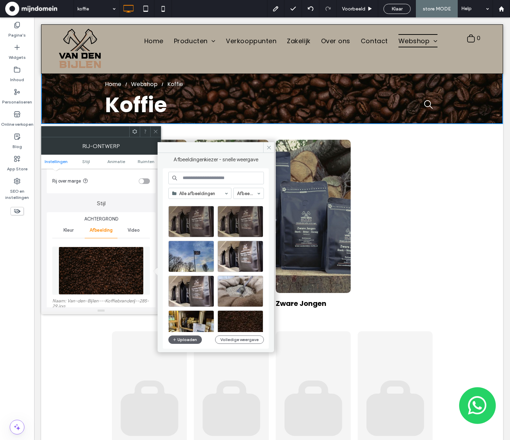
drag, startPoint x: 267, startPoint y: 234, endPoint x: 232, endPoint y: 341, distance: 112.8
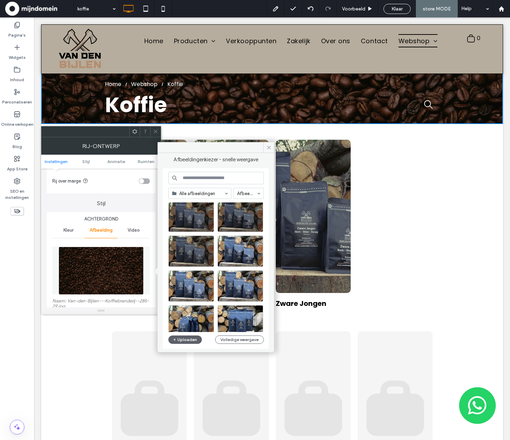
scroll to position [743, 0]
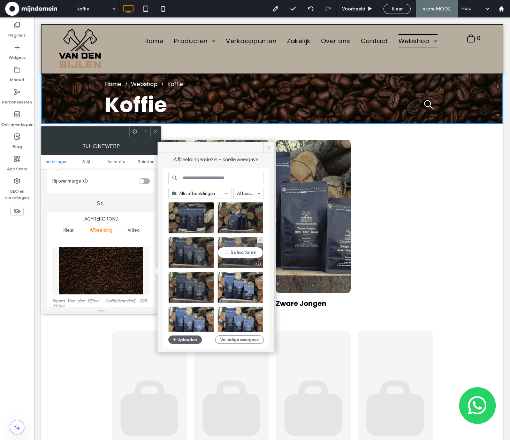
click at [245, 254] on div "Selecteren" at bounding box center [240, 252] width 46 height 31
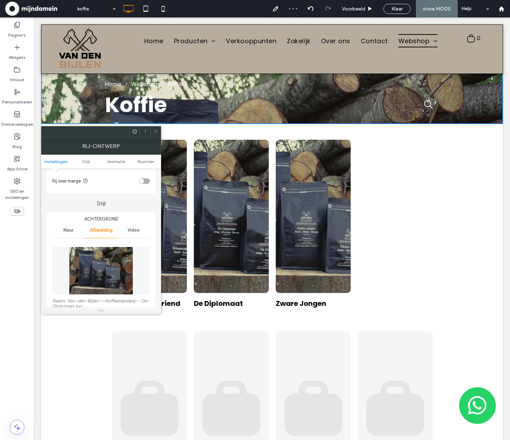
drag, startPoint x: 105, startPoint y: 281, endPoint x: 111, endPoint y: 276, distance: 8.2
click at [105, 281] on img at bounding box center [101, 271] width 64 height 48
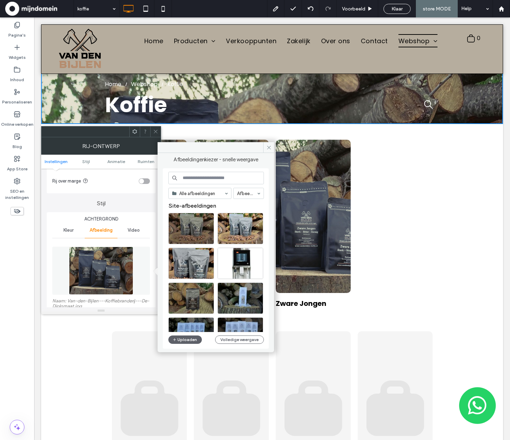
drag, startPoint x: 155, startPoint y: 131, endPoint x: 84, endPoint y: 86, distance: 84.6
click at [155, 131] on use at bounding box center [155, 131] width 3 height 3
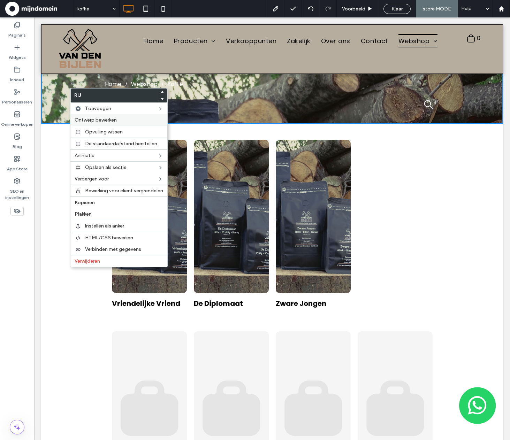
click at [99, 123] on span "Ontwerp bewerken" at bounding box center [96, 120] width 42 height 6
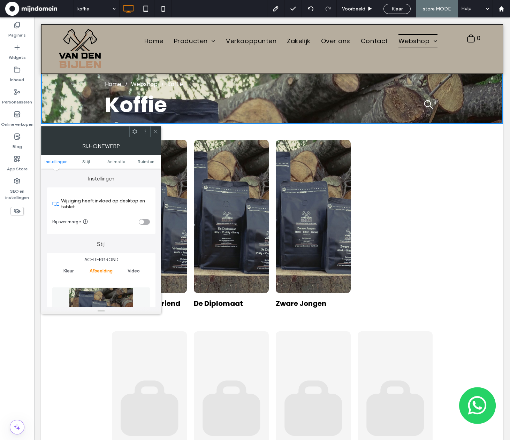
click at [156, 200] on div "Instellingen Wijziging heeft invloed op desktop en tablet Rij over marge Stijl …" at bounding box center [101, 238] width 120 height 139
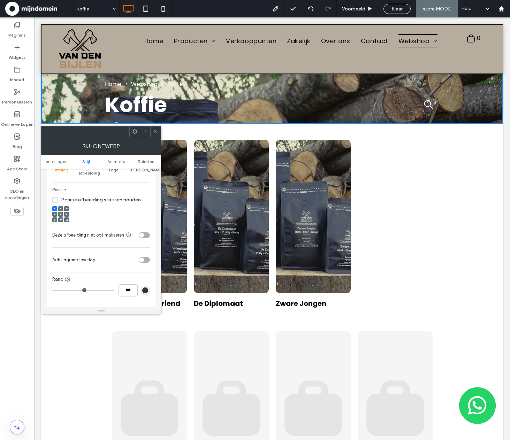
scroll to position [165, 0]
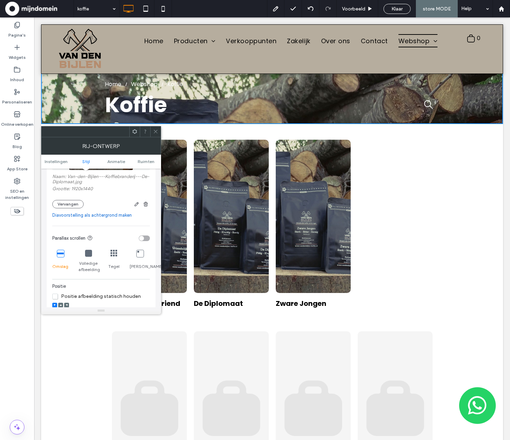
drag, startPoint x: 159, startPoint y: 216, endPoint x: 127, endPoint y: 207, distance: 33.0
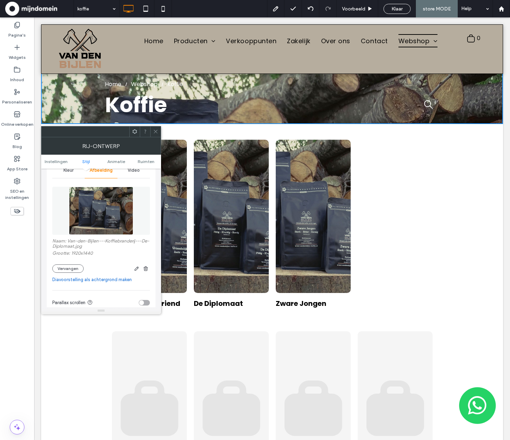
scroll to position [95, 0]
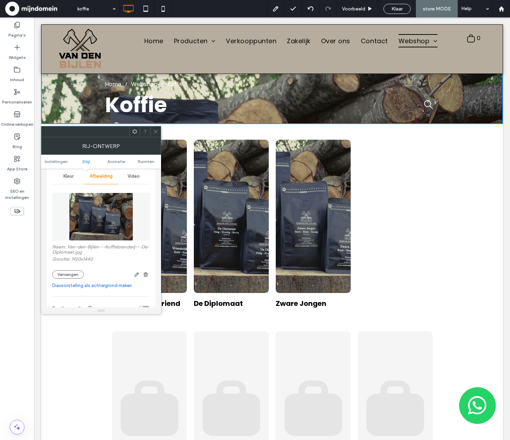
click at [120, 209] on img at bounding box center [101, 217] width 64 height 48
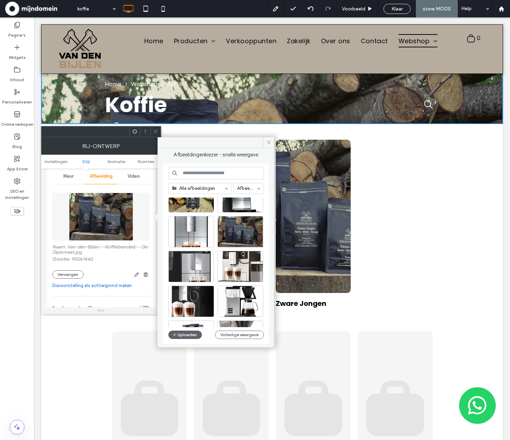
scroll to position [471, 0]
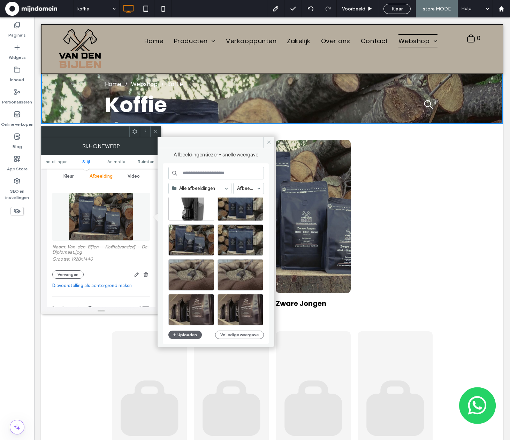
click at [156, 131] on use at bounding box center [155, 131] width 3 height 3
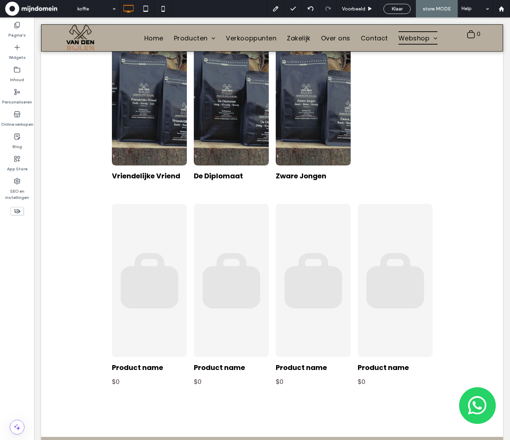
scroll to position [205, 0]
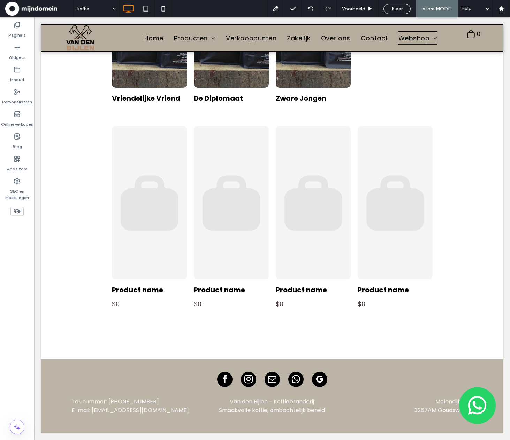
click at [400, 11] on span "Klaar" at bounding box center [396, 9] width 11 height 6
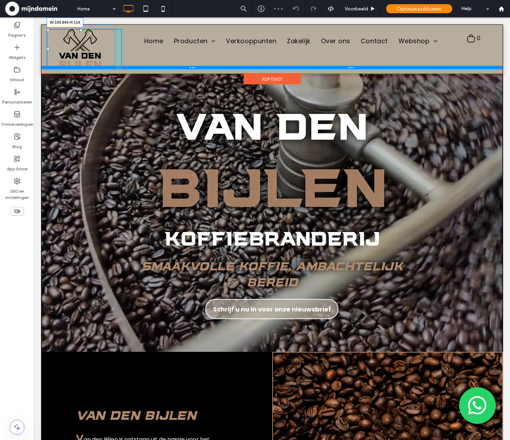
drag, startPoint x: 111, startPoint y: 64, endPoint x: 122, endPoint y: 68, distance: 11.4
click at [122, 68] on div "W:193.844 H:114 Click To Paste Home Producten Koffie producten Koffie apparaten…" at bounding box center [271, 49] width 461 height 40
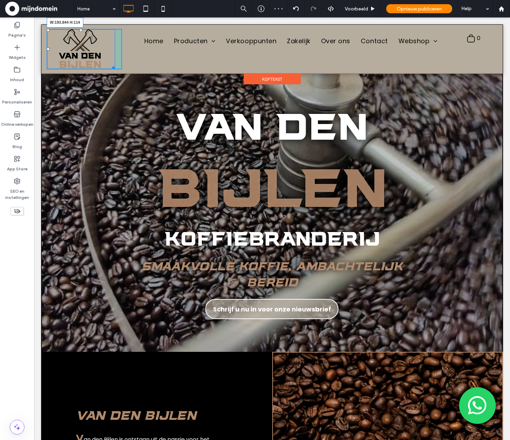
drag, startPoint x: 112, startPoint y: 66, endPoint x: 121, endPoint y: 71, distance: 10.8
click at [121, 71] on div "W:193.844 H:114 Click To Paste Home Producten Koffie producten Koffie apparaten…" at bounding box center [272, 48] width 462 height 49
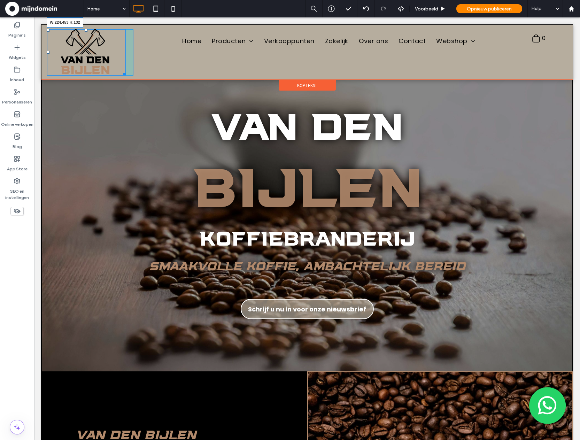
drag, startPoint x: 122, startPoint y: 70, endPoint x: 174, endPoint y: 90, distance: 55.7
click at [138, 75] on div "W:224.453 H:132 Click To Paste Home Producten Koffie producten Koffie apparaten…" at bounding box center [307, 52] width 532 height 56
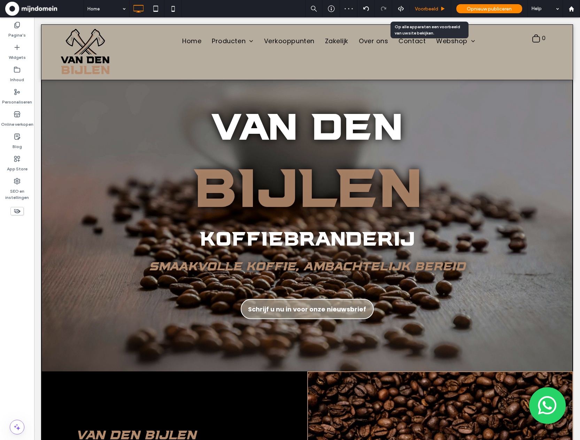
click at [436, 13] on div "Voorbeeld" at bounding box center [430, 8] width 41 height 17
click at [429, 12] on div "Voorbeeld" at bounding box center [430, 8] width 41 height 17
click at [427, 9] on span "Voorbeeld" at bounding box center [426, 9] width 23 height 6
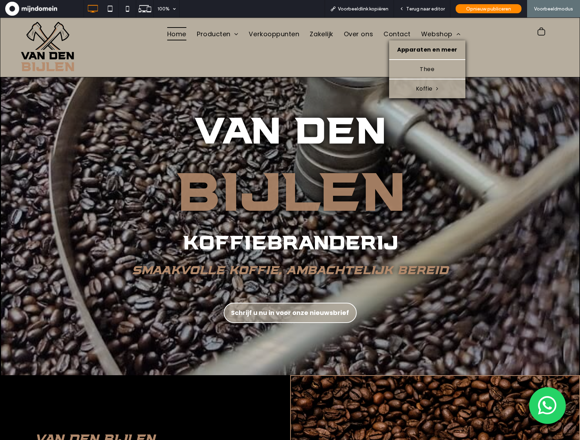
click at [428, 51] on span "Apparaten en meer" at bounding box center [427, 50] width 60 height 8
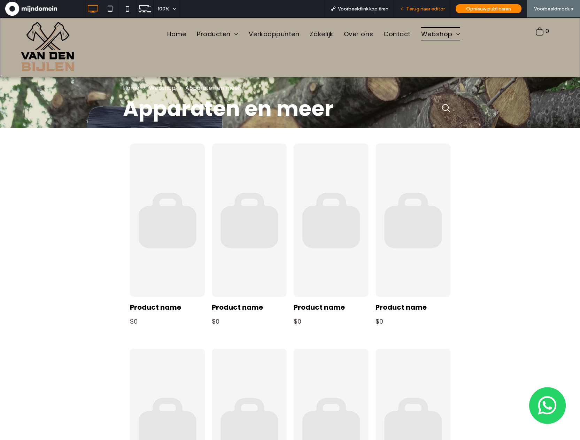
click at [437, 8] on span "Terug naar editor" at bounding box center [425, 9] width 39 height 6
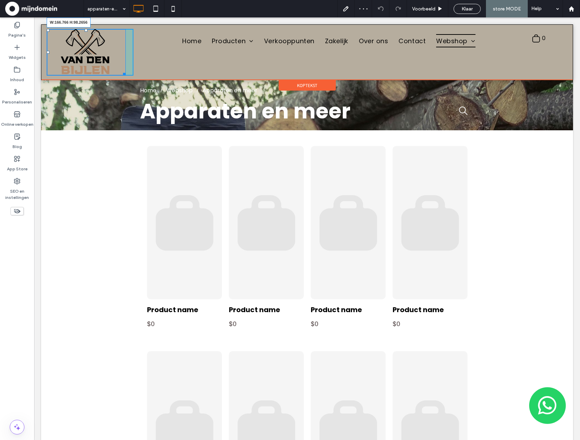
drag, startPoint x: 121, startPoint y: 71, endPoint x: 155, endPoint y: 76, distance: 34.3
click at [121, 59] on div "W:166.766 H:98.2656 Click To Paste" at bounding box center [90, 52] width 87 height 47
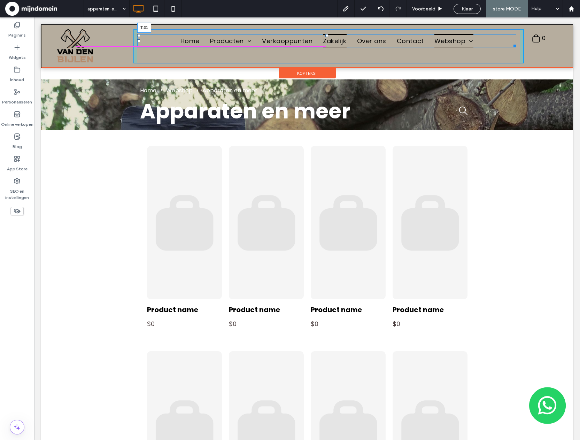
drag, startPoint x: 325, startPoint y: 35, endPoint x: 358, endPoint y: 58, distance: 40.0
click at [322, 40] on nav "Home Producten Koffie producten Koffie apparaten Thee producten Verkooppunten Z…" at bounding box center [326, 40] width 379 height 13
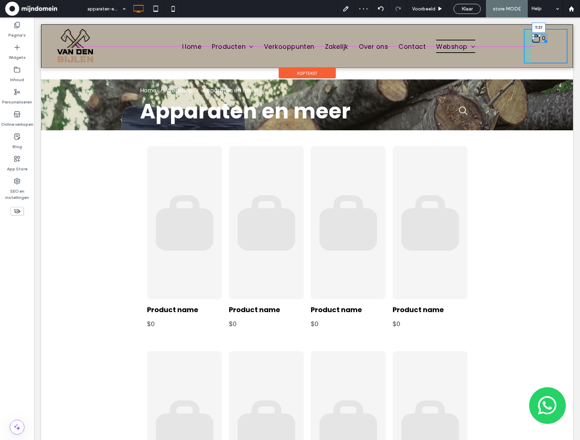
drag, startPoint x: 534, startPoint y: 35, endPoint x: 610, endPoint y: 83, distance: 89.8
click at [510, 37] on div at bounding box center [539, 35] width 3 height 3
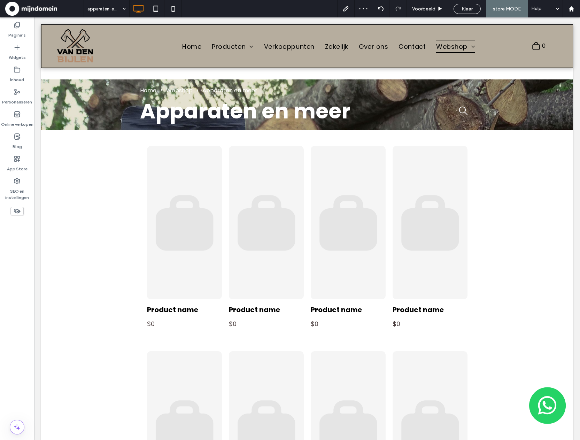
scroll to position [24, 0]
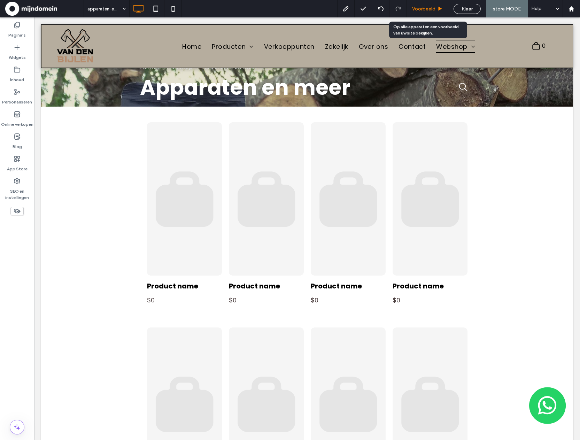
click at [425, 7] on span "Voorbeeld" at bounding box center [423, 9] width 23 height 6
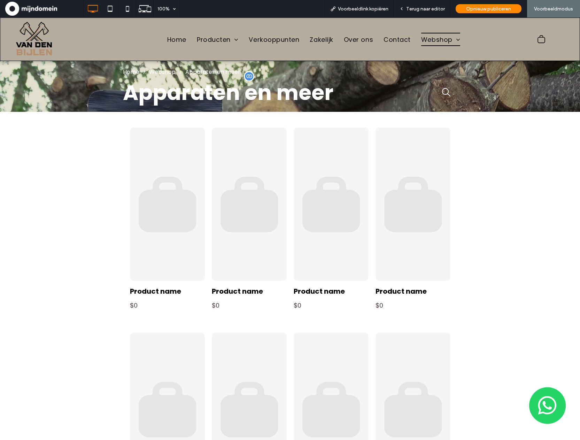
click at [339, 86] on h1 "Apparaten en meer" at bounding box center [260, 92] width 274 height 31
click at [424, 7] on span "Terug naar editor" at bounding box center [425, 9] width 39 height 6
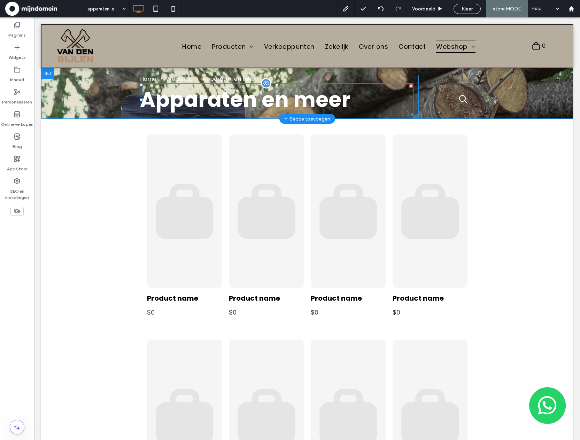
click at [401, 86] on h1 "Apparaten en meer" at bounding box center [277, 99] width 274 height 31
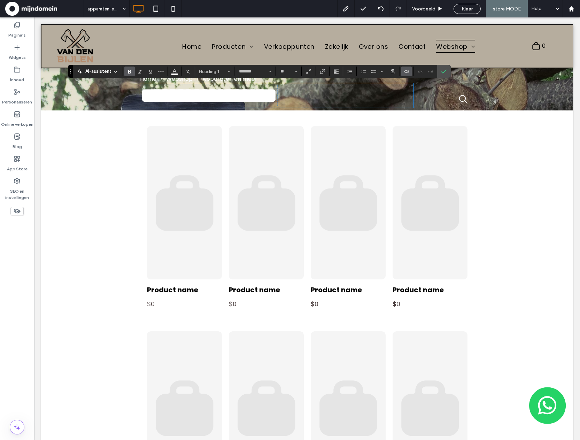
click at [99, 93] on div "**********" at bounding box center [307, 89] width 532 height 43
click at [447, 70] on label "Bevestigen" at bounding box center [444, 71] width 10 height 13
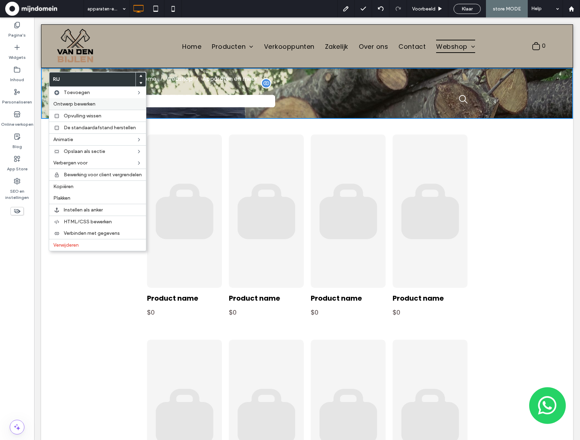
click at [95, 104] on span "Ontwerp bewerken" at bounding box center [74, 104] width 42 height 6
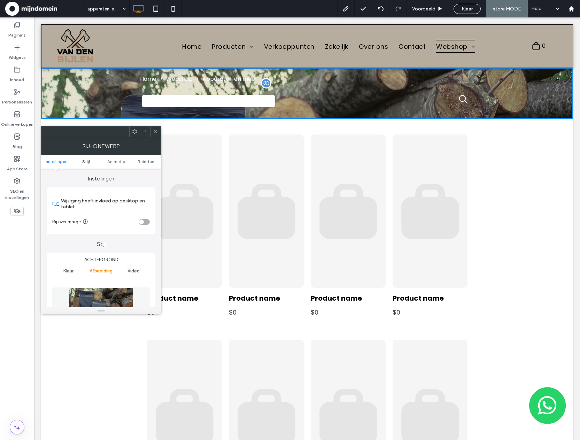
click at [85, 162] on span "Stijl" at bounding box center [86, 161] width 8 height 5
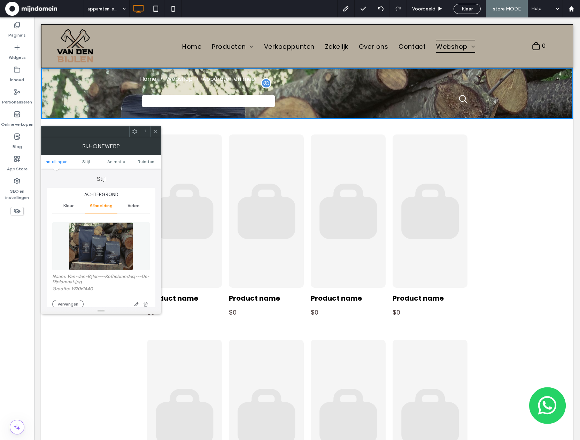
scroll to position [66, 0]
drag, startPoint x: 66, startPoint y: 201, endPoint x: 78, endPoint y: 208, distance: 14.2
click at [67, 201] on div "Kleur" at bounding box center [68, 205] width 32 height 15
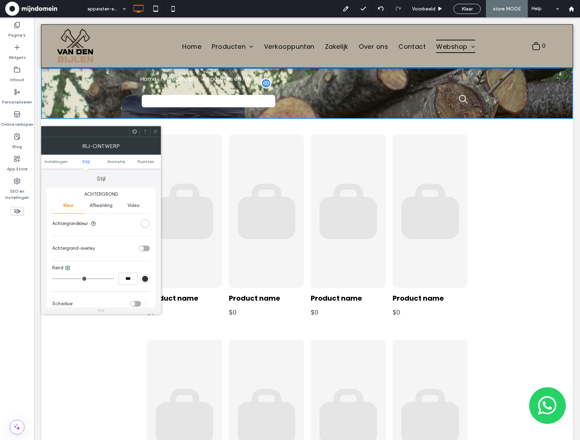
click at [143, 218] on section "Achtergrondkleur" at bounding box center [101, 223] width 98 height 17
click at [145, 222] on div "rgb(255, 255, 255)" at bounding box center [145, 224] width 6 height 6
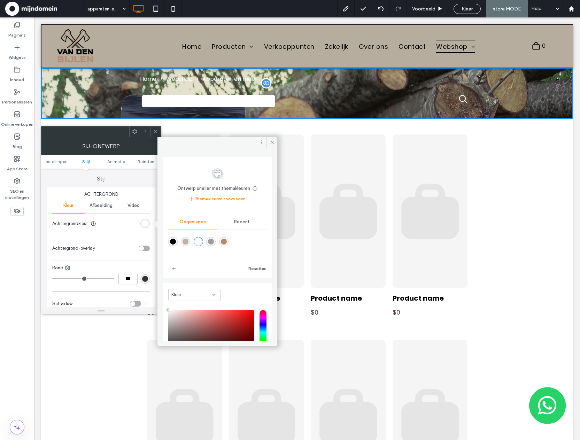
click at [170, 240] on div "rgba(0,0,0,1)" at bounding box center [173, 242] width 6 height 6
type input "*******"
click at [105, 203] on span "Afbeelding" at bounding box center [101, 206] width 23 height 6
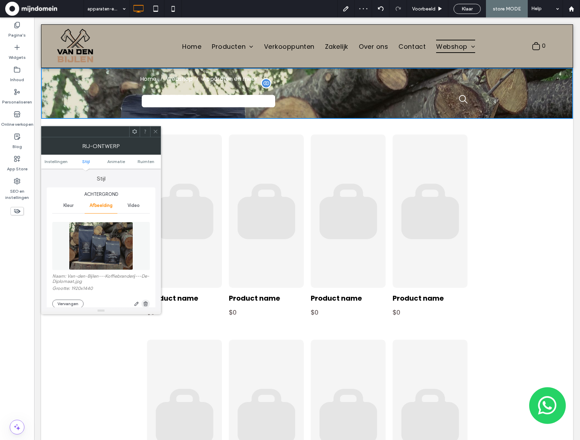
click at [145, 305] on use "button" at bounding box center [146, 303] width 4 height 5
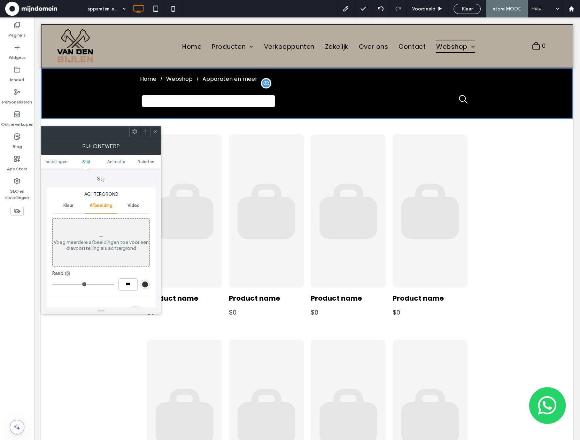
click at [155, 131] on icon at bounding box center [155, 131] width 5 height 5
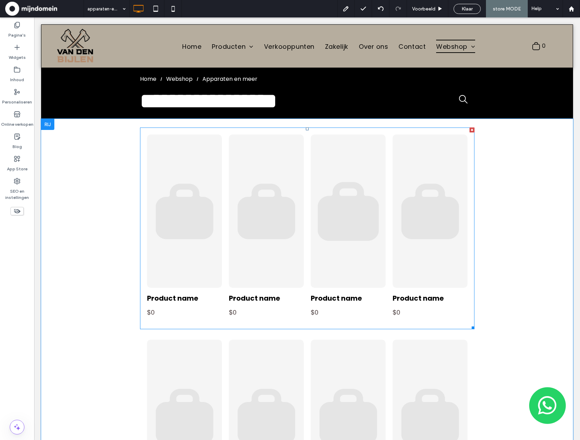
click at [365, 236] on link at bounding box center [347, 211] width 79 height 162
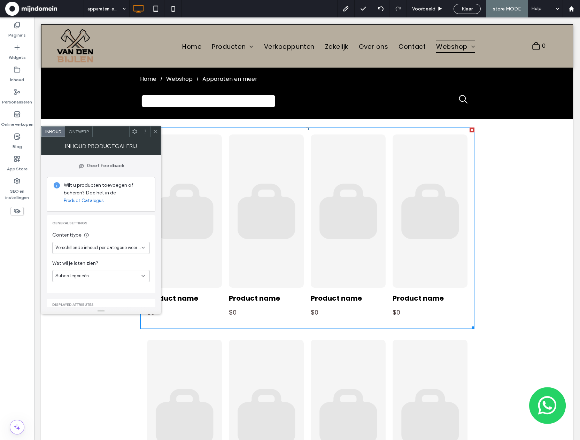
click at [156, 132] on icon at bounding box center [155, 131] width 5 height 5
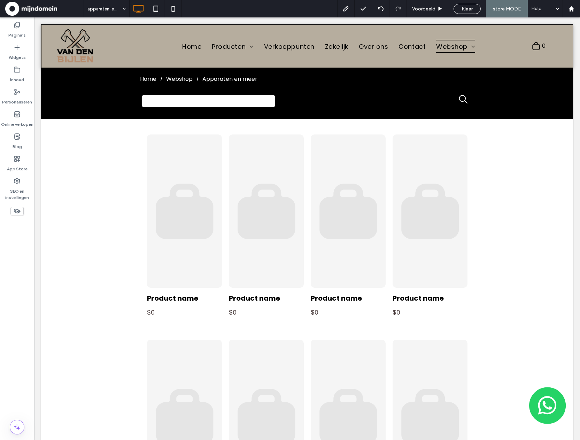
click at [475, 10] on div "Klaar" at bounding box center [467, 9] width 26 height 6
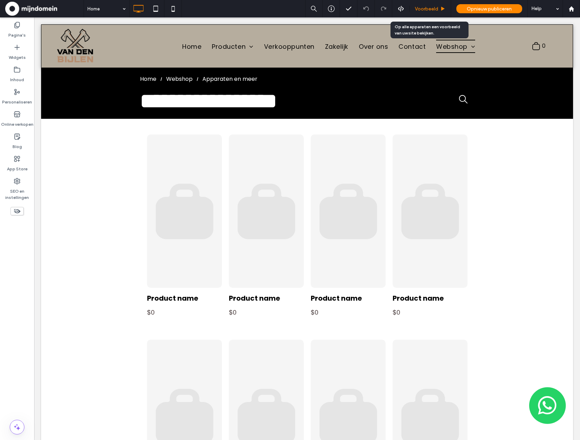
click at [425, 13] on div "Voorbeeld" at bounding box center [430, 8] width 41 height 17
click at [426, 9] on span "Voorbeeld" at bounding box center [426, 9] width 23 height 6
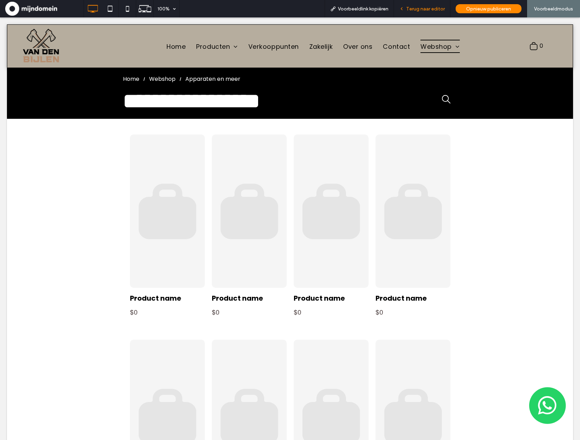
click at [424, 8] on span "Terug naar editor" at bounding box center [425, 9] width 39 height 6
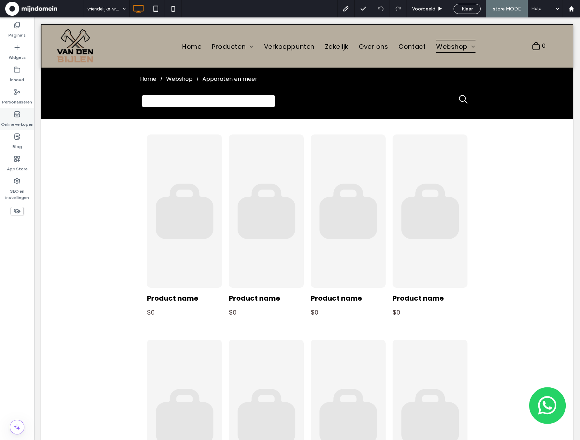
click at [20, 128] on div "Online verkopen" at bounding box center [17, 119] width 34 height 22
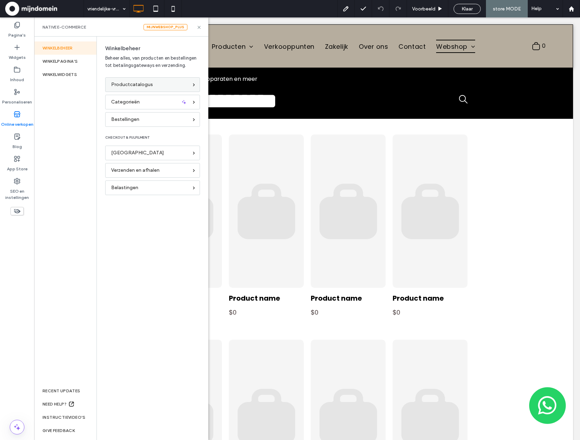
click at [125, 82] on span "Productcatalogus" at bounding box center [132, 85] width 42 height 8
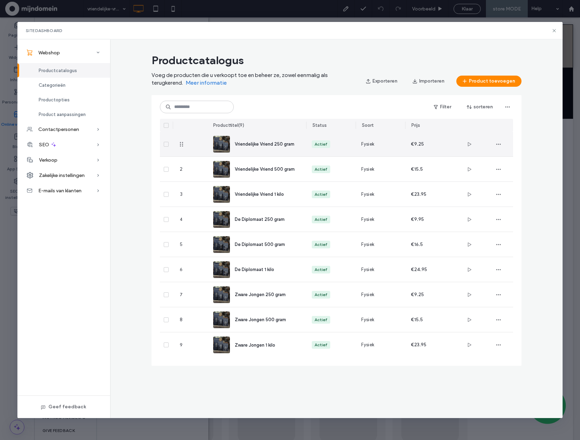
click at [282, 154] on div "Vriendelijke Vriend 250 gram" at bounding box center [257, 144] width 88 height 25
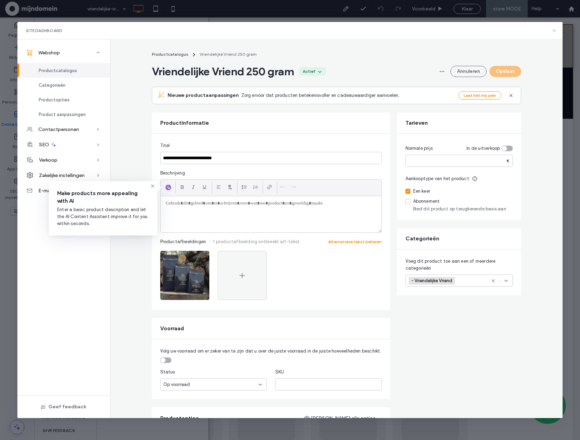
click at [556, 31] on icon at bounding box center [555, 31] width 6 height 6
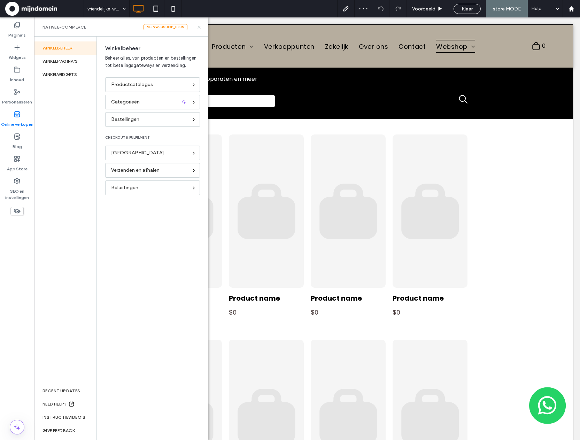
click at [199, 28] on icon at bounding box center [199, 27] width 5 height 5
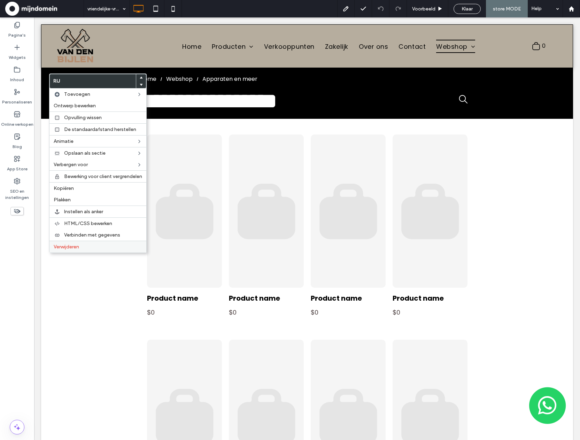
click at [75, 248] on span "Verwijderen" at bounding box center [66, 247] width 25 height 6
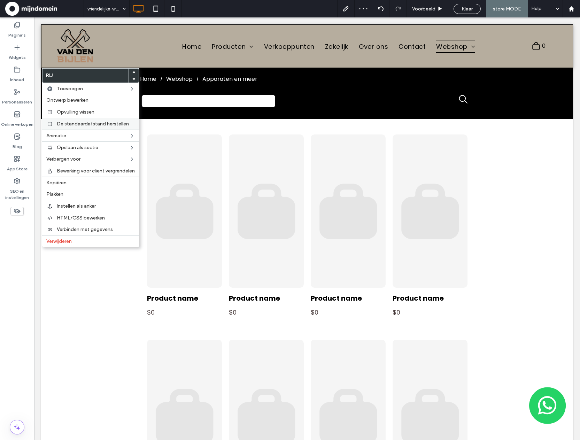
click at [70, 125] on span "De standaardafstand herstellen" at bounding box center [93, 124] width 72 height 6
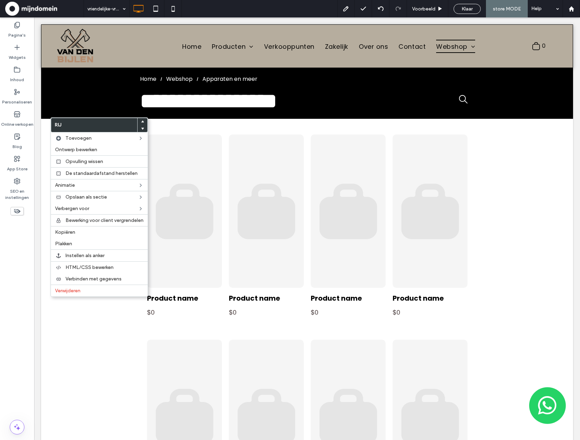
drag, startPoint x: 111, startPoint y: 287, endPoint x: 231, endPoint y: 244, distance: 127.6
click at [112, 287] on div "Verwijderen" at bounding box center [99, 291] width 97 height 12
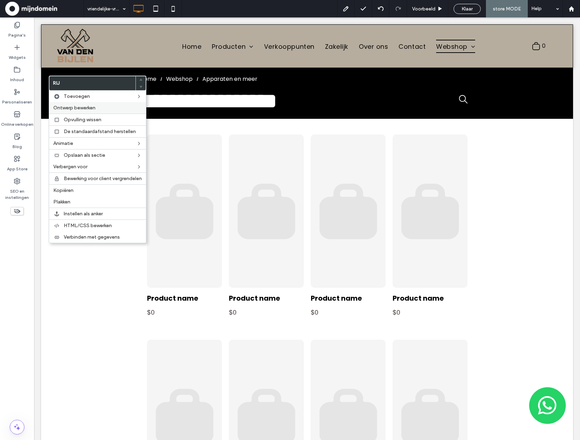
click at [107, 109] on label "Ontwerp bewerken" at bounding box center [97, 108] width 89 height 6
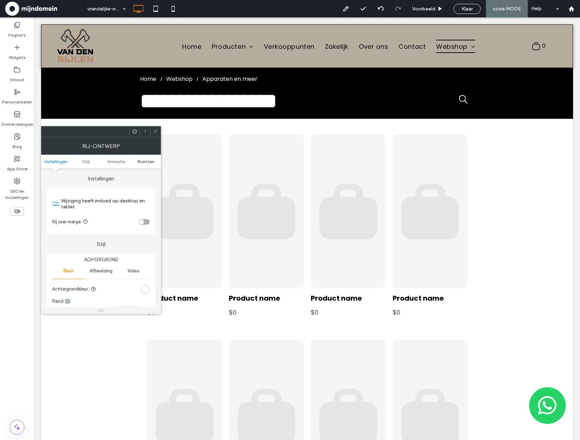
click at [148, 164] on ul "Instellingen Stijl Animatie Ruimten" at bounding box center [101, 162] width 120 height 14
click at [148, 162] on span "Ruimten" at bounding box center [146, 161] width 17 height 5
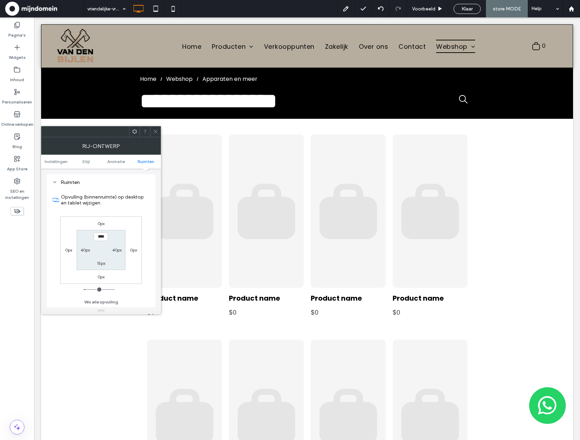
scroll to position [203, 0]
type input "****"
click at [102, 265] on label "15px" at bounding box center [101, 263] width 8 height 5
type input "**"
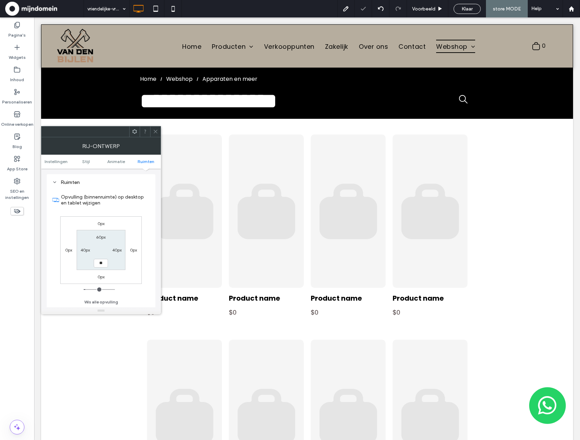
type input "**"
type input "****"
click at [155, 131] on icon at bounding box center [155, 131] width 5 height 5
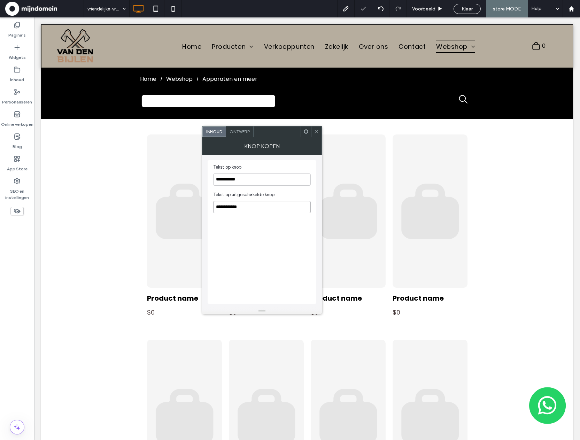
click at [265, 203] on input "**********" at bounding box center [262, 207] width 98 height 12
type input "*"
type input "**********"
click at [318, 133] on icon at bounding box center [316, 131] width 5 height 5
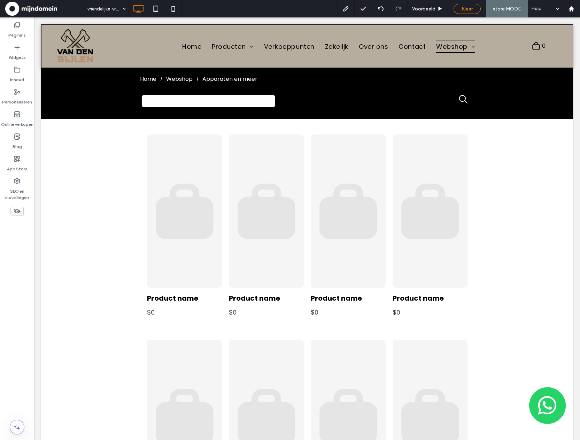
click at [465, 9] on span "Klaar" at bounding box center [467, 9] width 11 height 6
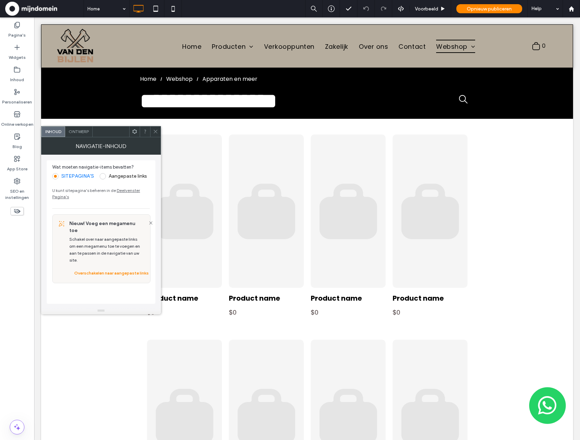
click at [154, 130] on icon at bounding box center [155, 131] width 5 height 5
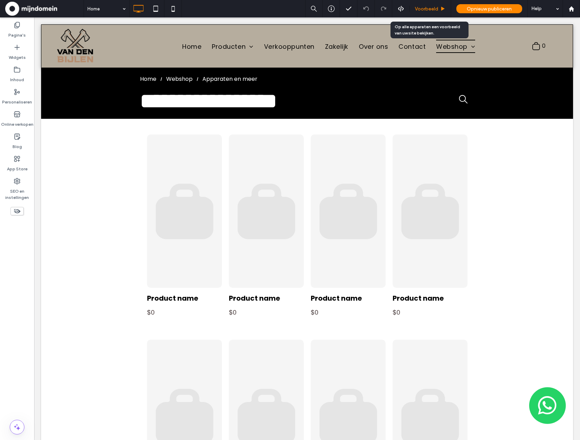
click at [431, 11] on span "Voorbeeld" at bounding box center [426, 9] width 23 height 6
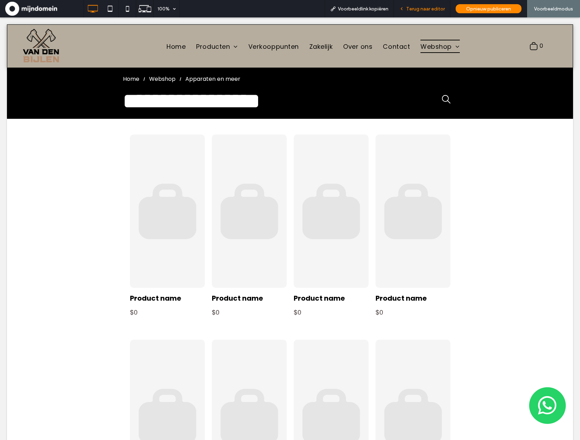
click at [424, 6] on span "Terug naar editor" at bounding box center [425, 9] width 39 height 6
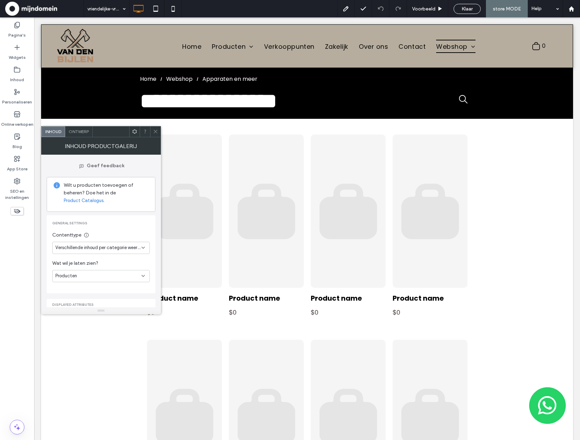
click at [79, 132] on span "Ontwerp" at bounding box center [79, 131] width 20 height 5
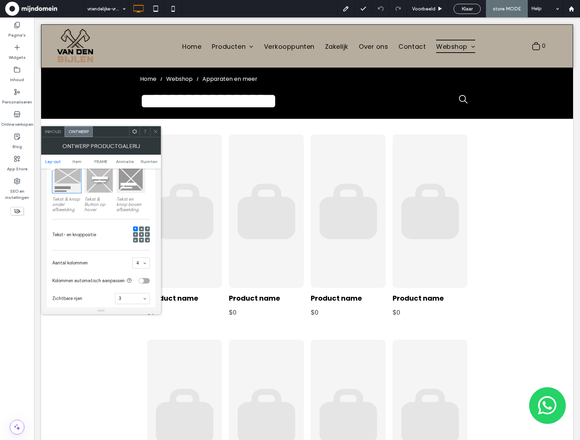
scroll to position [123, 0]
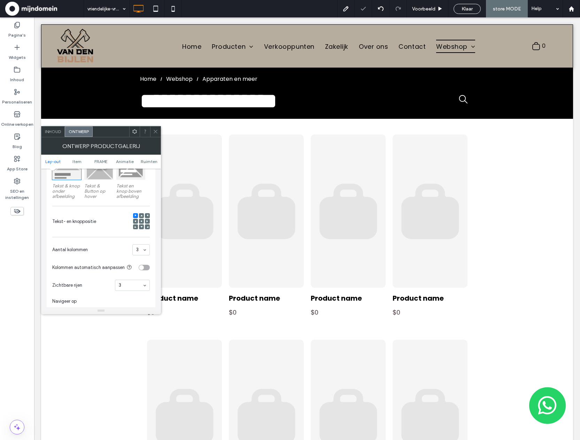
click at [157, 133] on icon at bounding box center [155, 131] width 5 height 5
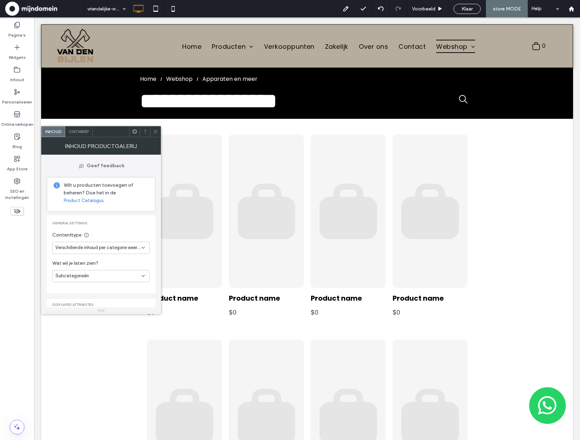
click at [89, 134] on div "Ontwerp" at bounding box center [79, 131] width 28 height 10
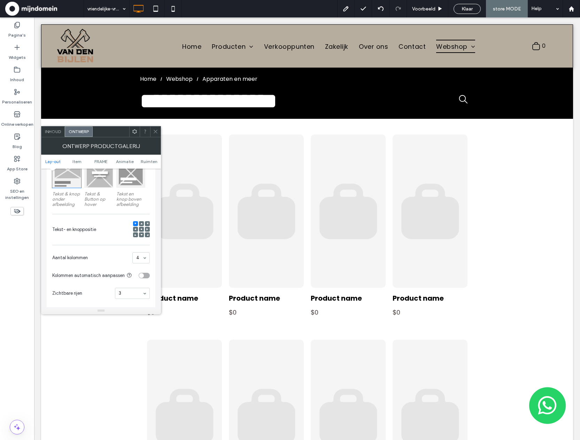
scroll to position [118, 0]
click at [155, 132] on icon at bounding box center [155, 131] width 5 height 5
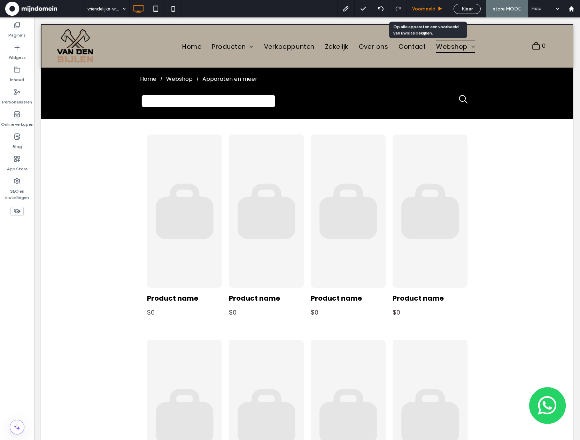
click at [427, 6] on span "Voorbeeld" at bounding box center [423, 9] width 23 height 6
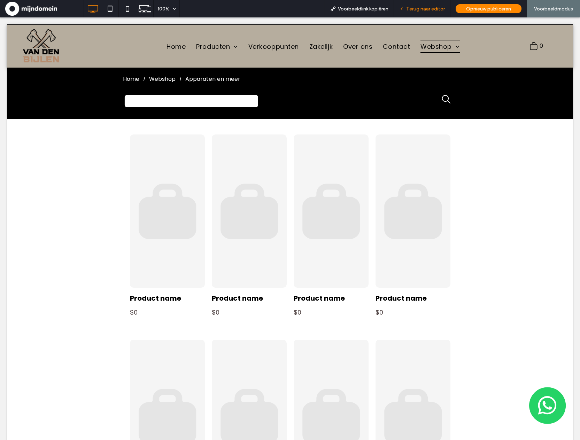
click at [423, 13] on div "Terug naar editor" at bounding box center [422, 8] width 56 height 17
